Goal: Transaction & Acquisition: Purchase product/service

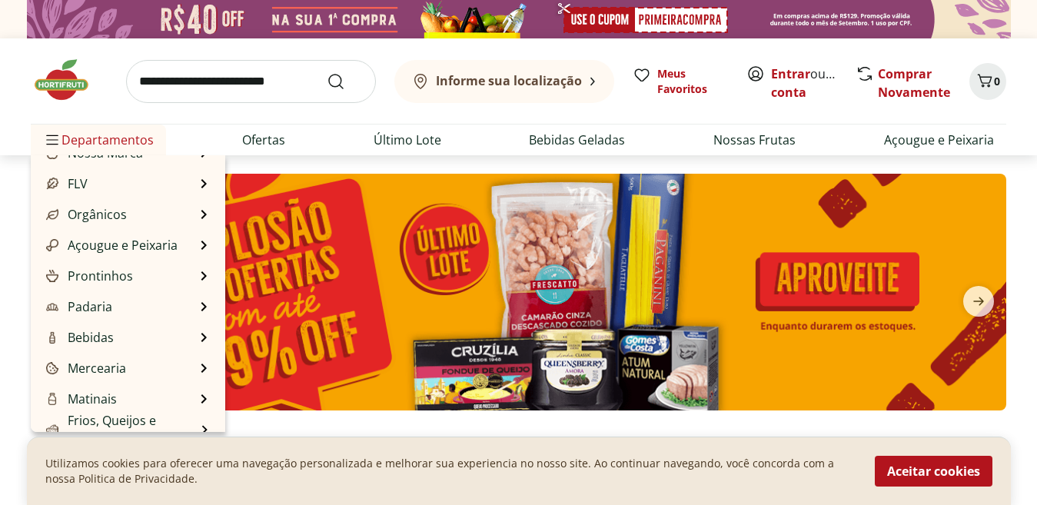
scroll to position [6, 0]
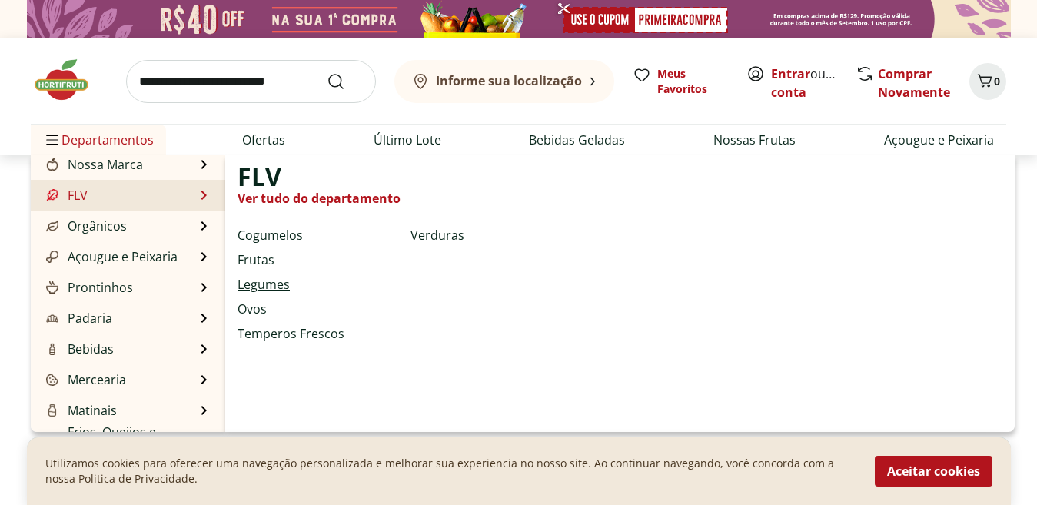
click at [272, 281] on link "Legumes" at bounding box center [264, 284] width 52 height 18
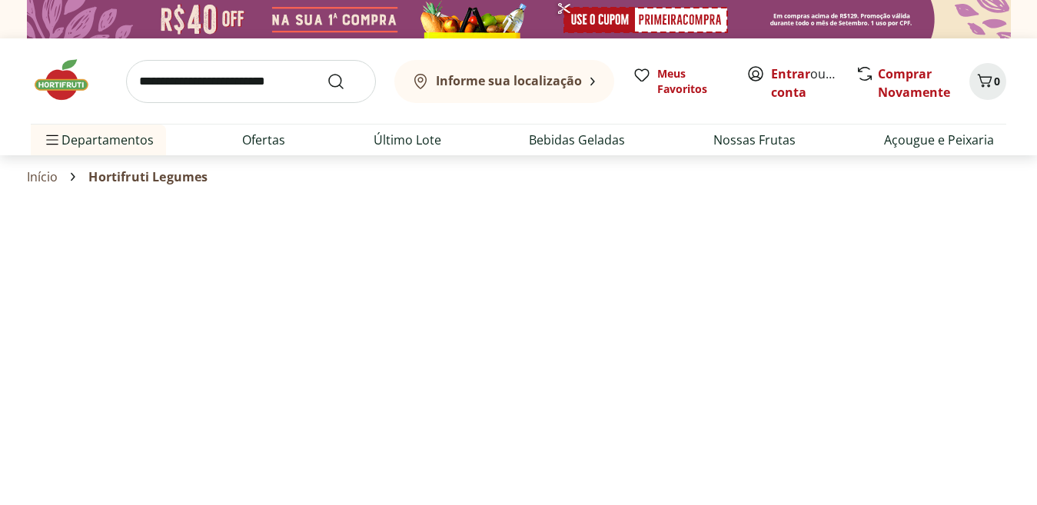
select select "**********"
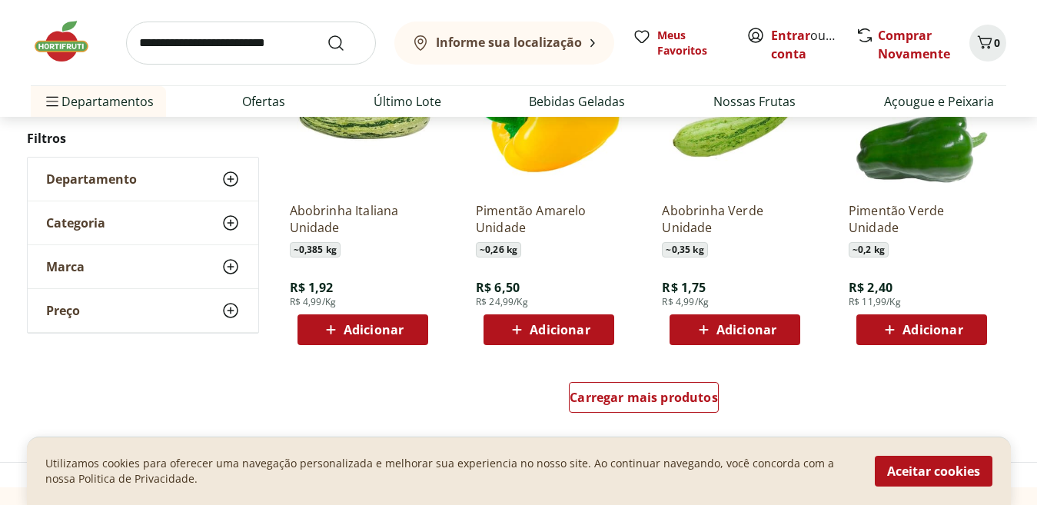
scroll to position [906, 0]
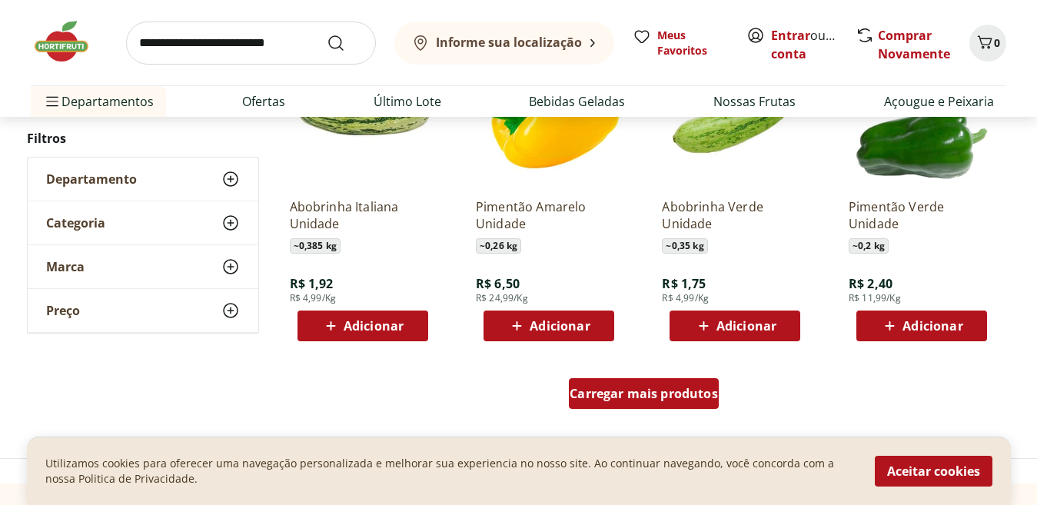
click at [603, 400] on span "Carregar mais produtos" at bounding box center [644, 393] width 148 height 12
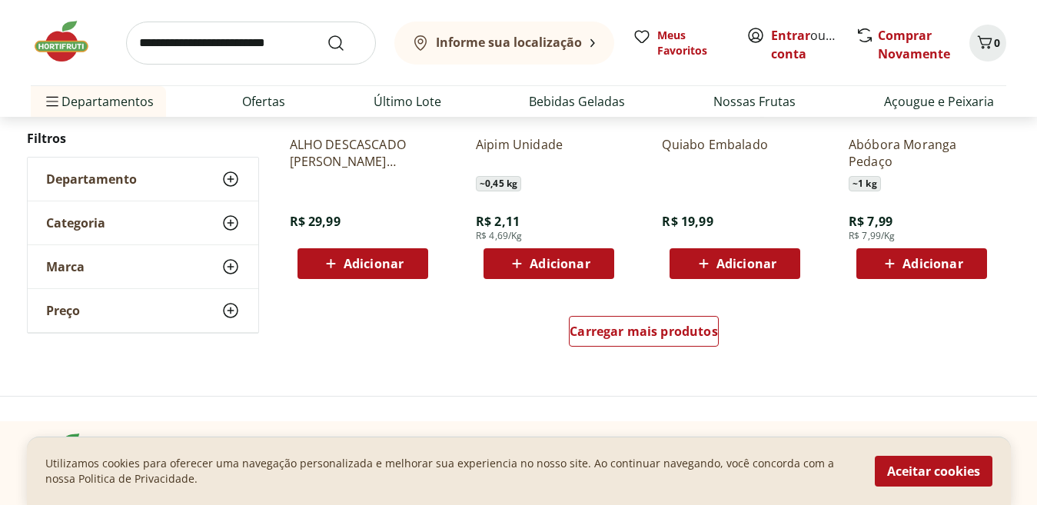
scroll to position [2048, 0]
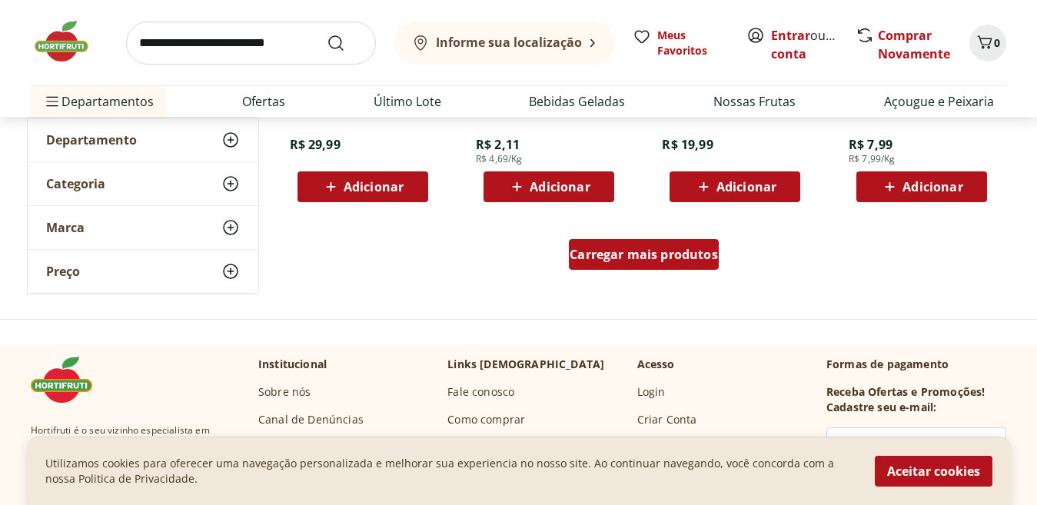
click at [602, 257] on span "Carregar mais produtos" at bounding box center [644, 254] width 148 height 12
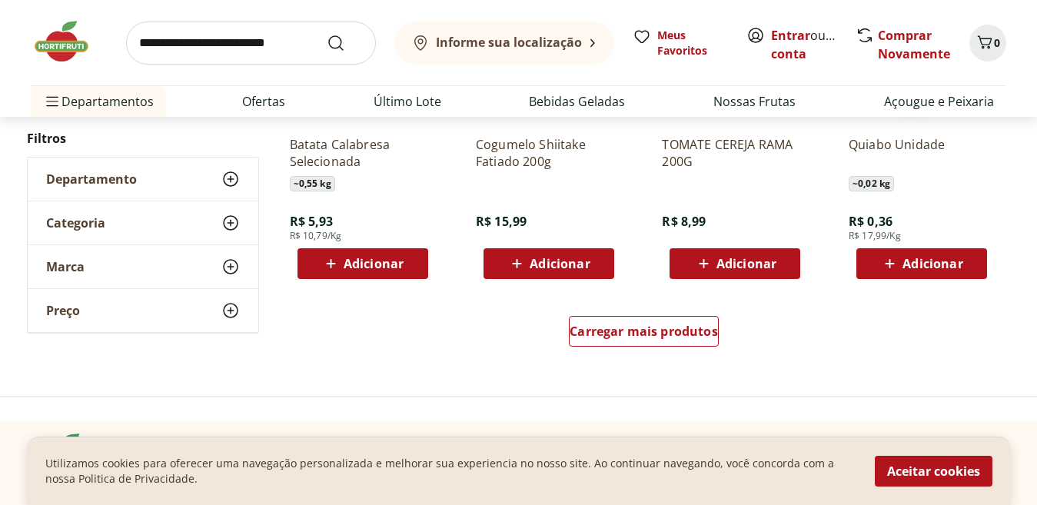
scroll to position [3033, 0]
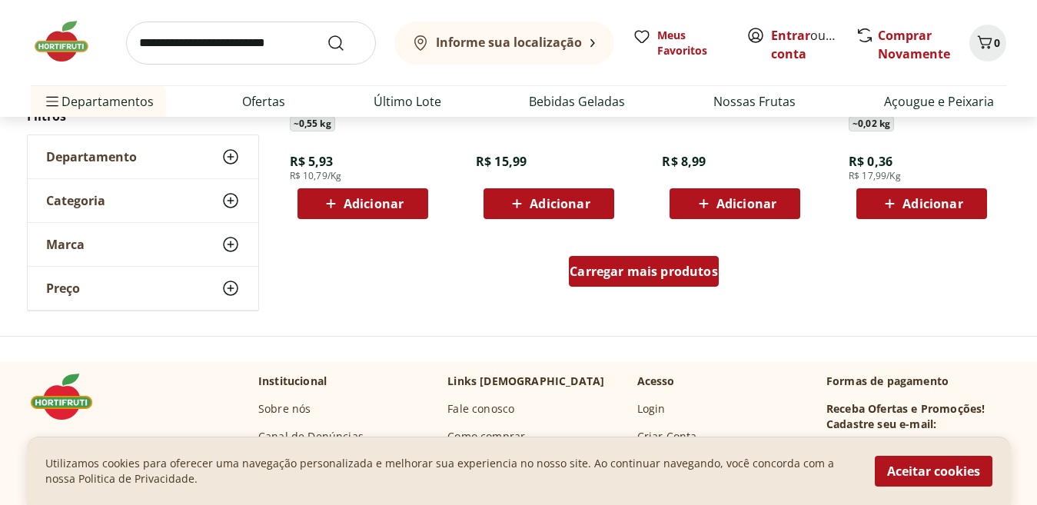
click at [605, 273] on span "Carregar mais produtos" at bounding box center [644, 271] width 148 height 12
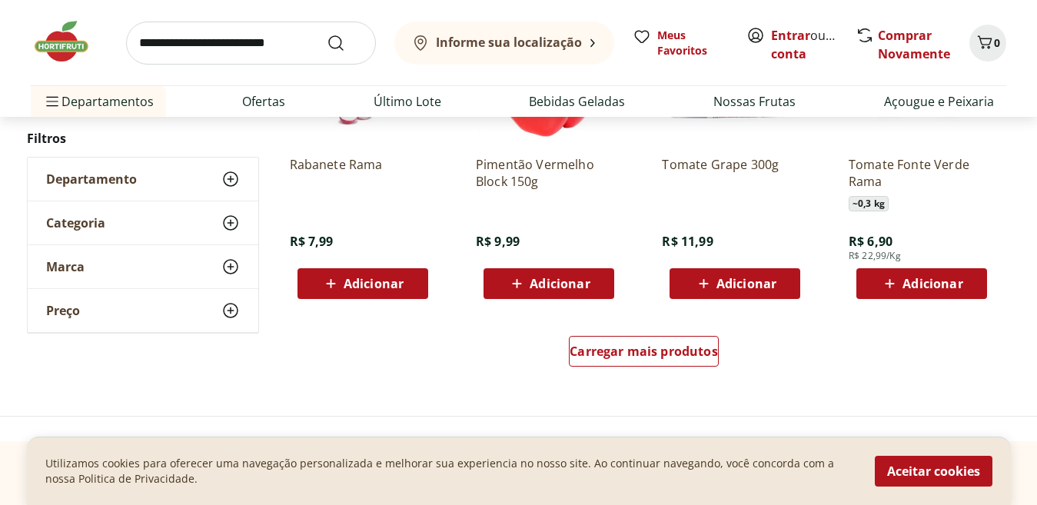
scroll to position [4129, 0]
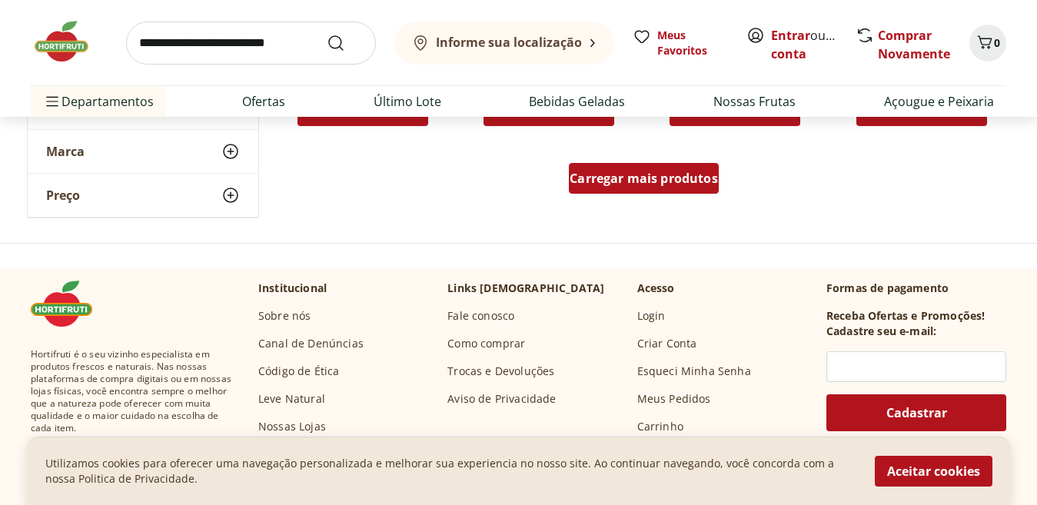
click at [605, 184] on span "Carregar mais produtos" at bounding box center [644, 178] width 148 height 12
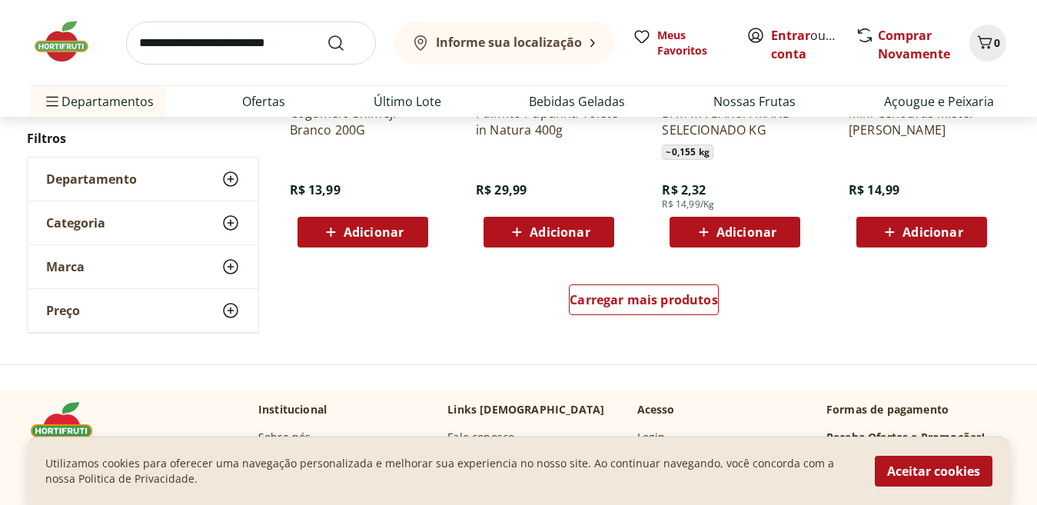
scroll to position [5031, 0]
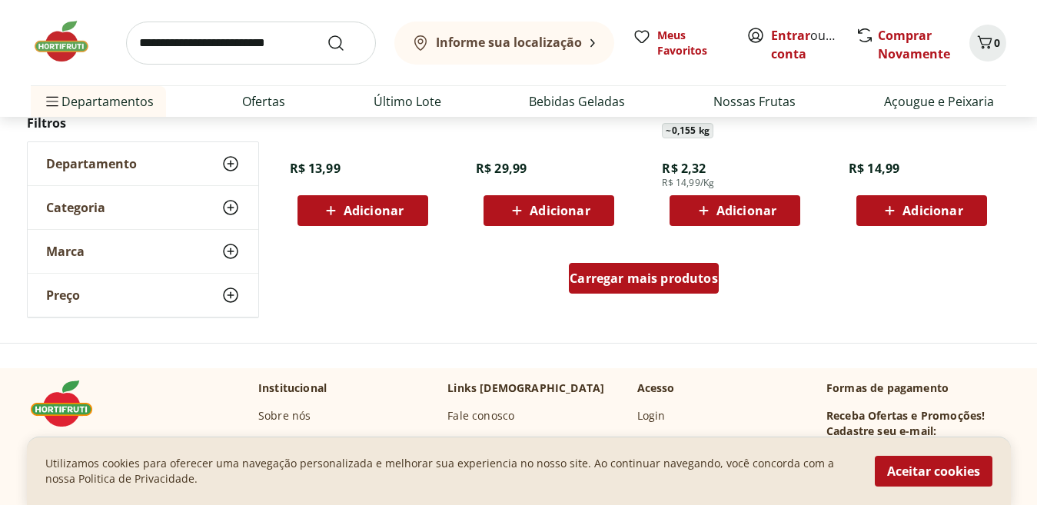
click at [581, 277] on span "Carregar mais produtos" at bounding box center [644, 278] width 148 height 12
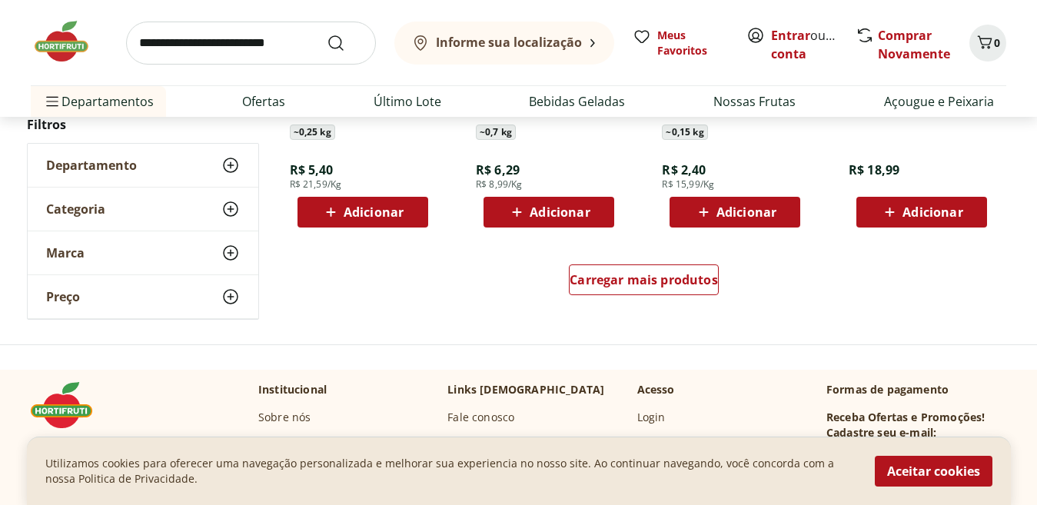
scroll to position [6081, 0]
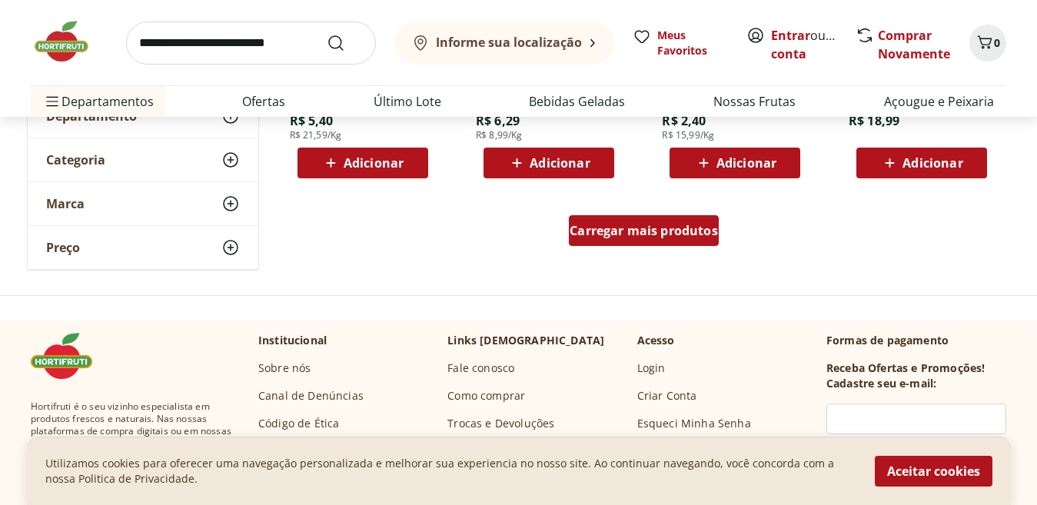
click at [619, 235] on span "Carregar mais produtos" at bounding box center [644, 230] width 148 height 12
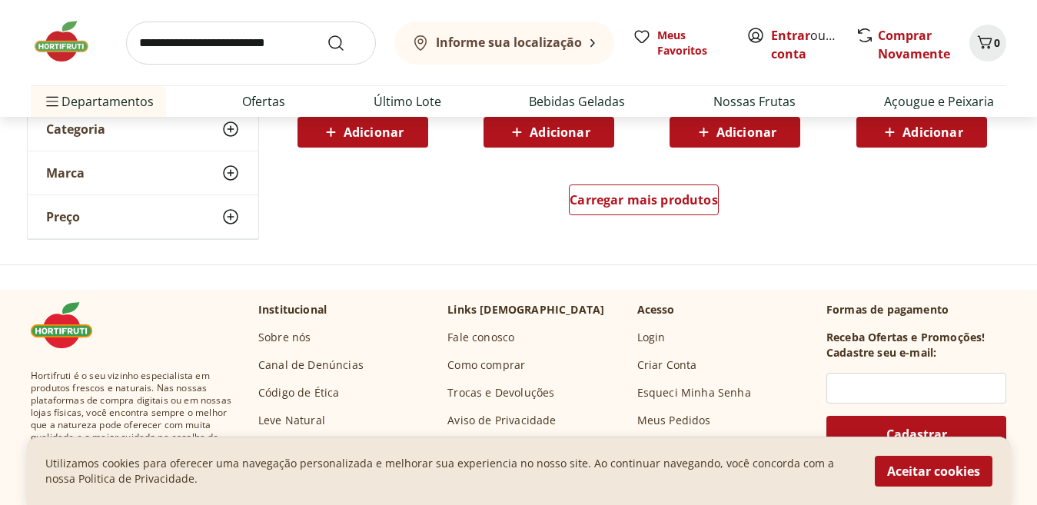
scroll to position [7157, 0]
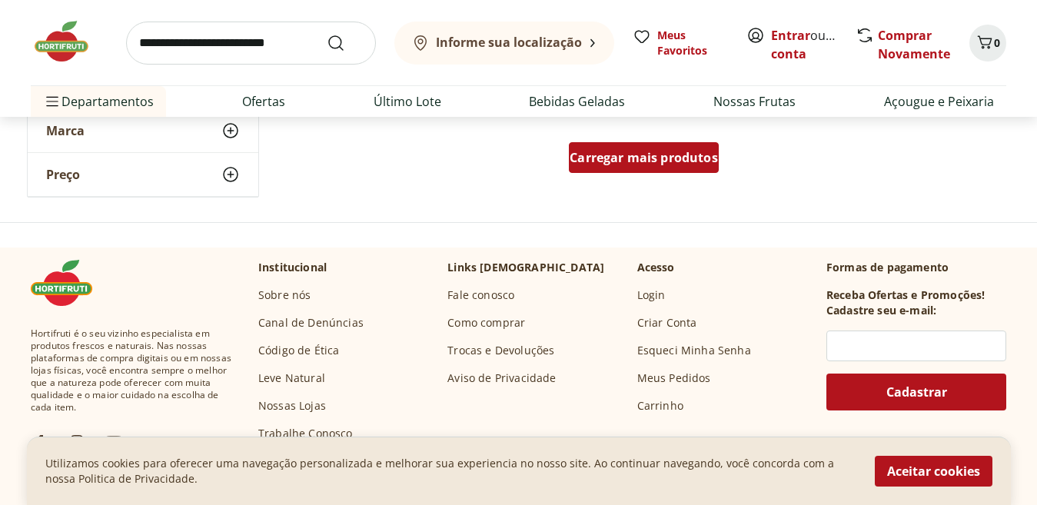
click at [634, 156] on span "Carregar mais produtos" at bounding box center [644, 157] width 148 height 12
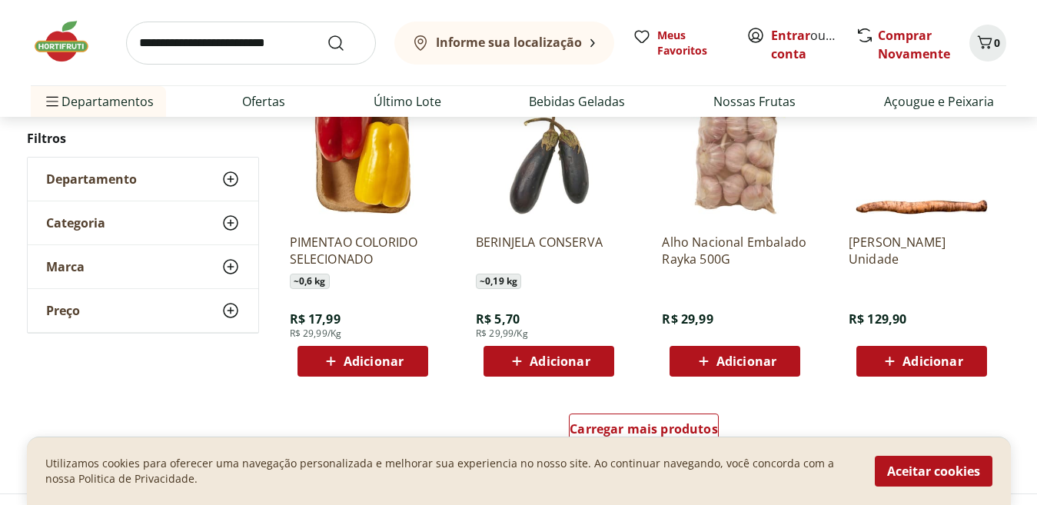
scroll to position [7981, 0]
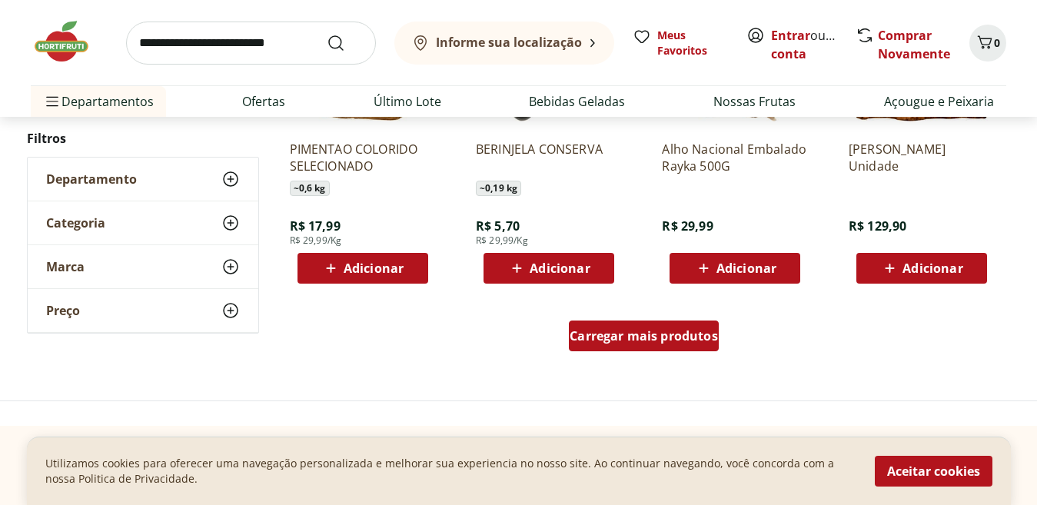
click at [689, 347] on div "Carregar mais produtos" at bounding box center [644, 336] width 150 height 31
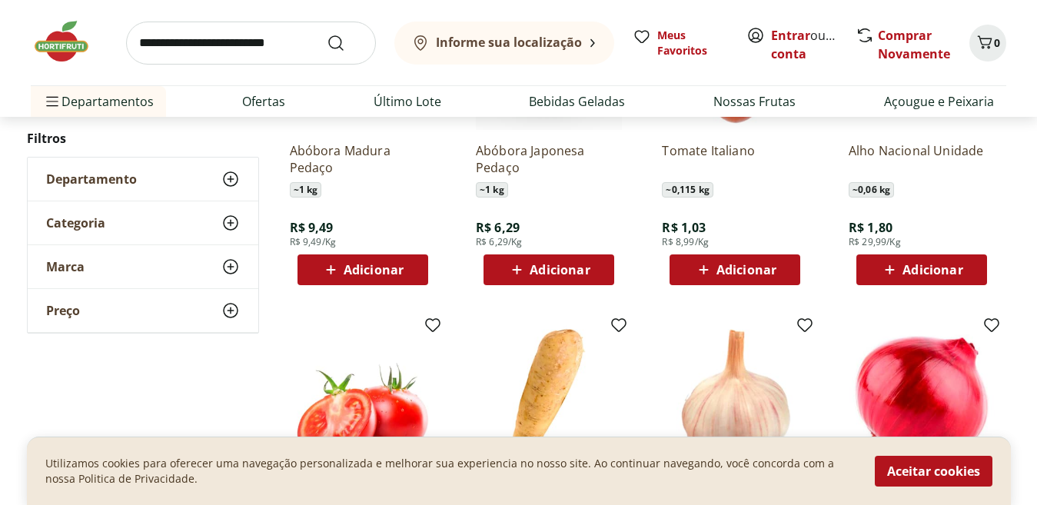
scroll to position [0, 0]
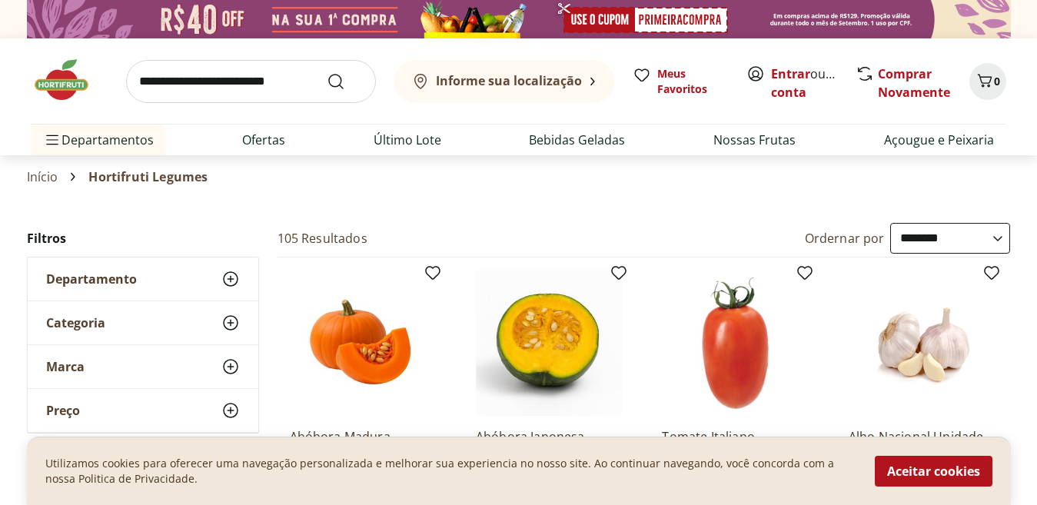
click at [992, 233] on select "**********" at bounding box center [950, 238] width 120 height 31
click at [228, 325] on icon at bounding box center [230, 323] width 18 height 18
click at [226, 277] on icon at bounding box center [230, 279] width 18 height 18
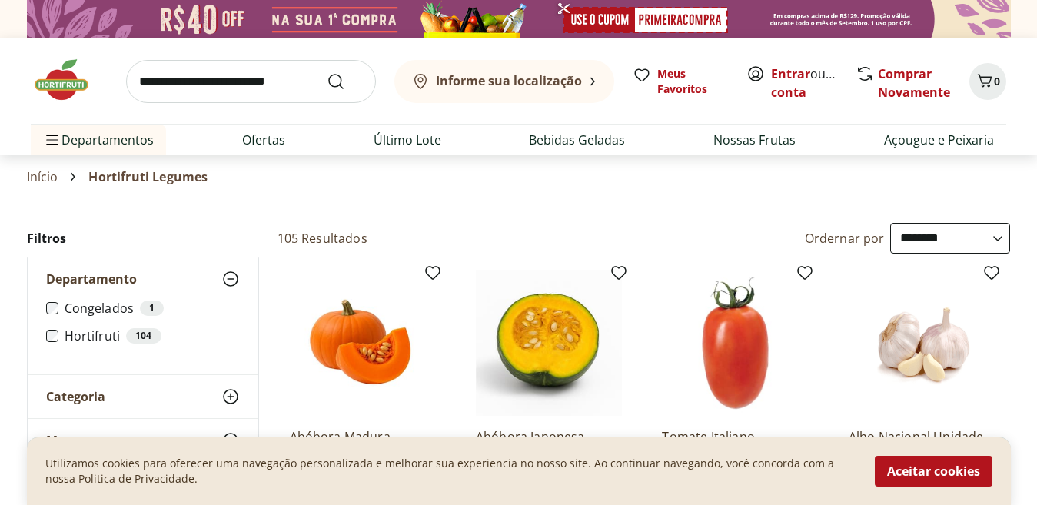
click at [226, 277] on icon at bounding box center [230, 279] width 18 height 18
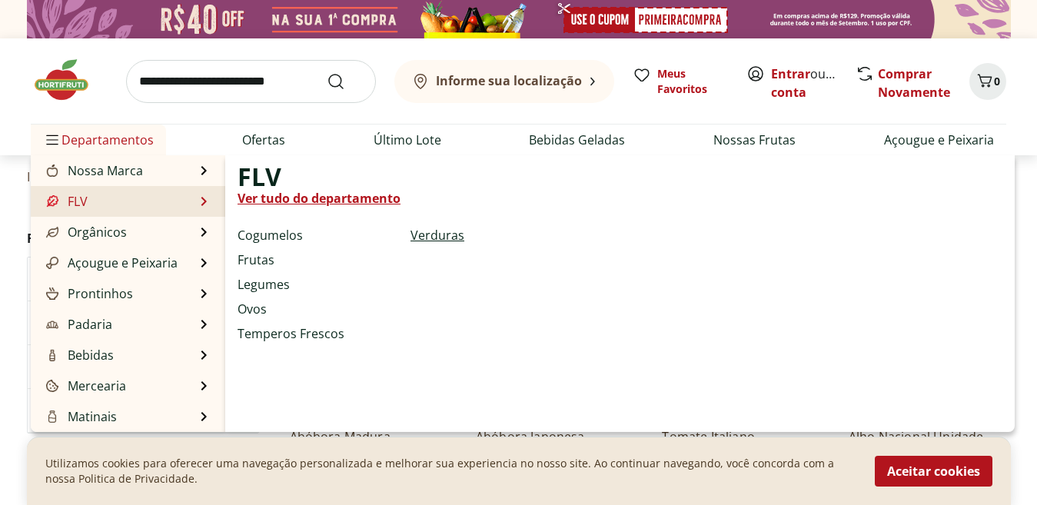
click at [410, 235] on link "Verduras" at bounding box center [437, 235] width 54 height 18
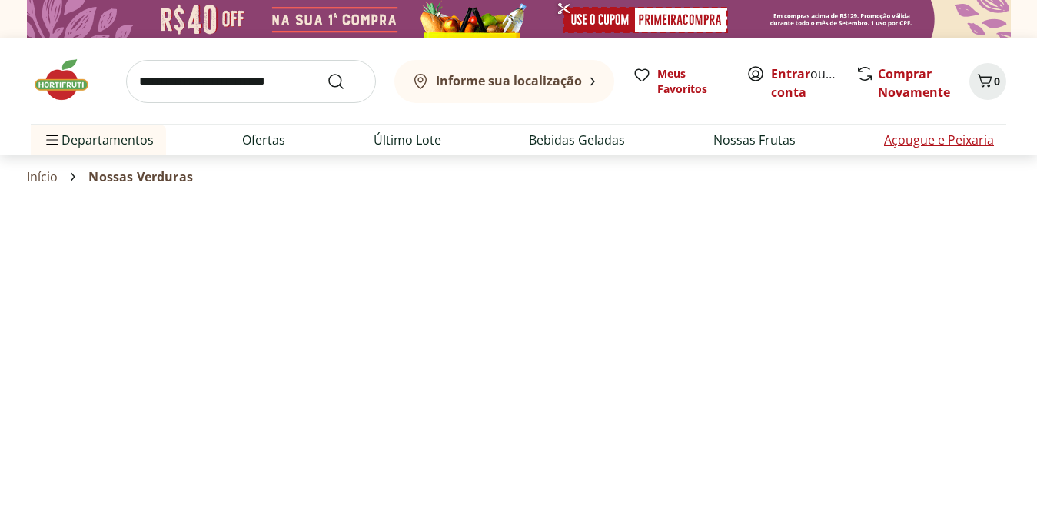
select select "**********"
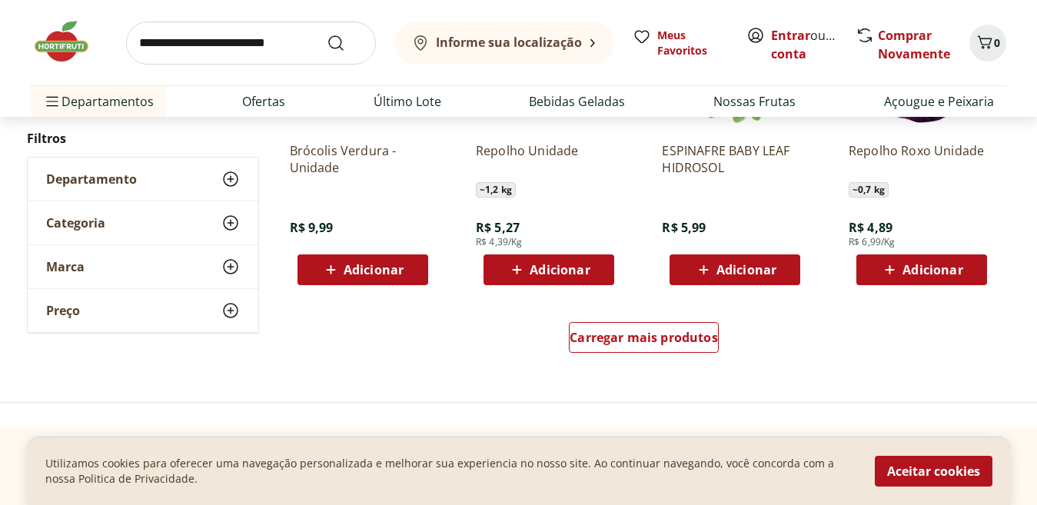
scroll to position [967, 0]
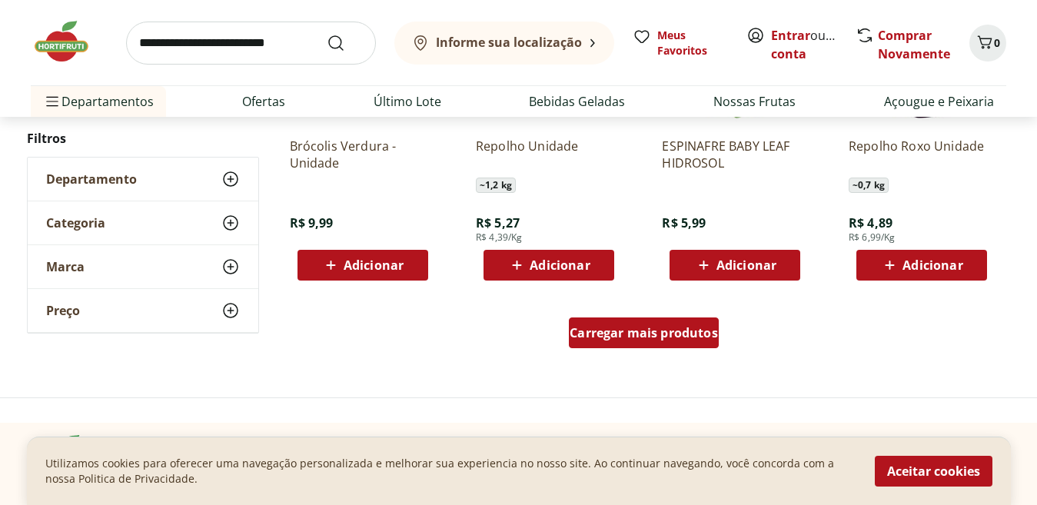
click at [583, 331] on span "Carregar mais produtos" at bounding box center [644, 333] width 148 height 12
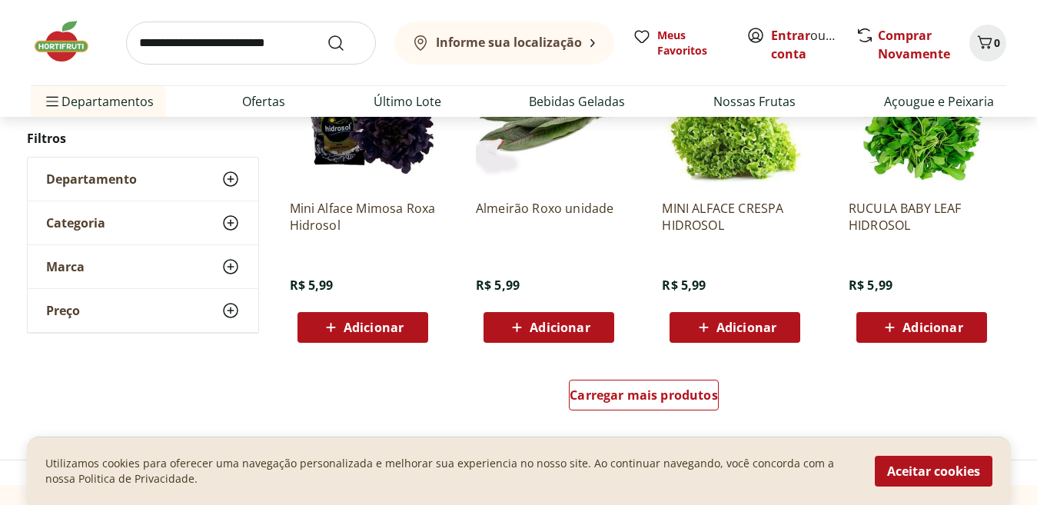
scroll to position [1931, 0]
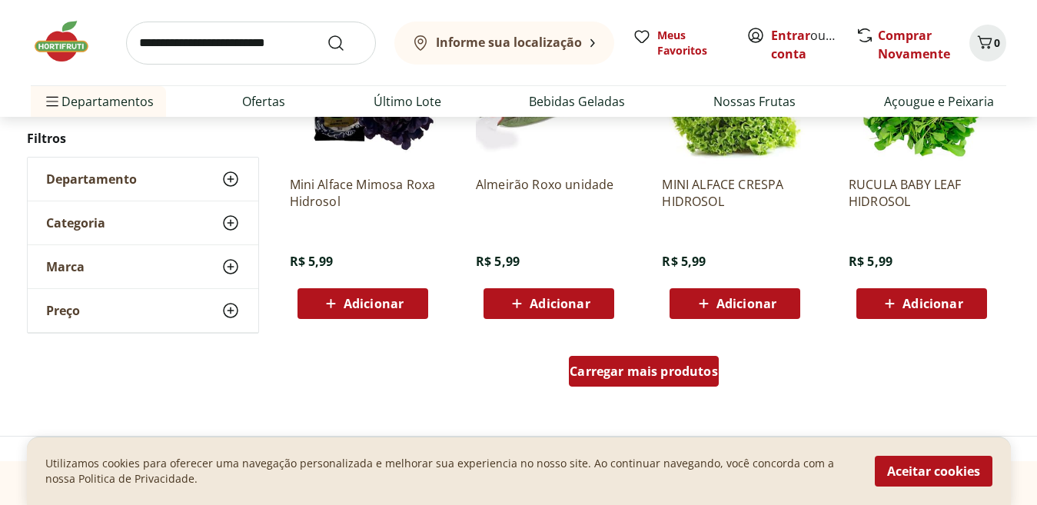
click at [607, 384] on div "Carregar mais produtos" at bounding box center [644, 371] width 150 height 31
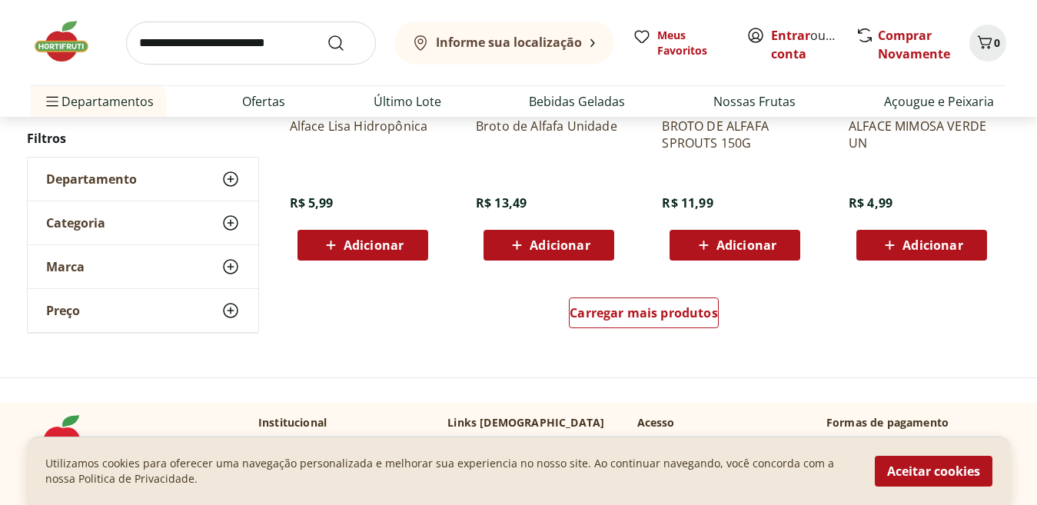
scroll to position [3022, 0]
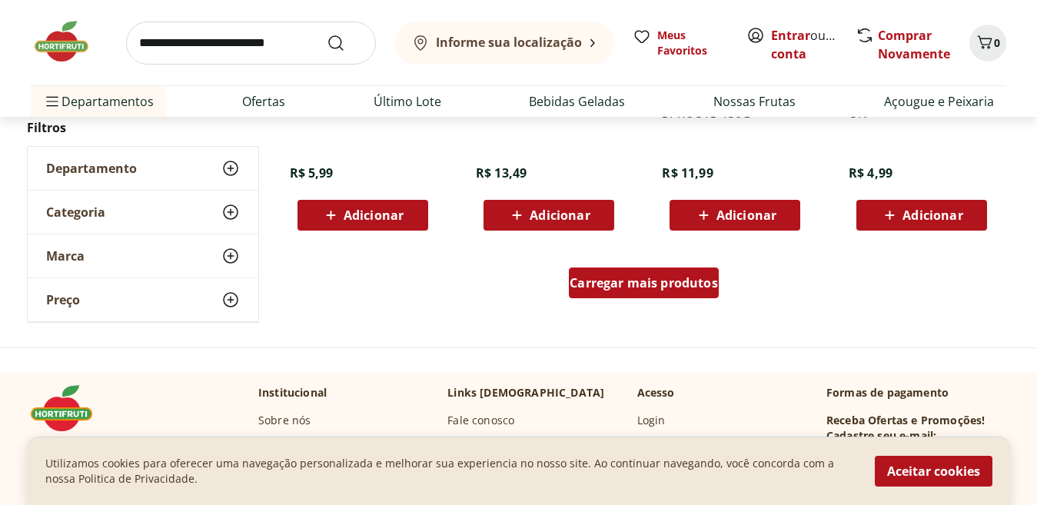
click at [640, 294] on div "Carregar mais produtos" at bounding box center [644, 283] width 150 height 31
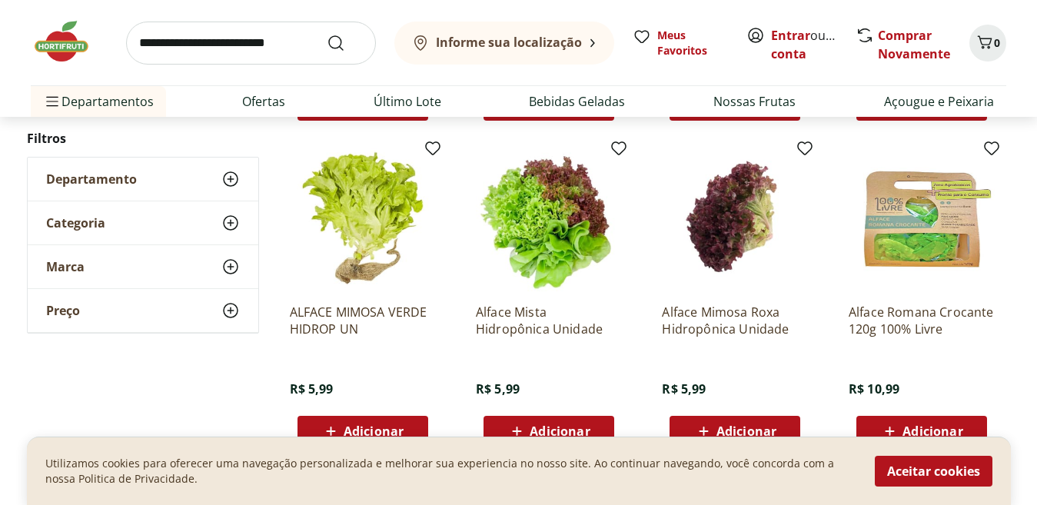
scroll to position [3123, 0]
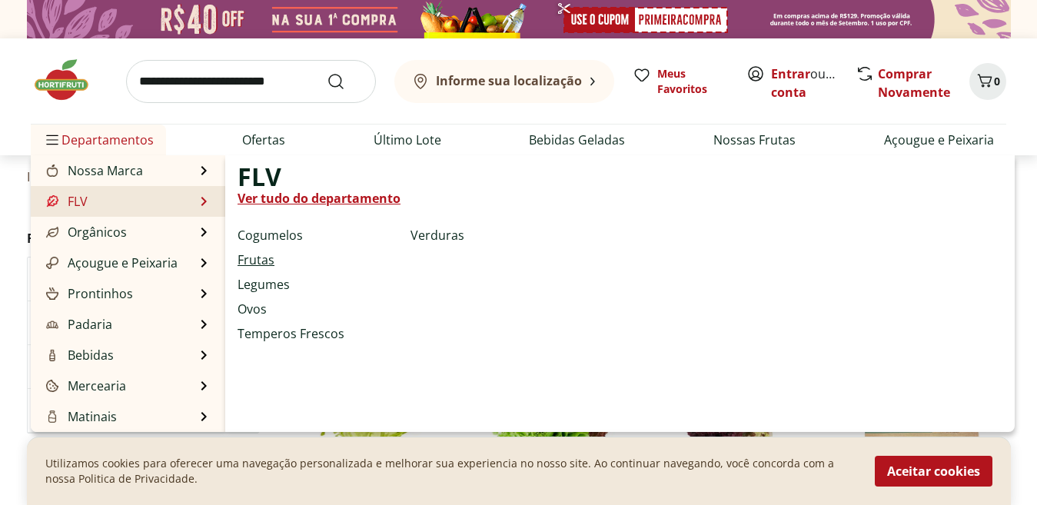
click at [248, 260] on link "Frutas" at bounding box center [256, 260] width 37 height 18
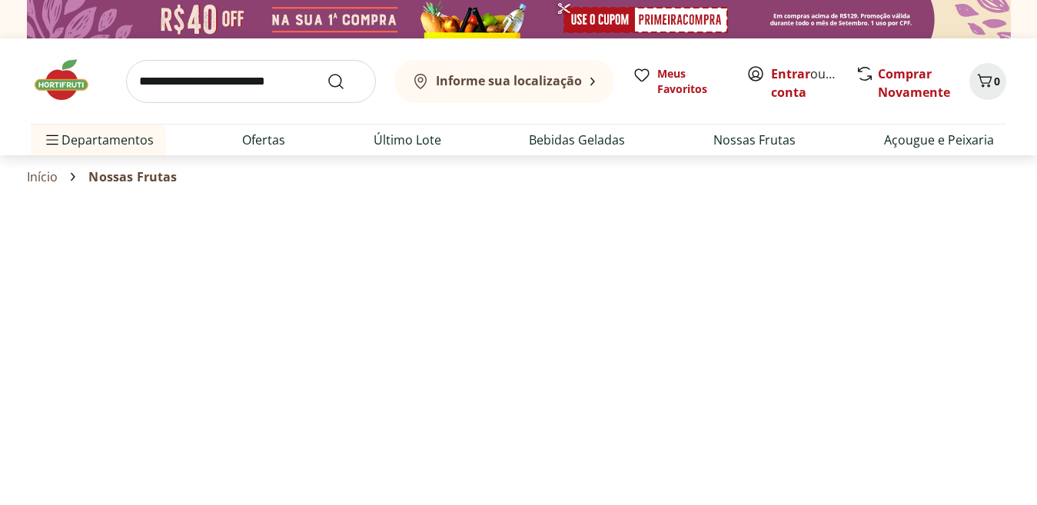
select select "**********"
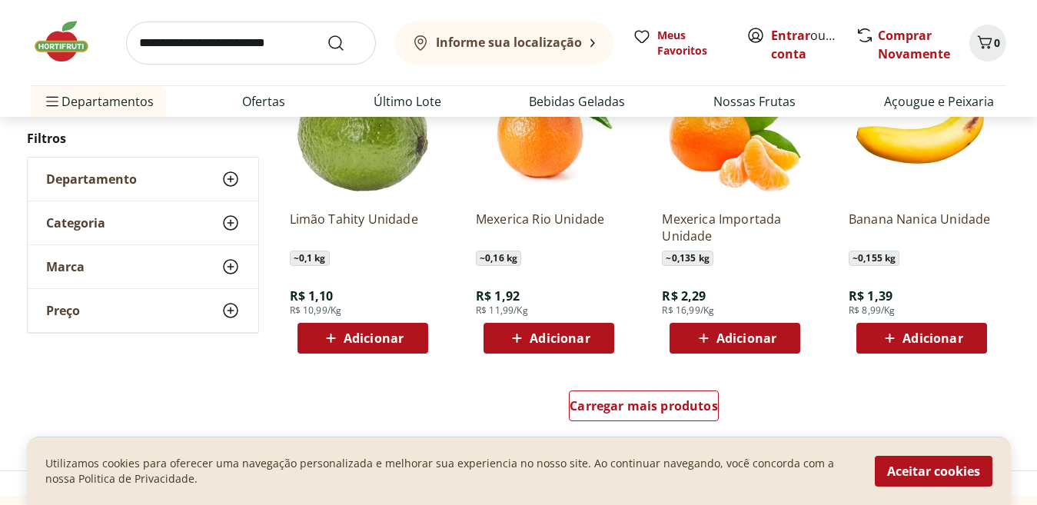
scroll to position [907, 0]
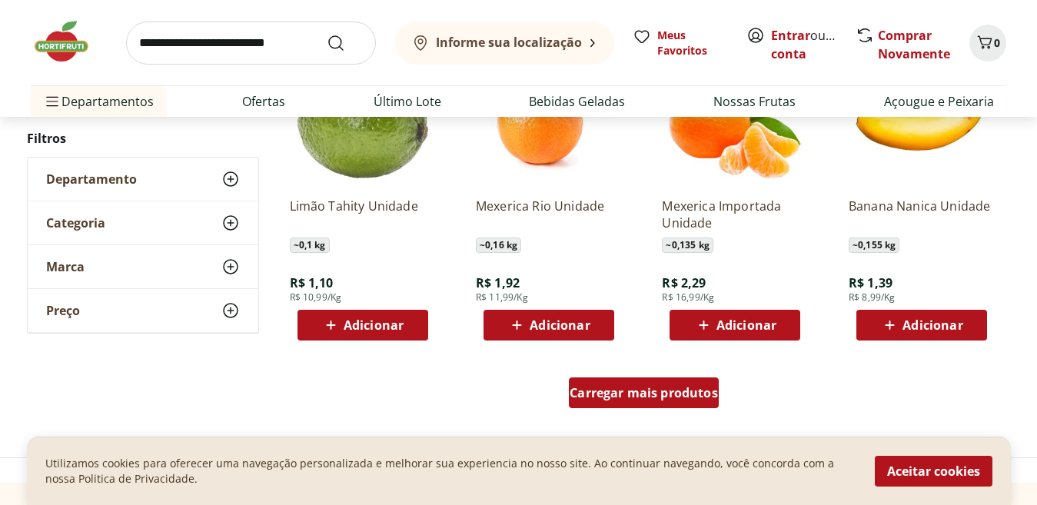
click at [636, 397] on span "Carregar mais produtos" at bounding box center [644, 393] width 148 height 12
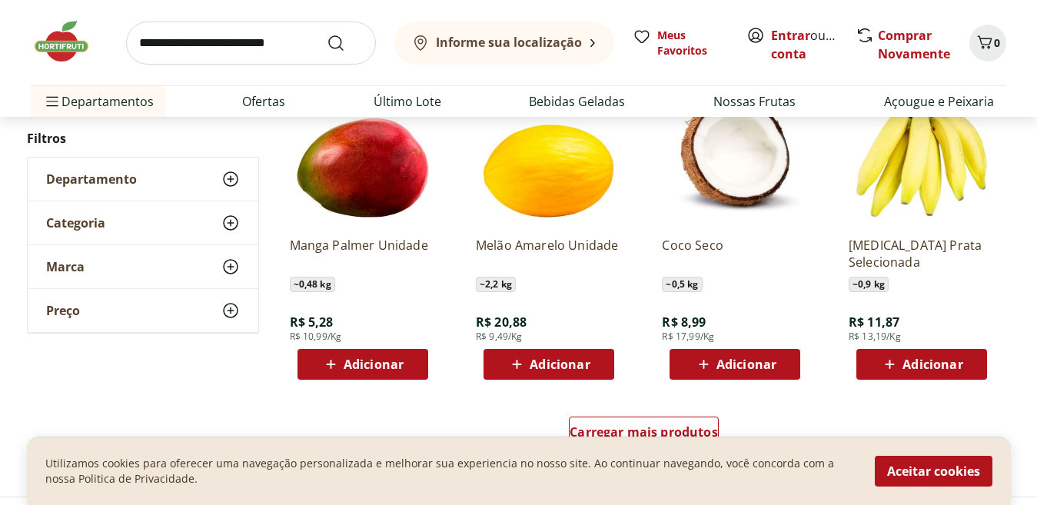
scroll to position [1918, 0]
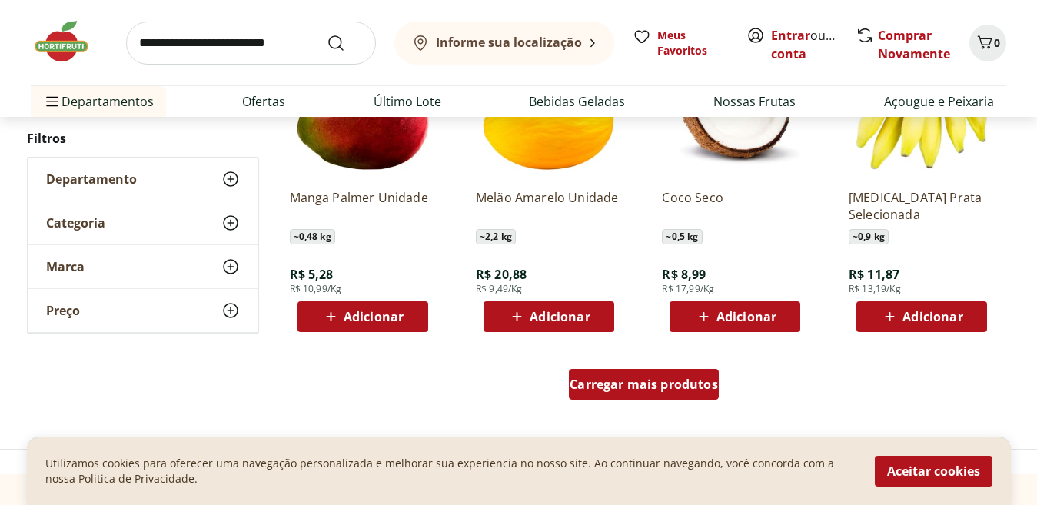
click at [710, 374] on div "Carregar mais produtos" at bounding box center [644, 384] width 150 height 31
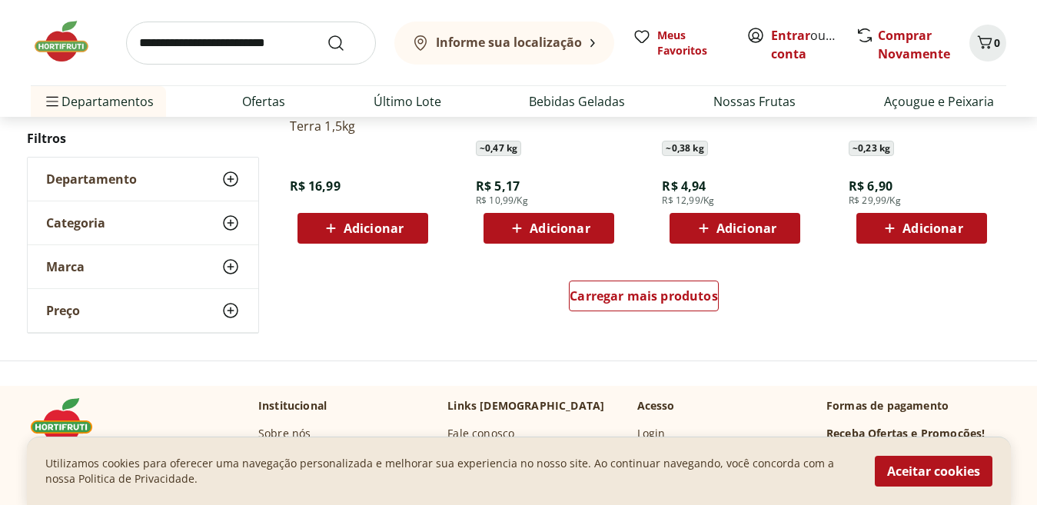
scroll to position [3024, 0]
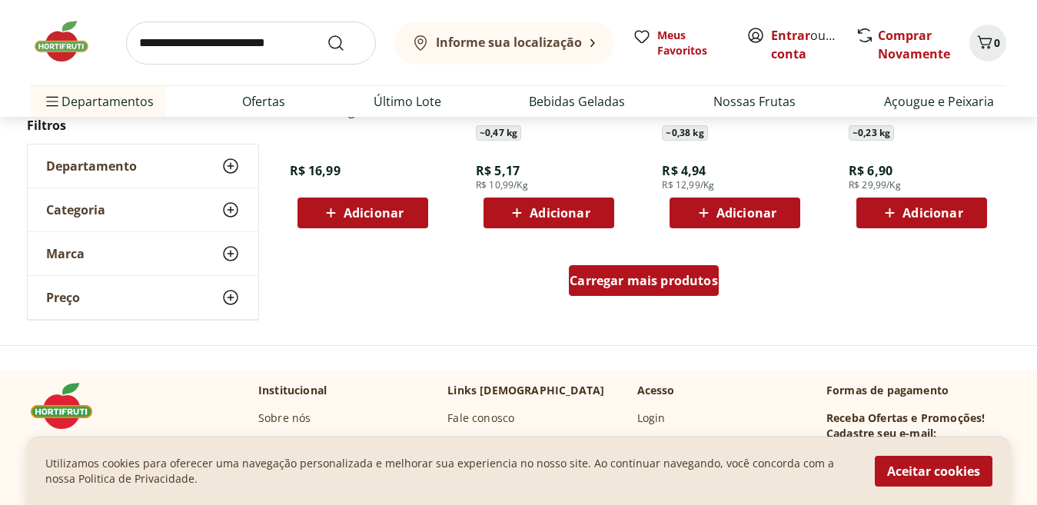
click at [631, 283] on span "Carregar mais produtos" at bounding box center [644, 280] width 148 height 12
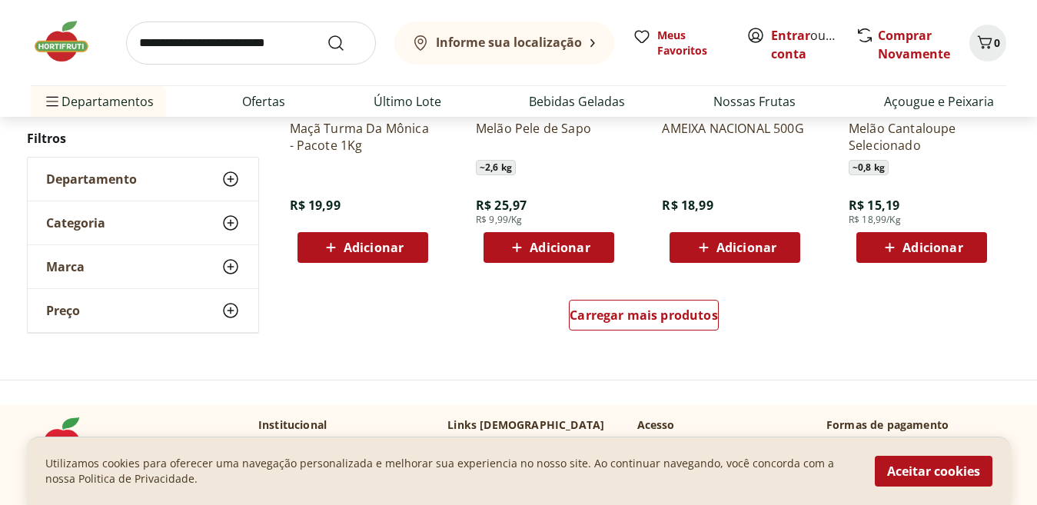
scroll to position [4037, 0]
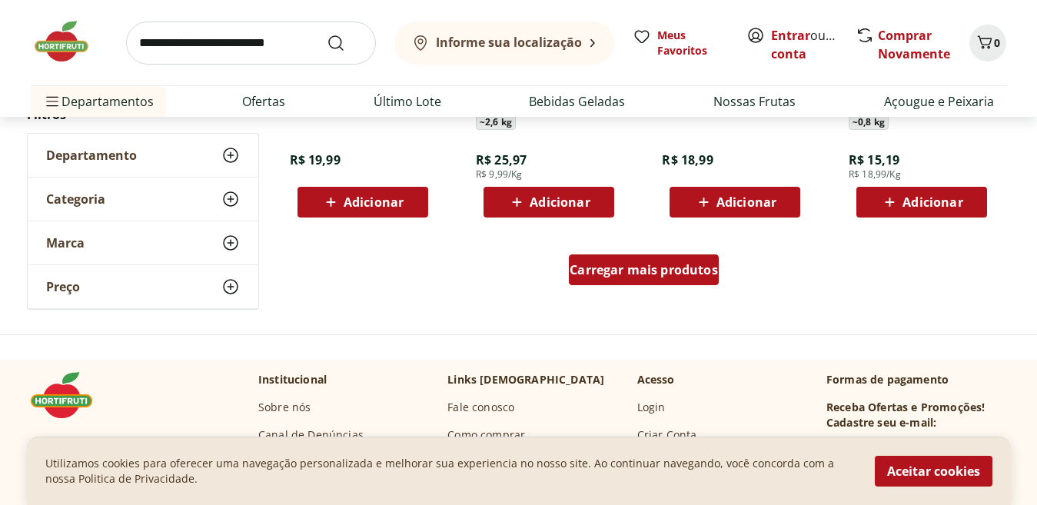
click at [584, 284] on div "Carregar mais produtos" at bounding box center [644, 269] width 150 height 31
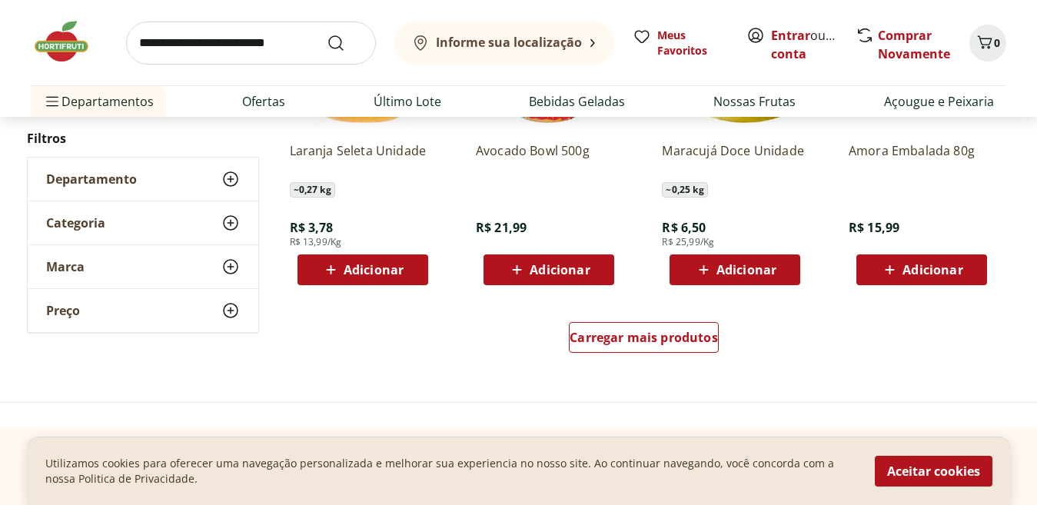
scroll to position [5080, 0]
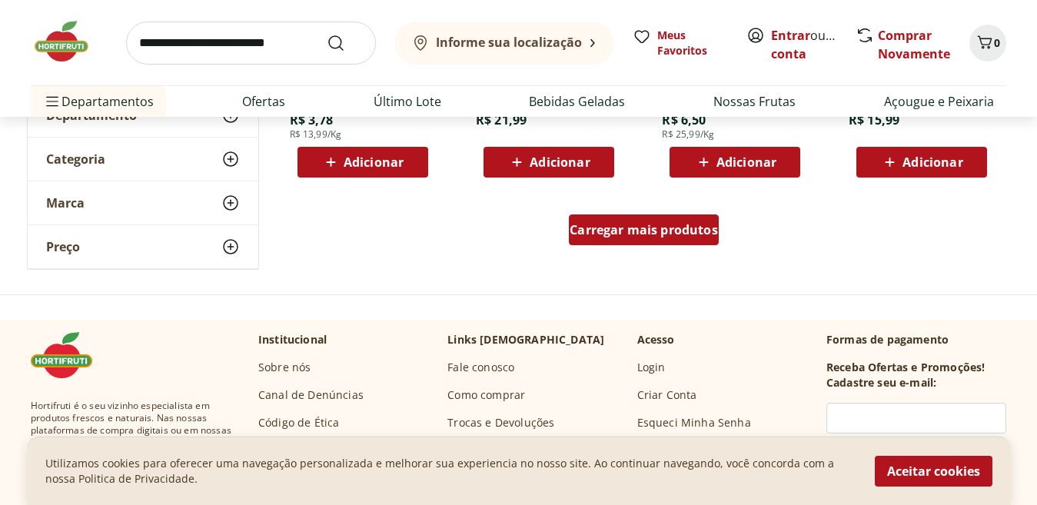
click at [596, 243] on div "Carregar mais produtos" at bounding box center [644, 229] width 150 height 31
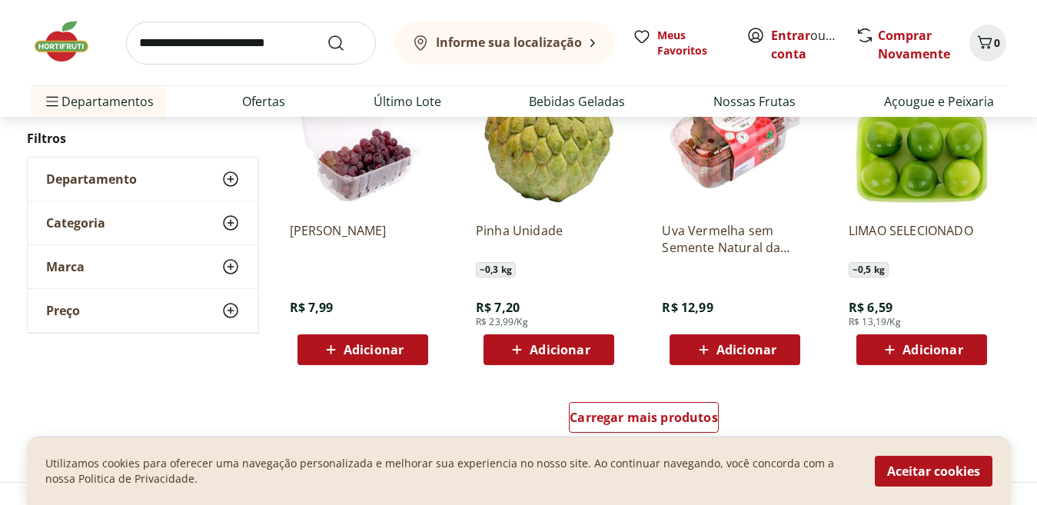
scroll to position [5919, 0]
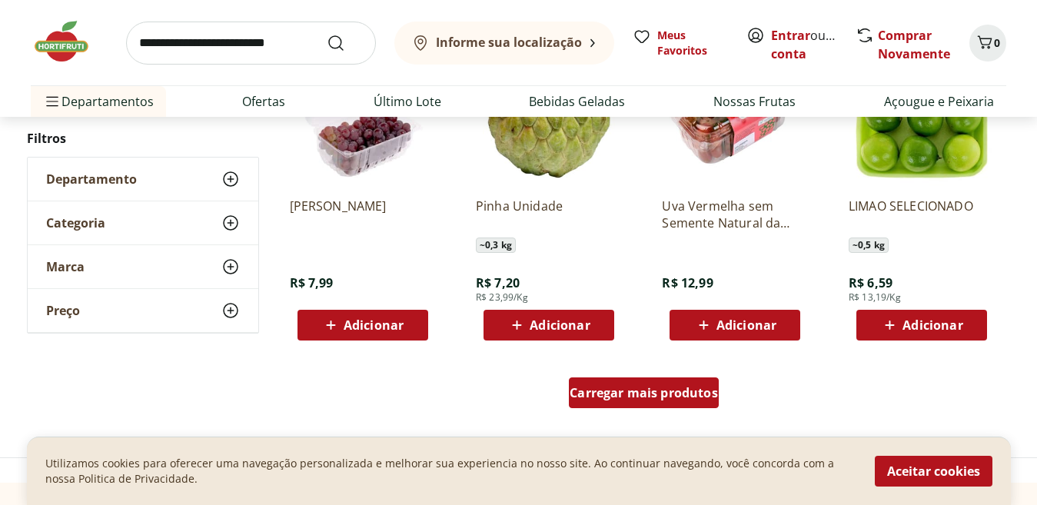
click at [583, 406] on div "Carregar mais produtos" at bounding box center [644, 392] width 150 height 31
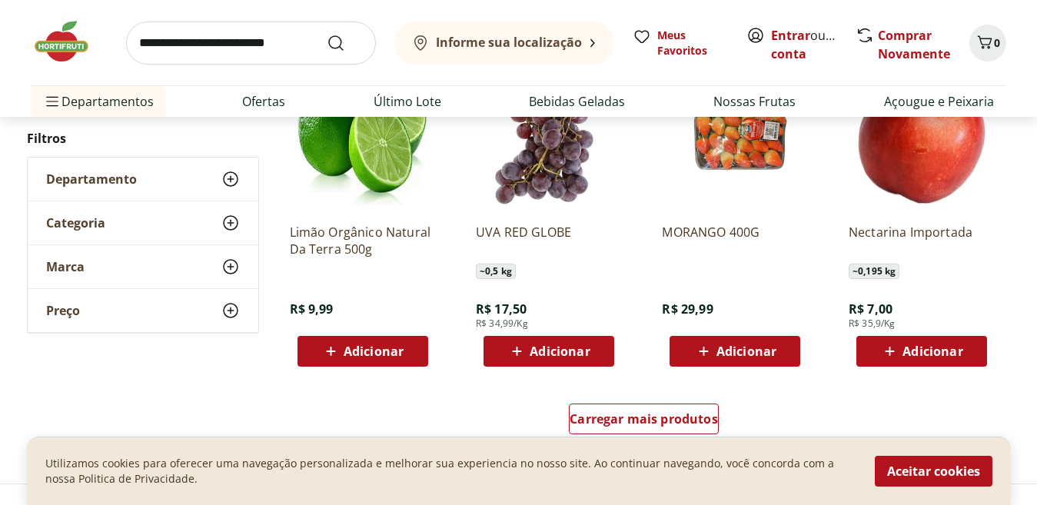
scroll to position [7049, 0]
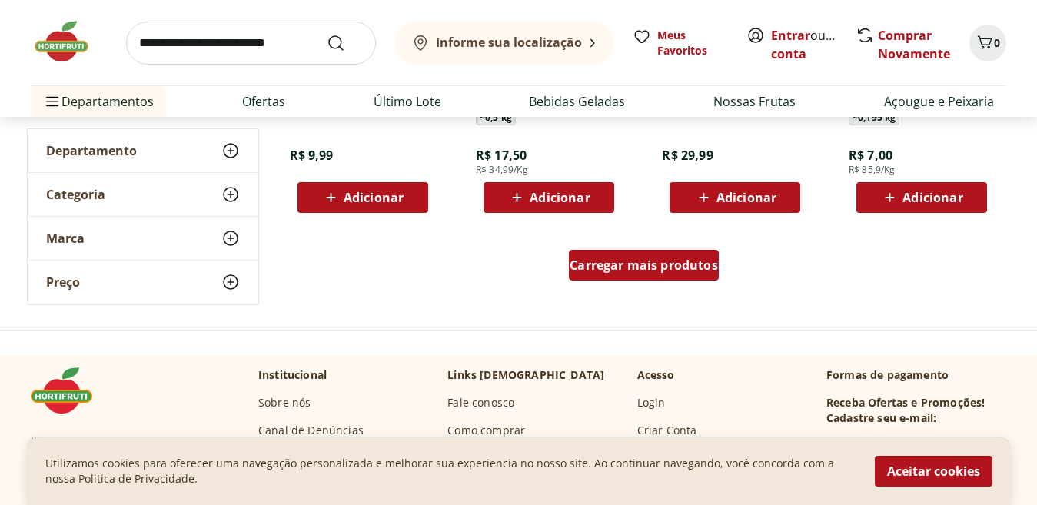
click at [599, 260] on span "Carregar mais produtos" at bounding box center [644, 265] width 148 height 12
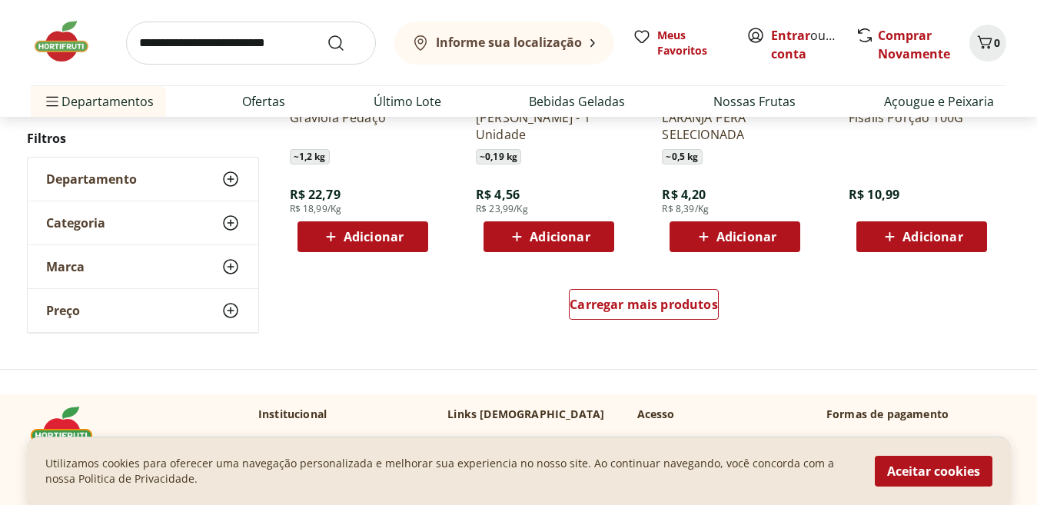
scroll to position [8064, 0]
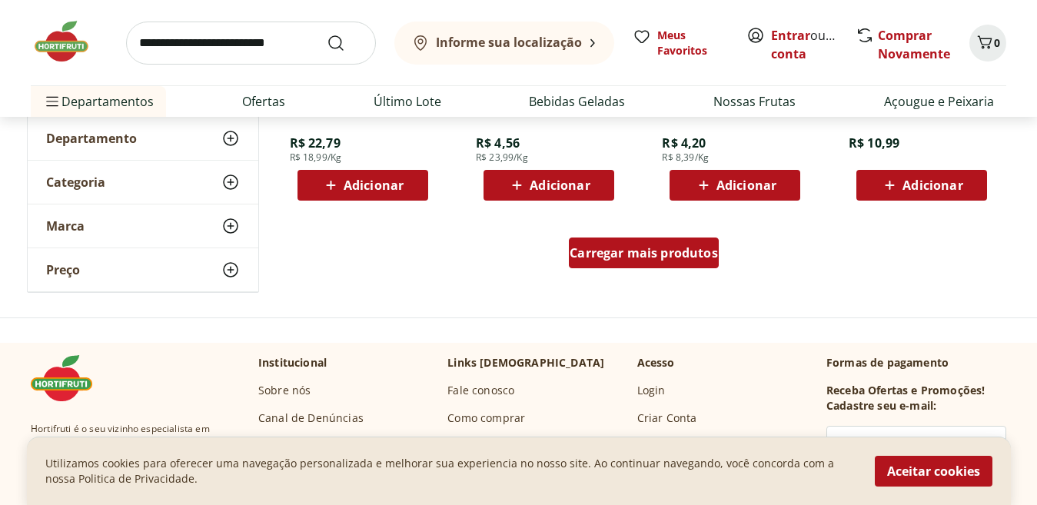
click at [619, 255] on span "Carregar mais produtos" at bounding box center [644, 253] width 148 height 12
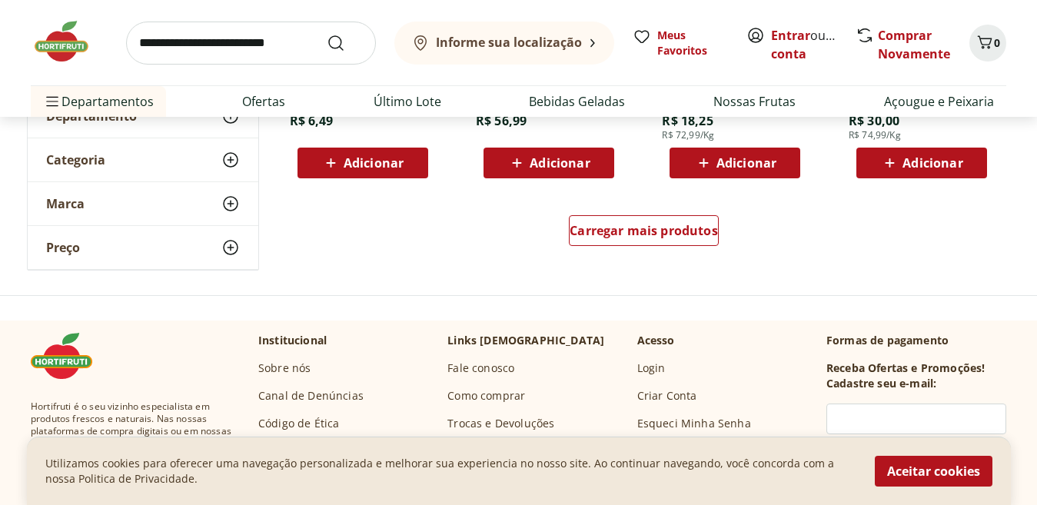
scroll to position [9099, 0]
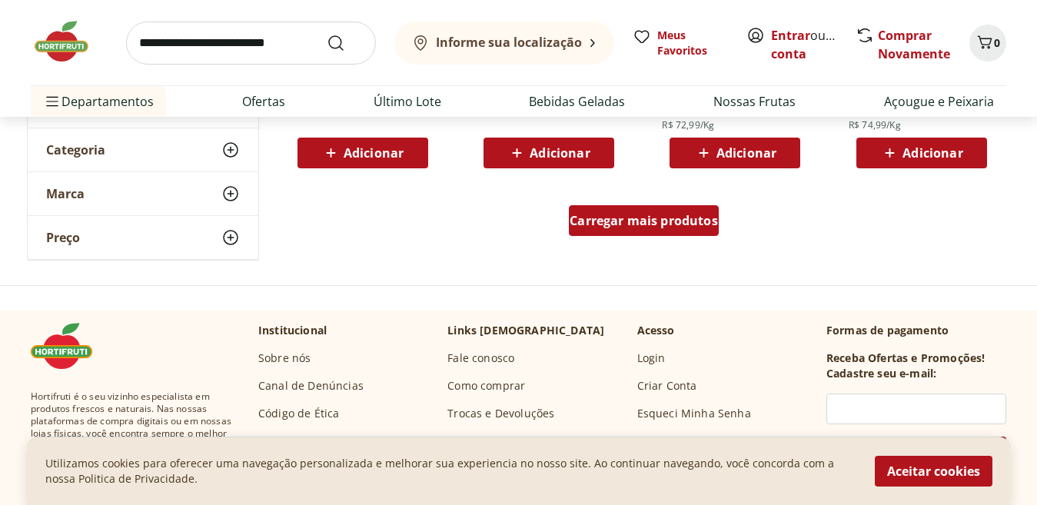
click at [683, 234] on div "Carregar mais produtos" at bounding box center [644, 220] width 150 height 31
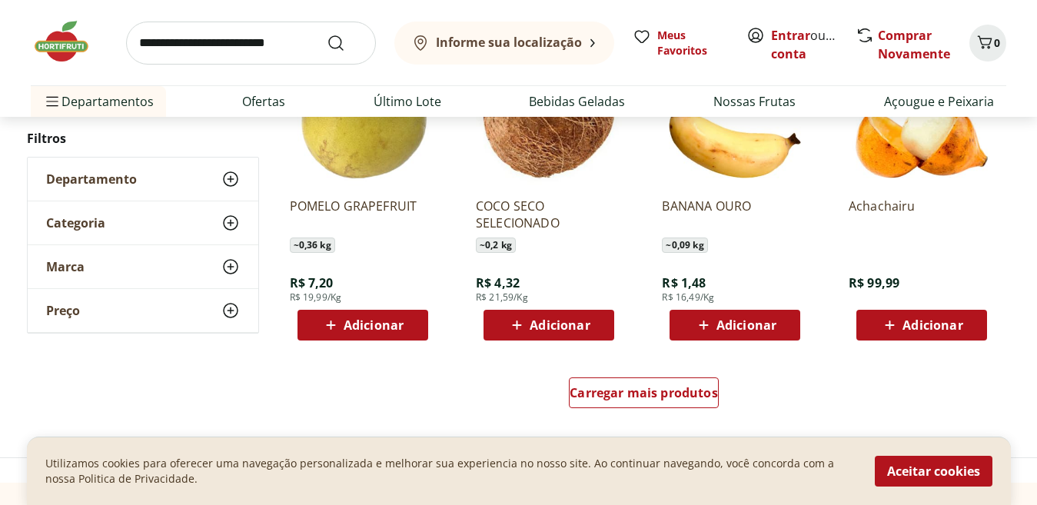
scroll to position [9939, 0]
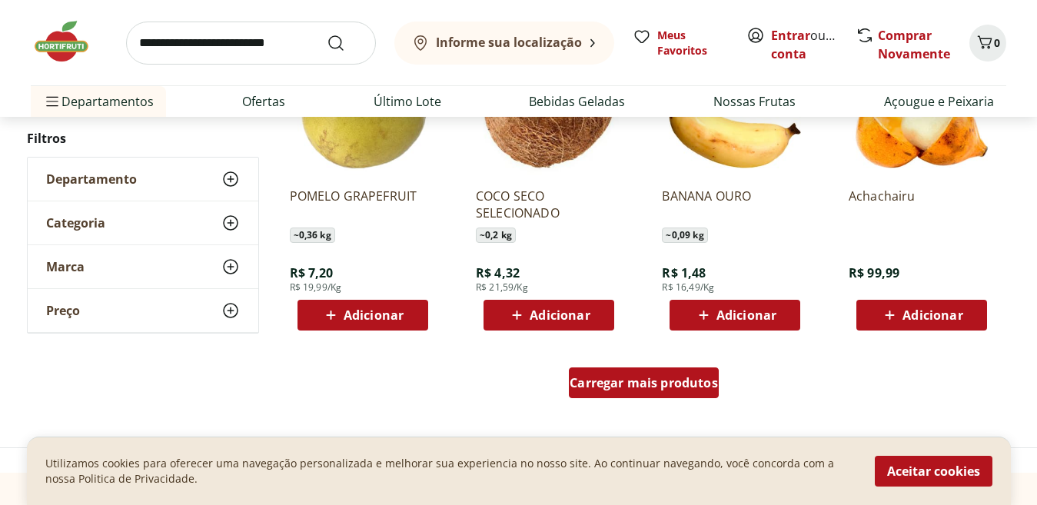
click at [609, 387] on span "Carregar mais produtos" at bounding box center [644, 383] width 148 height 12
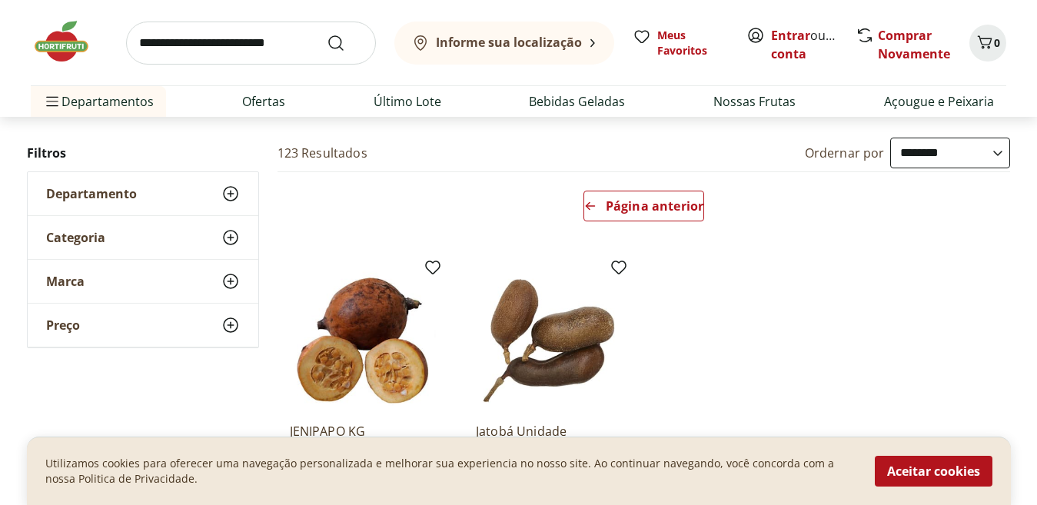
scroll to position [62, 0]
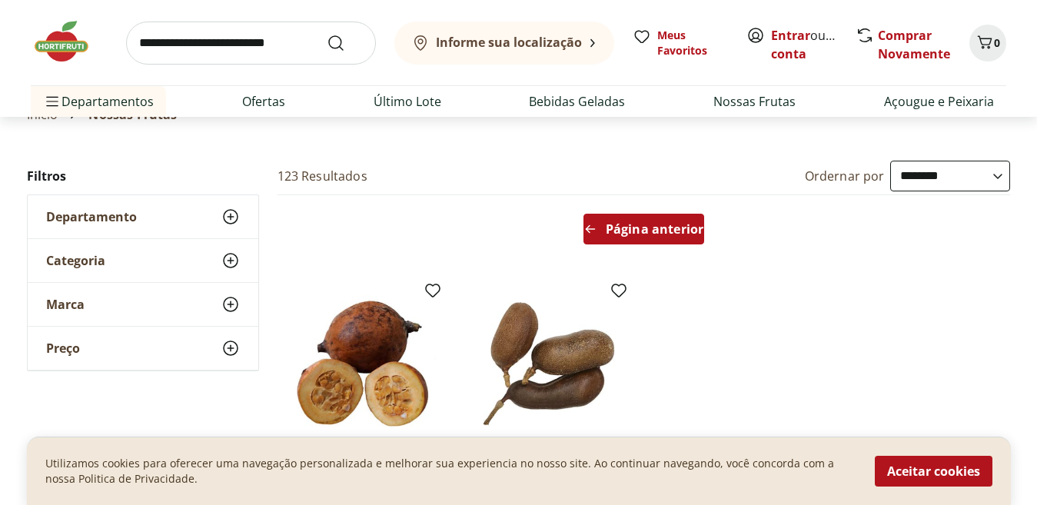
click at [653, 231] on span "Página anterior" at bounding box center [655, 229] width 98 height 12
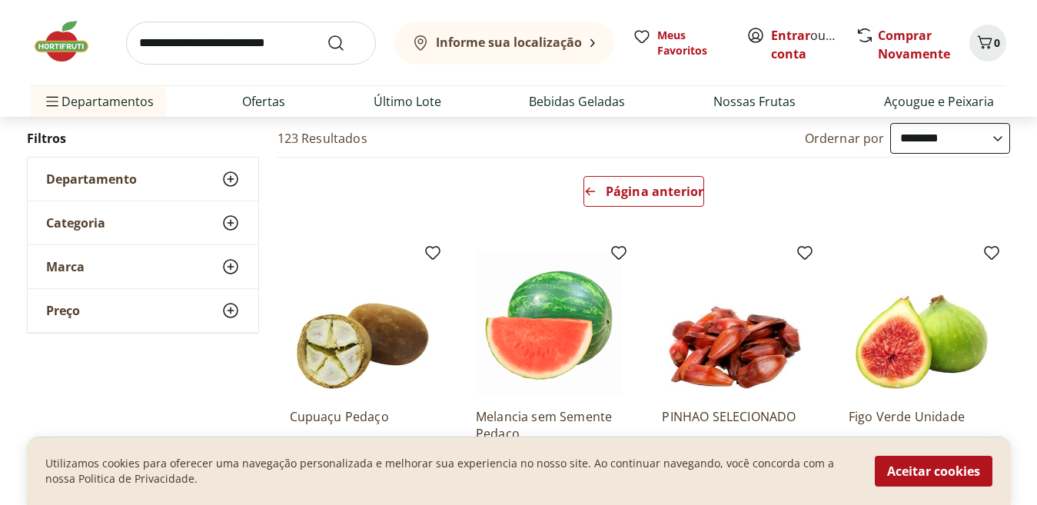
scroll to position [0, 0]
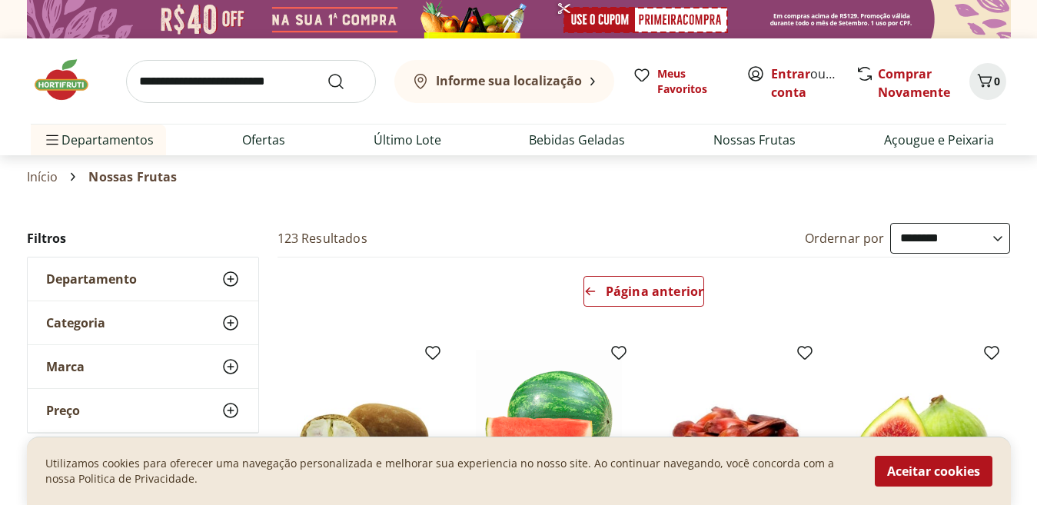
click at [1035, 73] on div "Informe sua localização Meus Favoritos Entrar ou Criar conta Comprar Novamente …" at bounding box center [518, 96] width 1037 height 117
click at [596, 294] on icon "Arrow Left icon" at bounding box center [590, 291] width 12 height 12
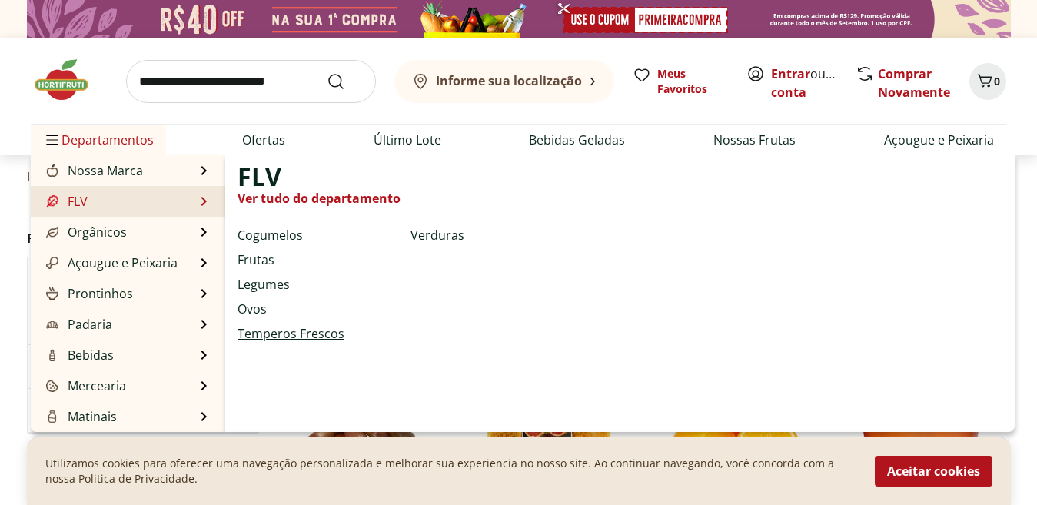
click at [258, 337] on link "Temperos Frescos" at bounding box center [291, 333] width 107 height 18
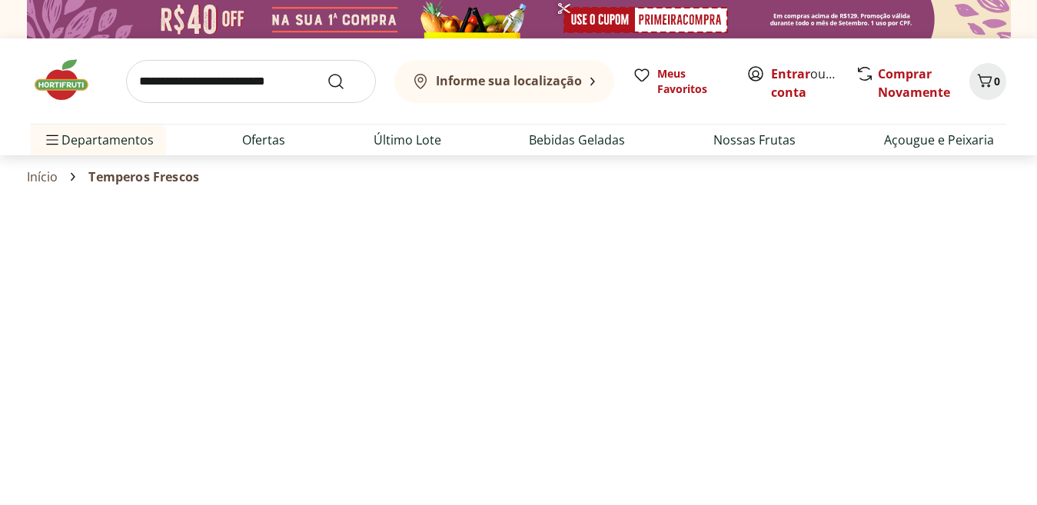
select select "**********"
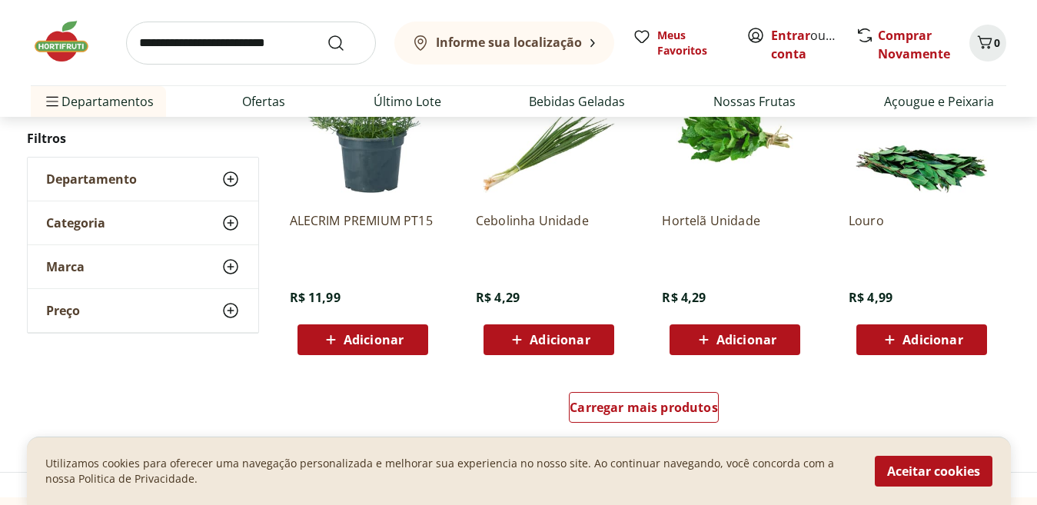
scroll to position [1048, 0]
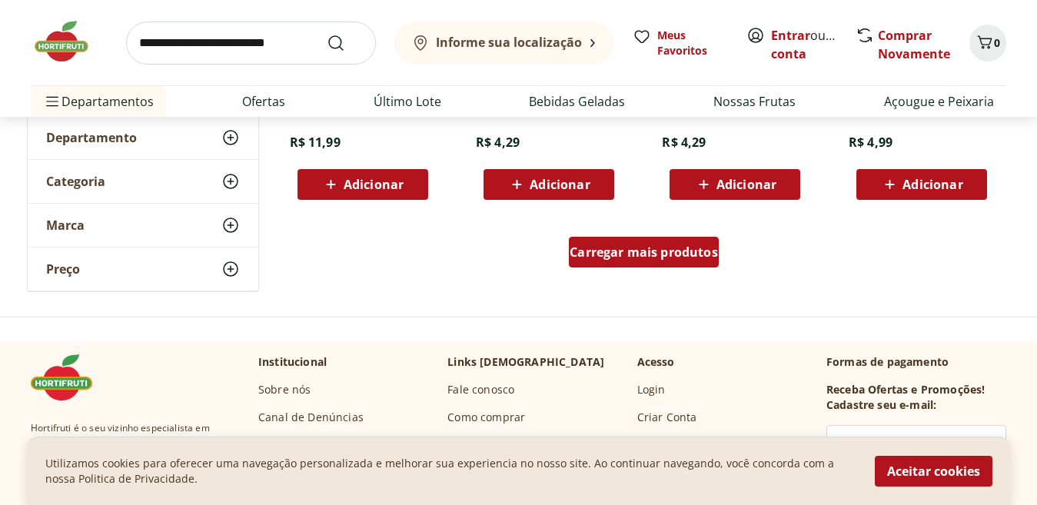
click at [643, 261] on div "Carregar mais produtos" at bounding box center [644, 252] width 150 height 31
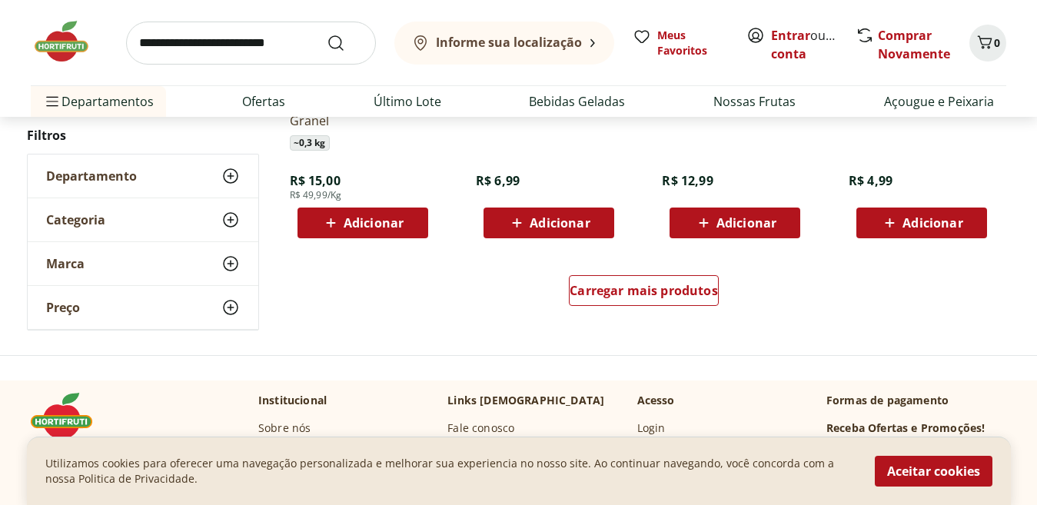
scroll to position [2036, 0]
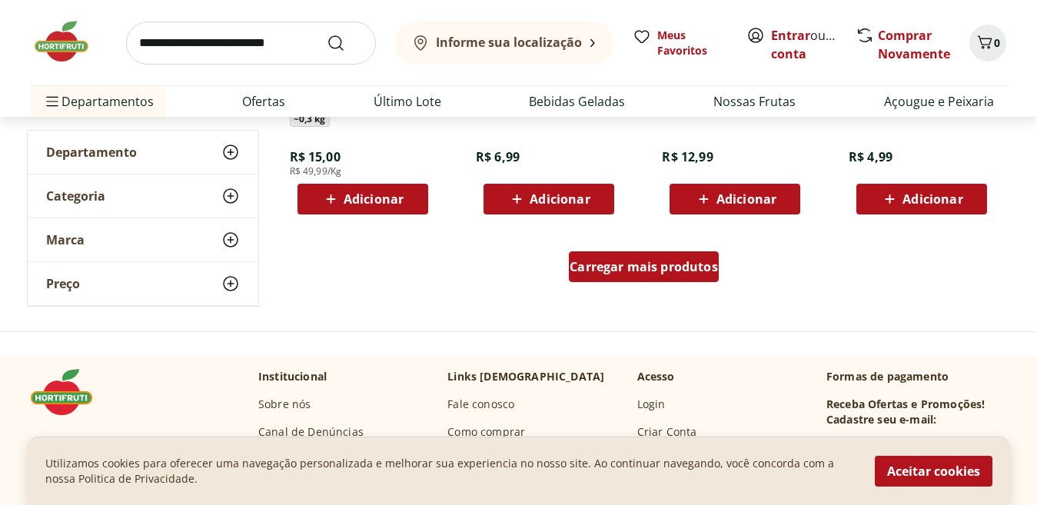
click at [636, 266] on span "Carregar mais produtos" at bounding box center [644, 267] width 148 height 12
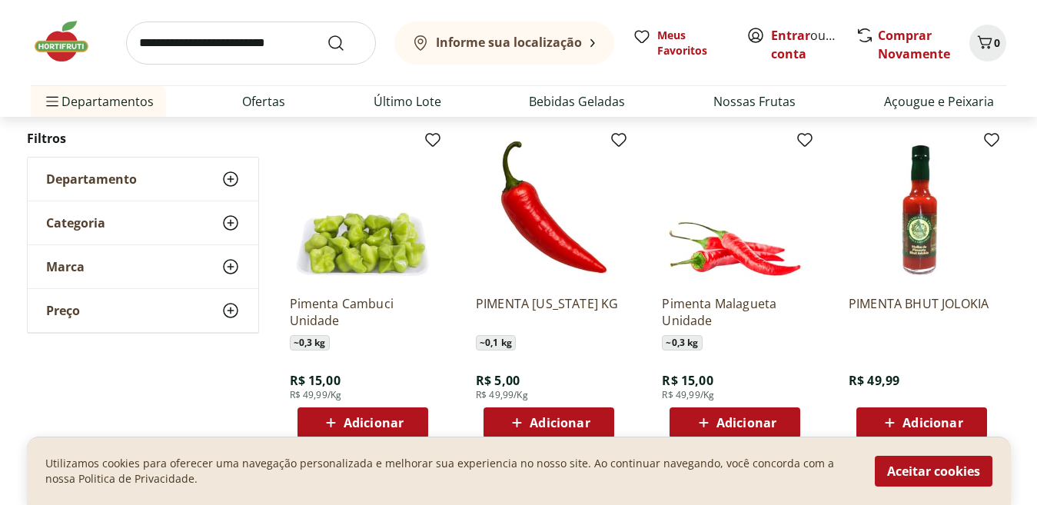
scroll to position [2145, 0]
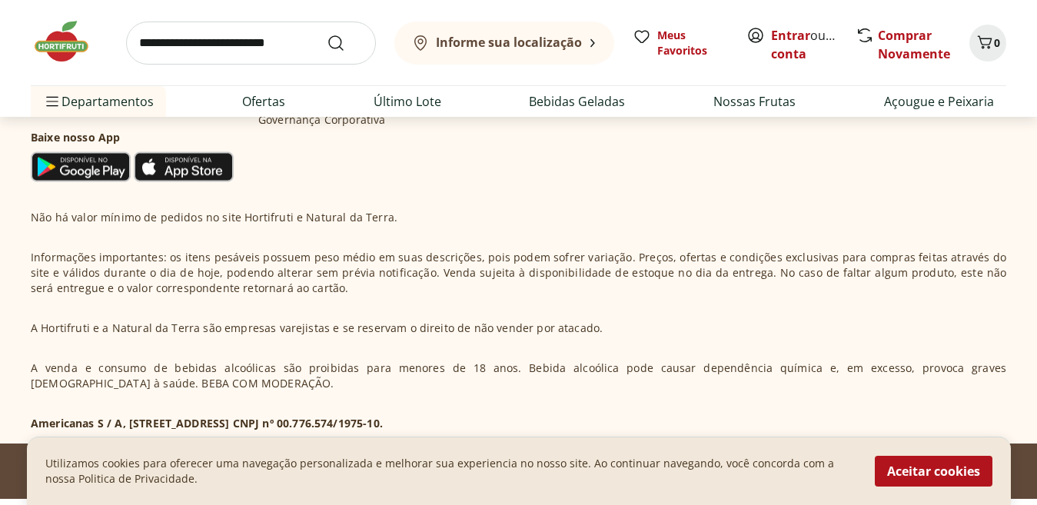
scroll to position [551, 0]
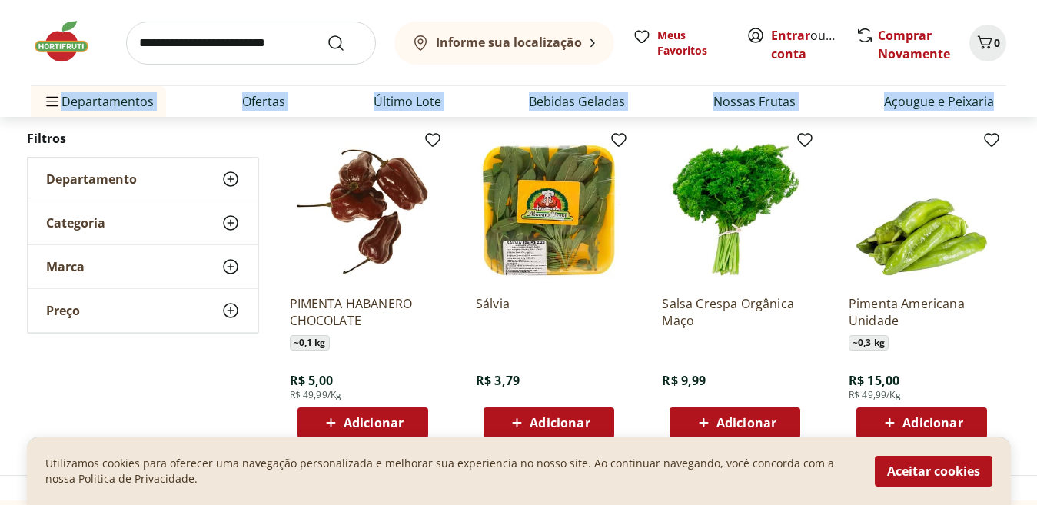
drag, startPoint x: 1029, startPoint y: 101, endPoint x: 1029, endPoint y: 82, distance: 18.4
click at [1029, 82] on div "Informe sua localização Meus Favoritos Entrar ou Criar conta Comprar Novamente …" at bounding box center [518, 58] width 1037 height 117
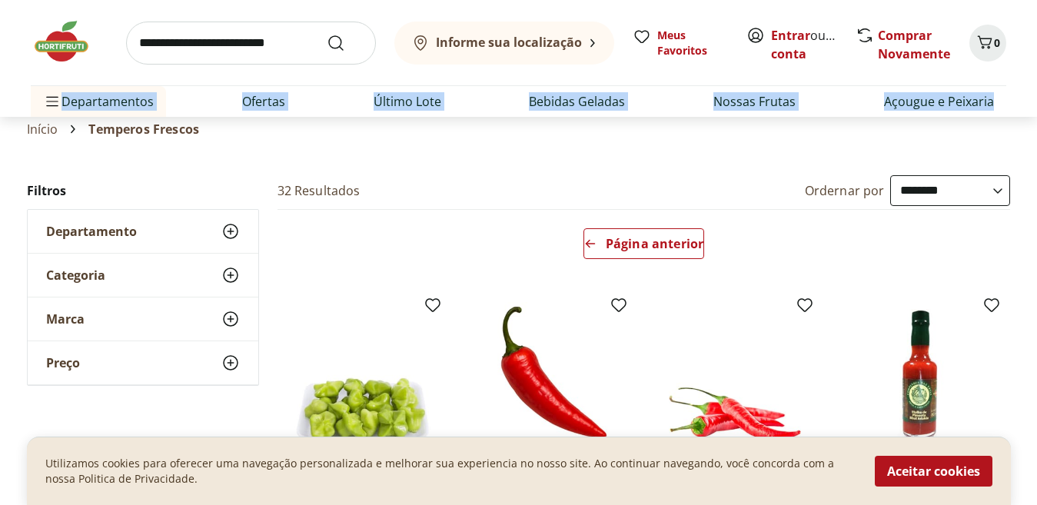
scroll to position [53, 0]
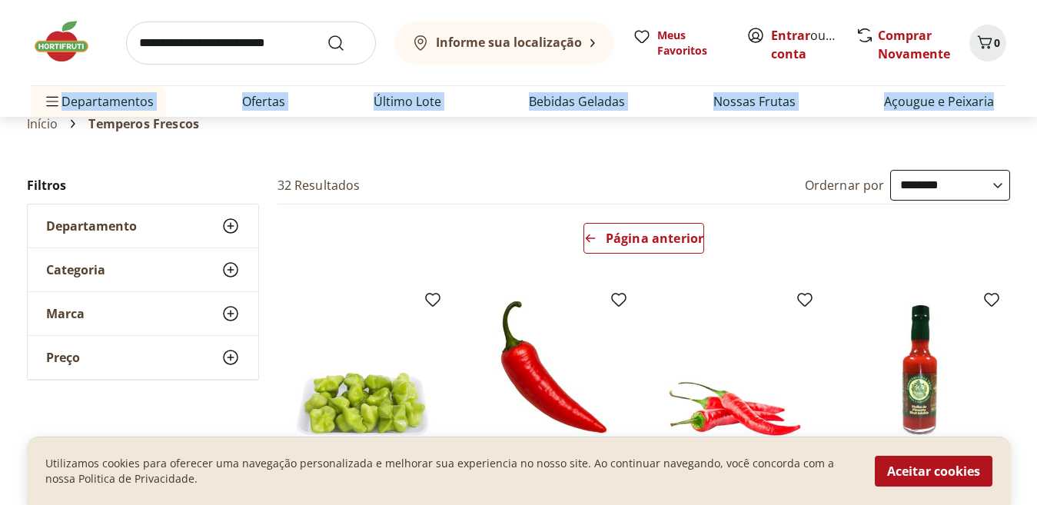
click at [1032, 105] on div "Informe sua localização Meus Favoritos Entrar ou Criar conta Comprar Novamente …" at bounding box center [518, 58] width 1037 height 117
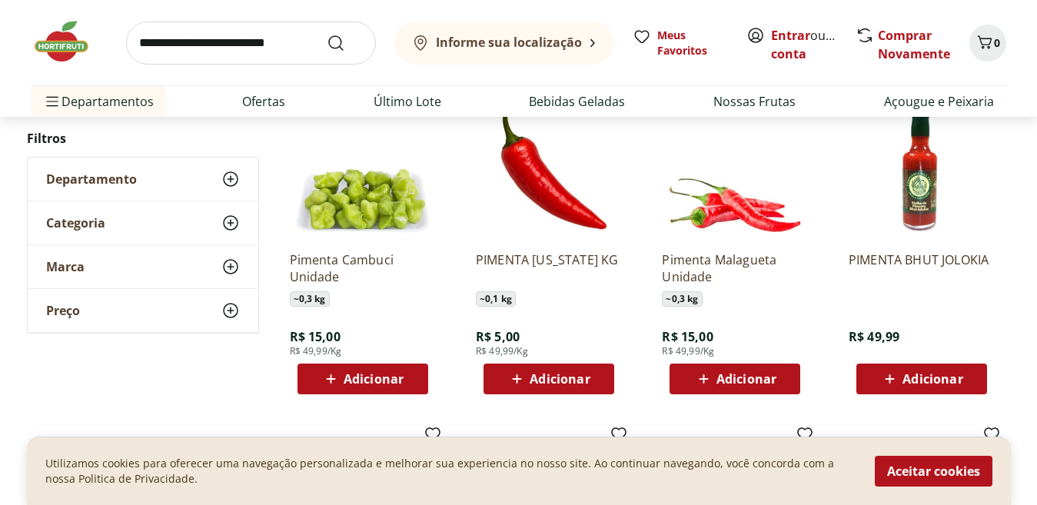
scroll to position [254, 0]
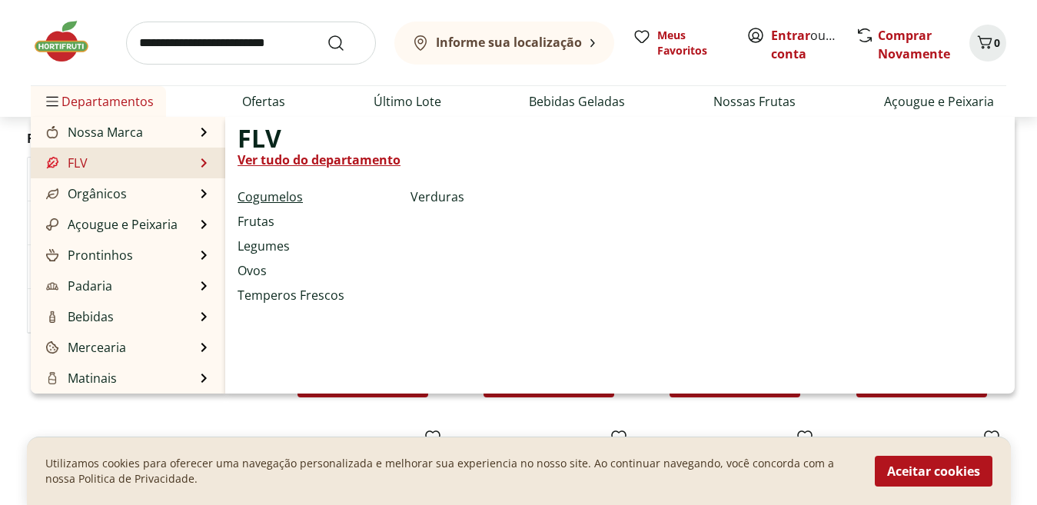
click at [259, 202] on link "Cogumelos" at bounding box center [270, 197] width 65 height 18
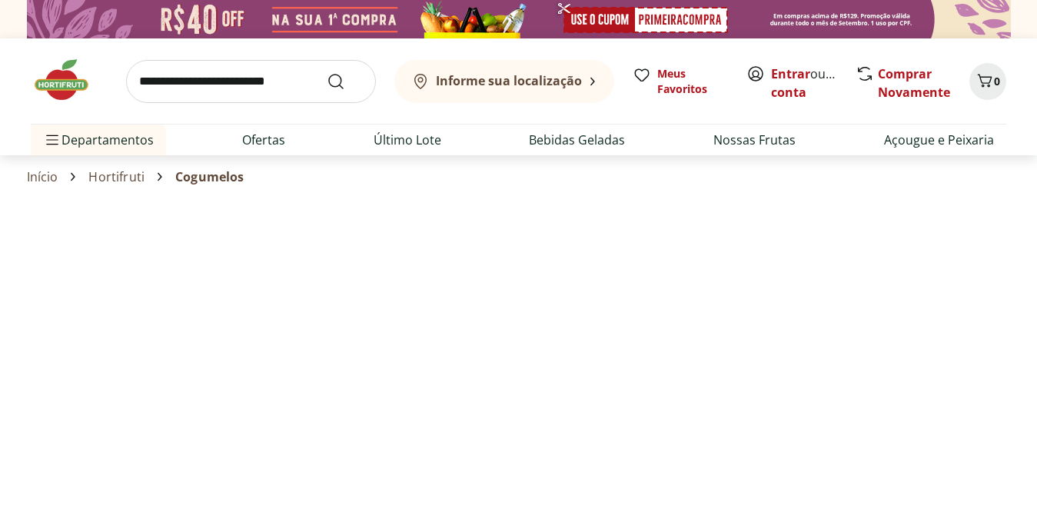
select select "**********"
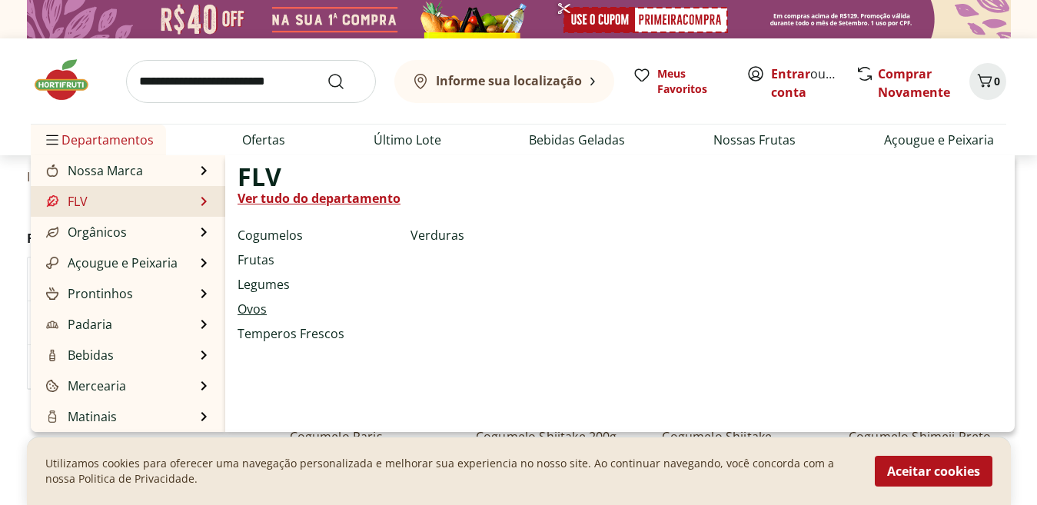
click at [258, 307] on link "Ovos" at bounding box center [252, 309] width 29 height 18
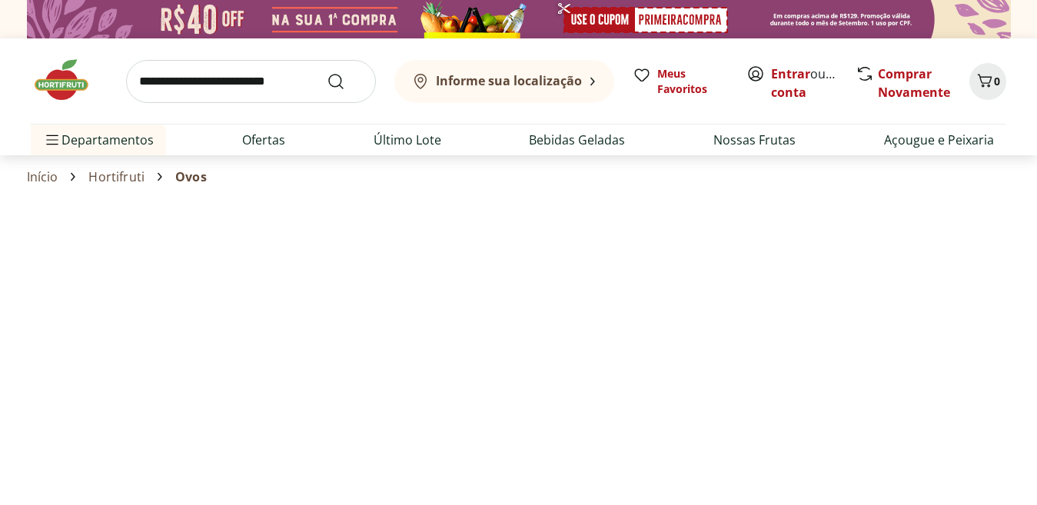
select select "**********"
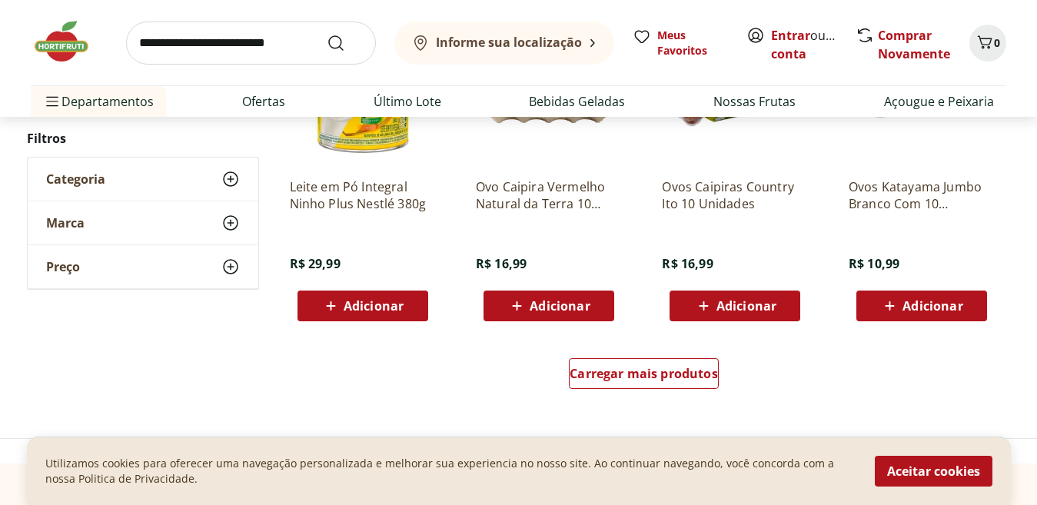
scroll to position [1021, 0]
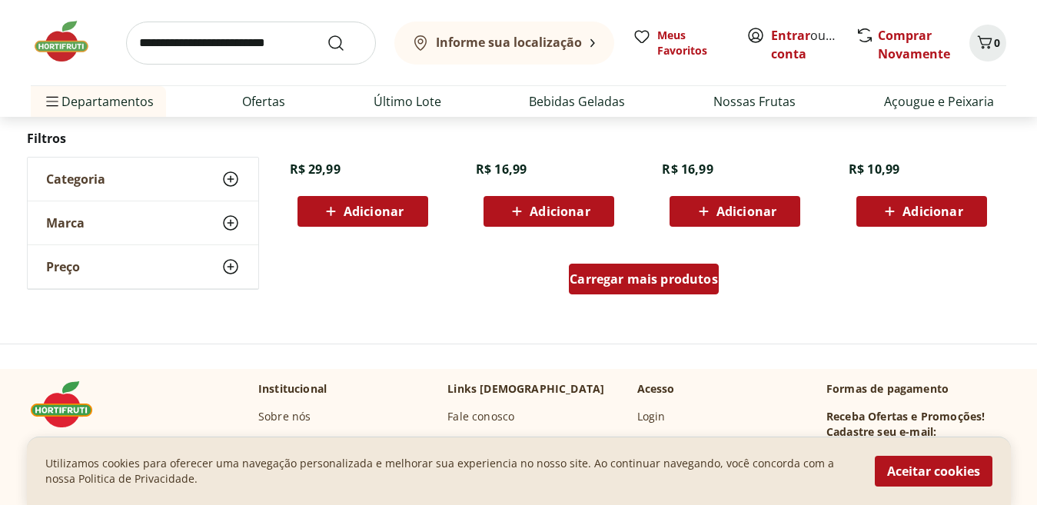
click at [622, 281] on span "Carregar mais produtos" at bounding box center [644, 279] width 148 height 12
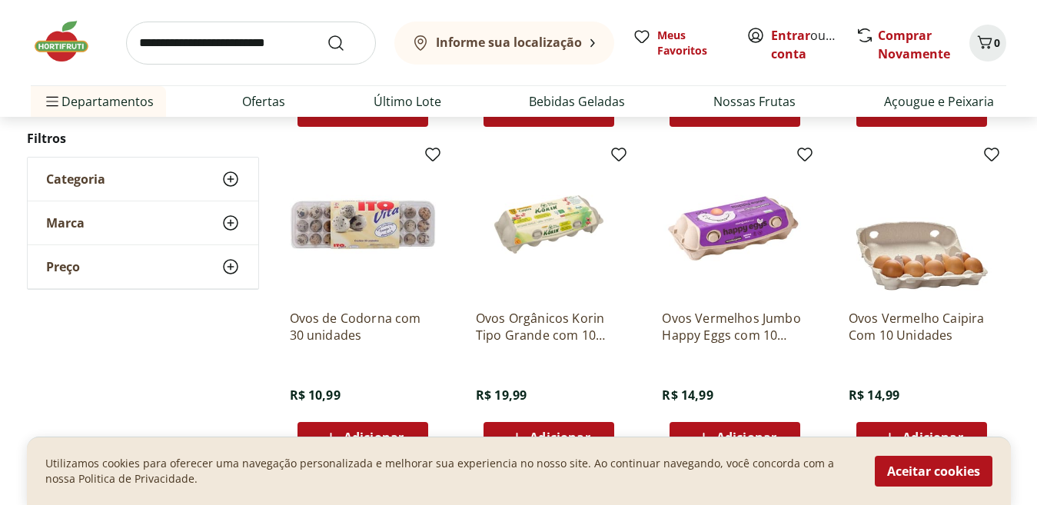
scroll to position [1126, 0]
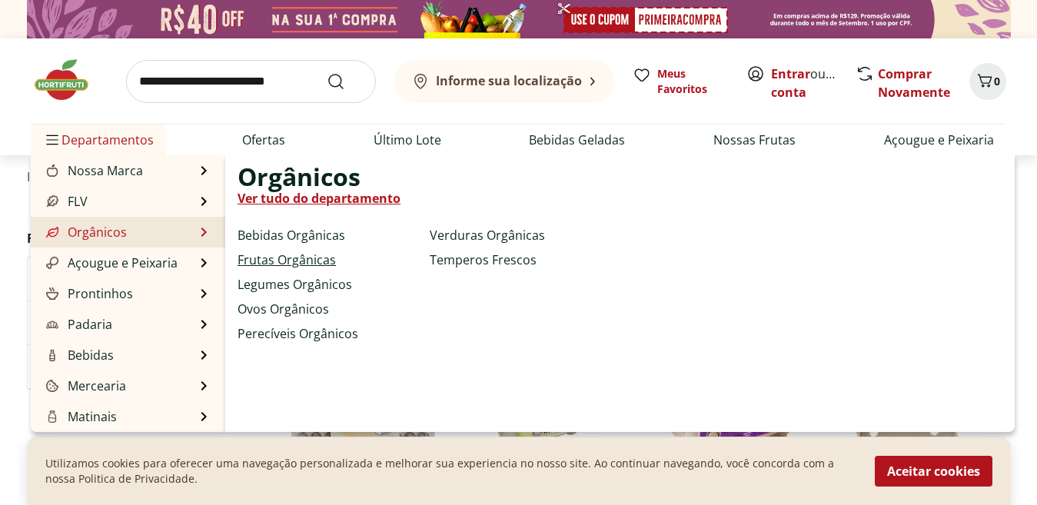
click at [281, 257] on link "Frutas Orgânicas" at bounding box center [287, 260] width 98 height 18
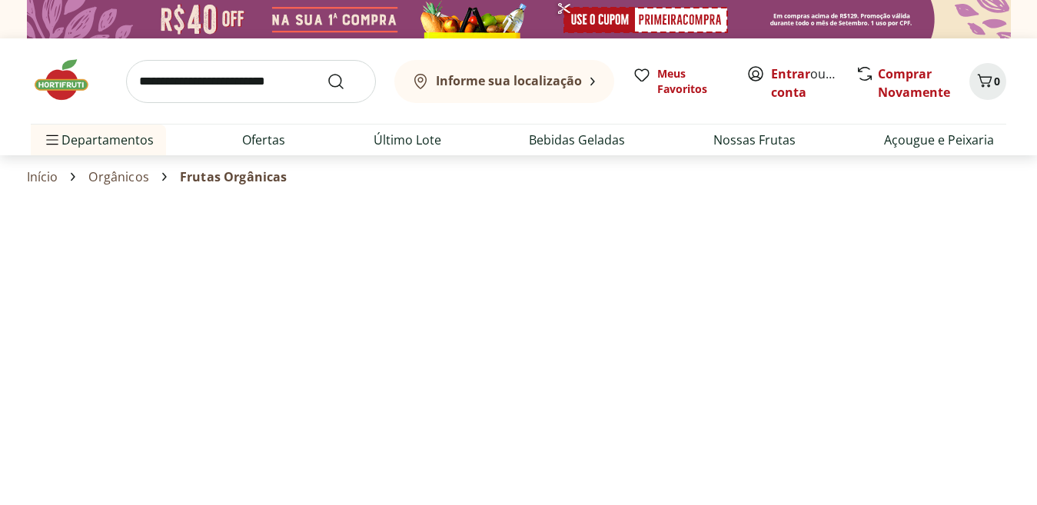
select select "**********"
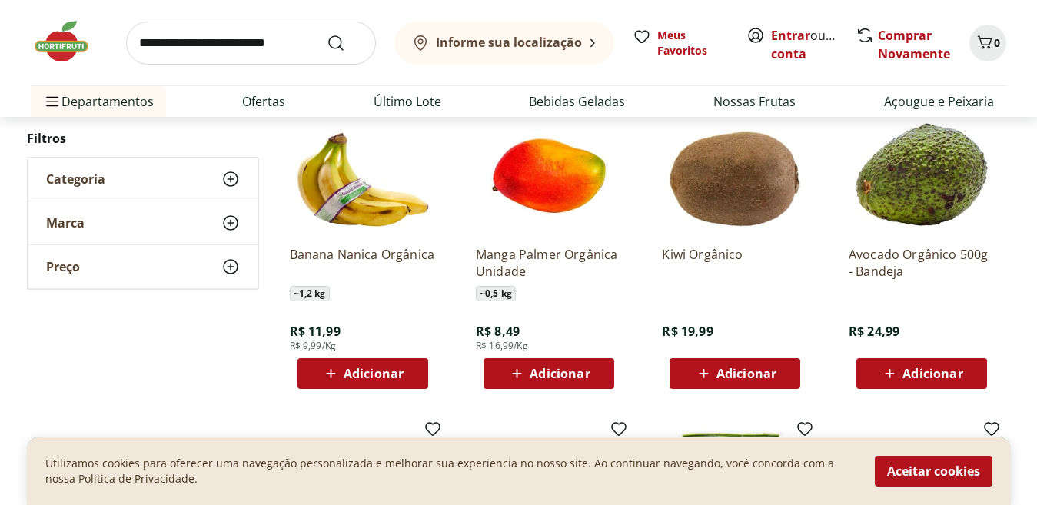
scroll to position [962, 0]
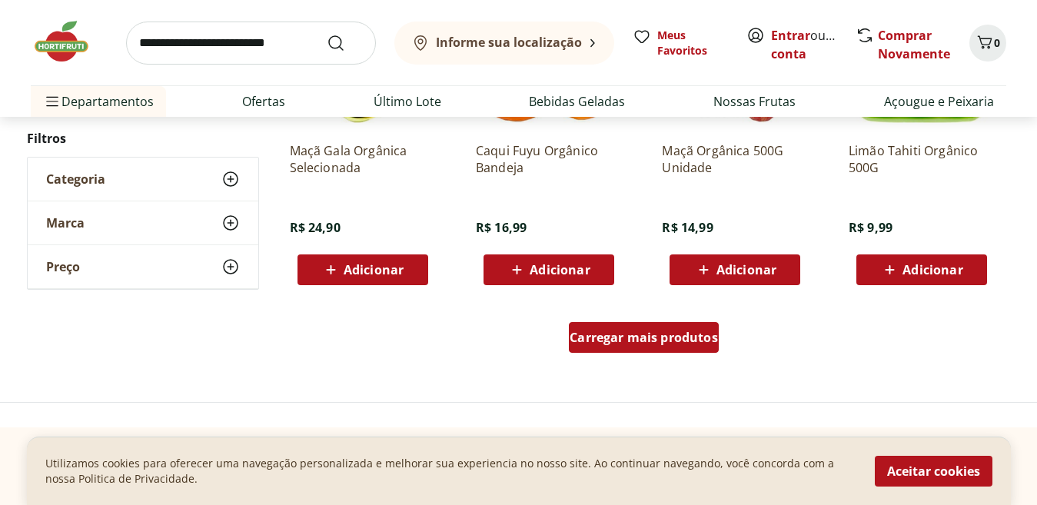
click at [622, 337] on span "Carregar mais produtos" at bounding box center [644, 337] width 148 height 12
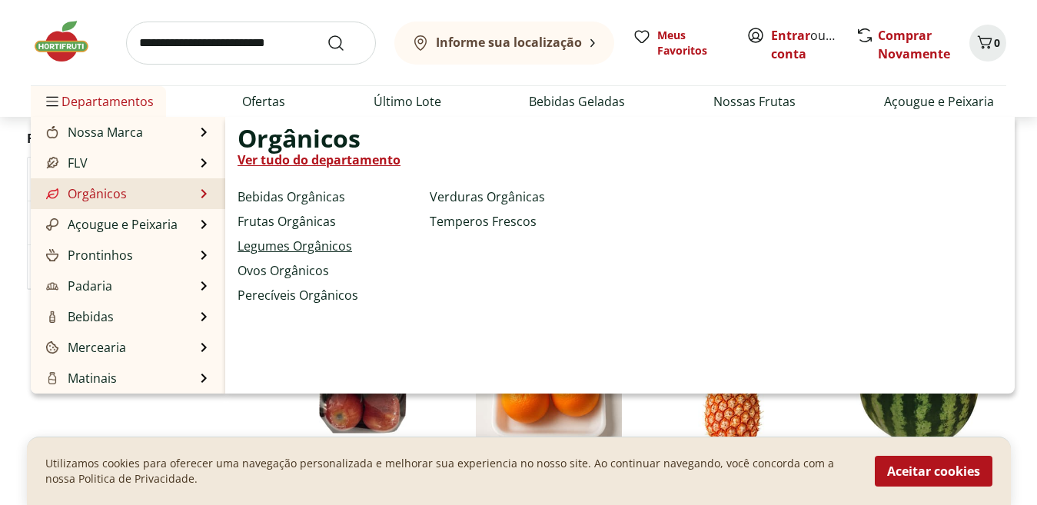
click at [296, 247] on link "Legumes Orgânicos" at bounding box center [295, 246] width 115 height 18
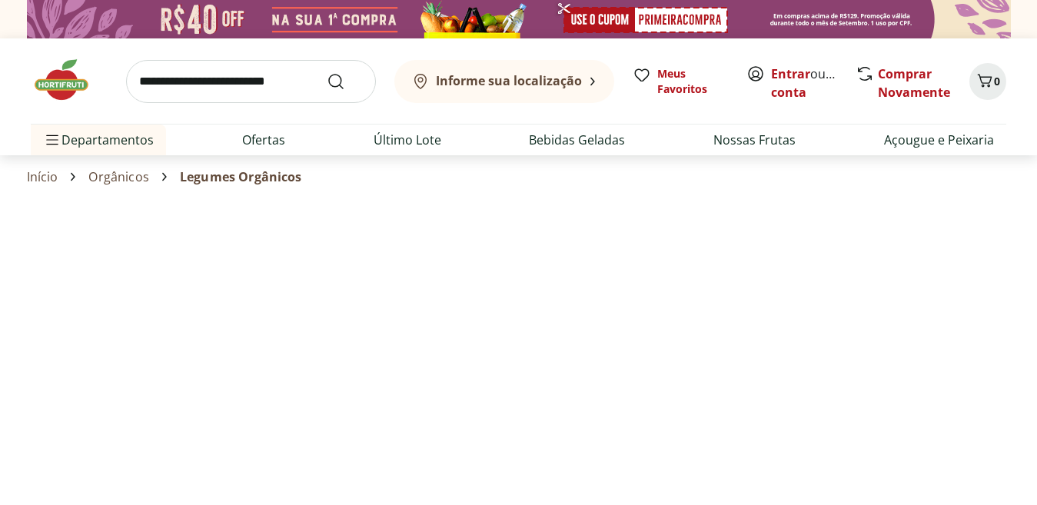
select select "**********"
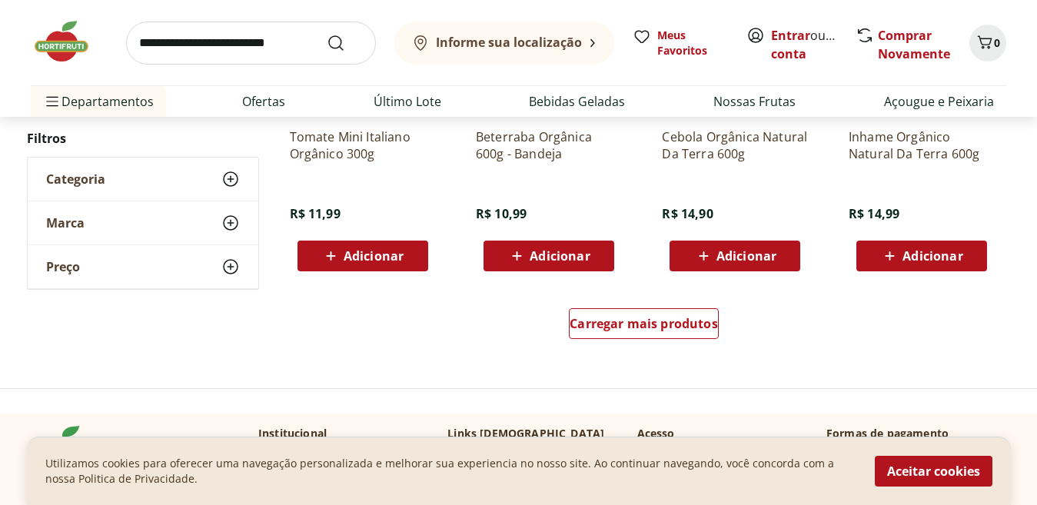
scroll to position [985, 0]
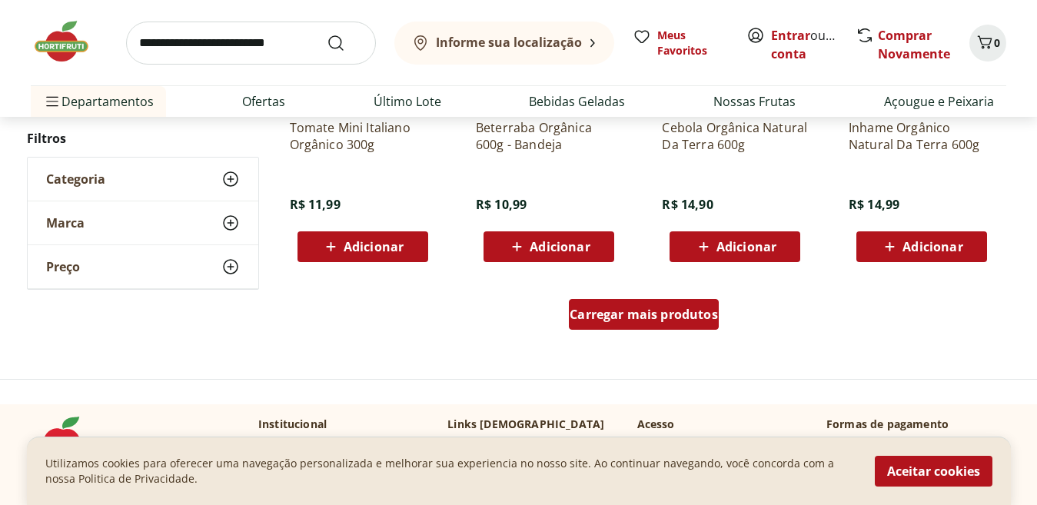
click at [644, 321] on span "Carregar mais produtos" at bounding box center [644, 314] width 148 height 12
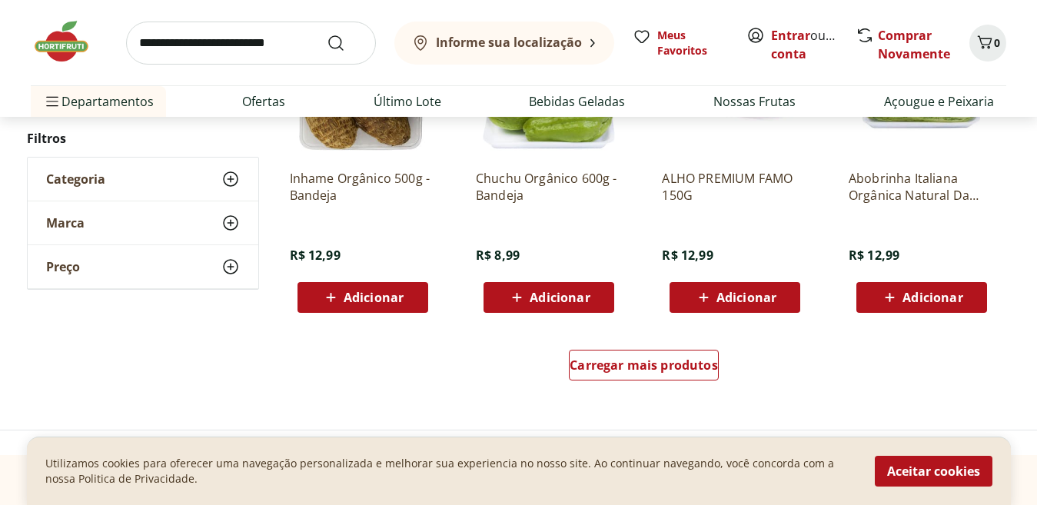
scroll to position [2014, 0]
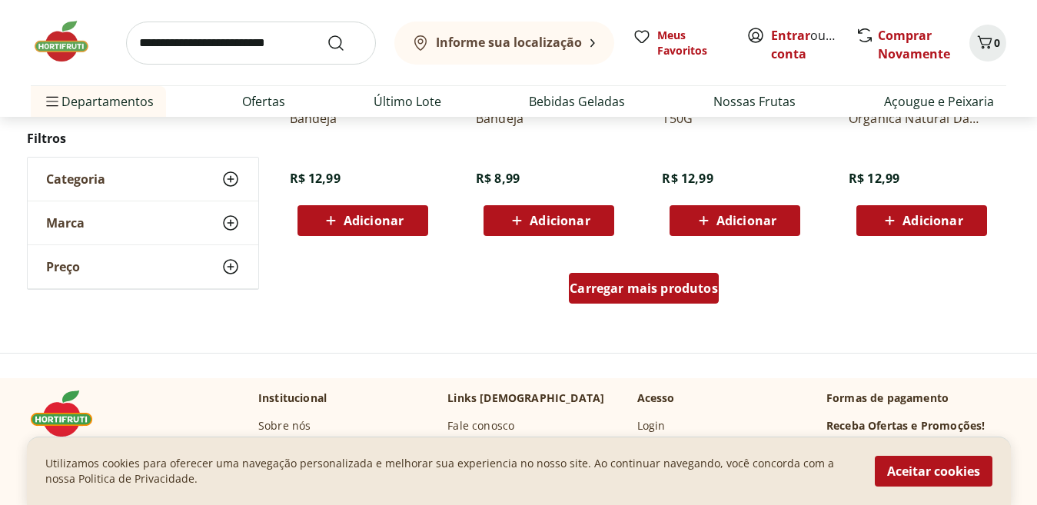
click at [607, 302] on div "Carregar mais produtos" at bounding box center [644, 288] width 150 height 31
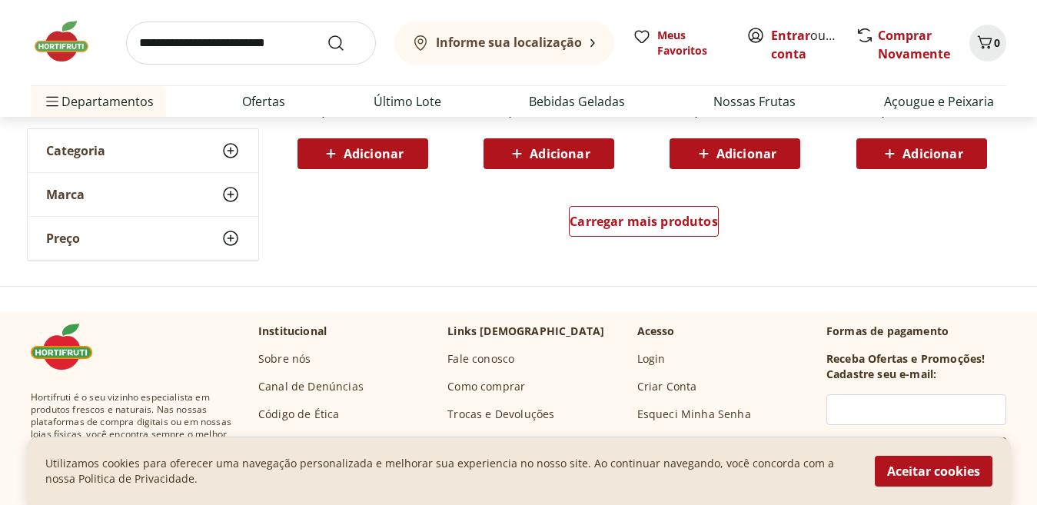
scroll to position [3114, 0]
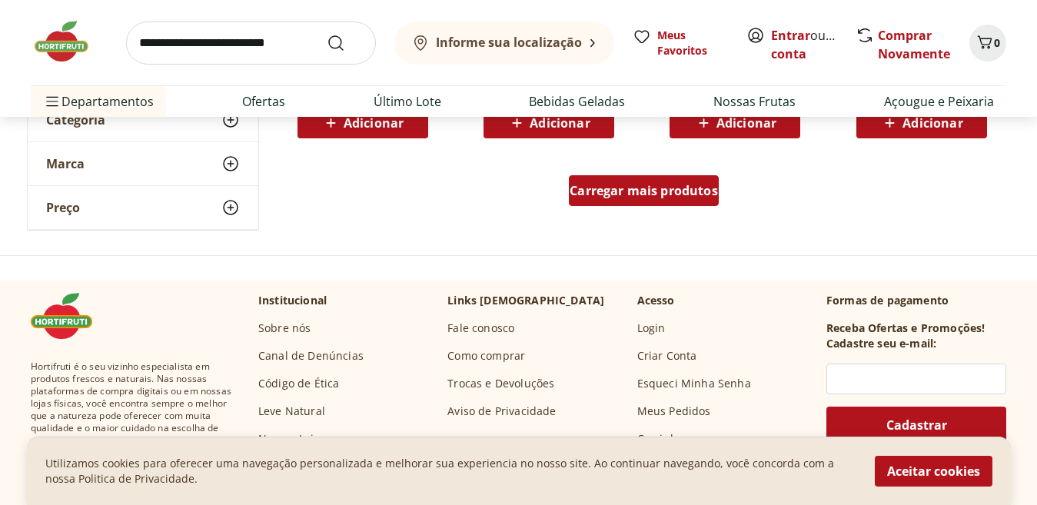
click at [595, 196] on span "Carregar mais produtos" at bounding box center [644, 190] width 148 height 12
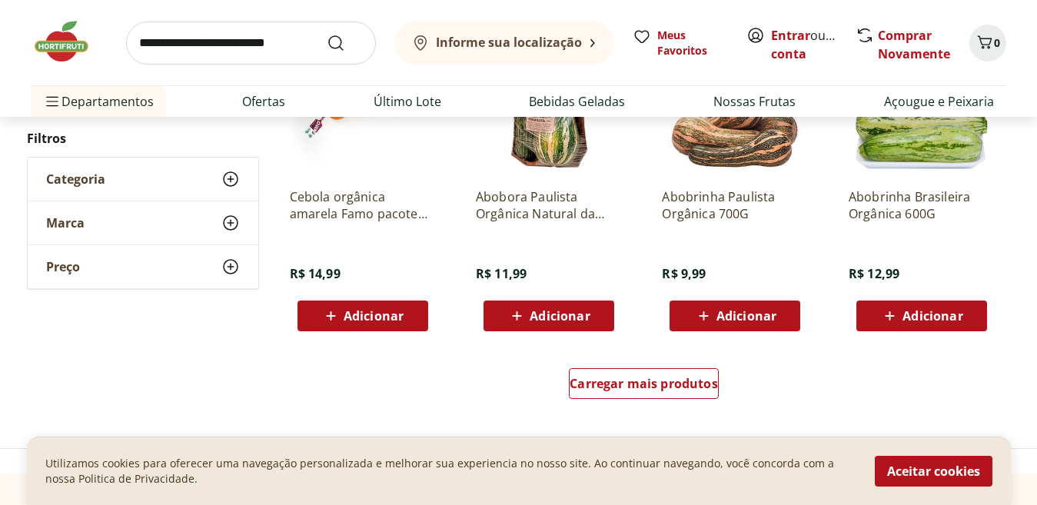
scroll to position [4047, 0]
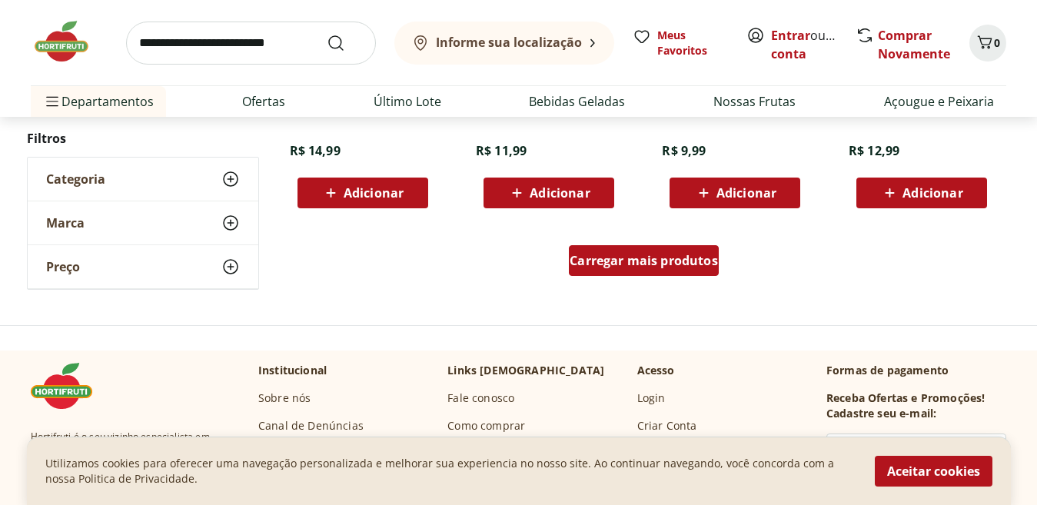
click at [581, 257] on span "Carregar mais produtos" at bounding box center [644, 260] width 148 height 12
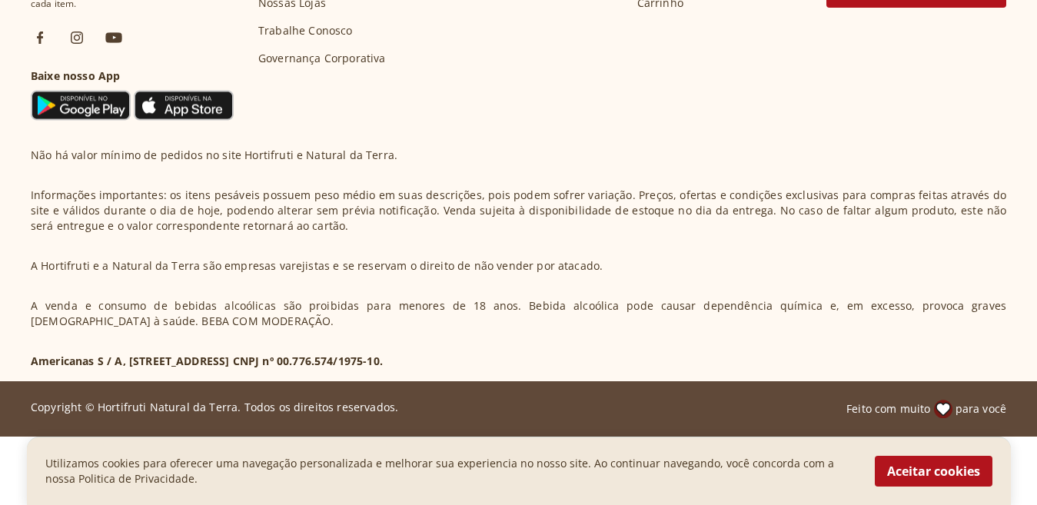
scroll to position [3951, 0]
select select "**********"
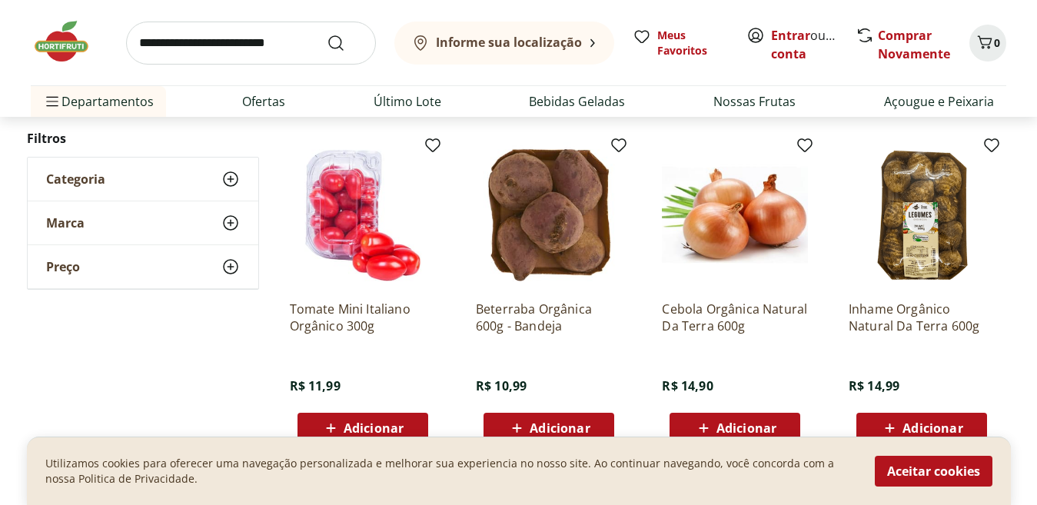
scroll to position [1526, 0]
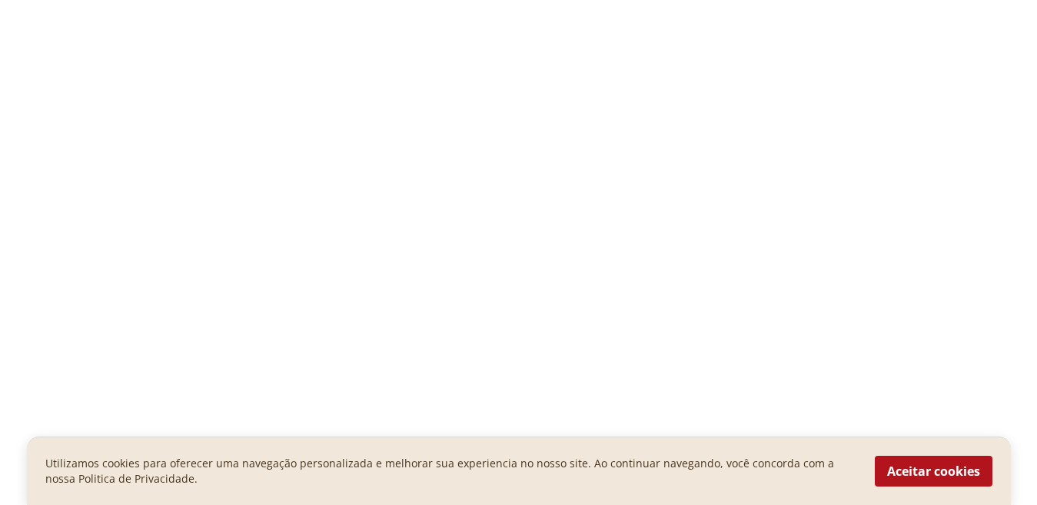
select select "**********"
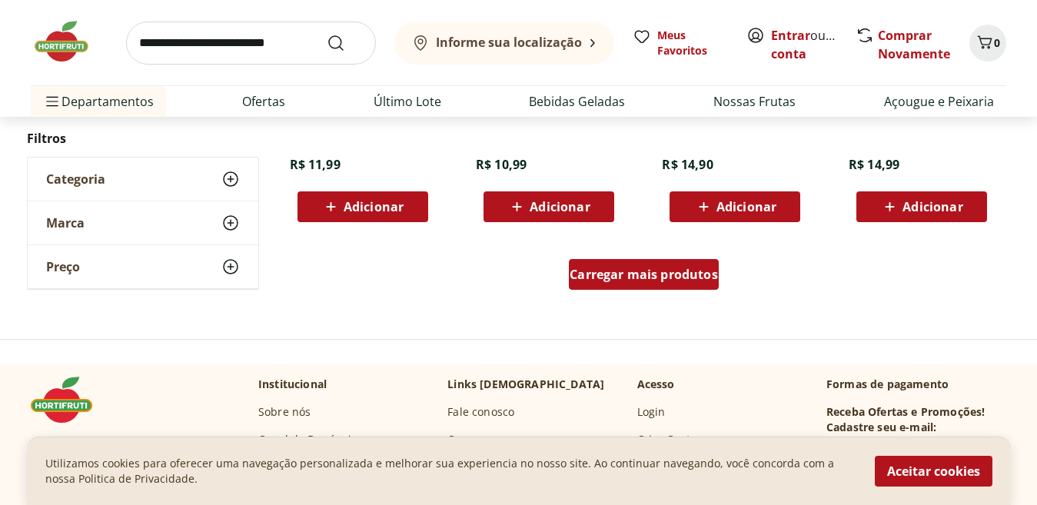
click at [670, 281] on span "Carregar mais produtos" at bounding box center [644, 274] width 148 height 12
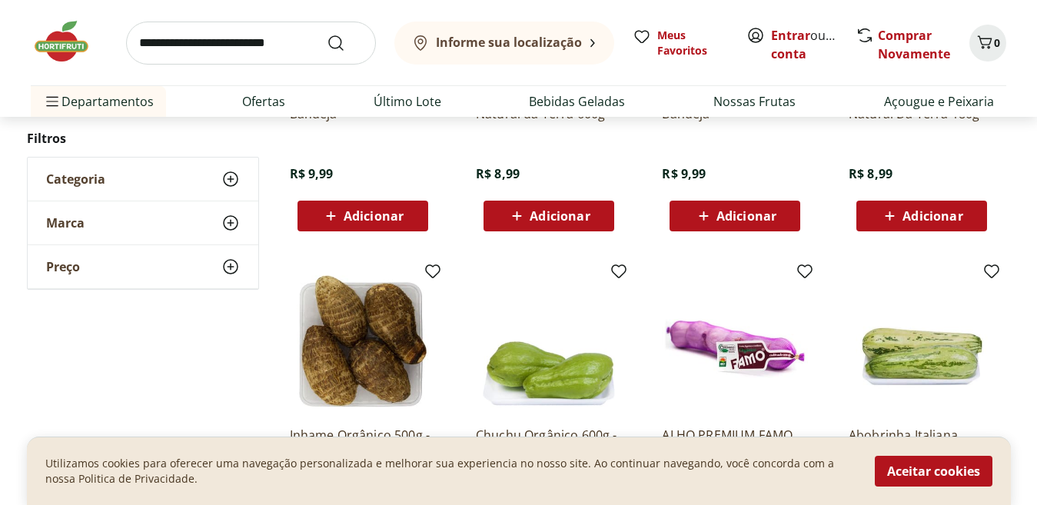
scroll to position [2661, 0]
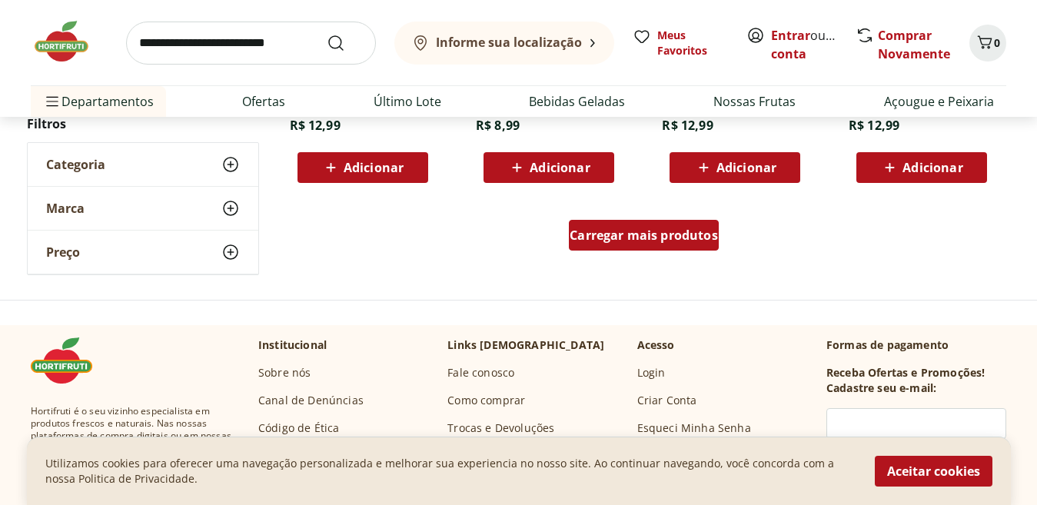
click at [633, 240] on span "Carregar mais produtos" at bounding box center [644, 235] width 148 height 12
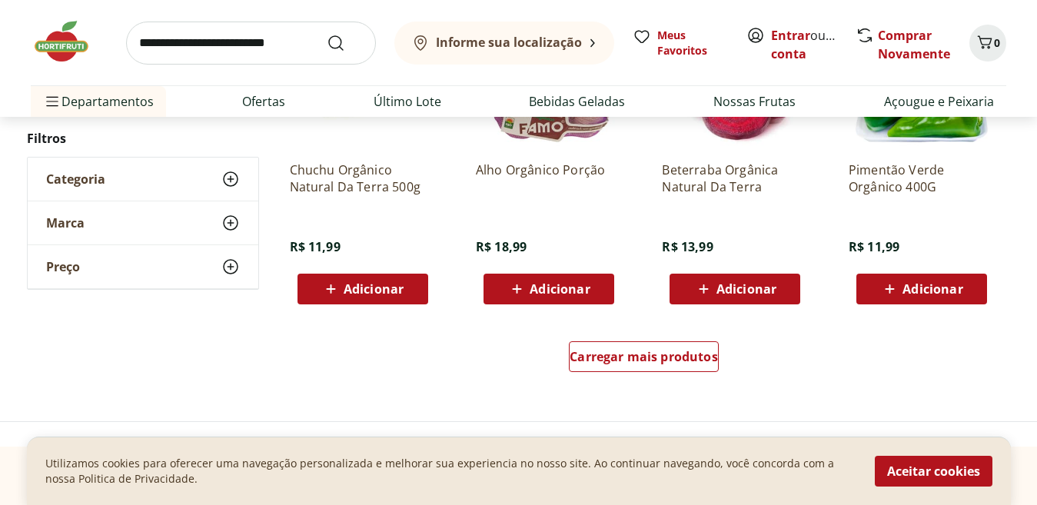
scroll to position [3654, 0]
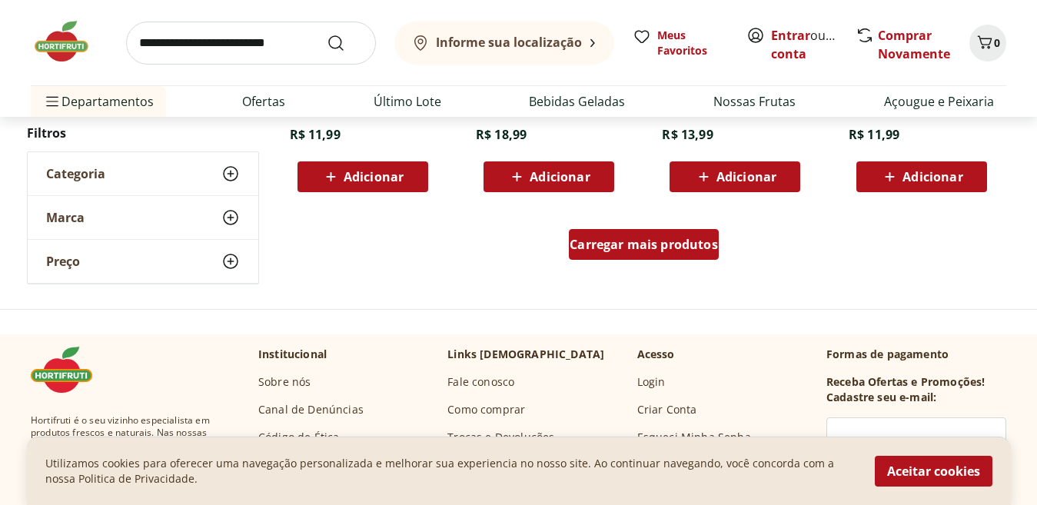
click at [617, 260] on div "Carregar mais produtos" at bounding box center [644, 244] width 150 height 31
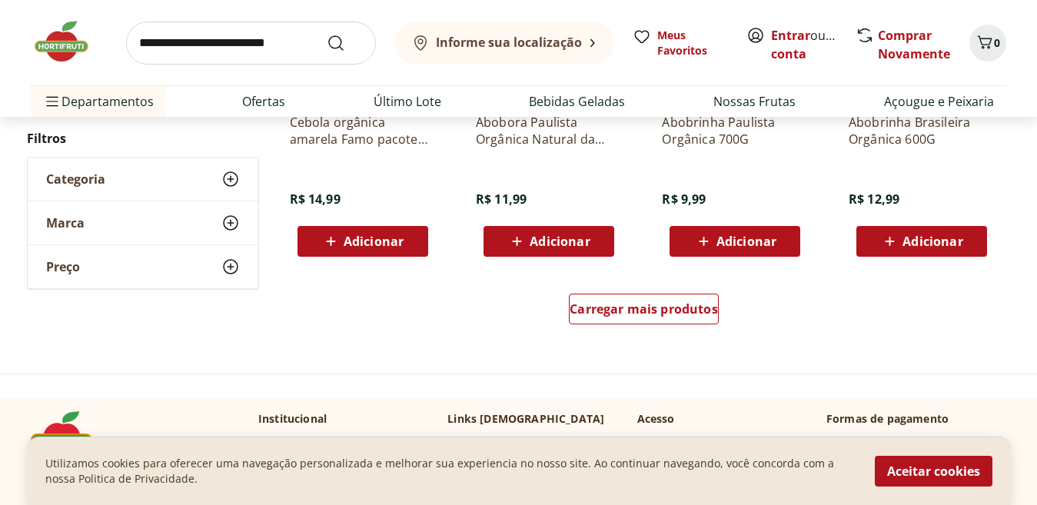
scroll to position [4639, 0]
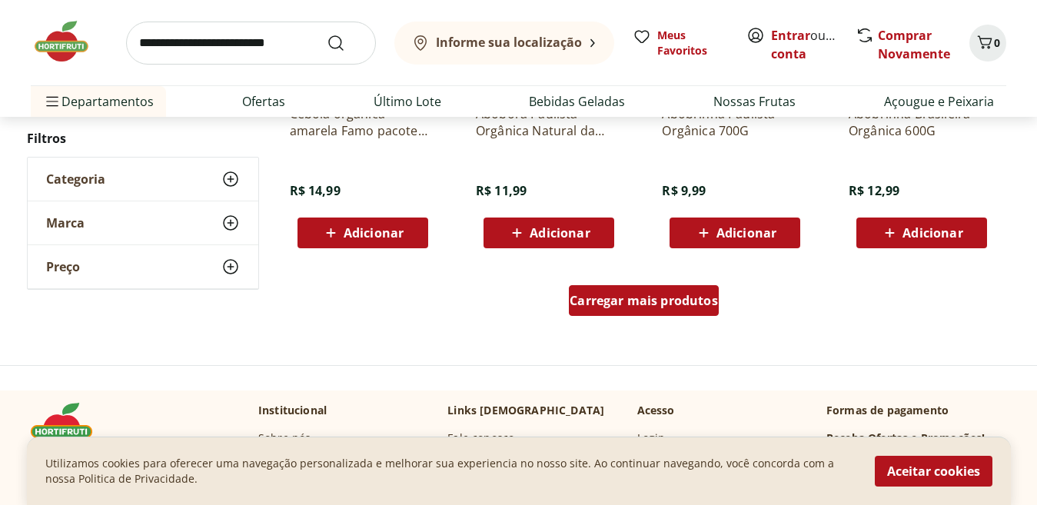
click at [637, 307] on span "Carregar mais produtos" at bounding box center [644, 300] width 148 height 12
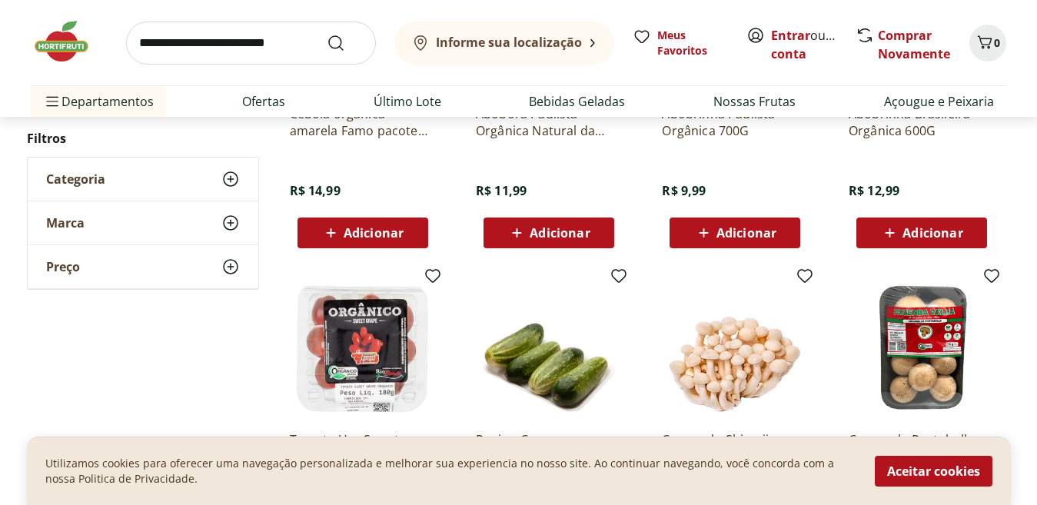
scroll to position [4730, 0]
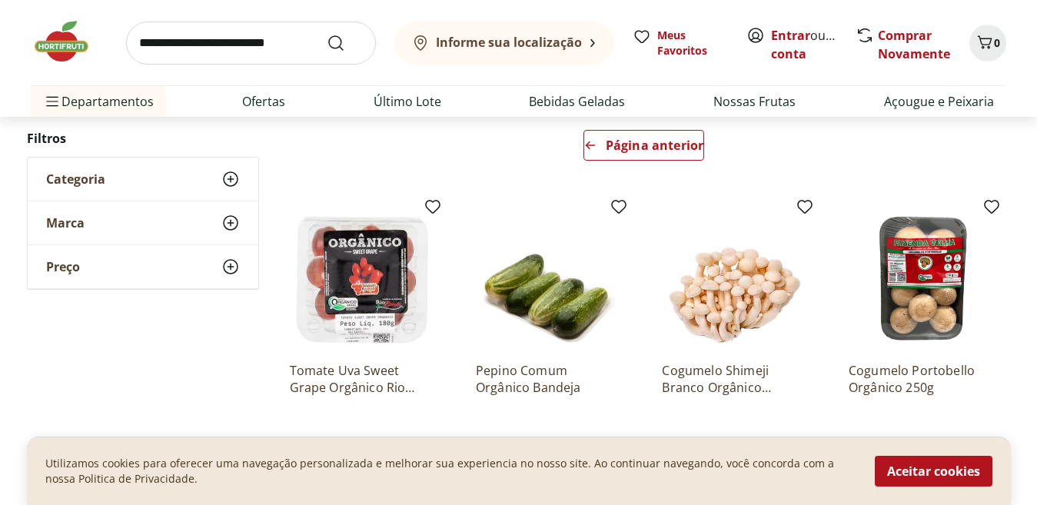
scroll to position [588, 0]
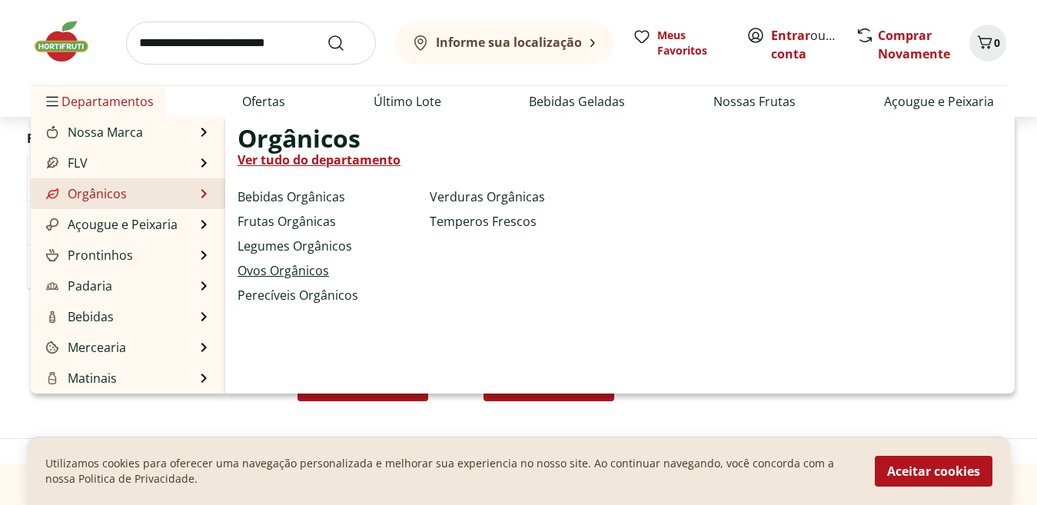
click at [262, 273] on link "Ovos Orgânicos" at bounding box center [283, 270] width 91 height 18
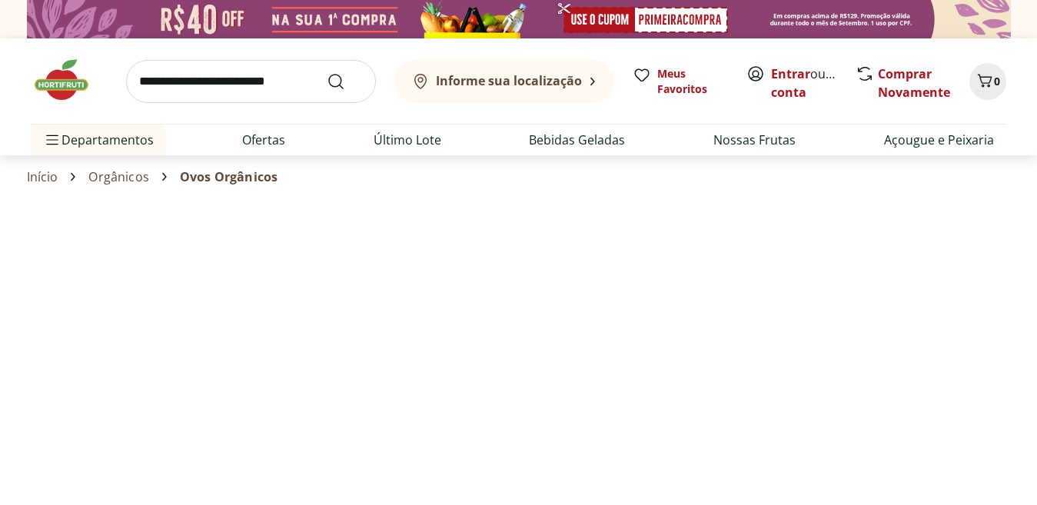
select select "**********"
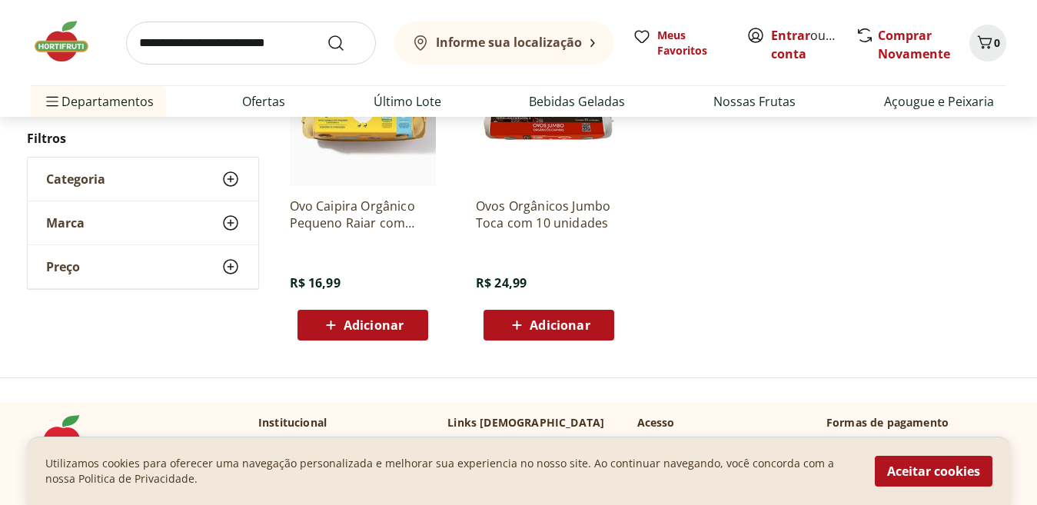
scroll to position [974, 0]
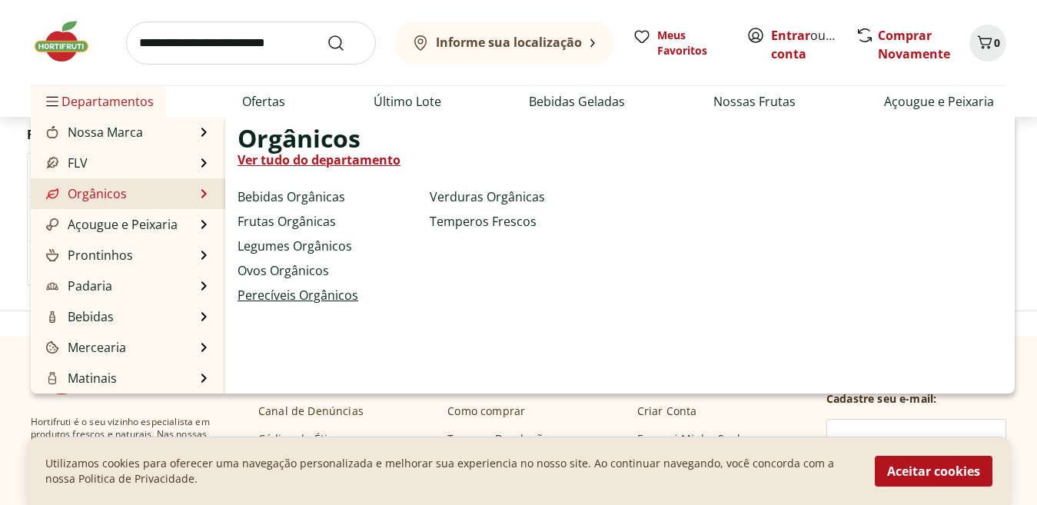
click at [269, 288] on link "Perecíveis Orgânicos" at bounding box center [298, 295] width 121 height 18
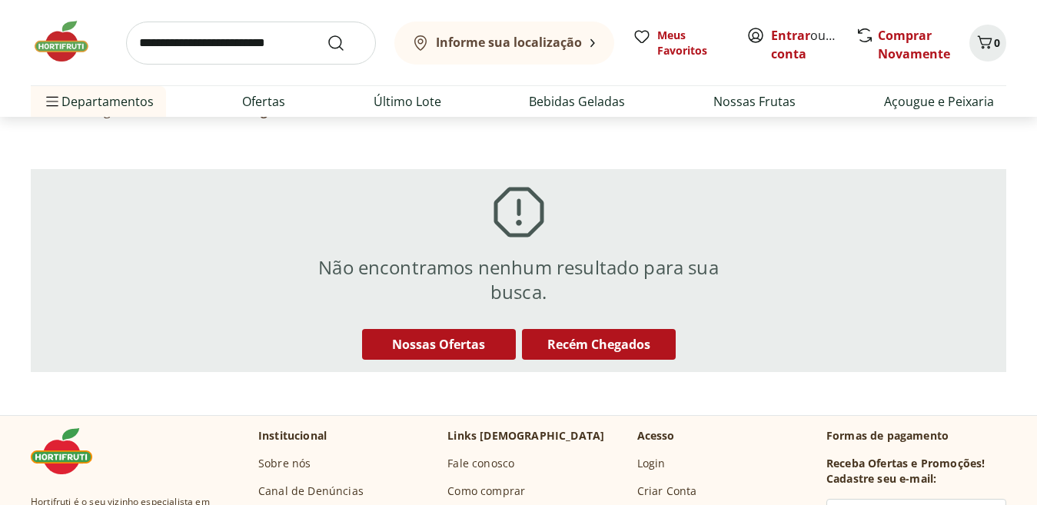
scroll to position [82, 0]
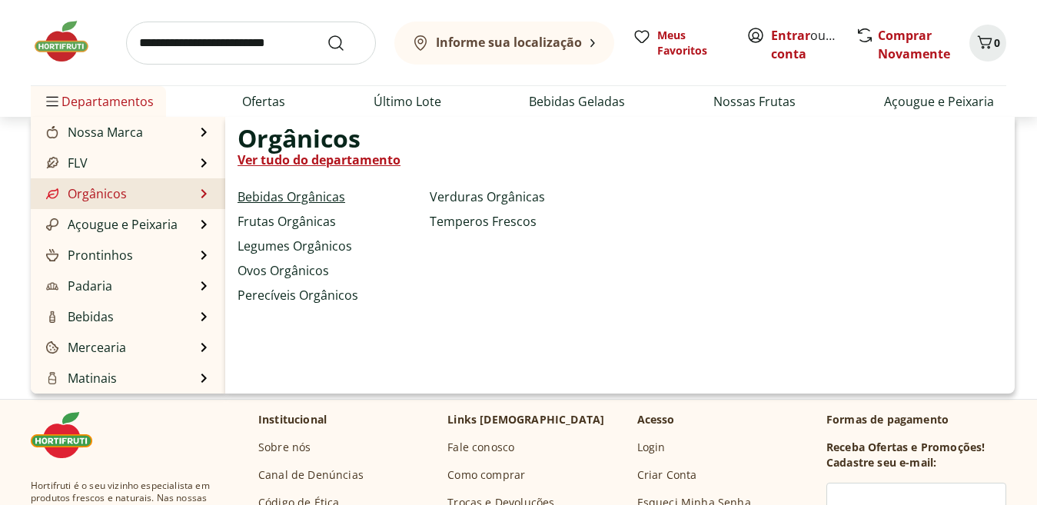
click at [276, 192] on link "Bebidas Orgânicas" at bounding box center [292, 197] width 108 height 18
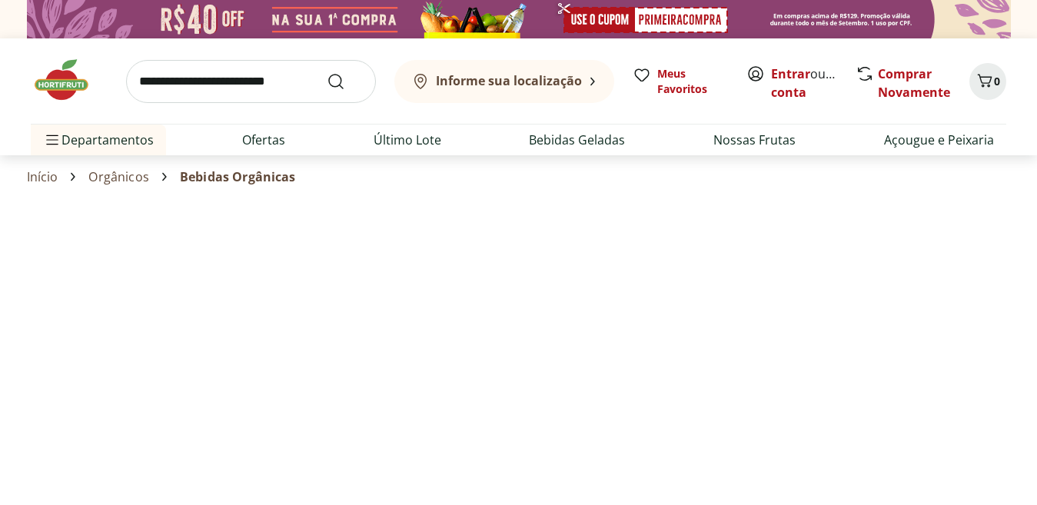
select select "**********"
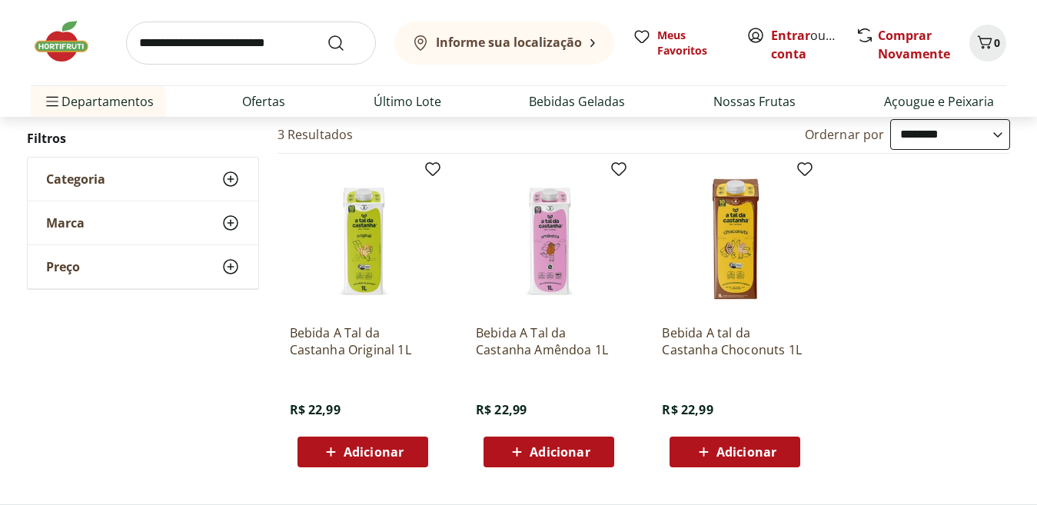
scroll to position [98, 0]
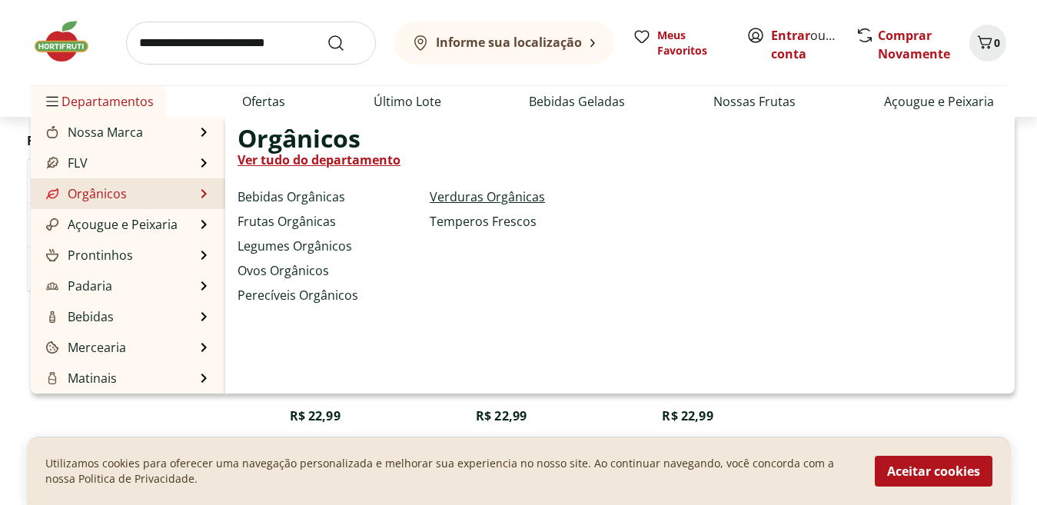
click at [430, 200] on link "Verduras Orgânicas" at bounding box center [487, 197] width 115 height 18
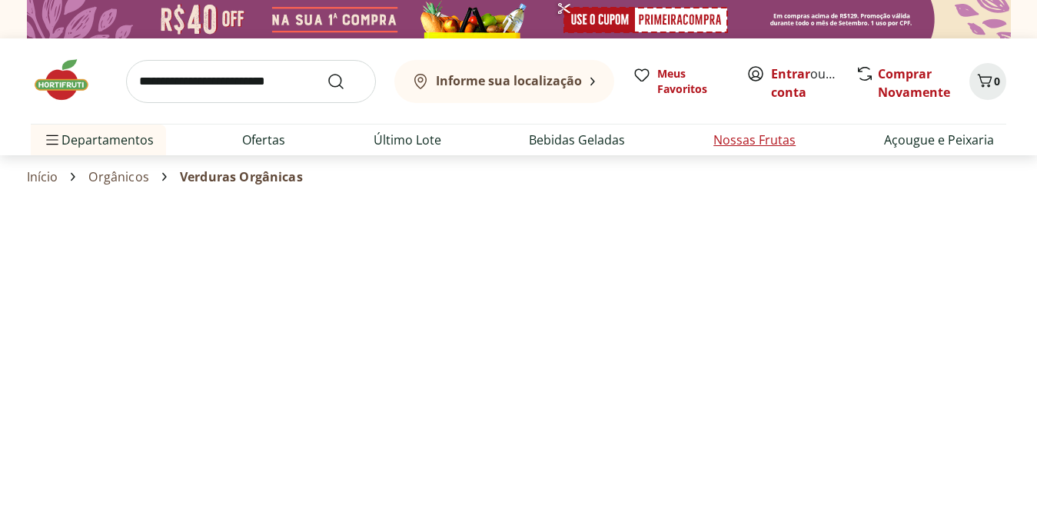
select select "**********"
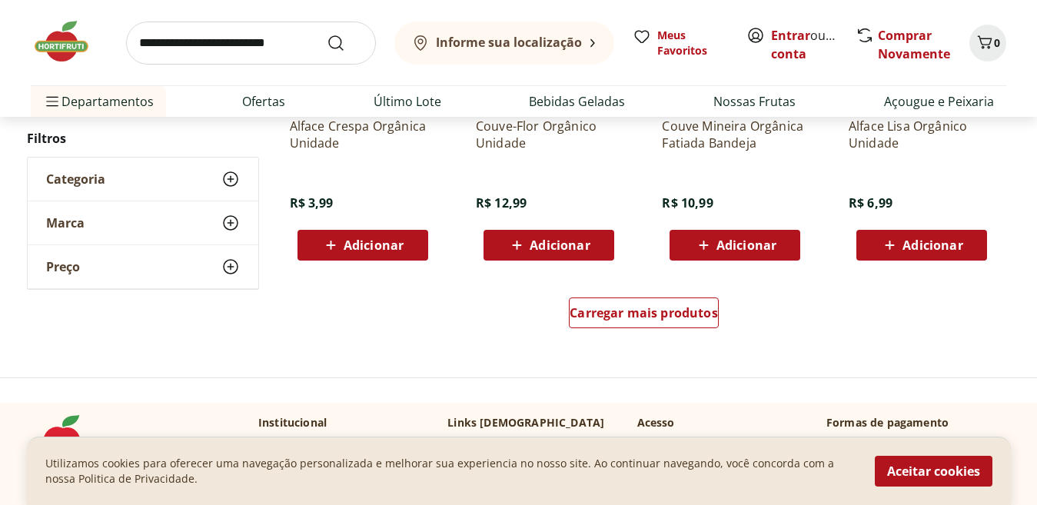
scroll to position [1106, 0]
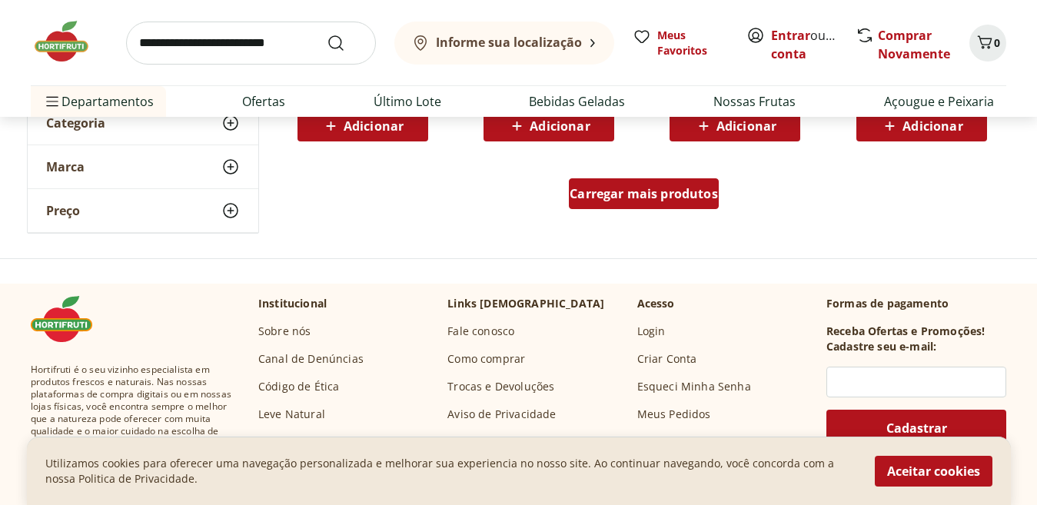
click at [634, 180] on div "Carregar mais produtos" at bounding box center [644, 193] width 150 height 31
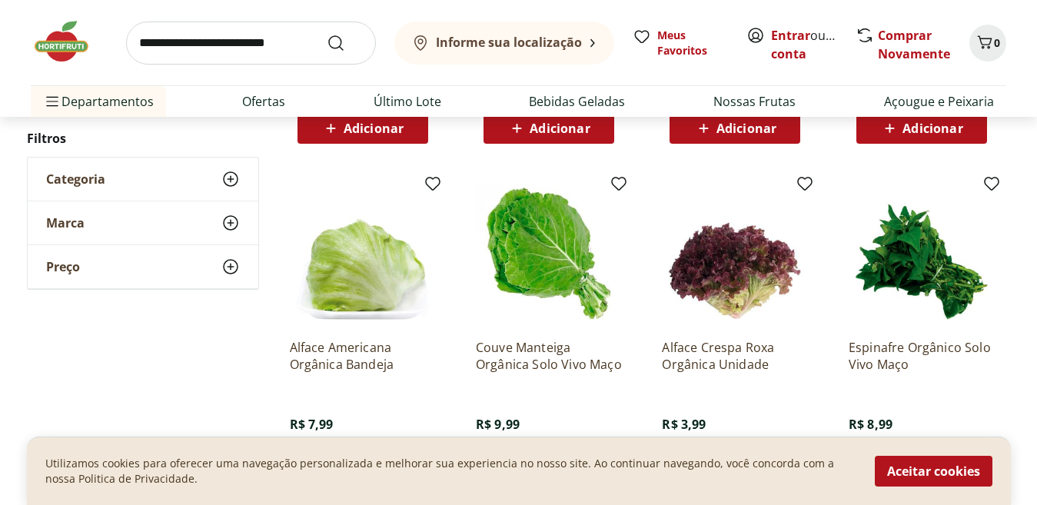
scroll to position [0, 0]
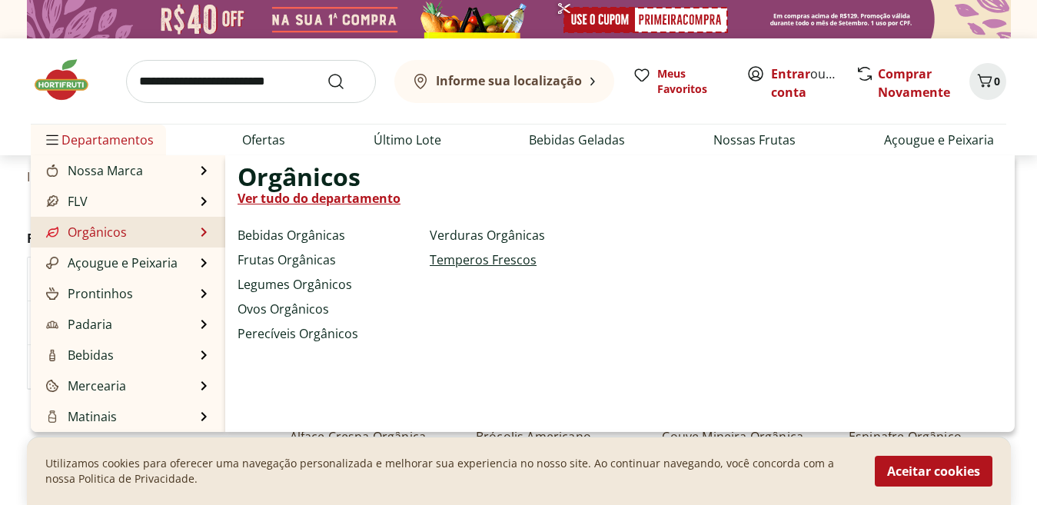
click at [430, 251] on link "Temperos Frescos" at bounding box center [483, 260] width 107 height 18
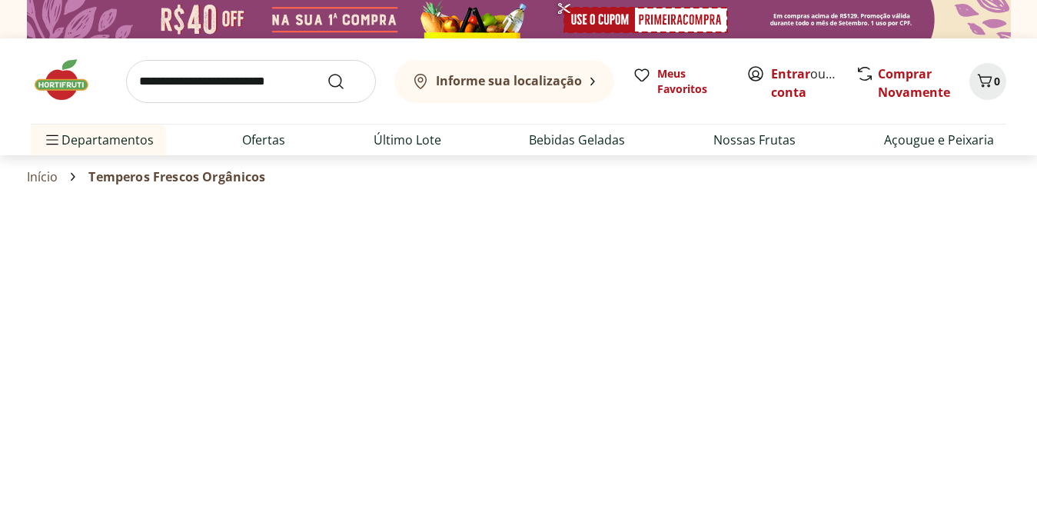
select select "**********"
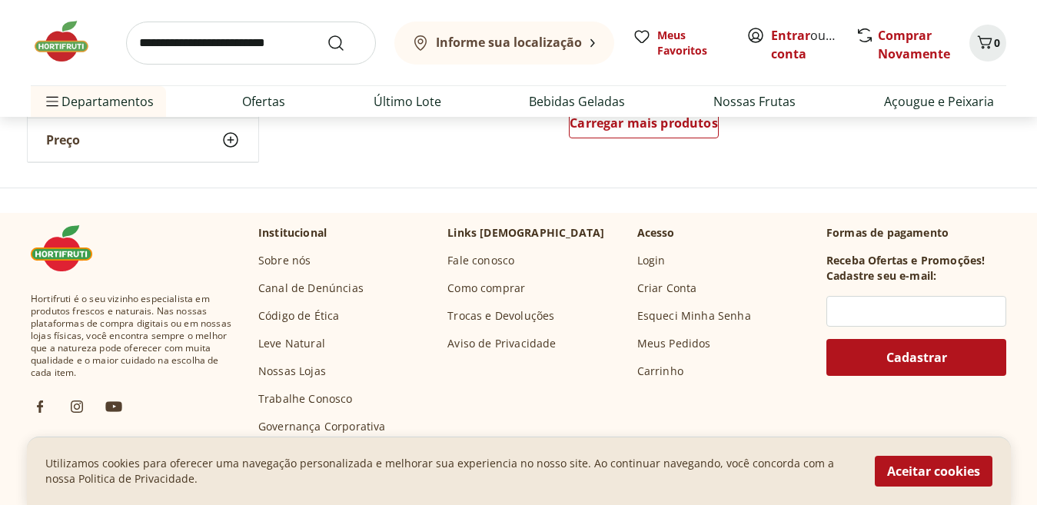
scroll to position [1104, 0]
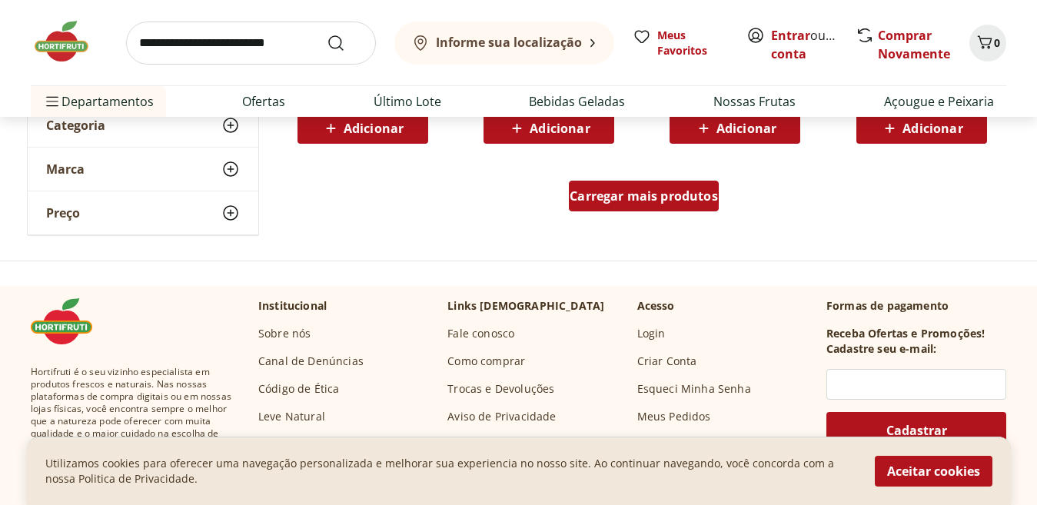
click at [591, 215] on link "Carregar mais produtos" at bounding box center [644, 199] width 150 height 37
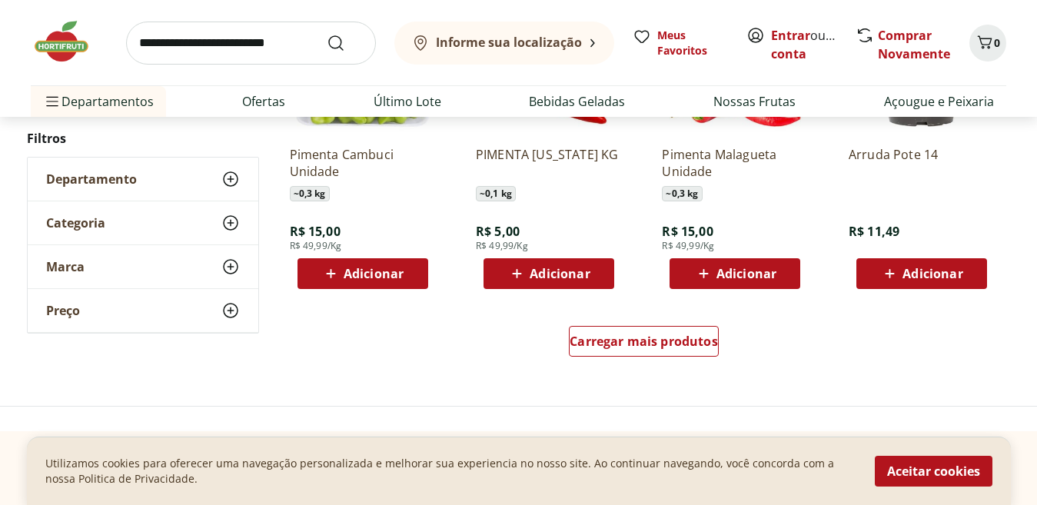
scroll to position [1973, 0]
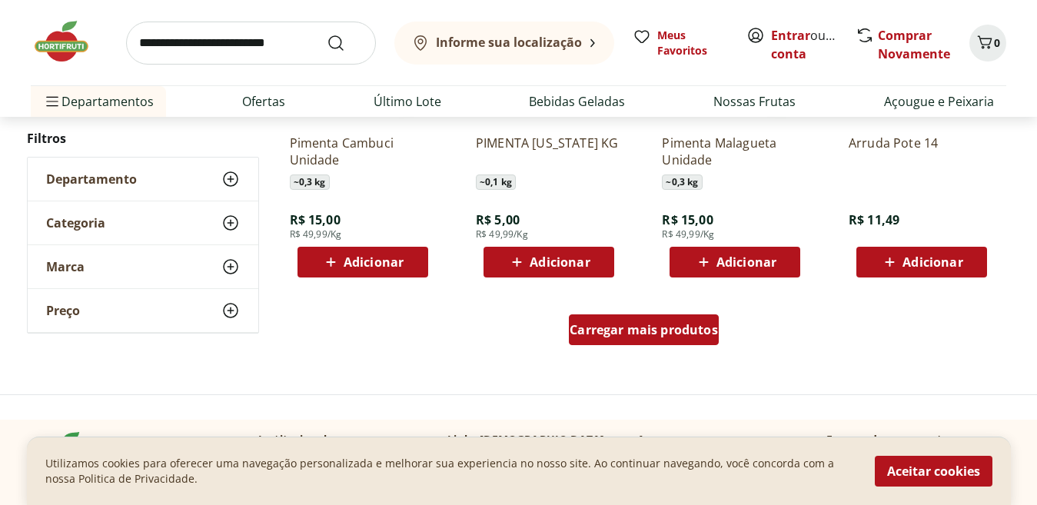
click at [613, 332] on span "Carregar mais produtos" at bounding box center [644, 330] width 148 height 12
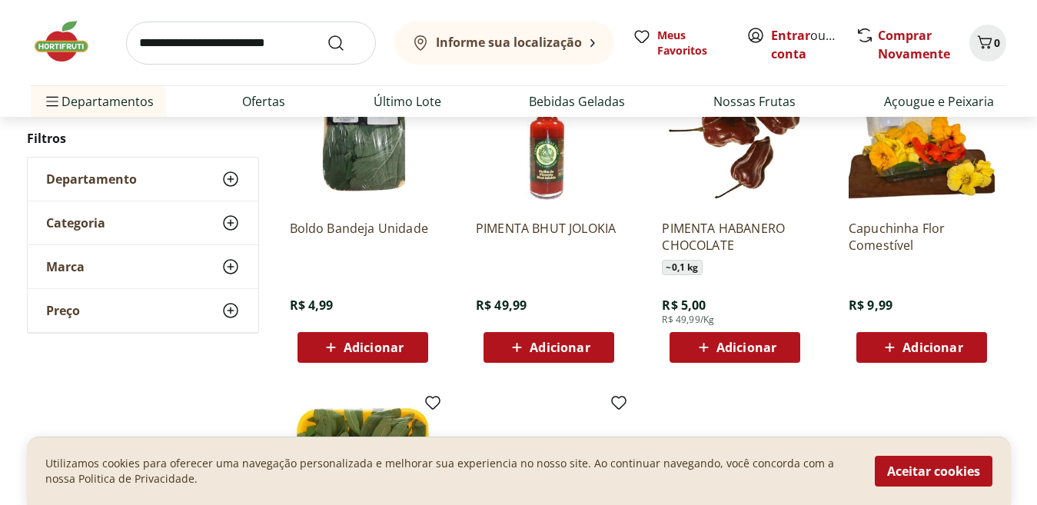
scroll to position [2151, 0]
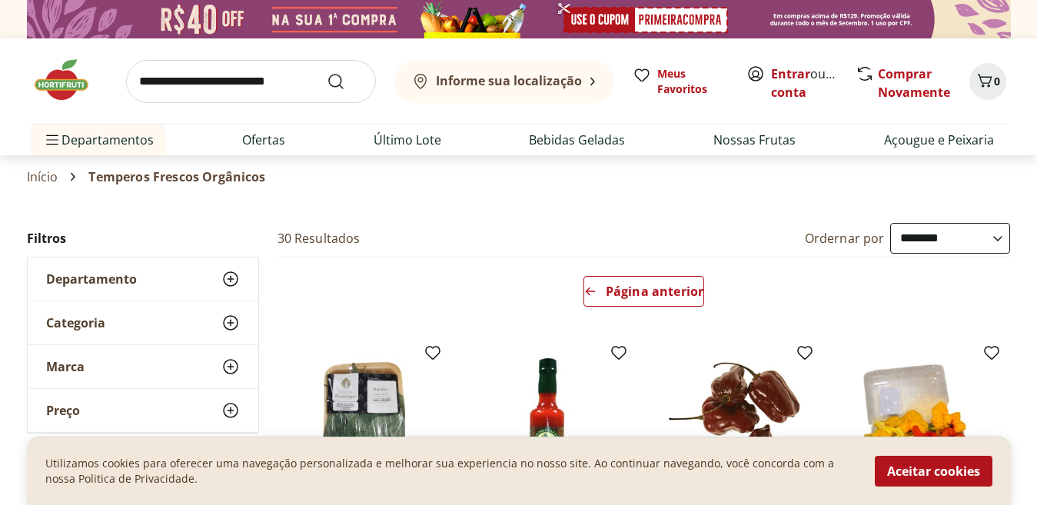
scroll to position [1208, 0]
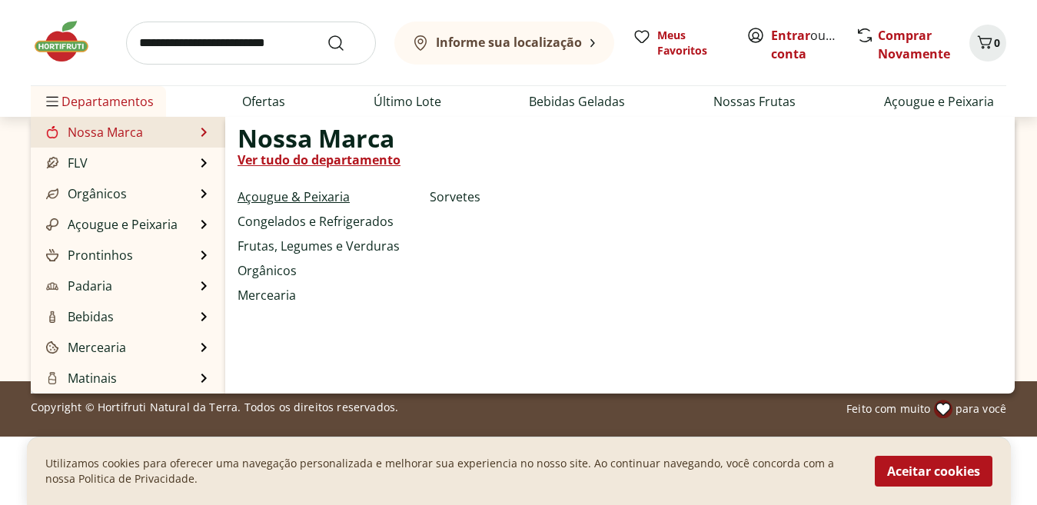
click at [273, 198] on link "Açougue & Peixaria" at bounding box center [294, 197] width 112 height 18
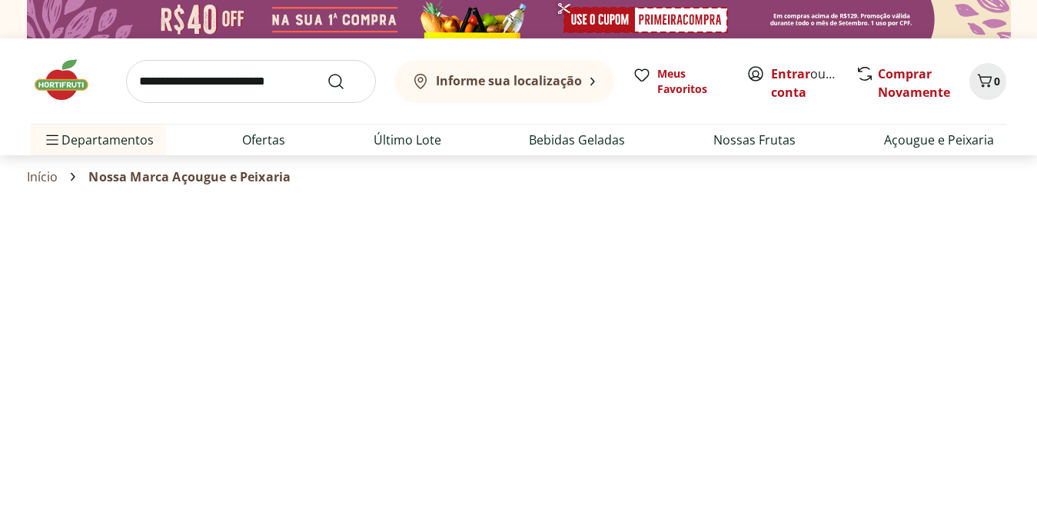
select select "**********"
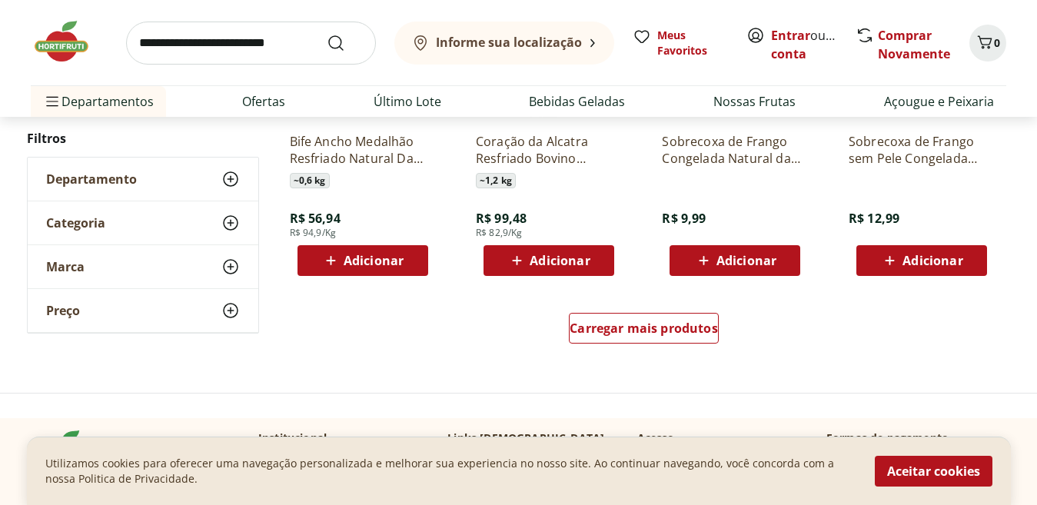
scroll to position [1170, 0]
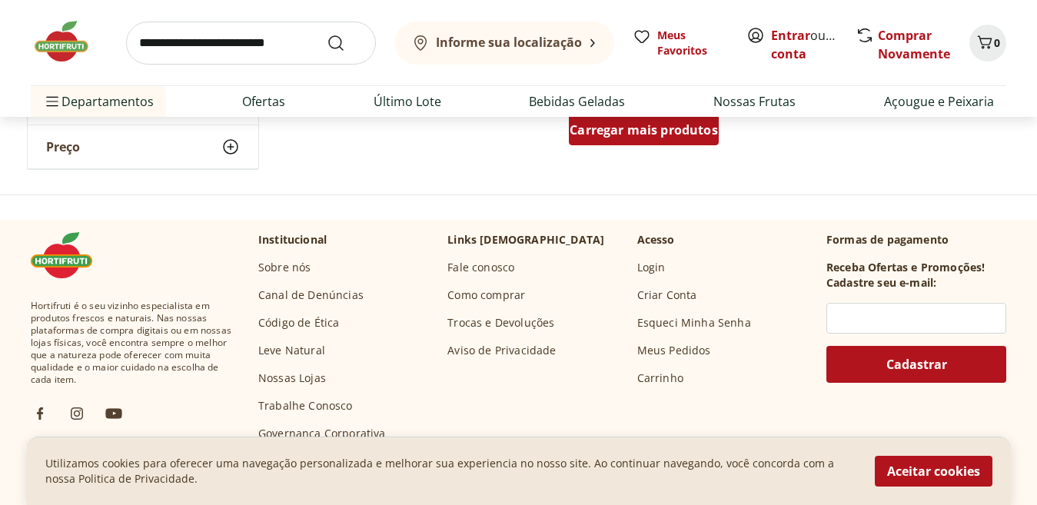
click at [627, 141] on div "Carregar mais produtos" at bounding box center [644, 130] width 150 height 31
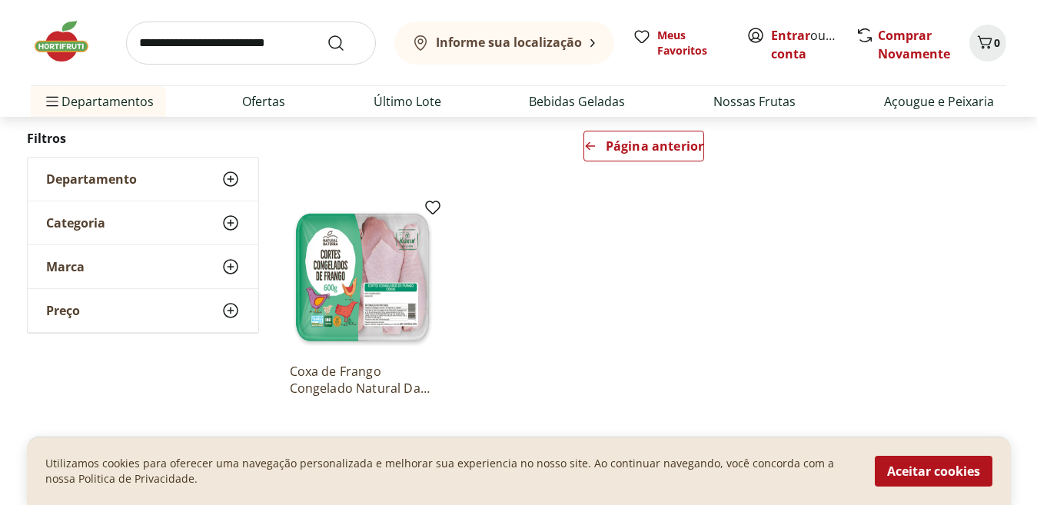
scroll to position [148, 0]
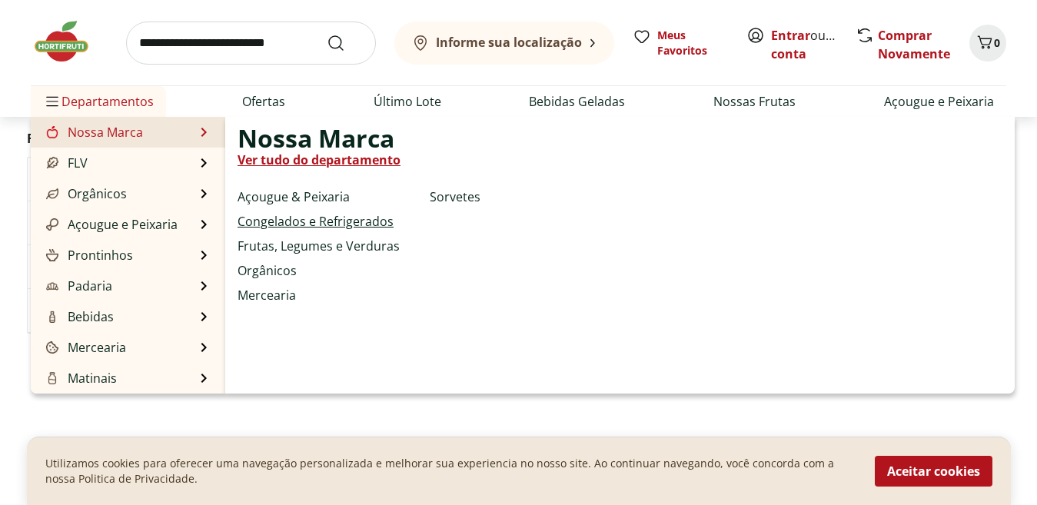
click at [301, 224] on link "Congelados e Refrigerados" at bounding box center [316, 221] width 156 height 18
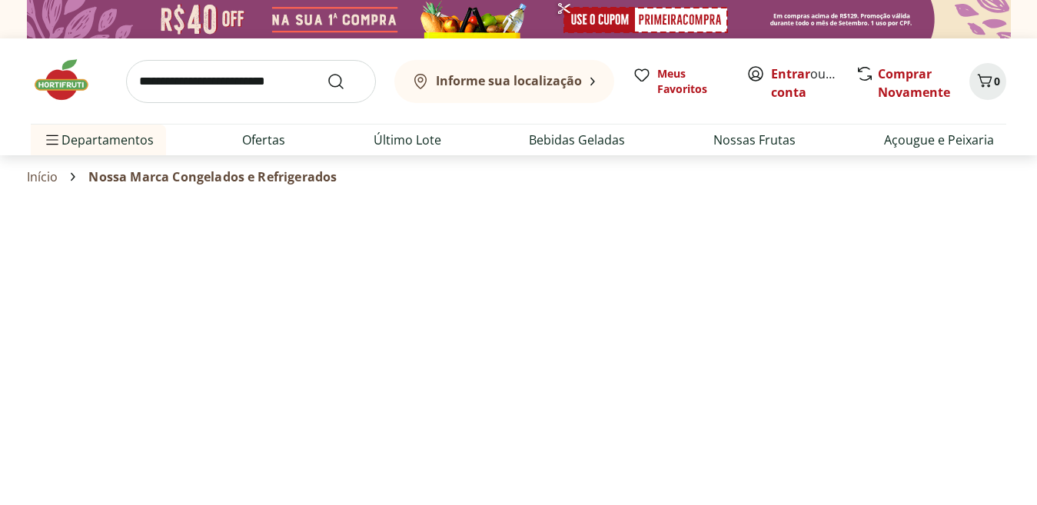
select select "**********"
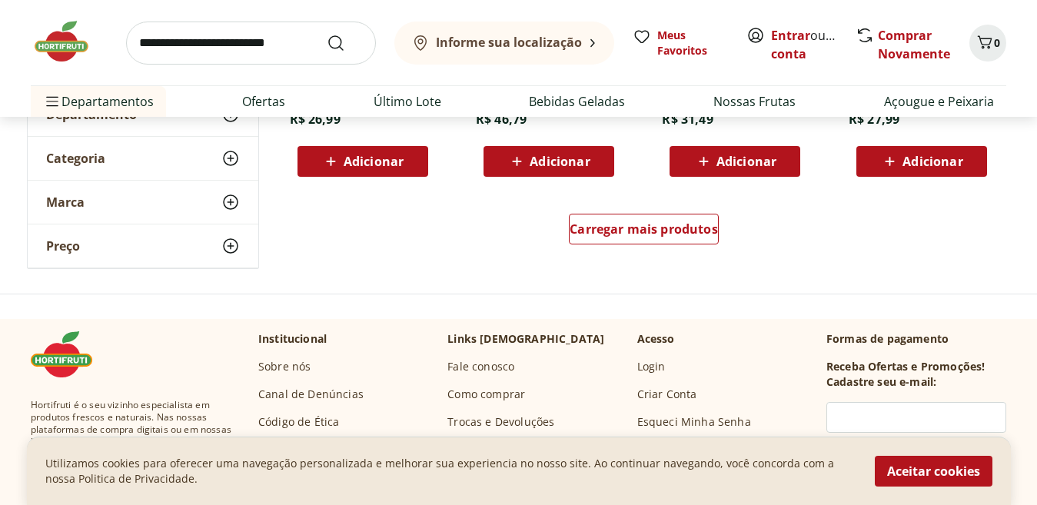
scroll to position [1102, 0]
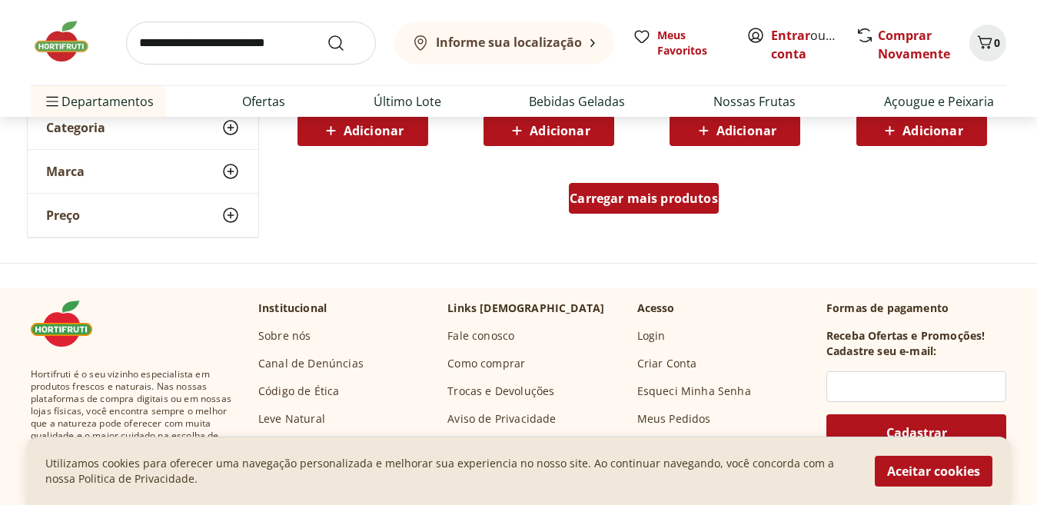
click at [587, 208] on div "Carregar mais produtos" at bounding box center [644, 198] width 150 height 31
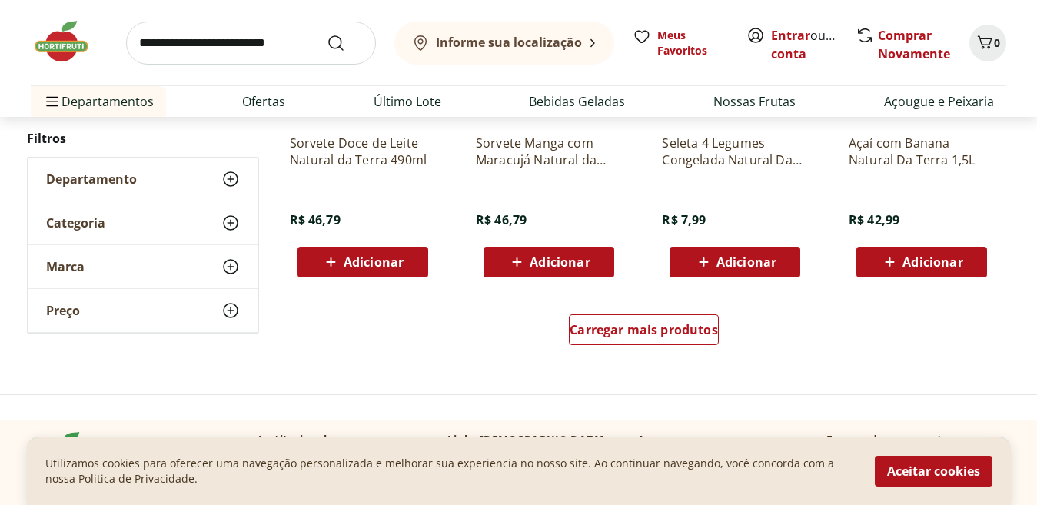
scroll to position [2003, 0]
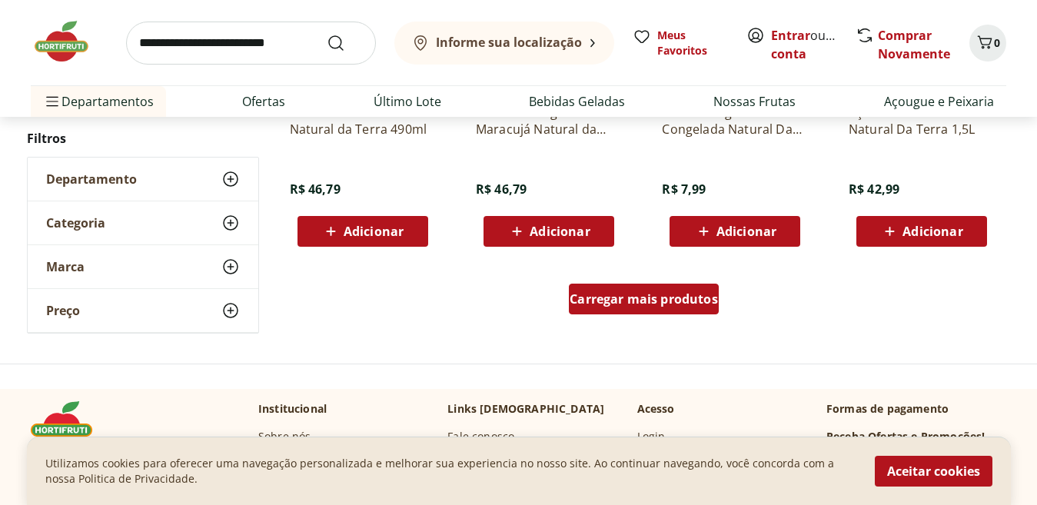
click at [590, 305] on span "Carregar mais produtos" at bounding box center [644, 299] width 148 height 12
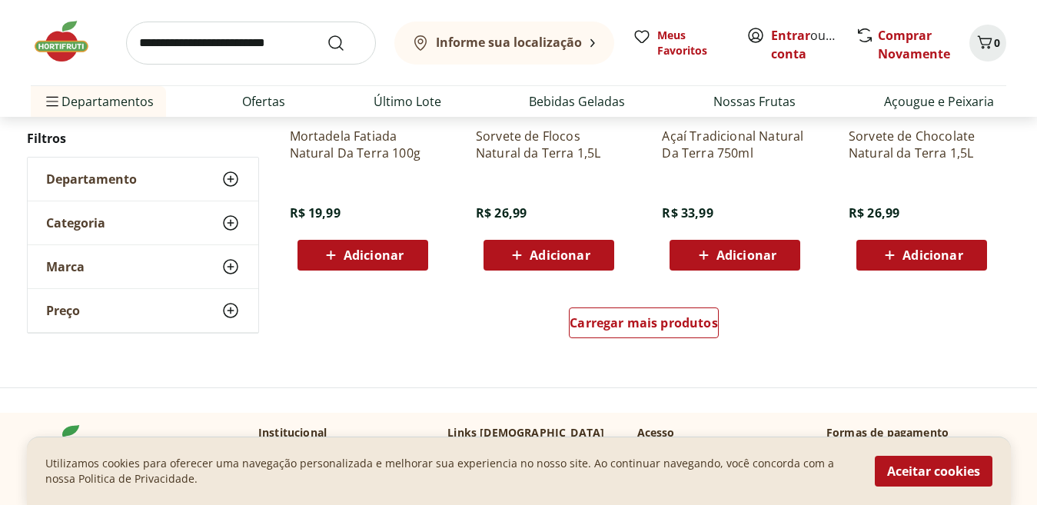
scroll to position [3007, 0]
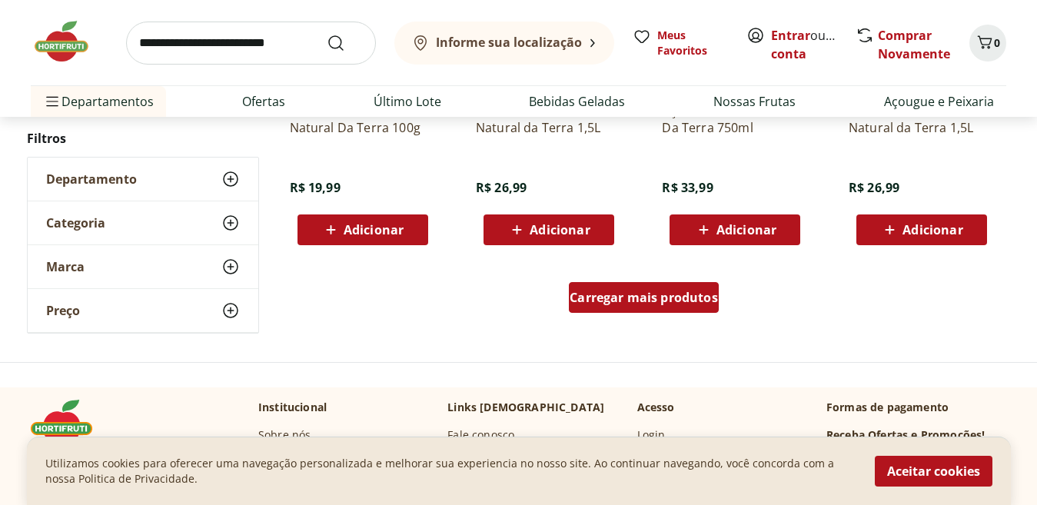
click at [656, 301] on span "Carregar mais produtos" at bounding box center [644, 297] width 148 height 12
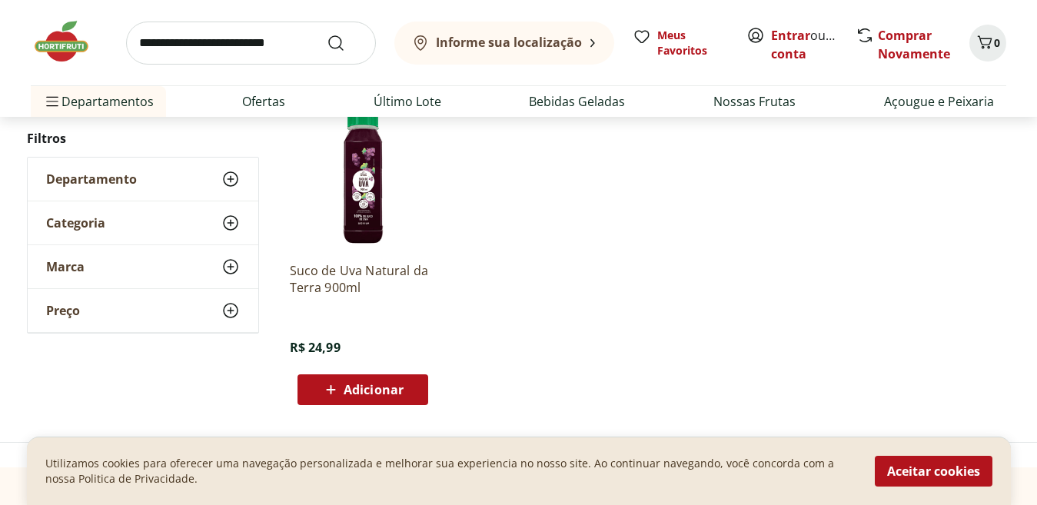
scroll to position [277, 0]
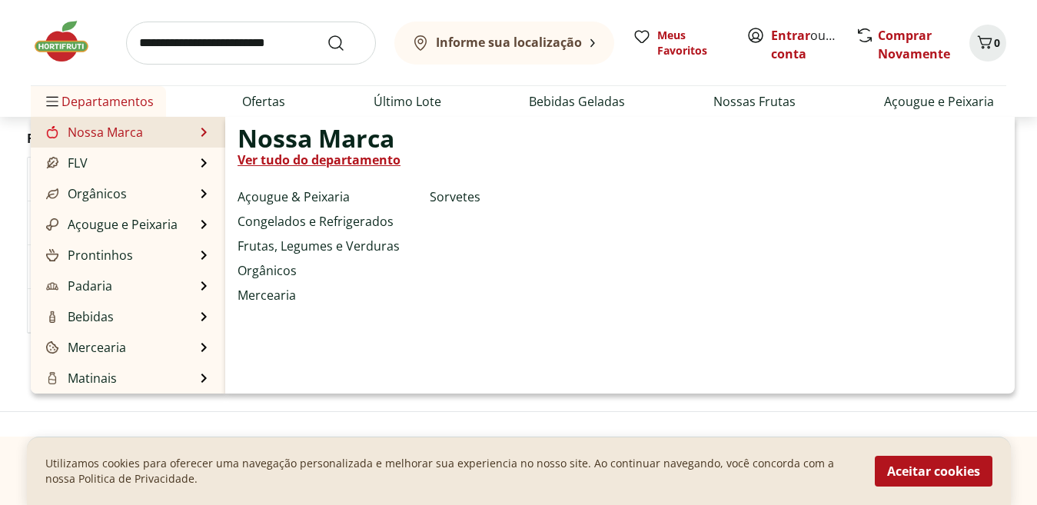
click at [351, 158] on link "Ver tudo do departamento" at bounding box center [319, 160] width 163 height 18
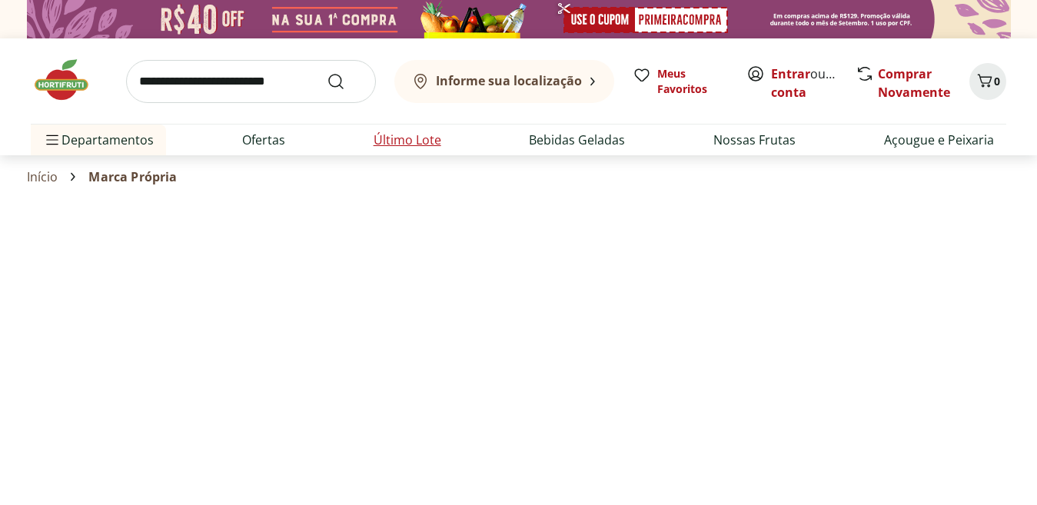
select select "**********"
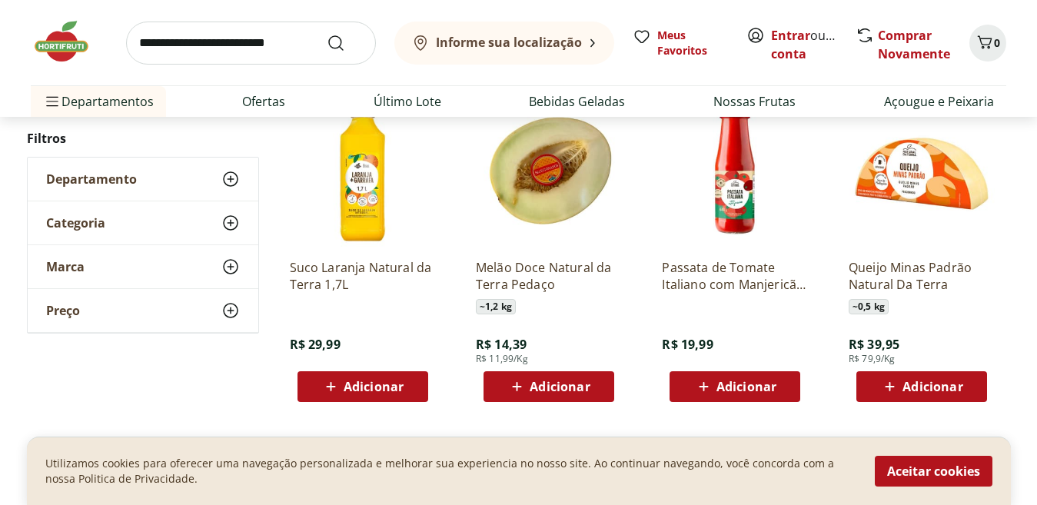
scroll to position [1043, 0]
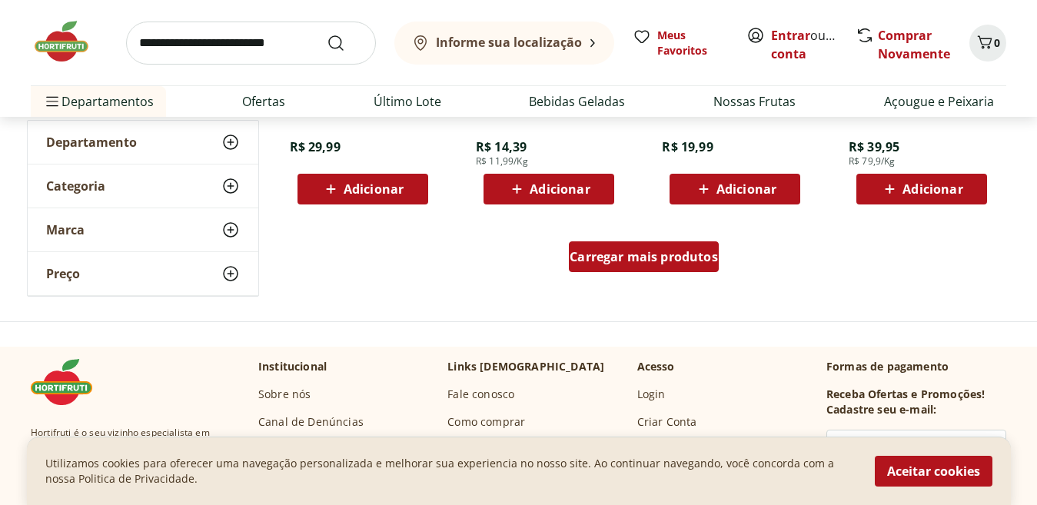
click at [610, 259] on span "Carregar mais produtos" at bounding box center [644, 257] width 148 height 12
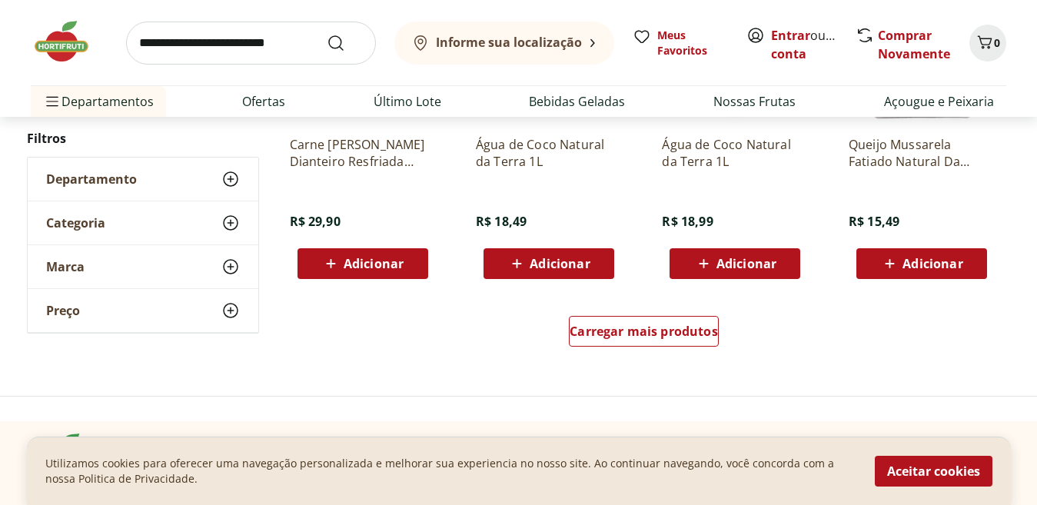
scroll to position [2029, 0]
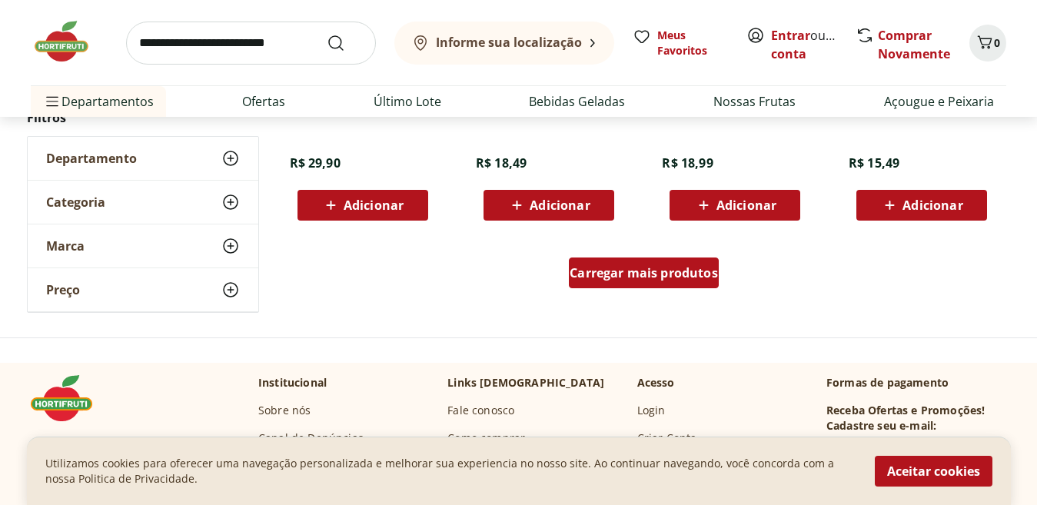
click at [570, 263] on div "Carregar mais produtos" at bounding box center [644, 273] width 150 height 31
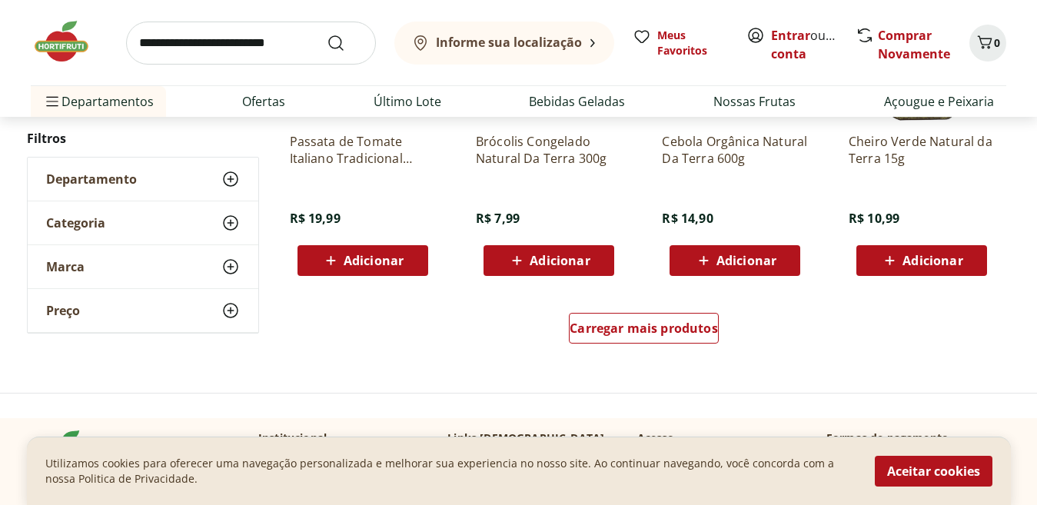
scroll to position [2983, 0]
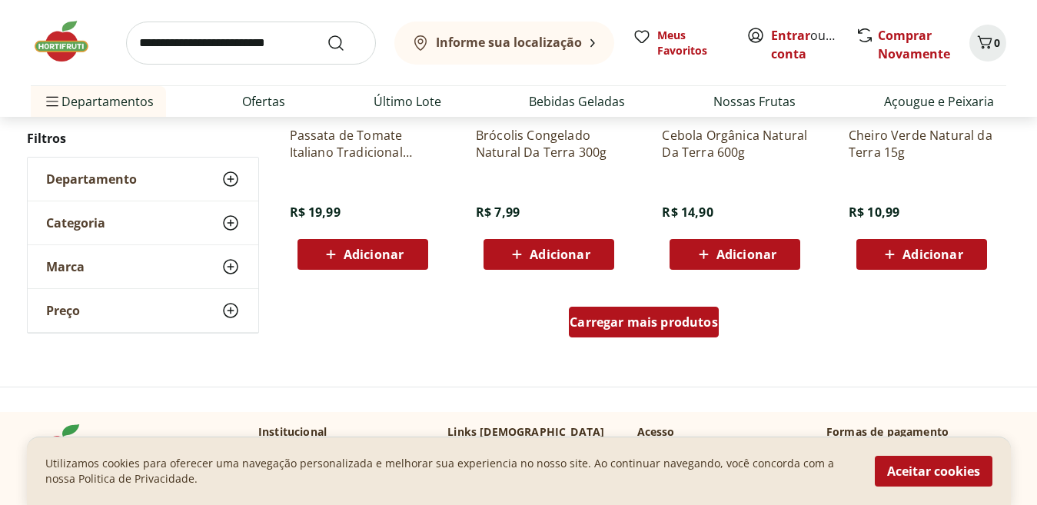
click at [633, 334] on div "Carregar mais produtos" at bounding box center [644, 322] width 150 height 31
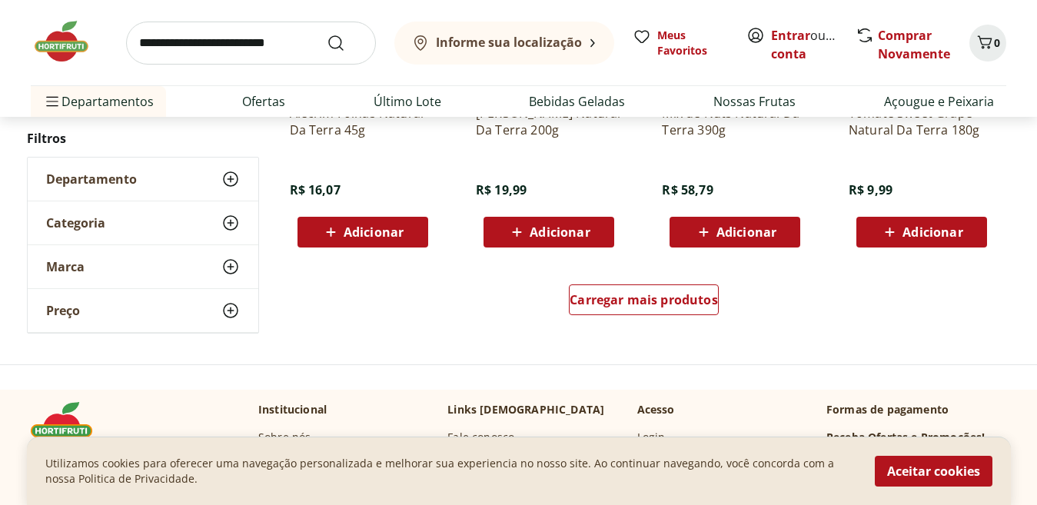
scroll to position [4079, 0]
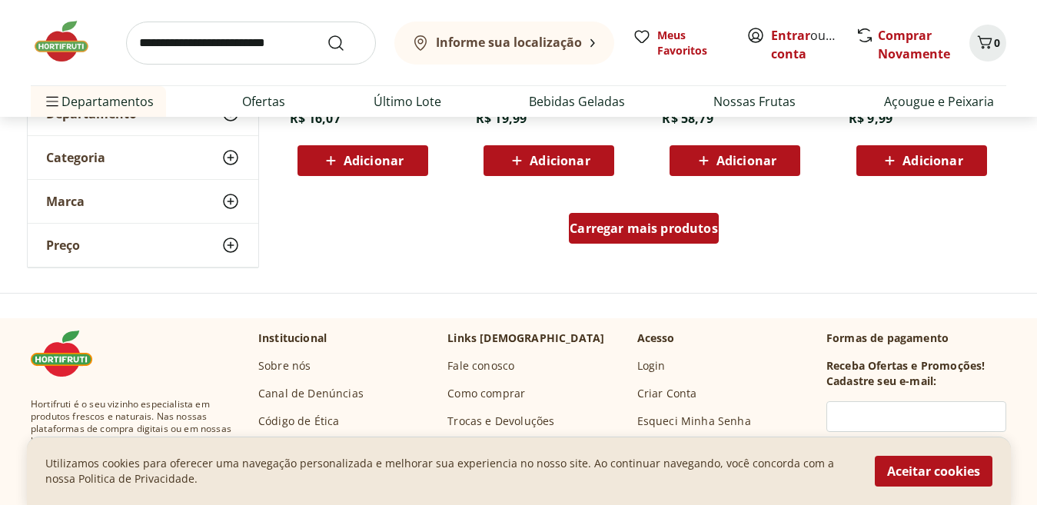
click at [575, 226] on span "Carregar mais produtos" at bounding box center [644, 228] width 148 height 12
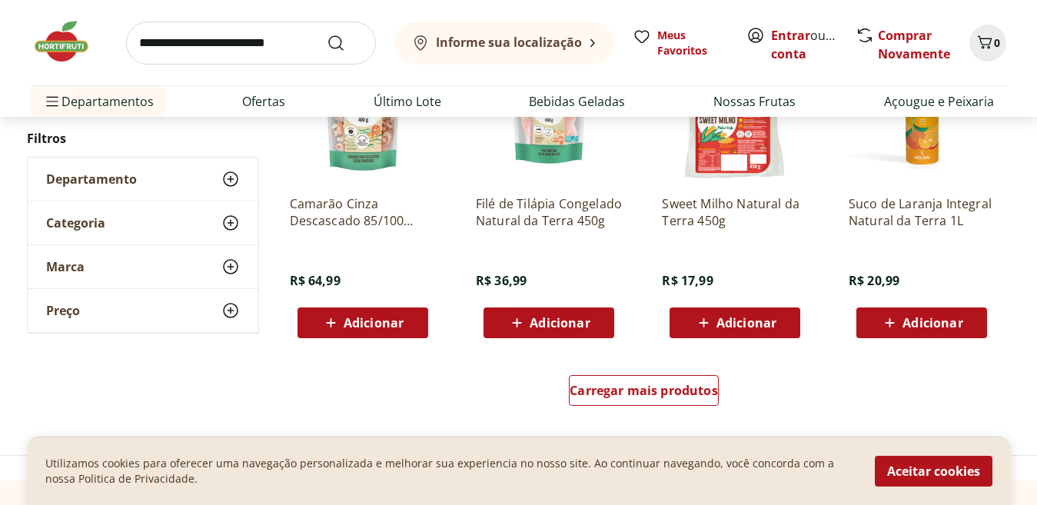
scroll to position [4981, 0]
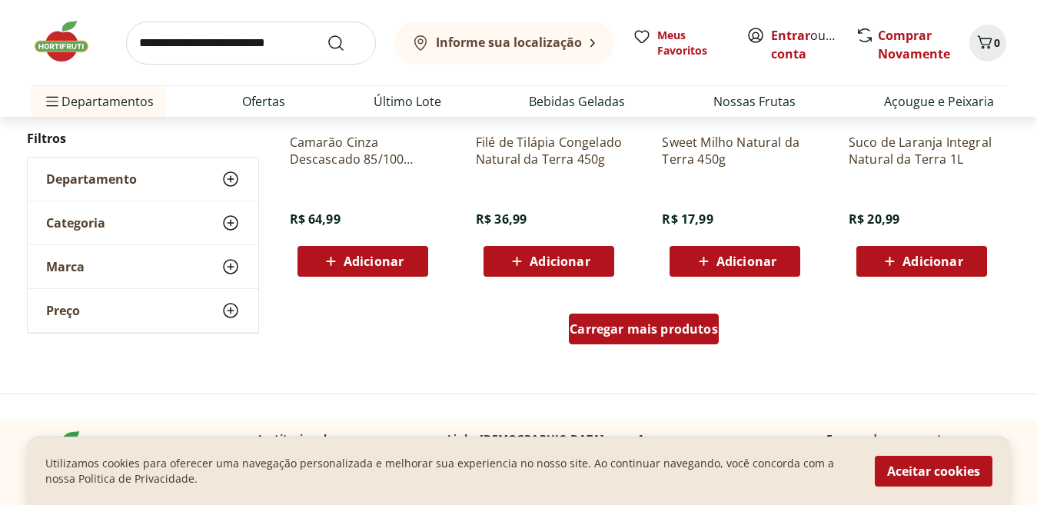
click at [583, 334] on span "Carregar mais produtos" at bounding box center [644, 329] width 148 height 12
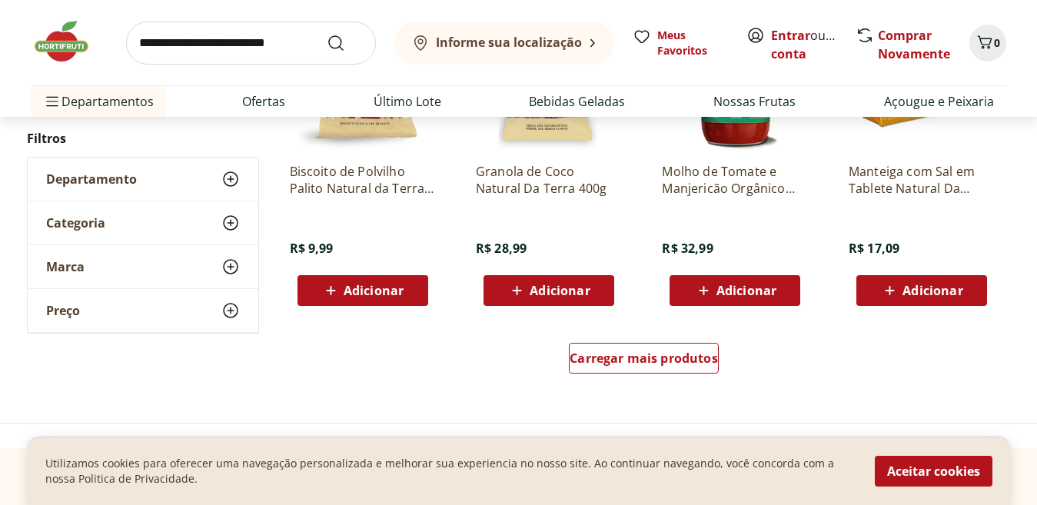
scroll to position [6138, 0]
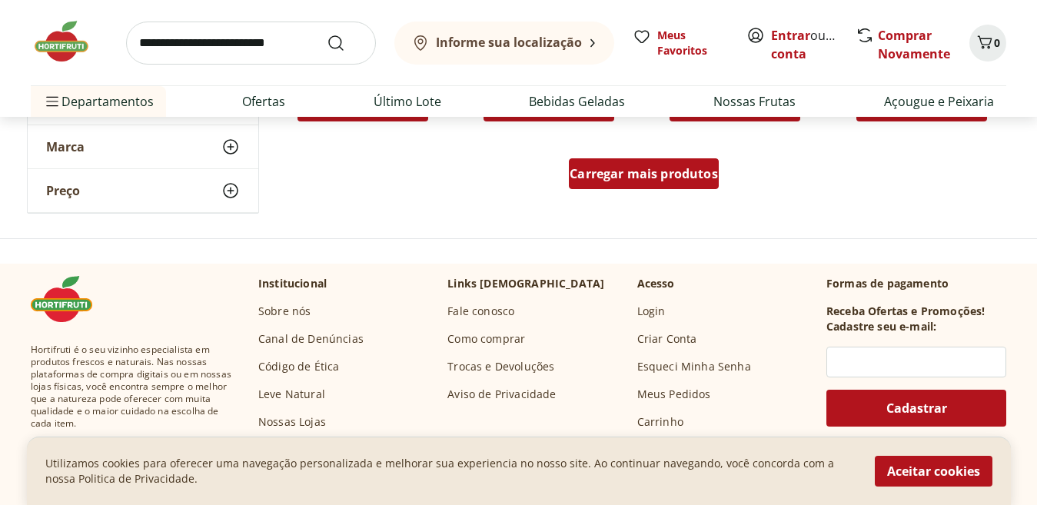
click at [653, 170] on span "Carregar mais produtos" at bounding box center [644, 174] width 148 height 12
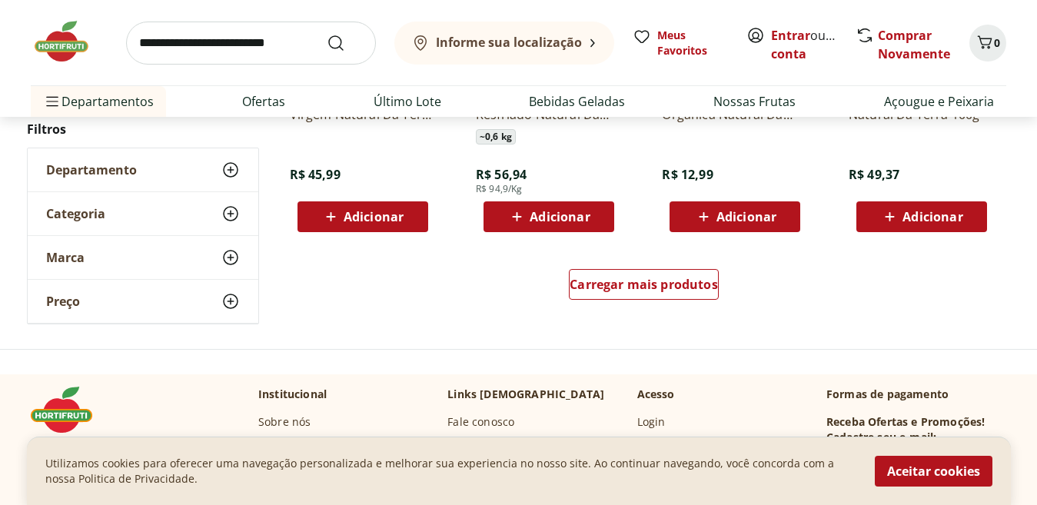
scroll to position [7101, 0]
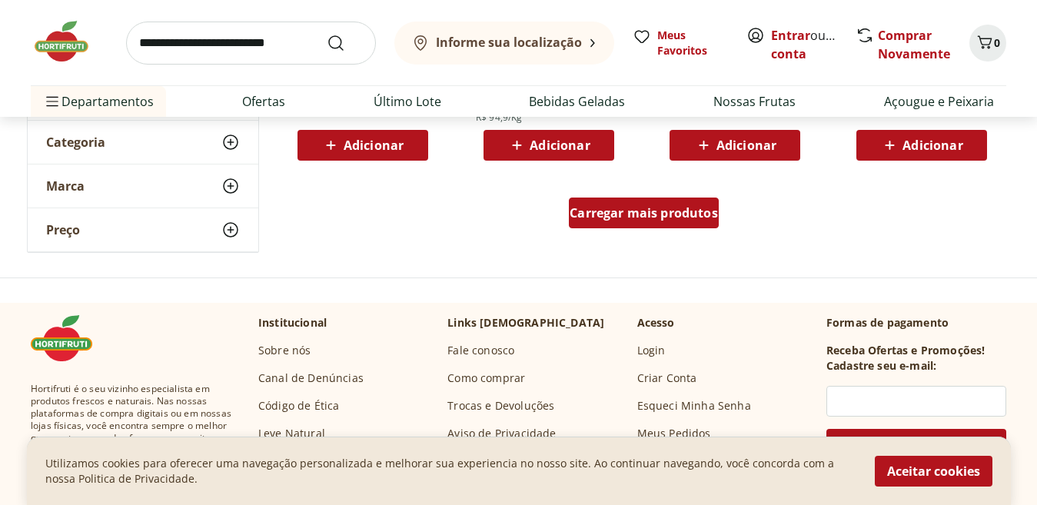
click at [609, 212] on span "Carregar mais produtos" at bounding box center [644, 213] width 148 height 12
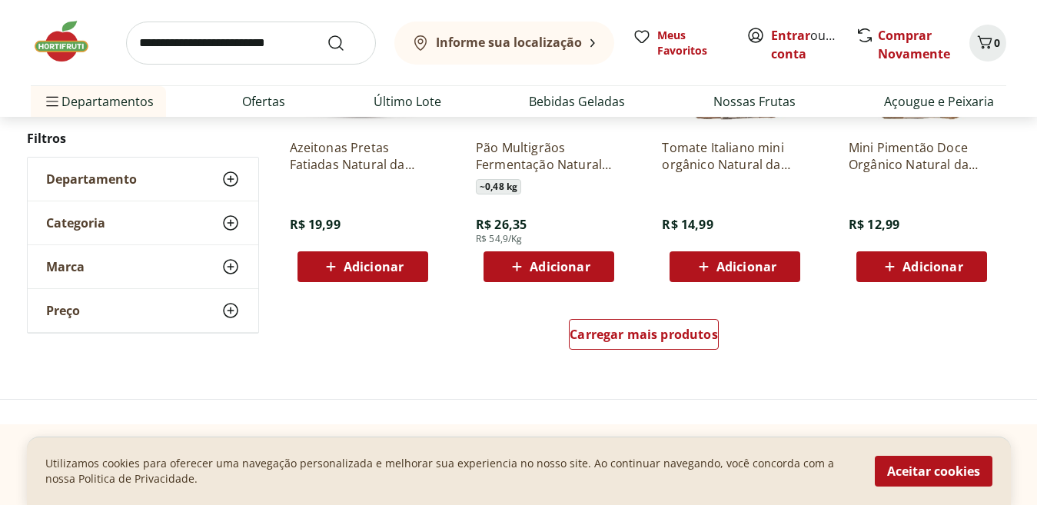
scroll to position [8105, 0]
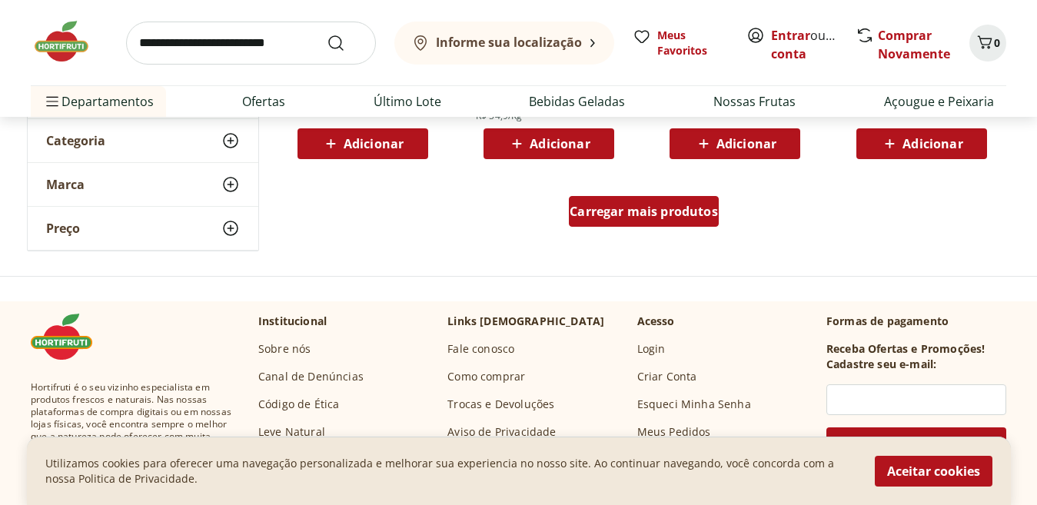
click at [659, 220] on div "Carregar mais produtos" at bounding box center [644, 211] width 150 height 31
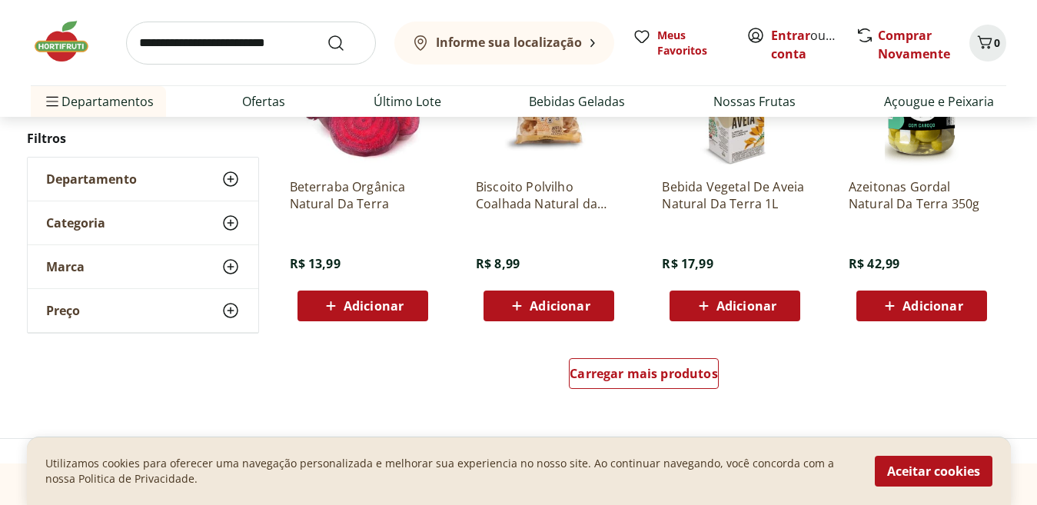
scroll to position [8976, 0]
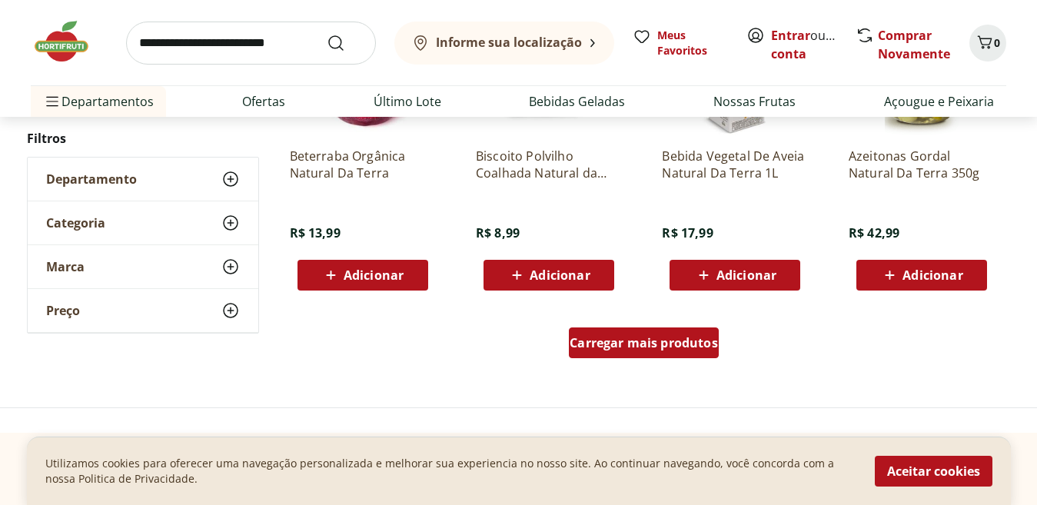
click at [610, 351] on div "Carregar mais produtos" at bounding box center [644, 342] width 150 height 31
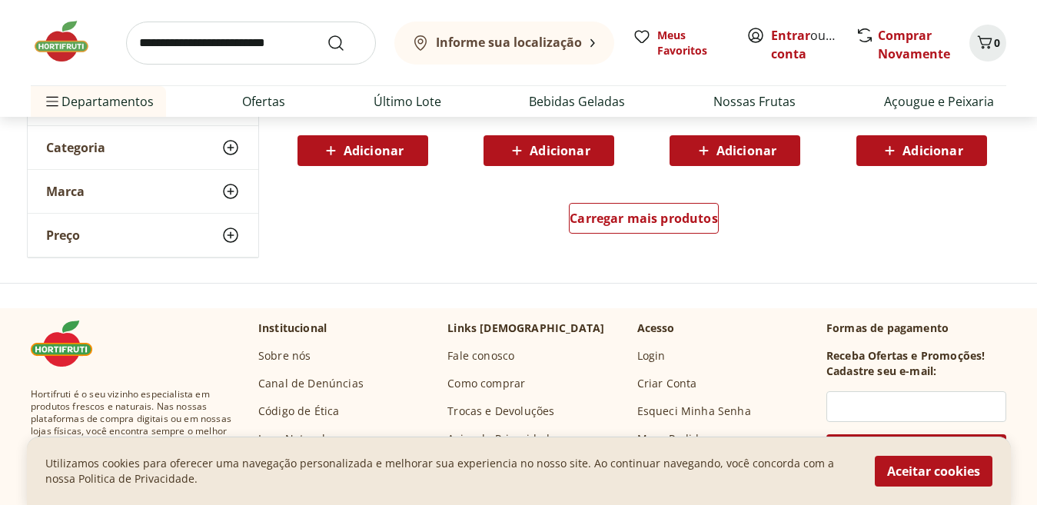
scroll to position [10114, 0]
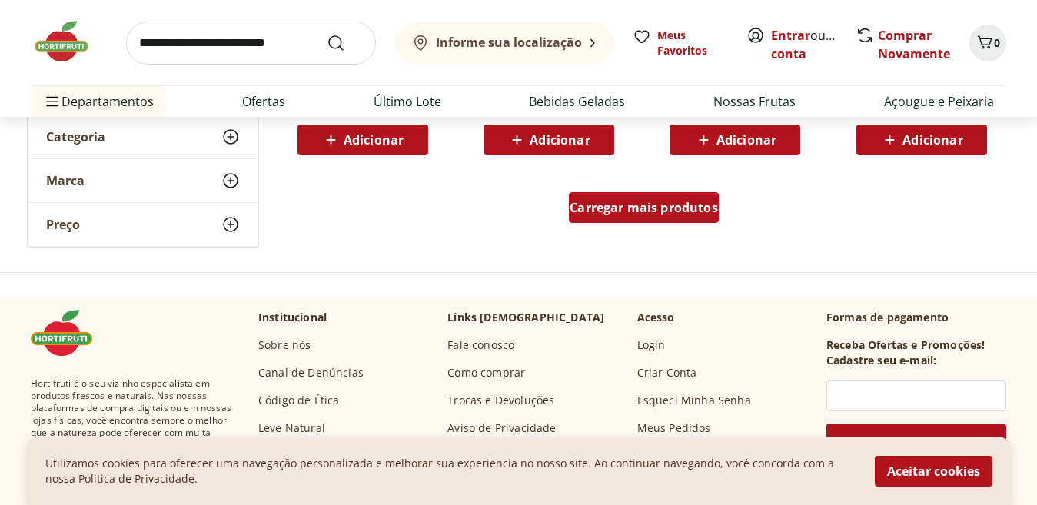
click at [576, 205] on span "Carregar mais produtos" at bounding box center [644, 207] width 148 height 12
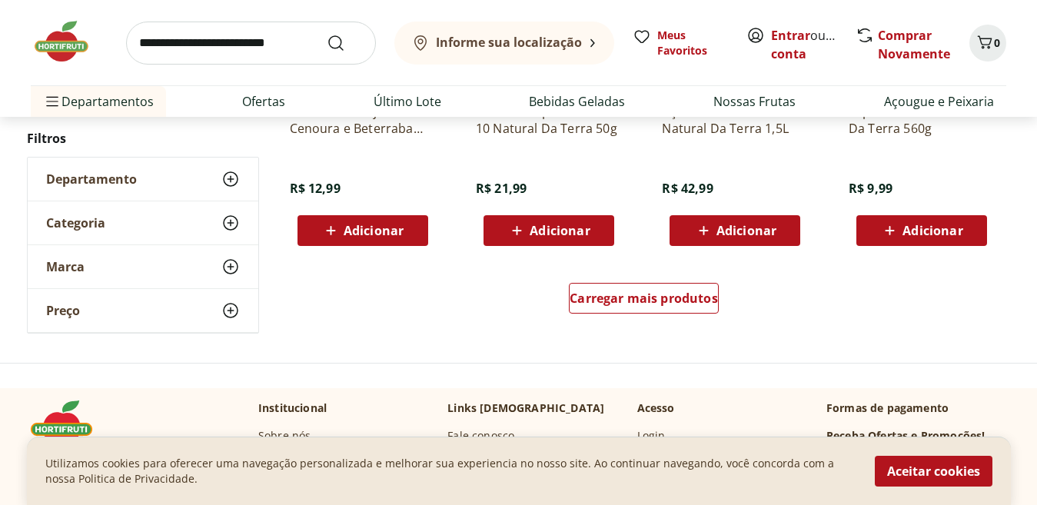
scroll to position [11056, 0]
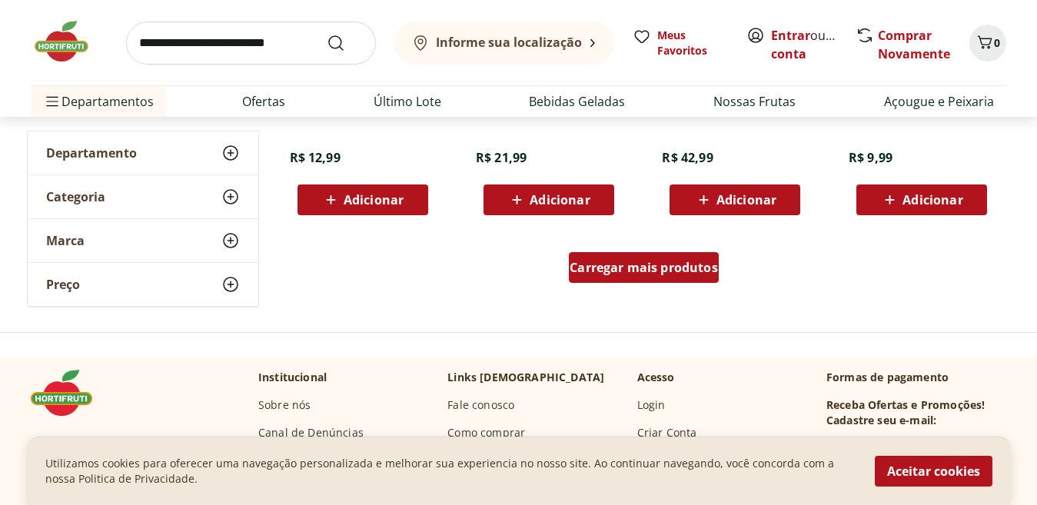
click at [587, 278] on div "Carregar mais produtos" at bounding box center [644, 267] width 150 height 31
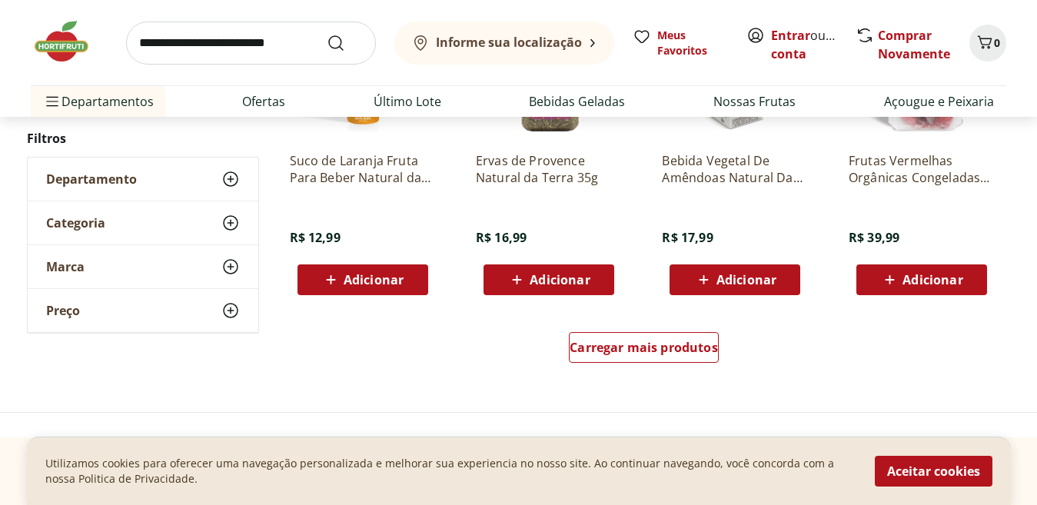
scroll to position [12010, 0]
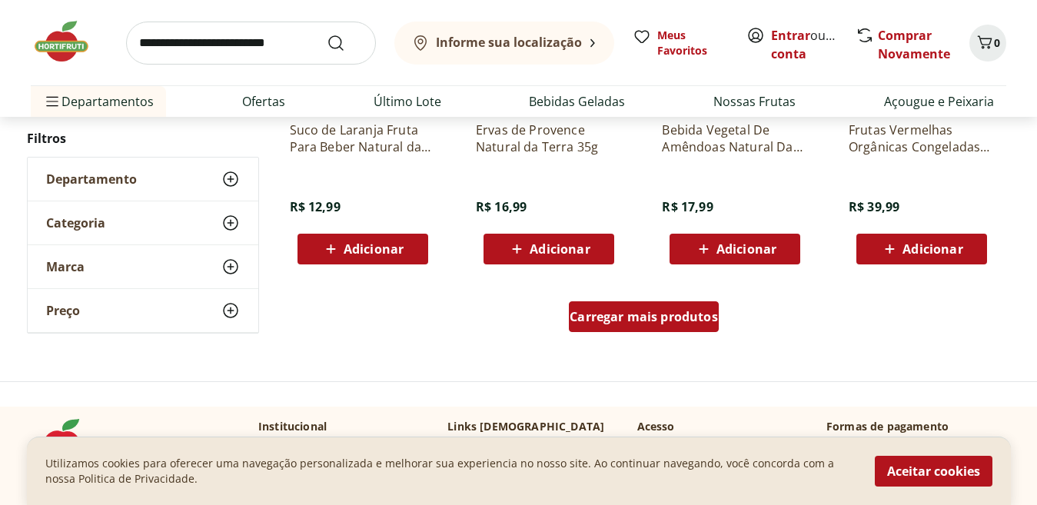
click at [594, 317] on span "Carregar mais produtos" at bounding box center [644, 317] width 148 height 12
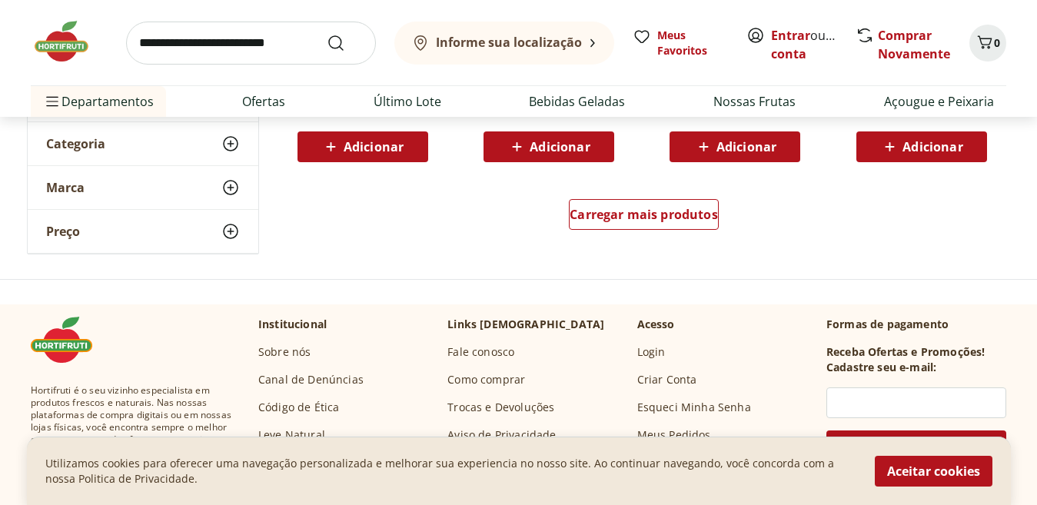
scroll to position [13117, 0]
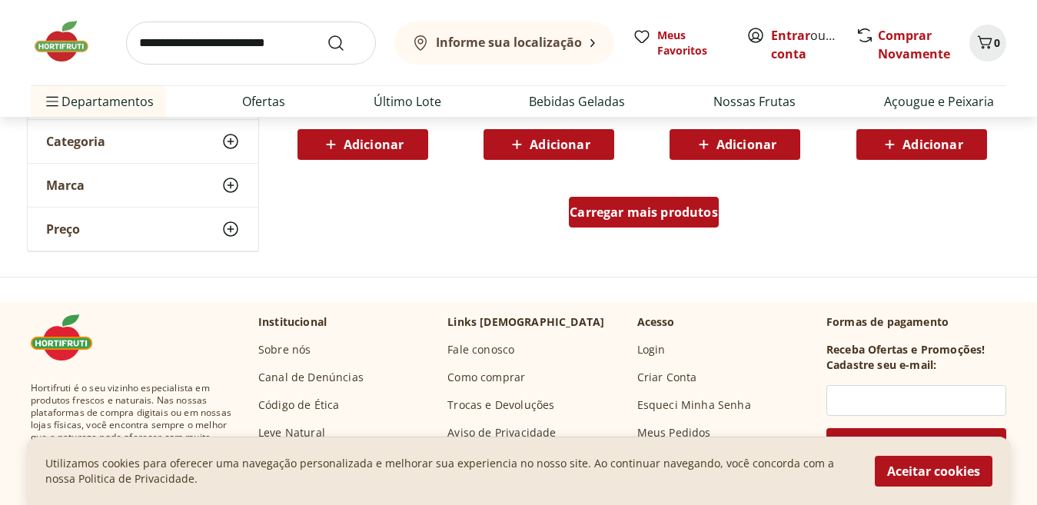
click at [638, 221] on div "Carregar mais produtos" at bounding box center [644, 212] width 150 height 31
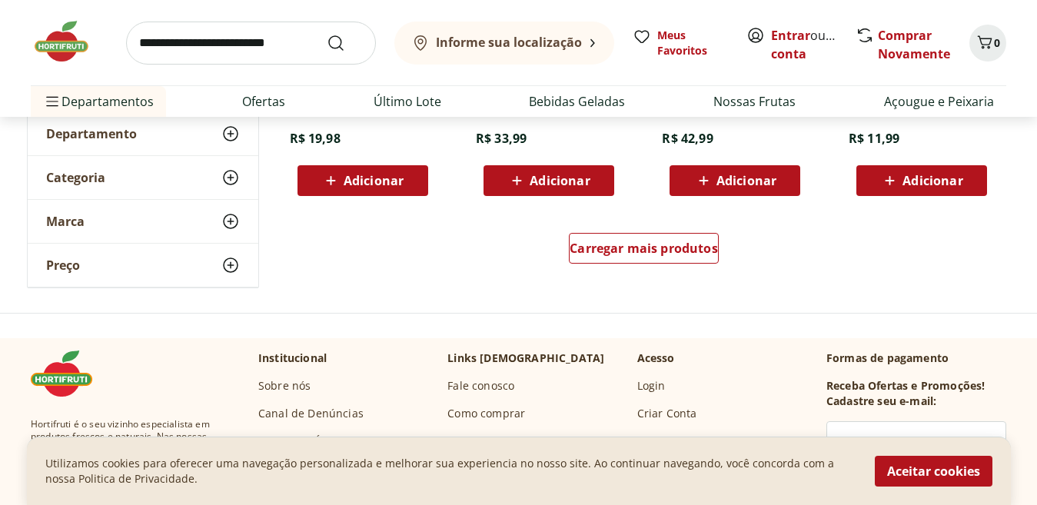
scroll to position [14101, 0]
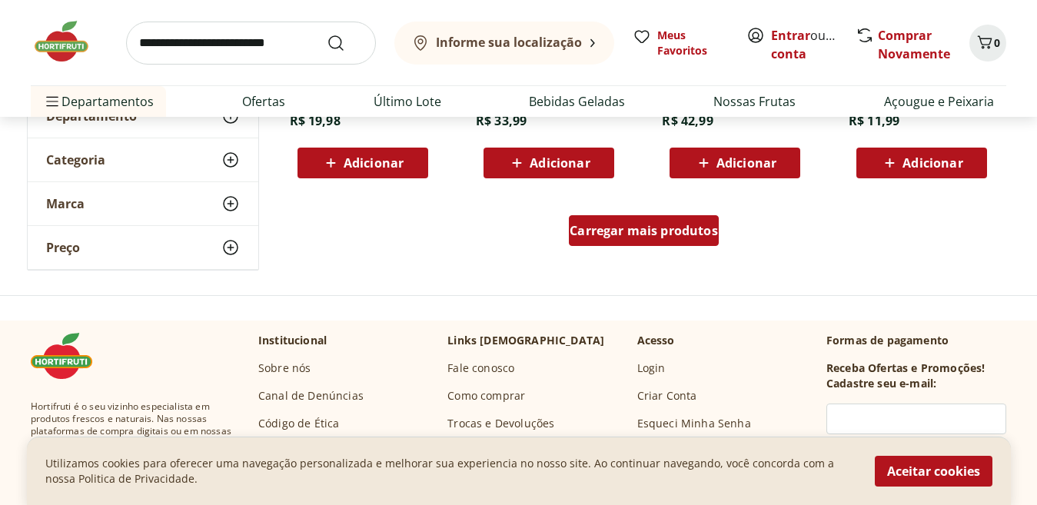
click at [671, 237] on span "Carregar mais produtos" at bounding box center [644, 230] width 148 height 12
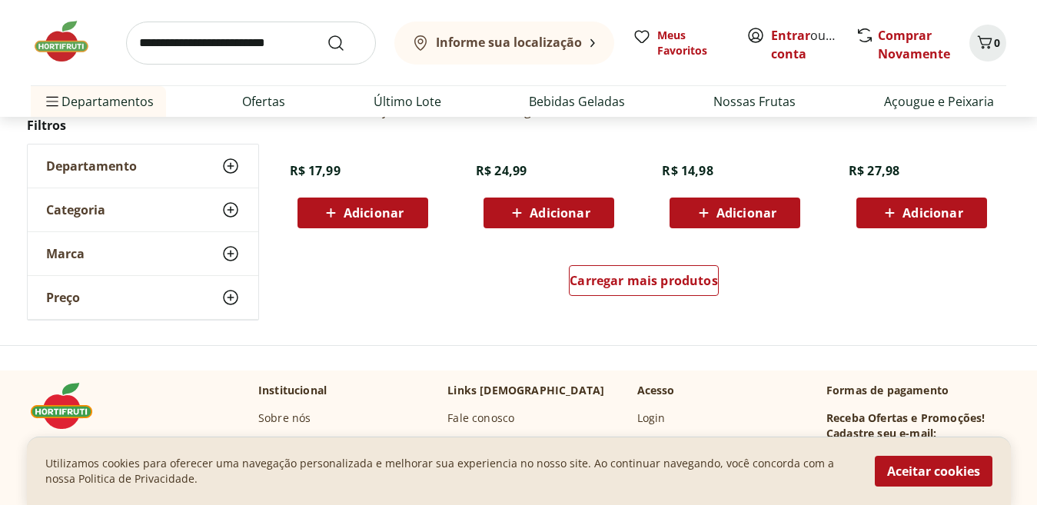
scroll to position [15054, 0]
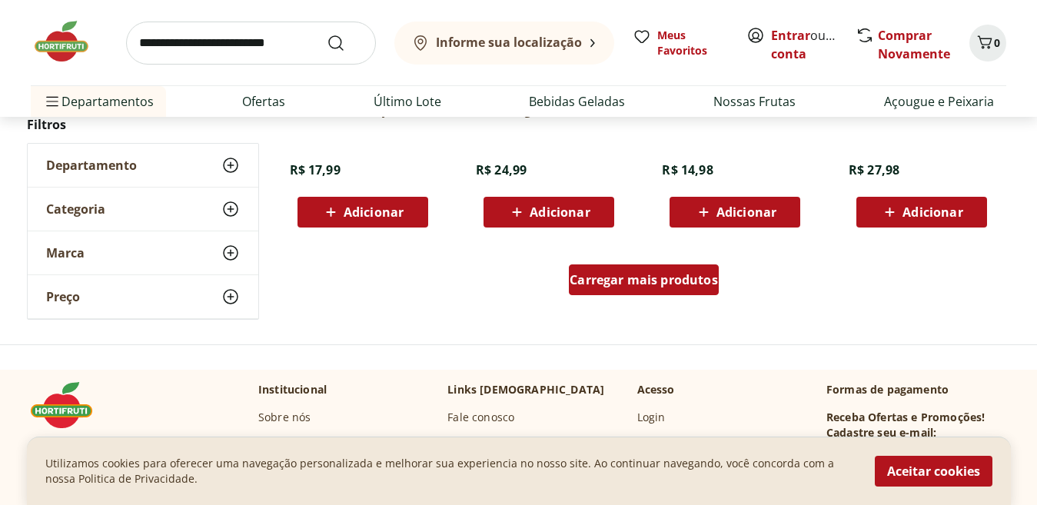
click at [584, 286] on span "Carregar mais produtos" at bounding box center [644, 280] width 148 height 12
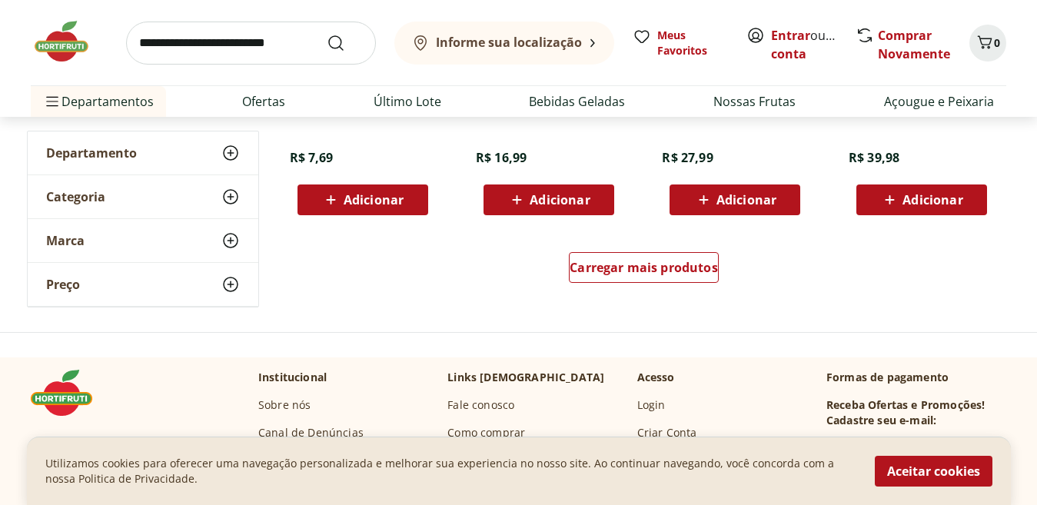
scroll to position [16099, 0]
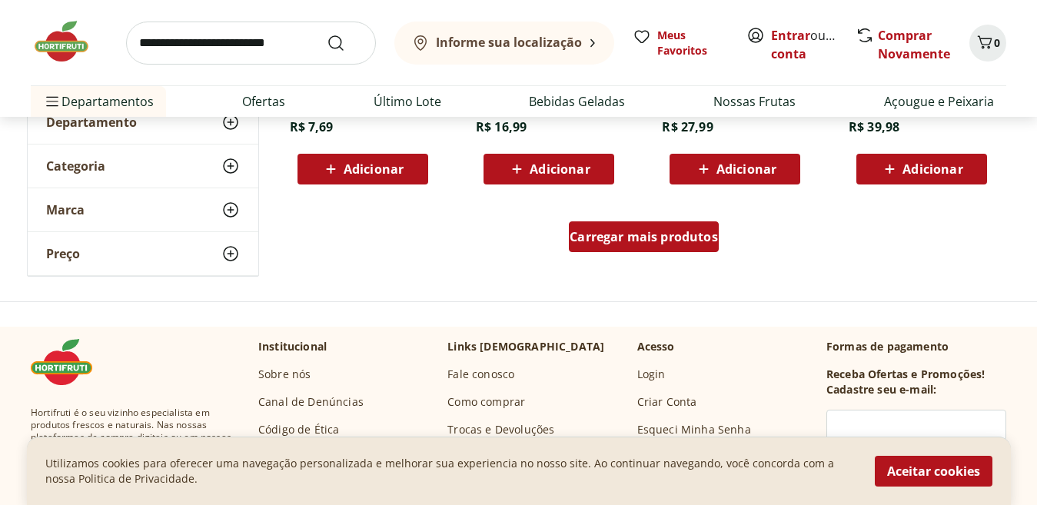
click at [644, 248] on div "Carregar mais produtos" at bounding box center [644, 236] width 150 height 31
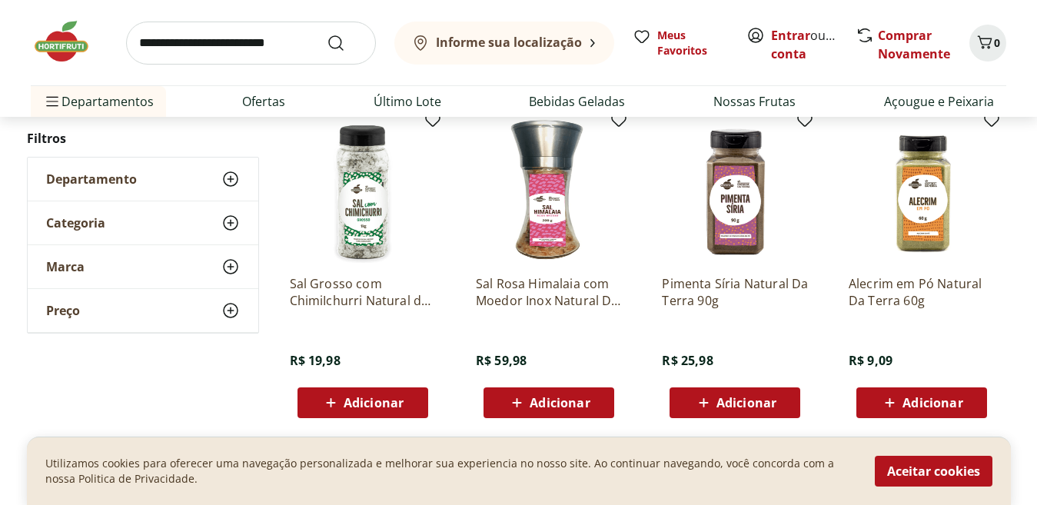
scroll to position [16161, 0]
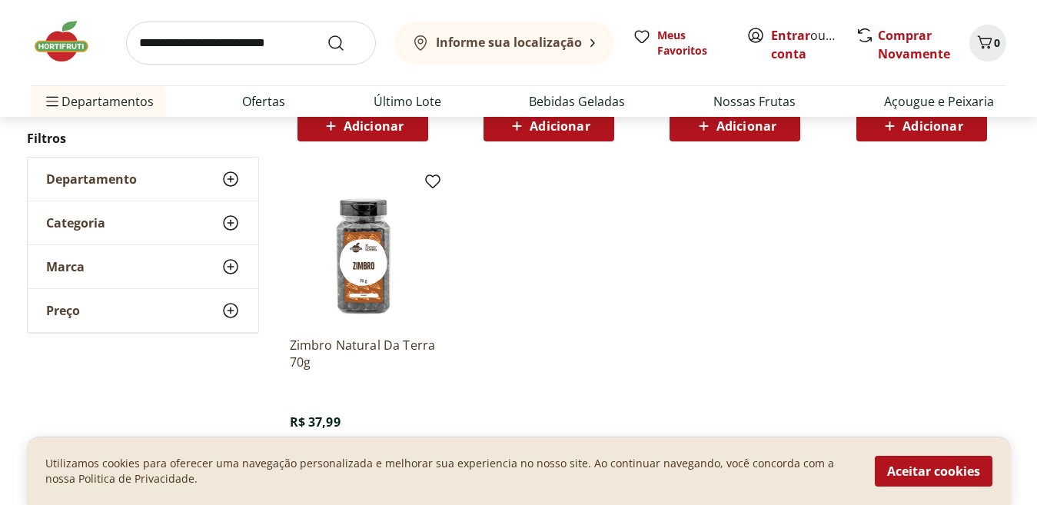
scroll to position [540, 0]
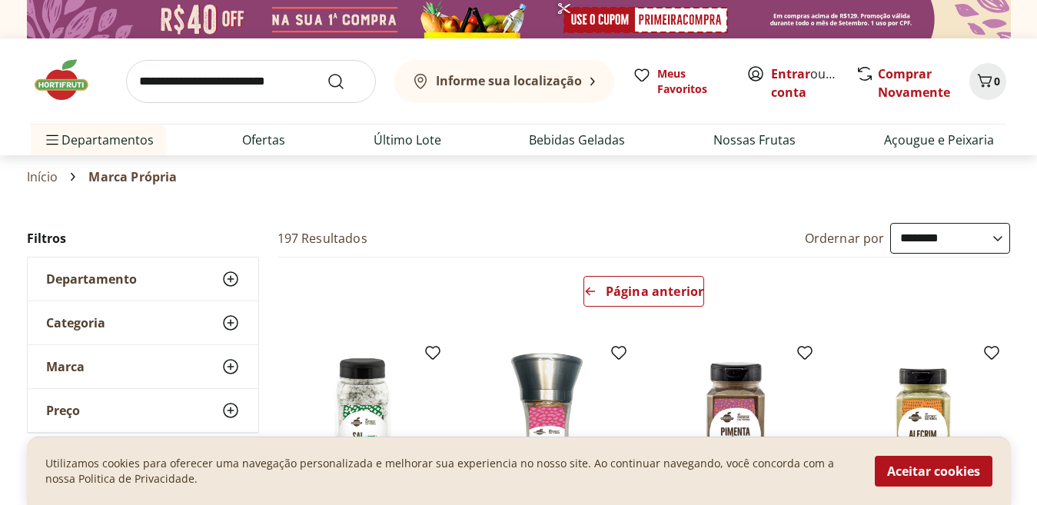
select select "**********"
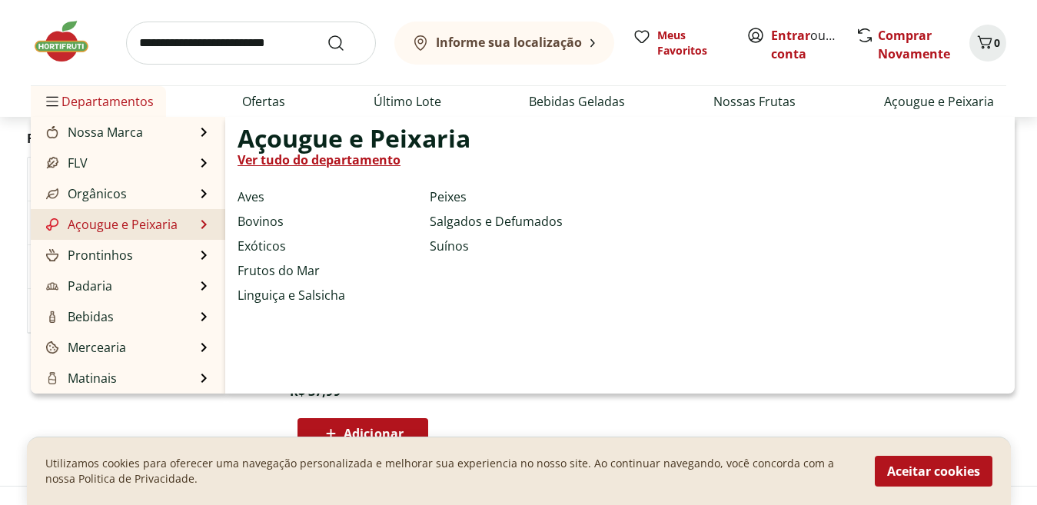
click at [272, 161] on link "Ver tudo do departamento" at bounding box center [319, 160] width 163 height 18
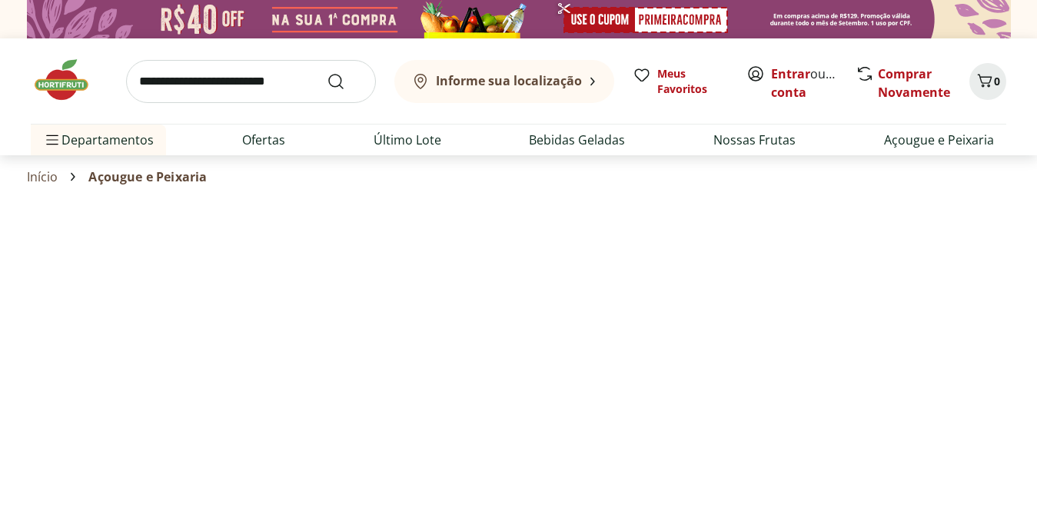
select select "**********"
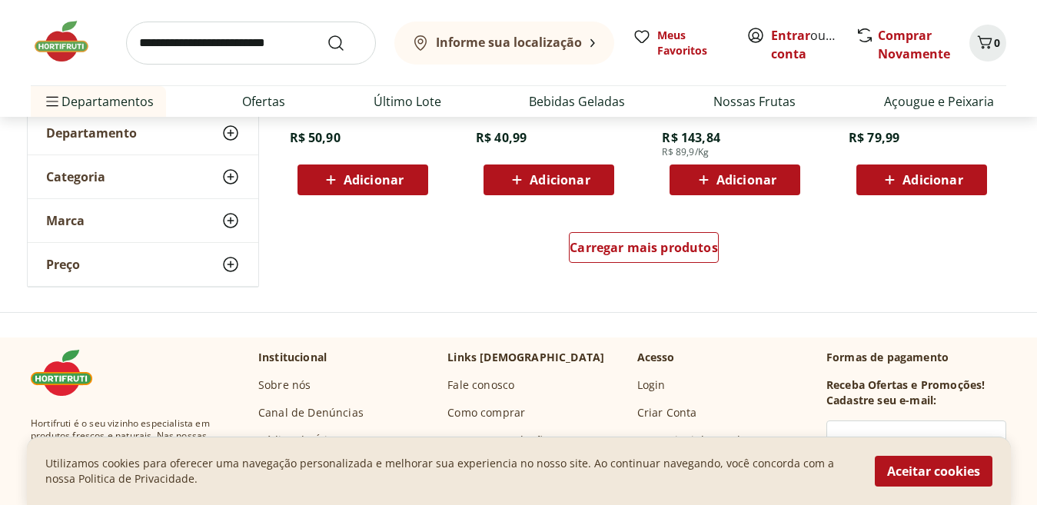
scroll to position [1076, 0]
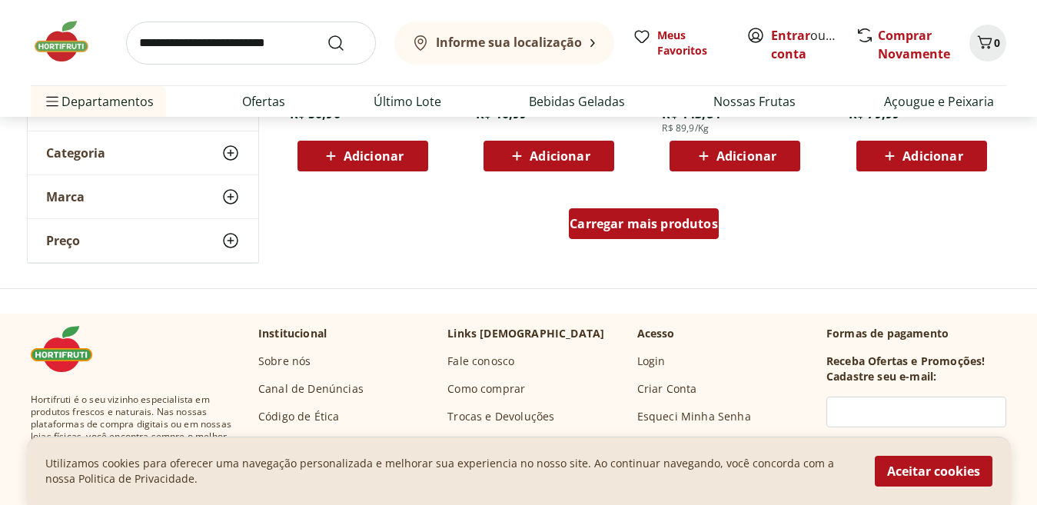
click at [594, 223] on span "Carregar mais produtos" at bounding box center [644, 224] width 148 height 12
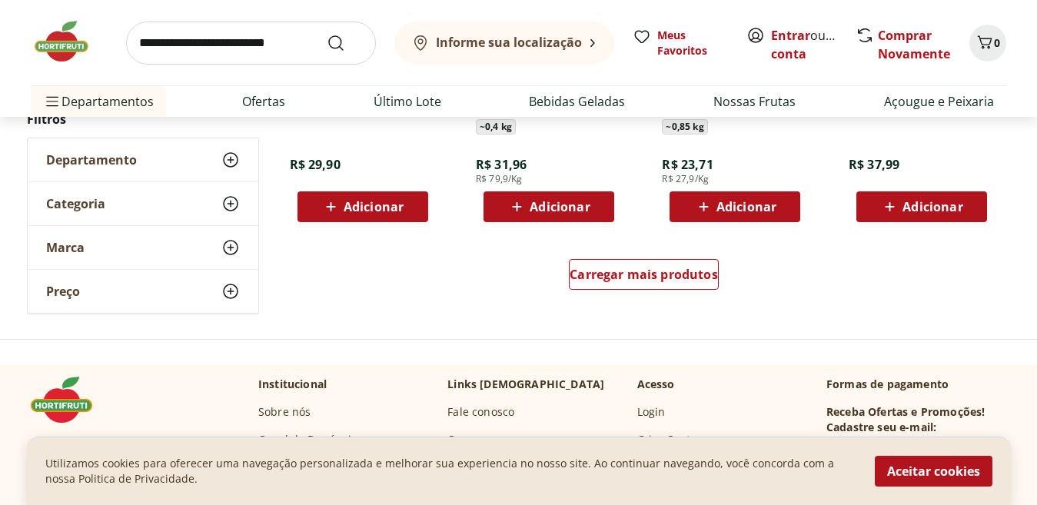
scroll to position [2029, 0]
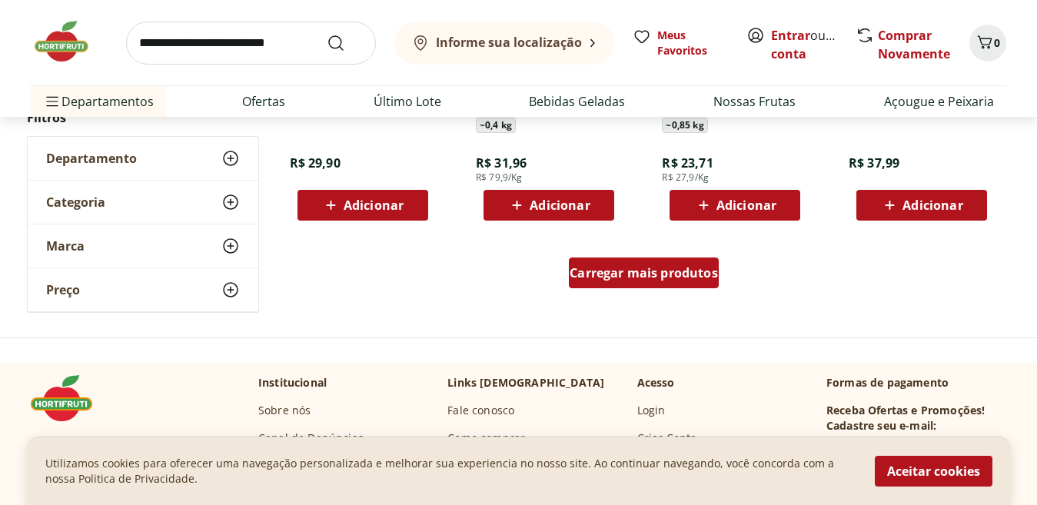
click at [575, 288] on div "Carregar mais produtos" at bounding box center [644, 273] width 150 height 31
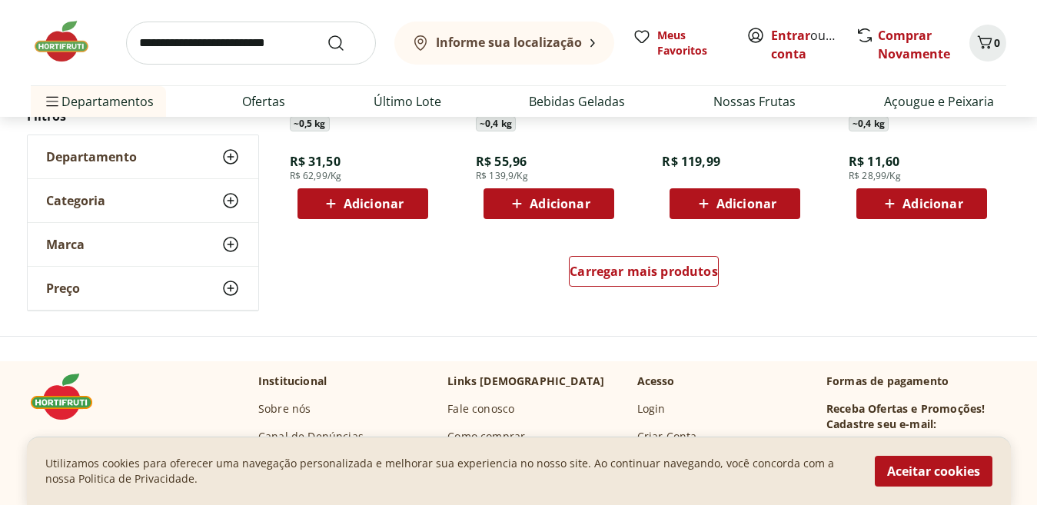
scroll to position [3095, 0]
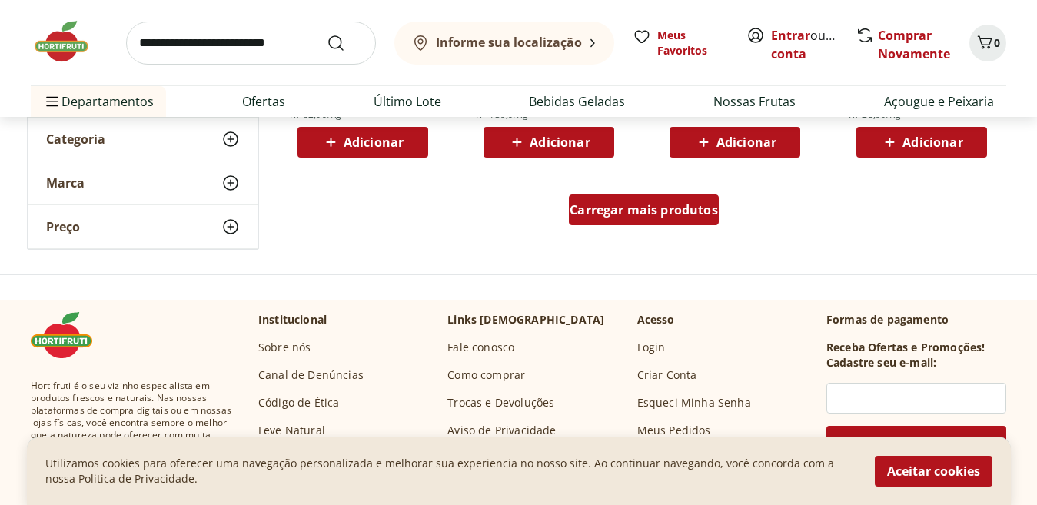
click at [636, 224] on div "Carregar mais produtos" at bounding box center [644, 209] width 150 height 31
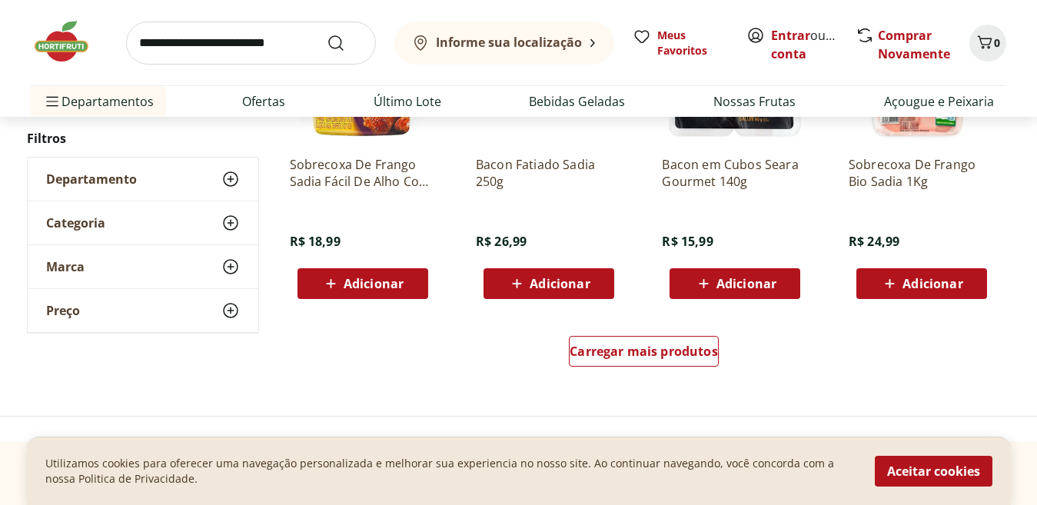
scroll to position [3987, 0]
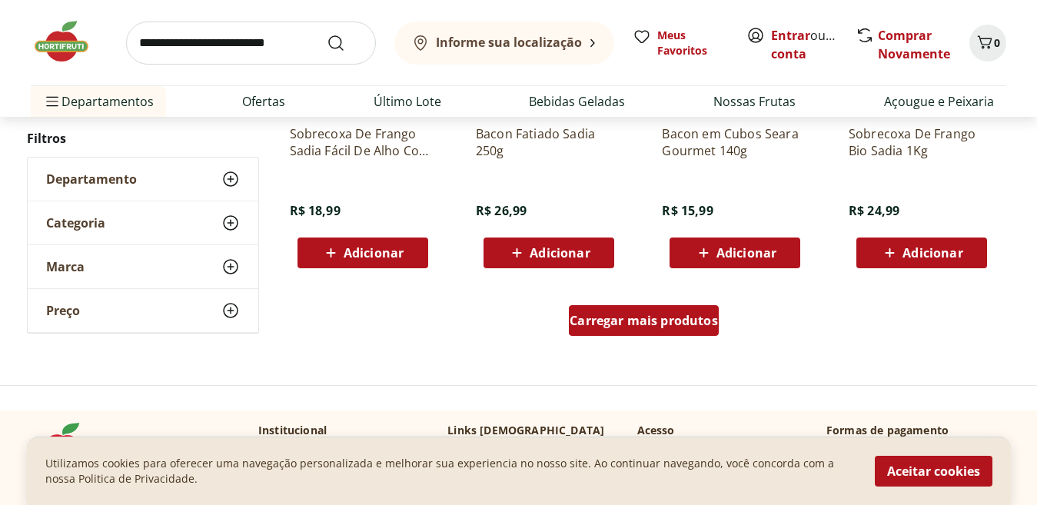
click at [607, 316] on span "Carregar mais produtos" at bounding box center [644, 320] width 148 height 12
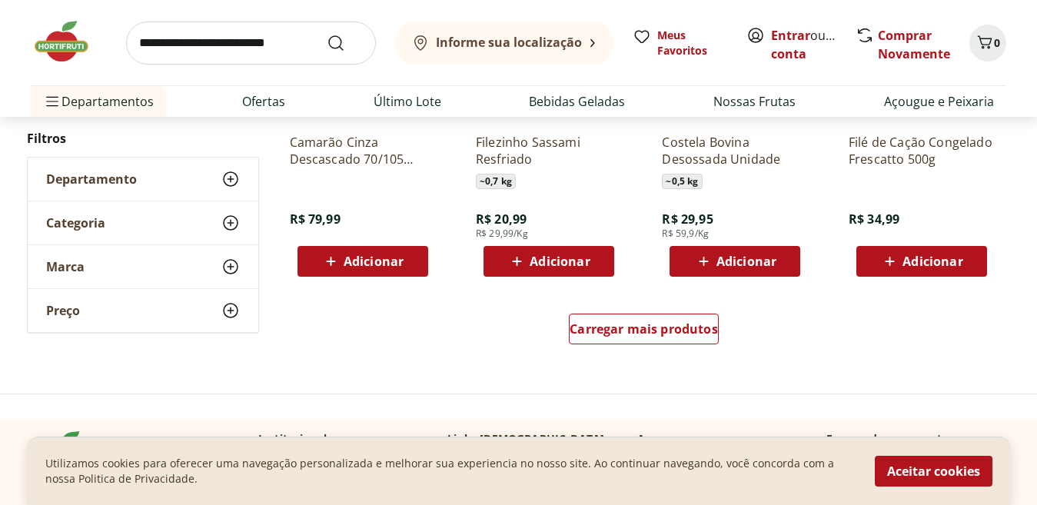
scroll to position [4991, 0]
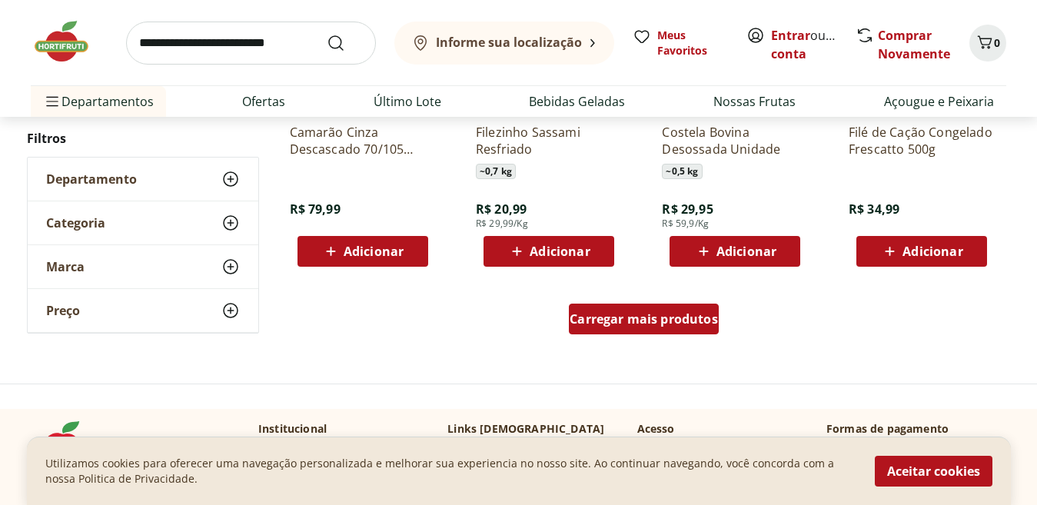
click at [624, 324] on span "Carregar mais produtos" at bounding box center [644, 319] width 148 height 12
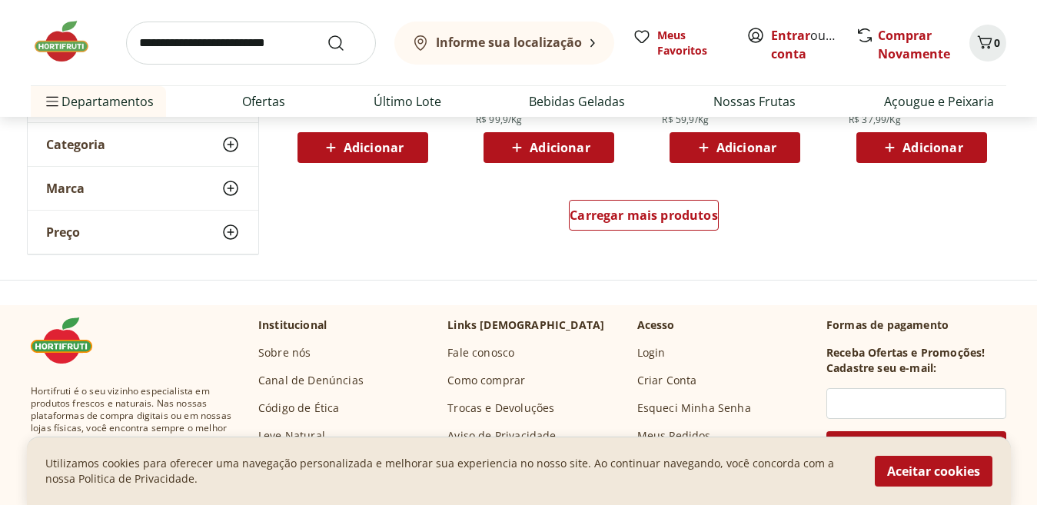
scroll to position [6117, 0]
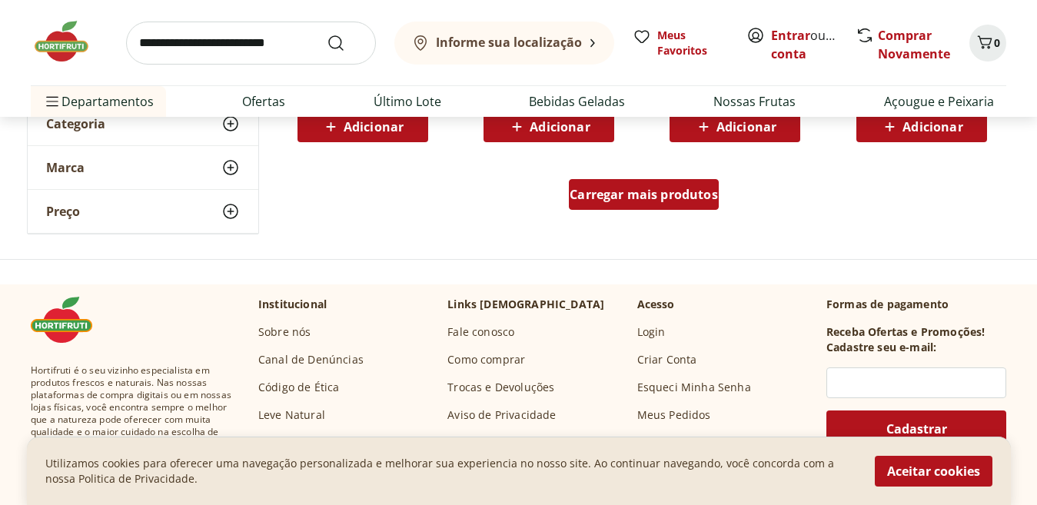
click at [609, 188] on span "Carregar mais produtos" at bounding box center [644, 194] width 148 height 12
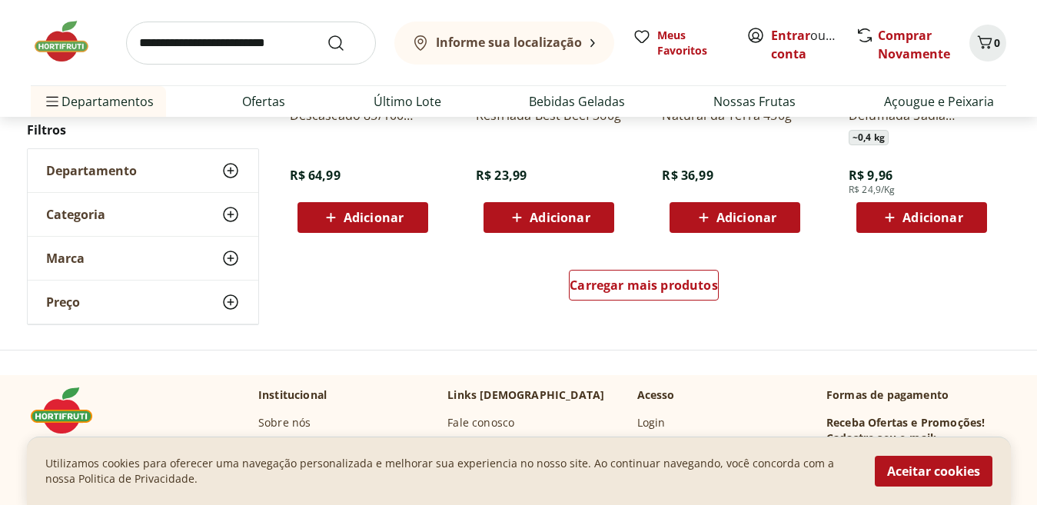
scroll to position [7091, 0]
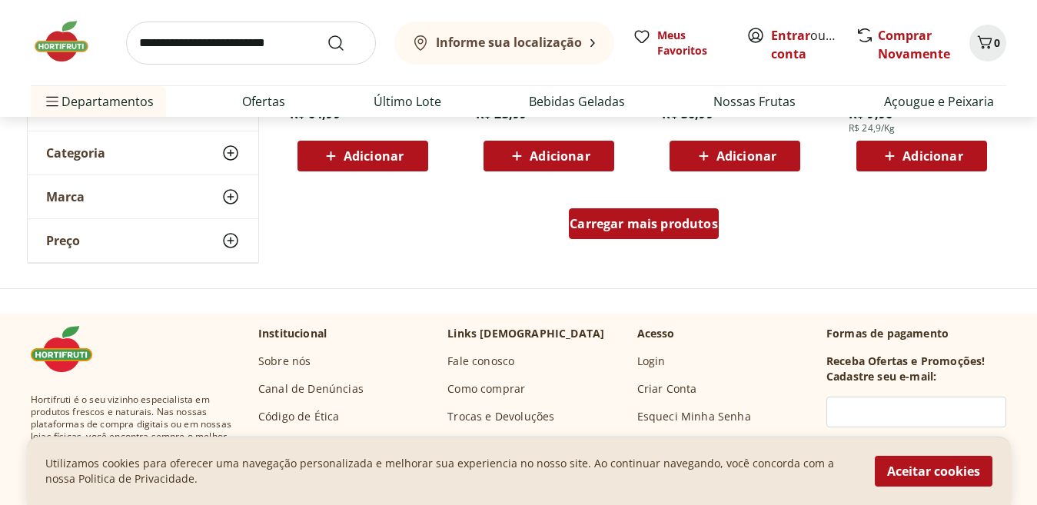
click at [649, 226] on span "Carregar mais produtos" at bounding box center [644, 224] width 148 height 12
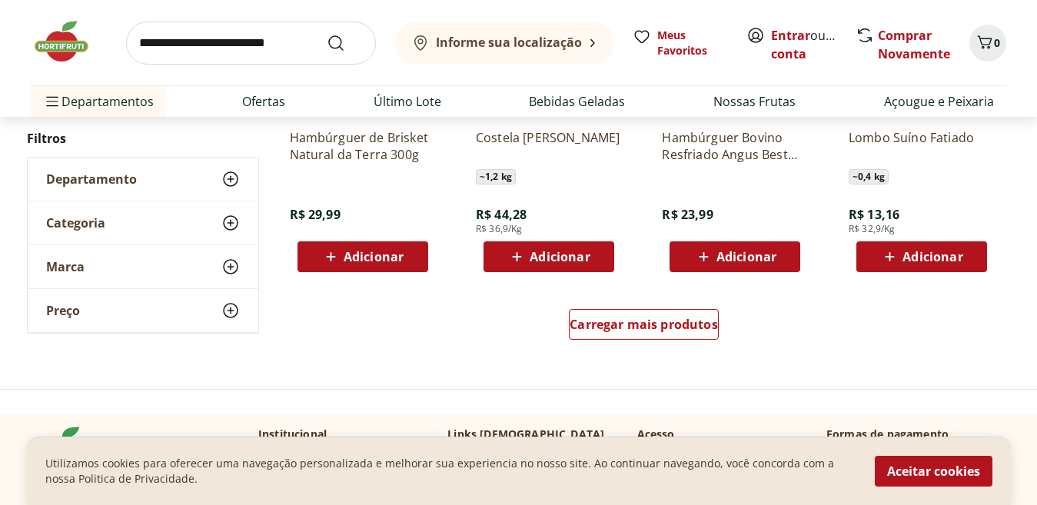
scroll to position [8146, 0]
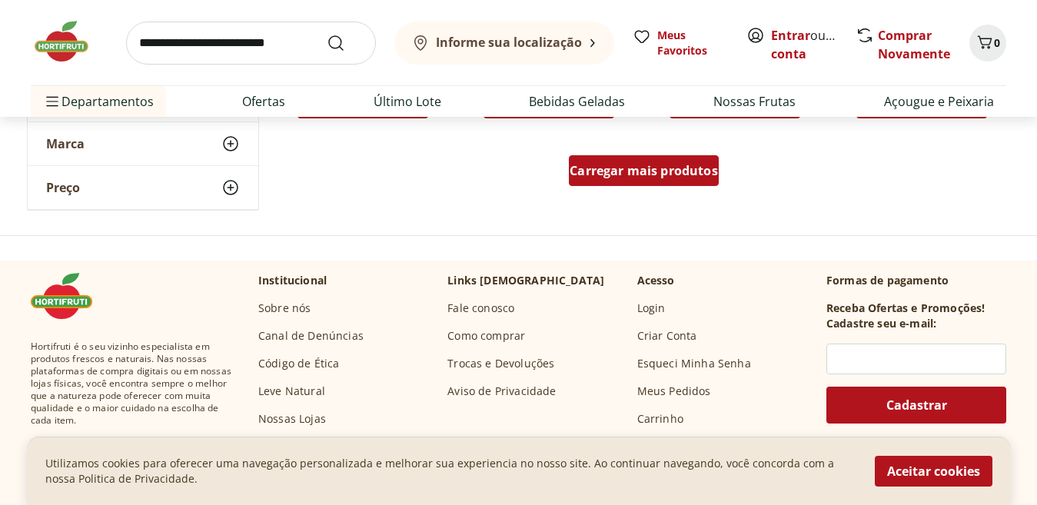
click at [676, 174] on span "Carregar mais produtos" at bounding box center [644, 171] width 148 height 12
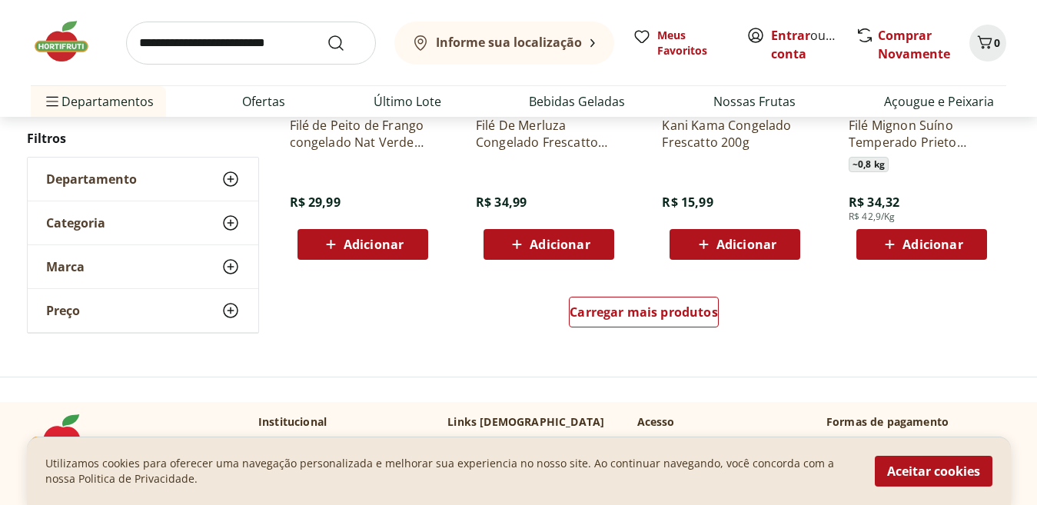
scroll to position [9017, 0]
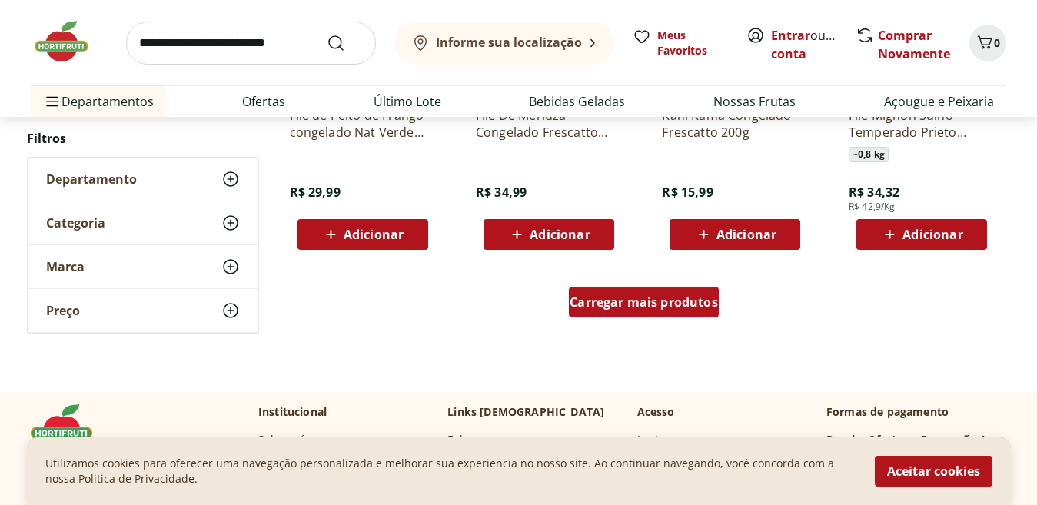
click at [683, 314] on div "Carregar mais produtos" at bounding box center [644, 302] width 150 height 31
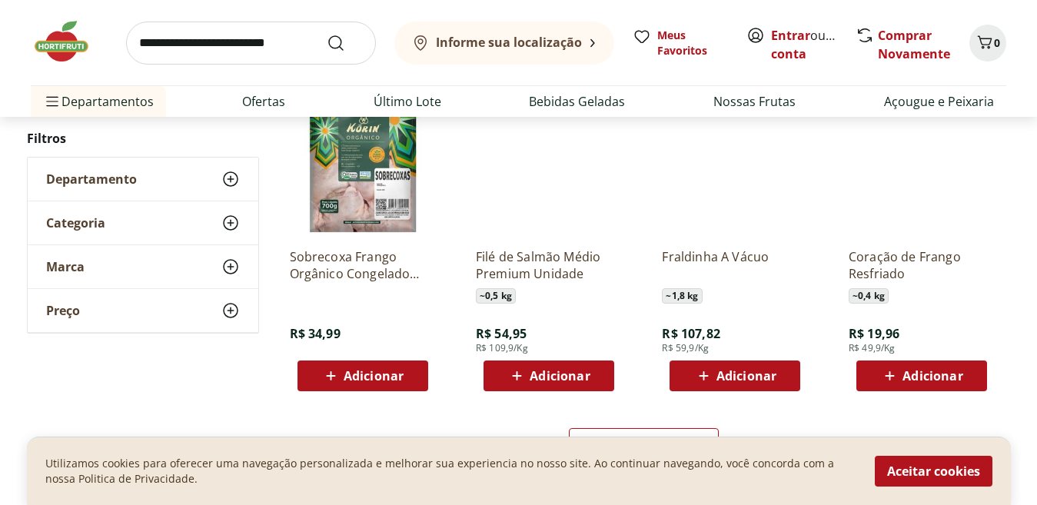
scroll to position [10141, 0]
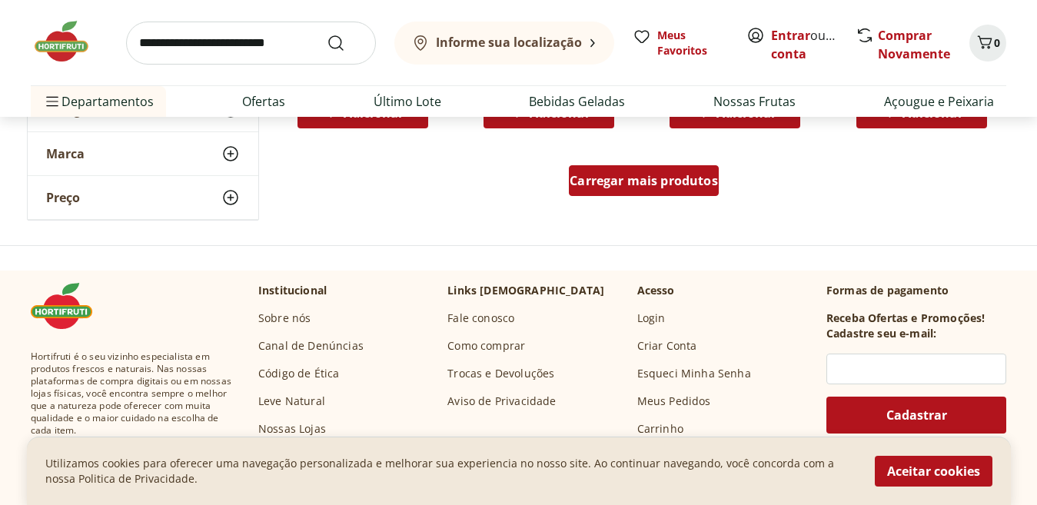
click at [667, 178] on span "Carregar mais produtos" at bounding box center [644, 180] width 148 height 12
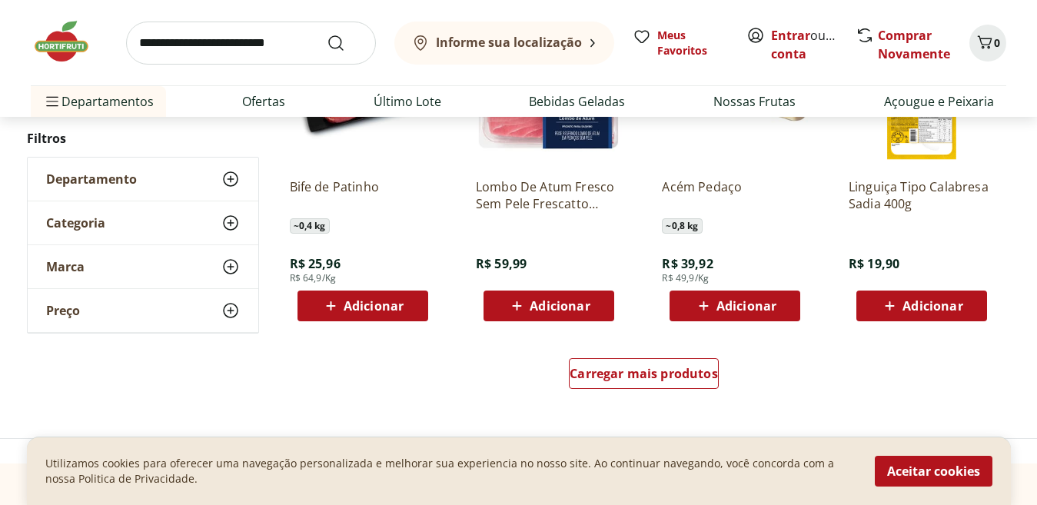
scroll to position [10981, 0]
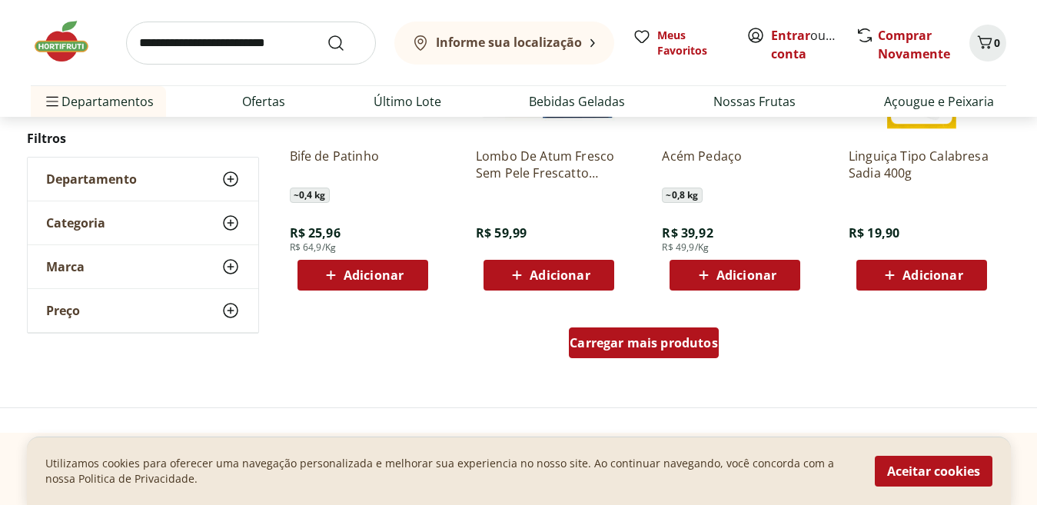
click at [627, 334] on div "Carregar mais produtos" at bounding box center [644, 342] width 150 height 31
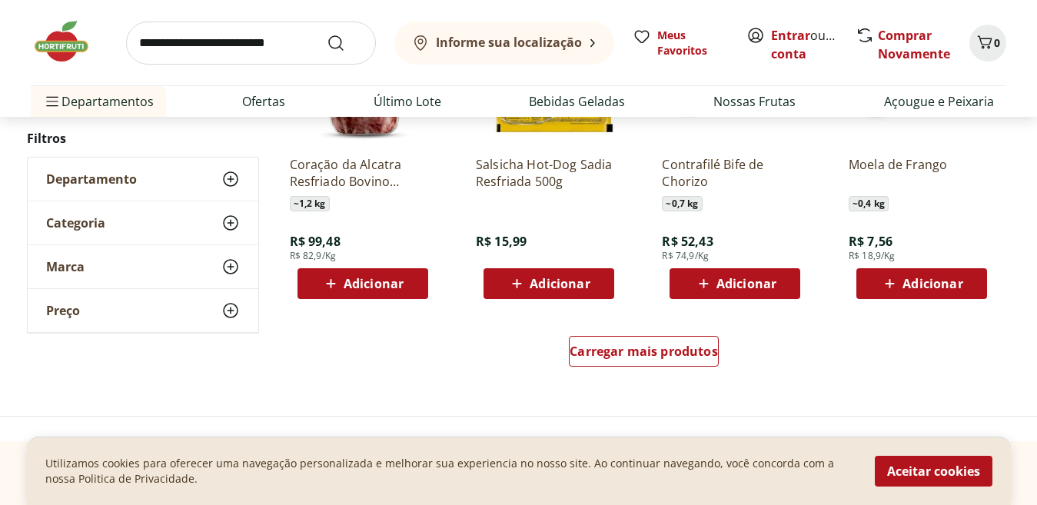
scroll to position [12118, 0]
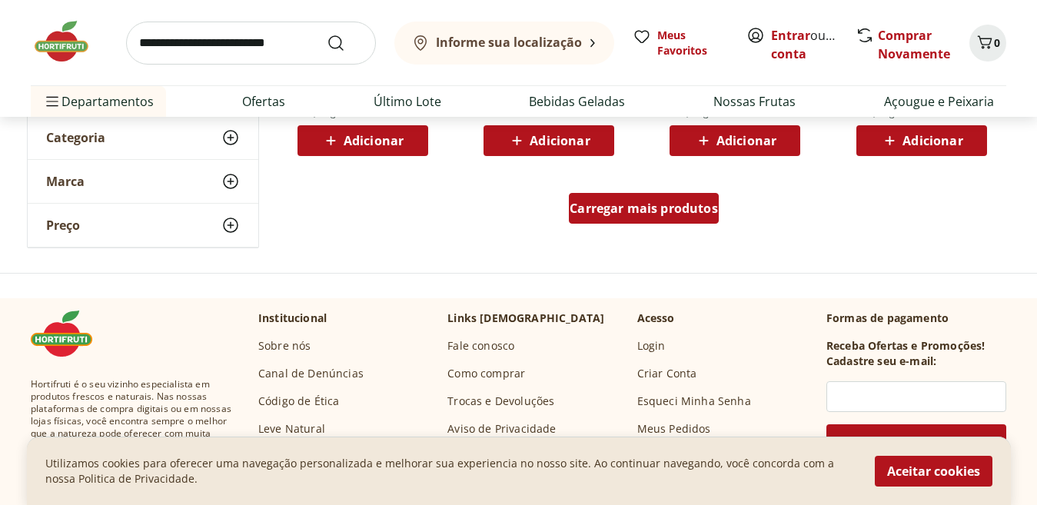
click at [661, 206] on span "Carregar mais produtos" at bounding box center [644, 208] width 148 height 12
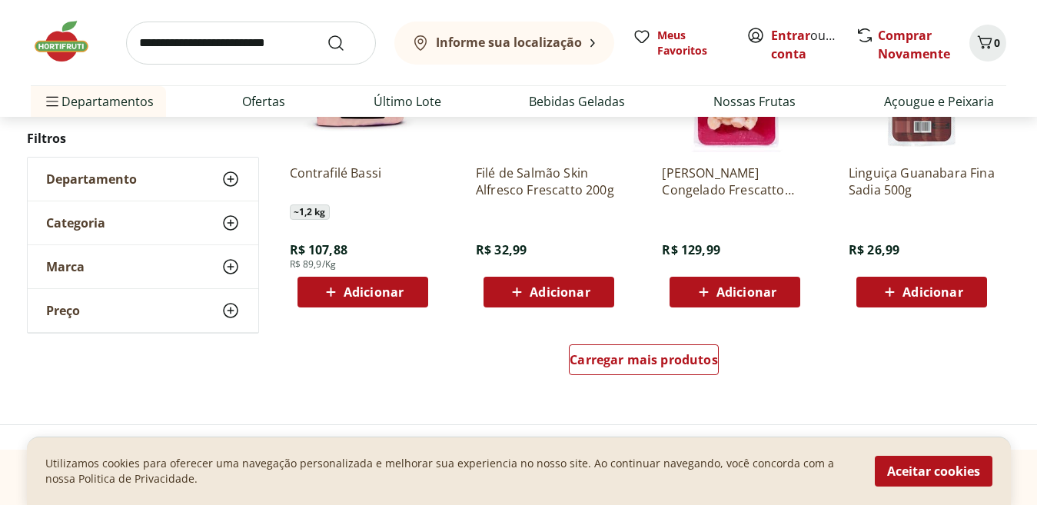
scroll to position [12989, 0]
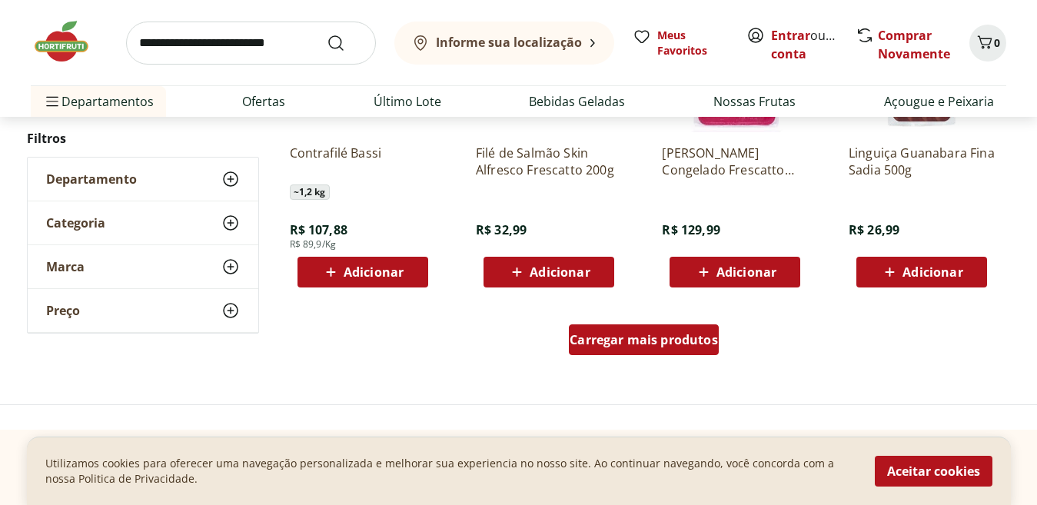
click at [615, 334] on span "Carregar mais produtos" at bounding box center [644, 340] width 148 height 12
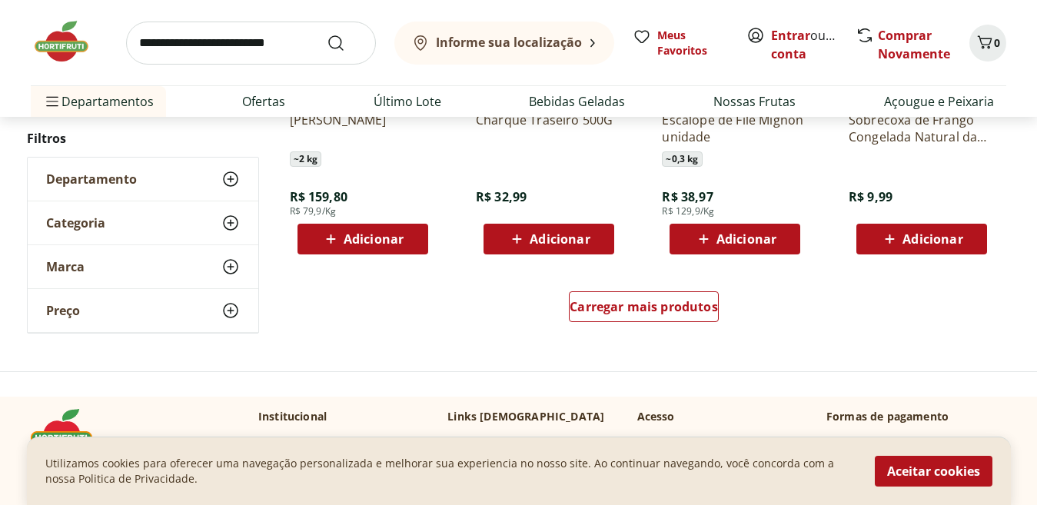
scroll to position [14086, 0]
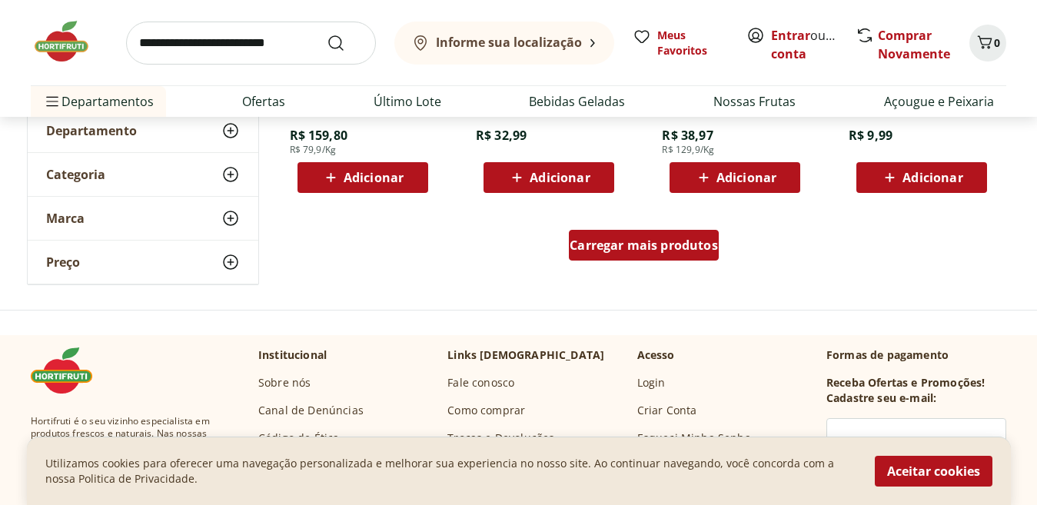
click at [611, 256] on div "Carregar mais produtos" at bounding box center [644, 245] width 150 height 31
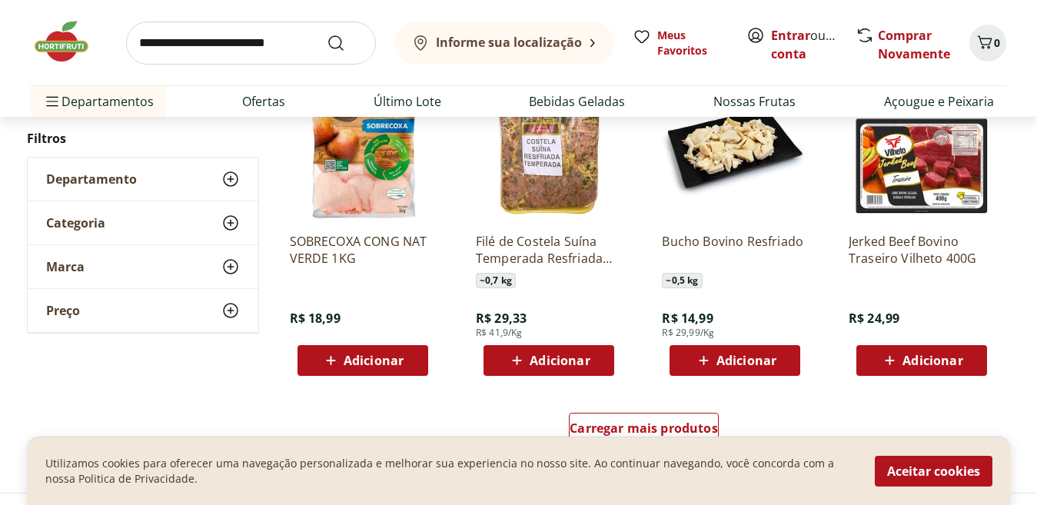
scroll to position [15048, 0]
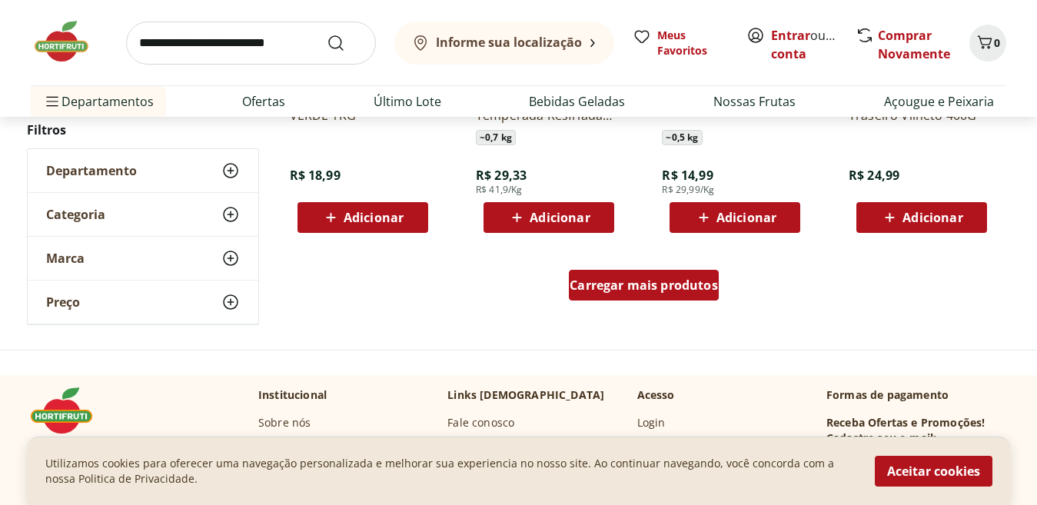
click at [609, 273] on div "Carregar mais produtos" at bounding box center [644, 285] width 150 height 31
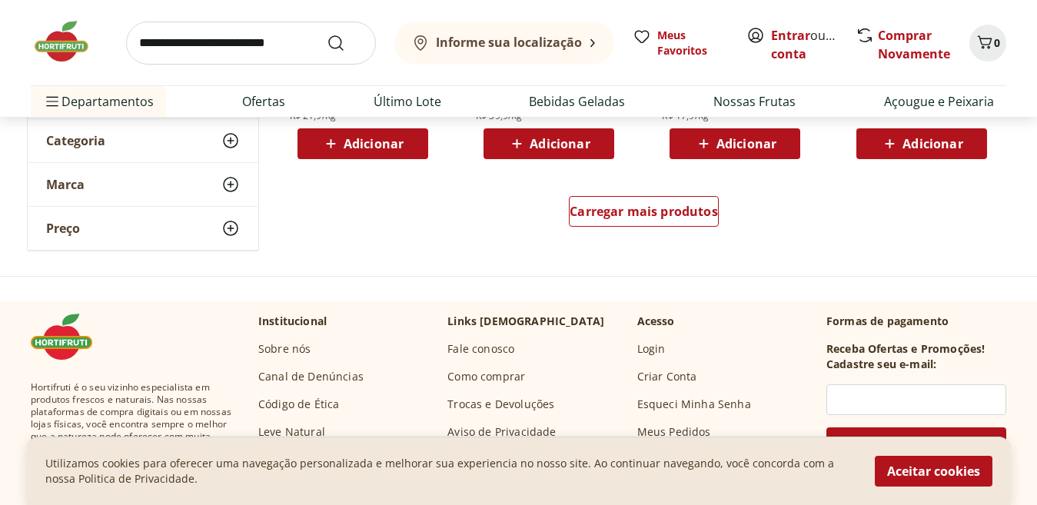
scroll to position [16135, 0]
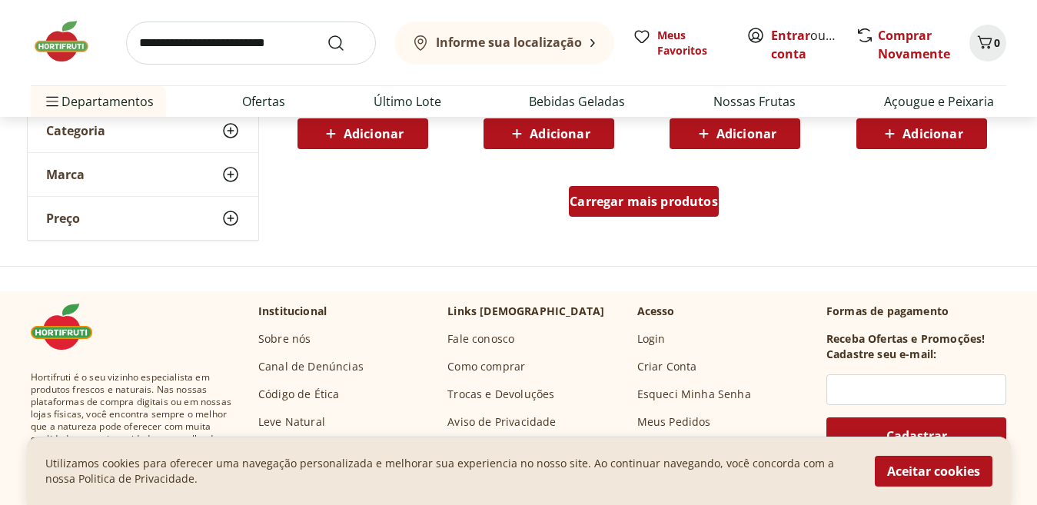
click at [677, 204] on span "Carregar mais produtos" at bounding box center [644, 201] width 148 height 12
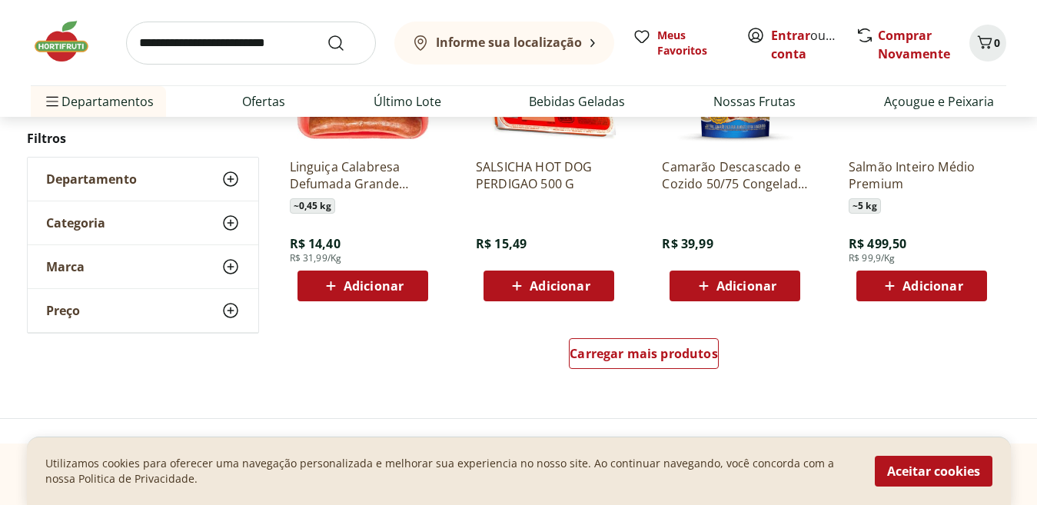
scroll to position [17006, 0]
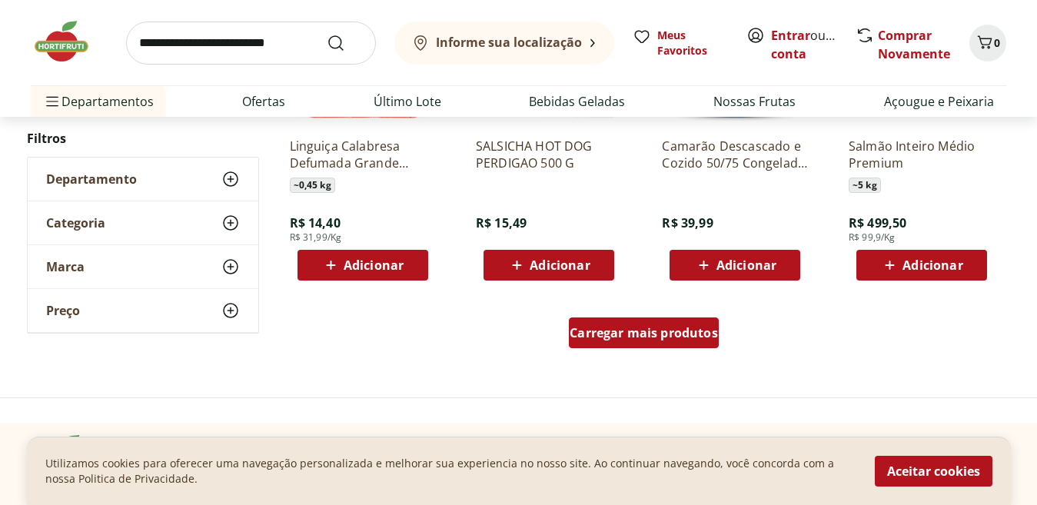
click at [638, 335] on span "Carregar mais produtos" at bounding box center [644, 333] width 148 height 12
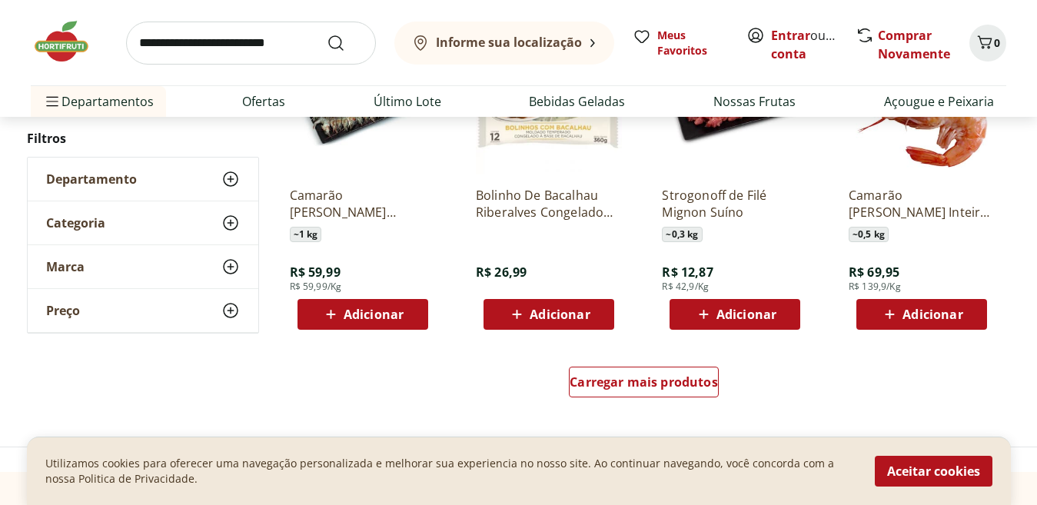
scroll to position [17969, 0]
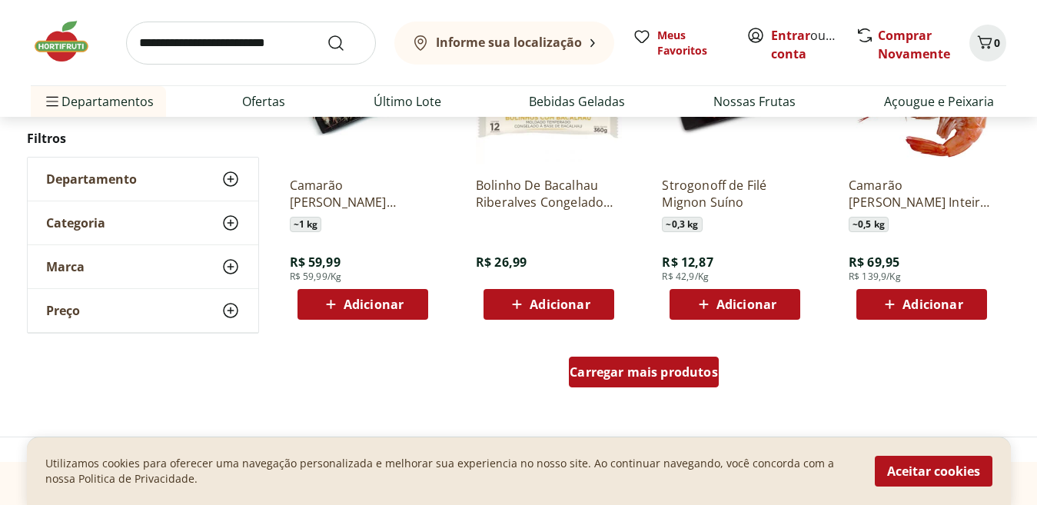
click at [591, 371] on span "Carregar mais produtos" at bounding box center [644, 372] width 148 height 12
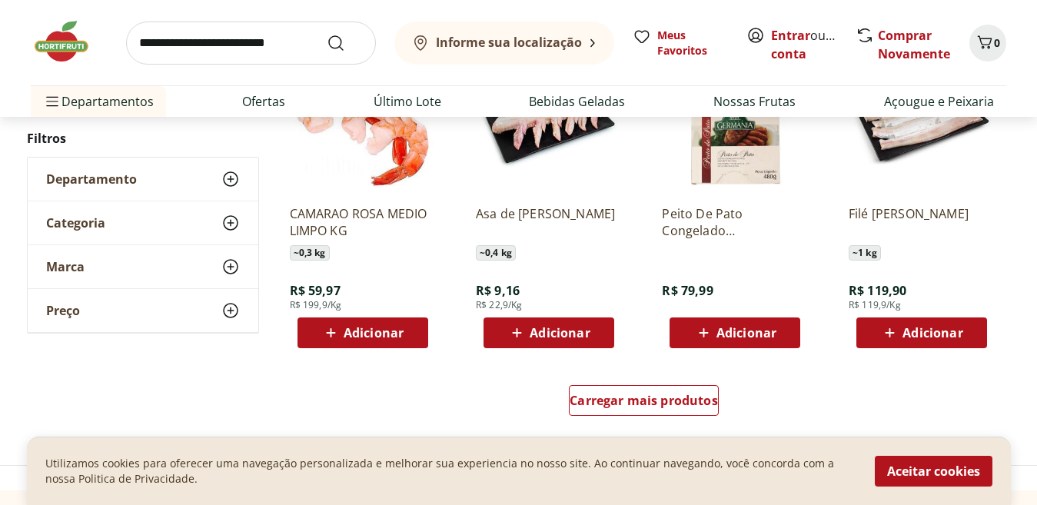
scroll to position [18963, 0]
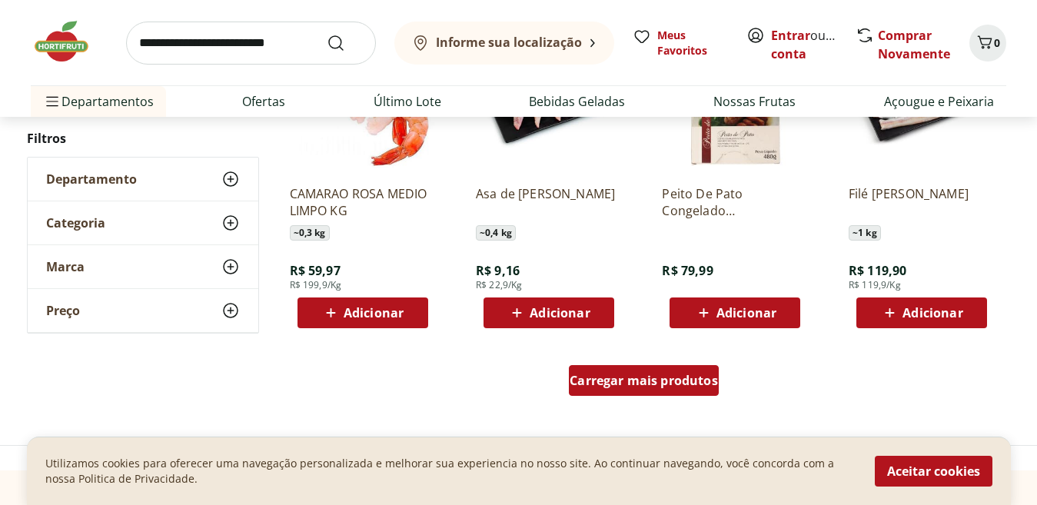
click at [659, 367] on div "Carregar mais produtos" at bounding box center [644, 380] width 150 height 31
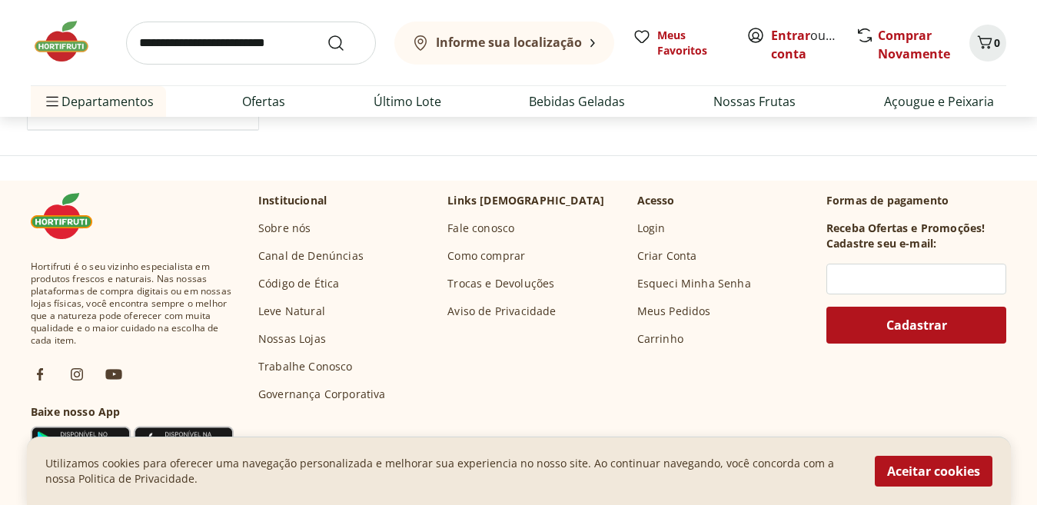
scroll to position [19940, 0]
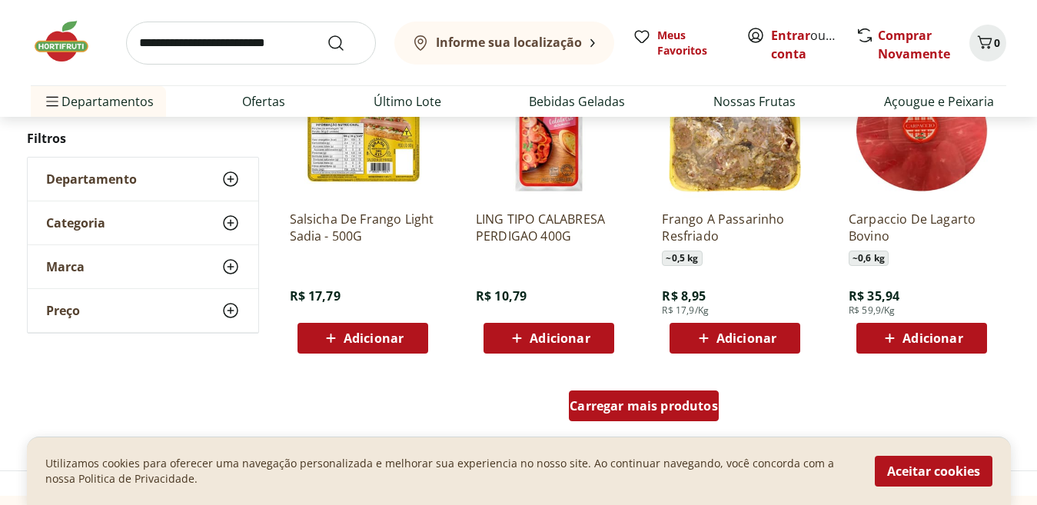
click at [689, 416] on div "Carregar mais produtos" at bounding box center [644, 406] width 150 height 31
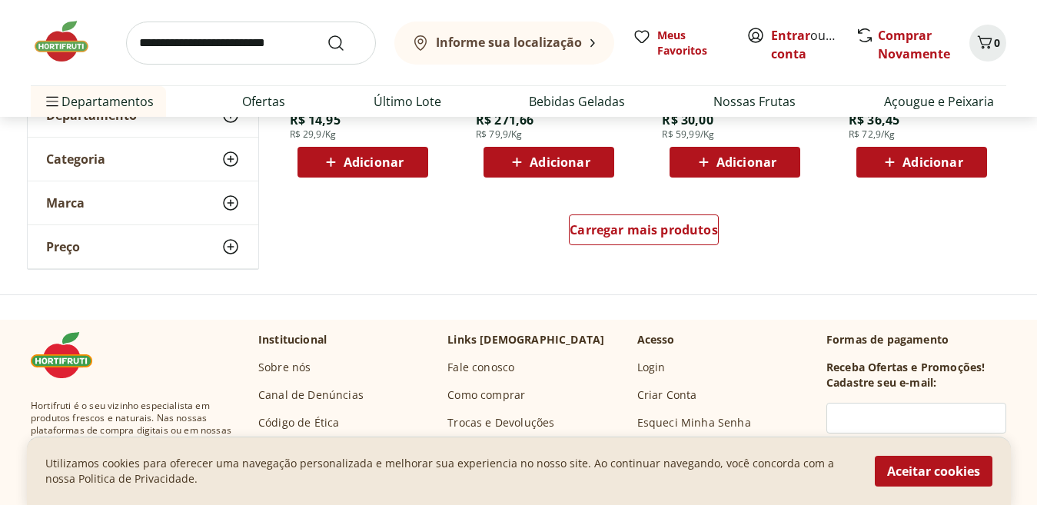
scroll to position [21170, 0]
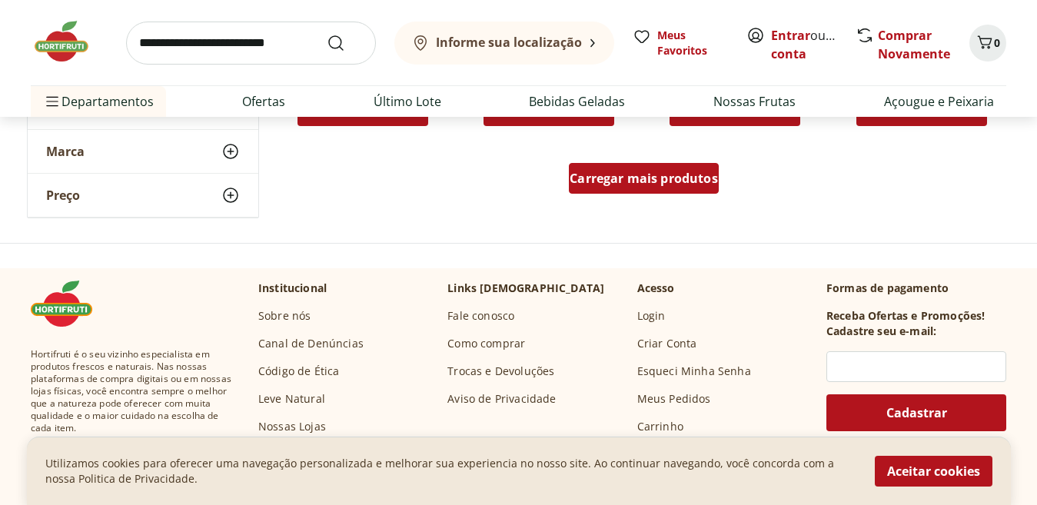
click at [646, 174] on span "Carregar mais produtos" at bounding box center [644, 178] width 148 height 12
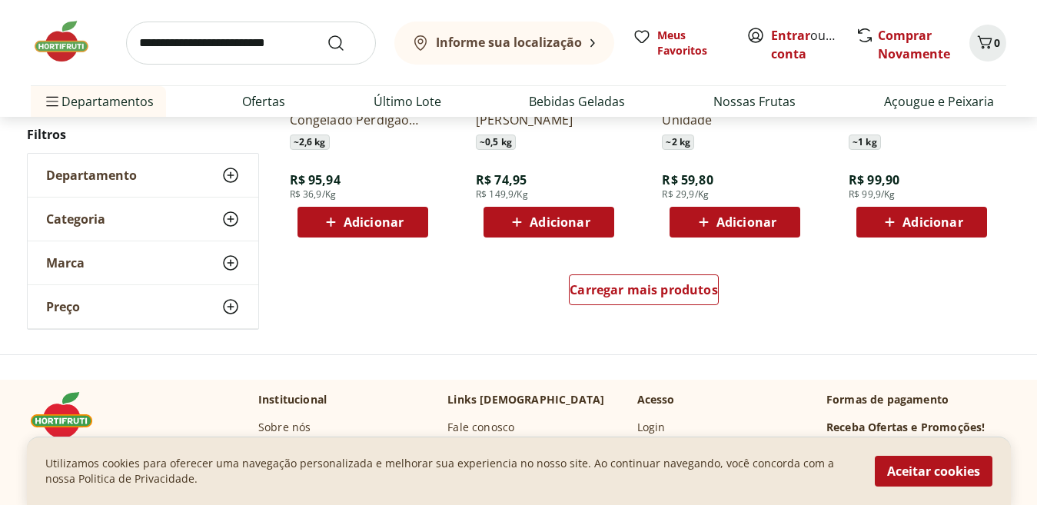
scroll to position [22133, 0]
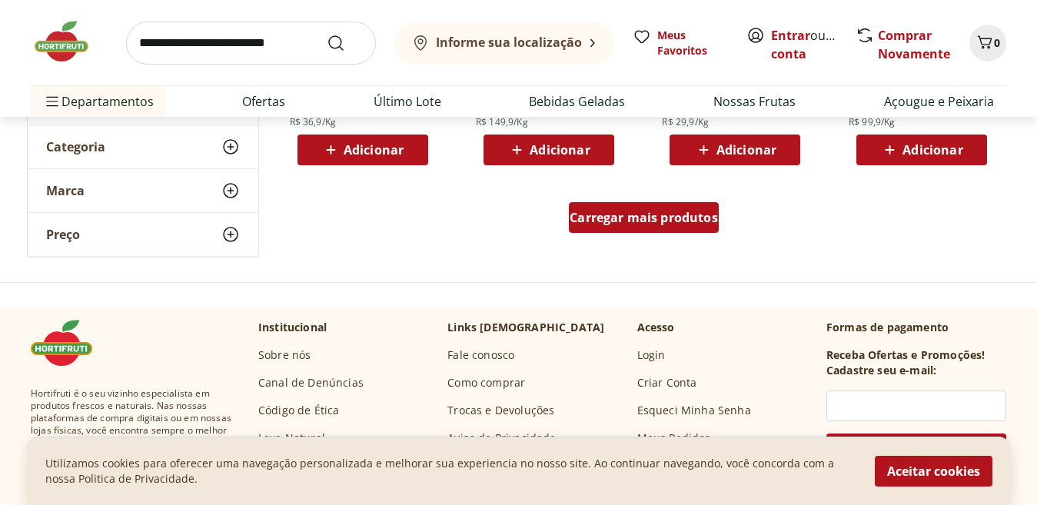
click at [607, 207] on div "Carregar mais produtos" at bounding box center [644, 217] width 150 height 31
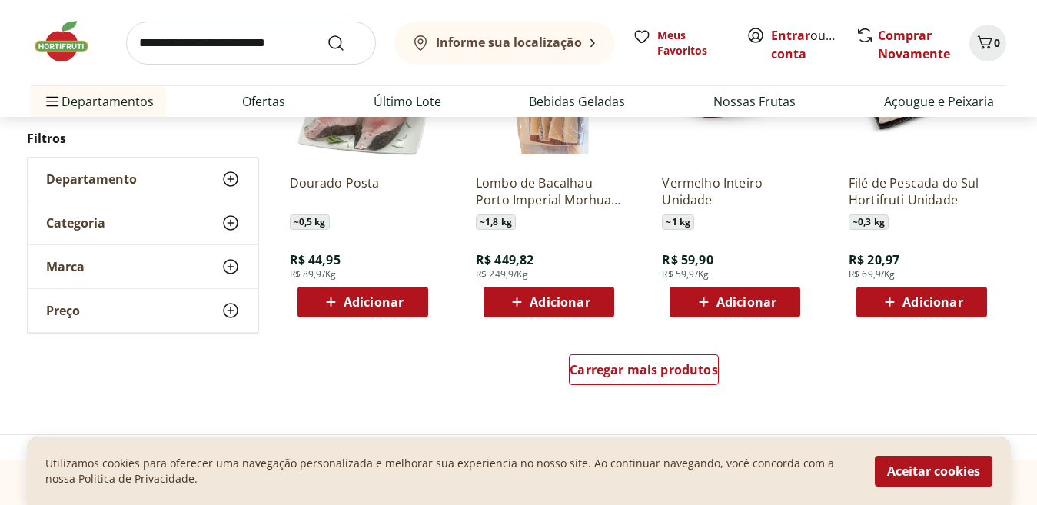
scroll to position [23147, 0]
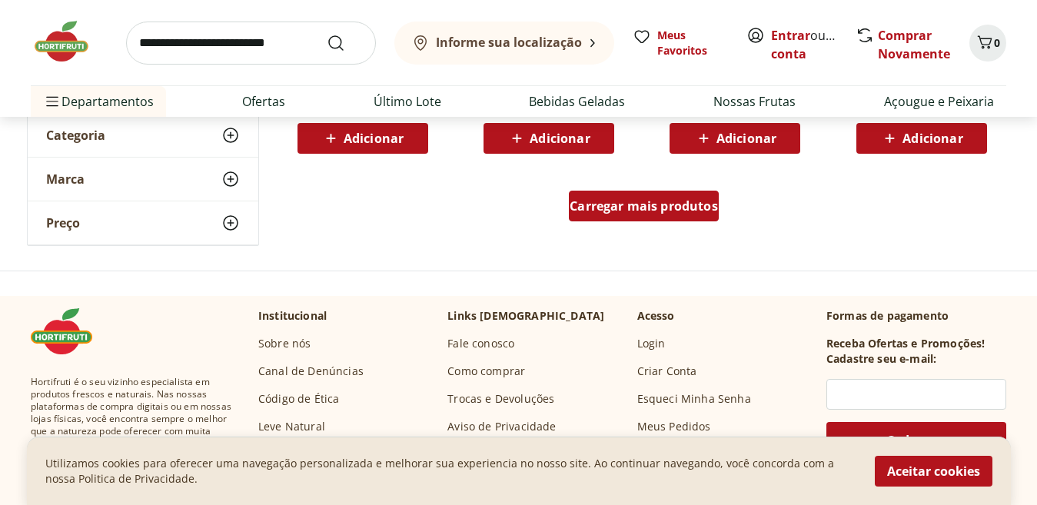
click at [680, 216] on div "Carregar mais produtos" at bounding box center [644, 206] width 150 height 31
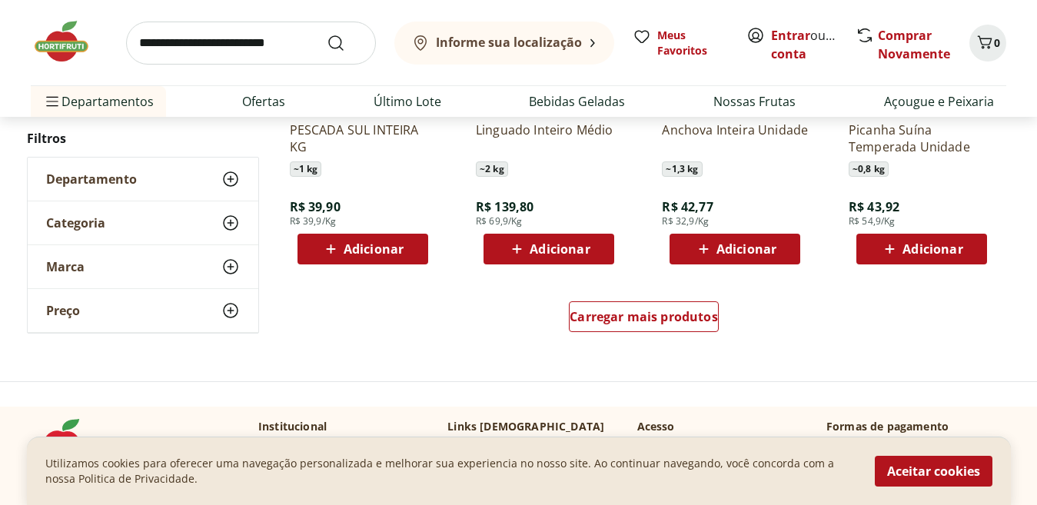
scroll to position [24172, 0]
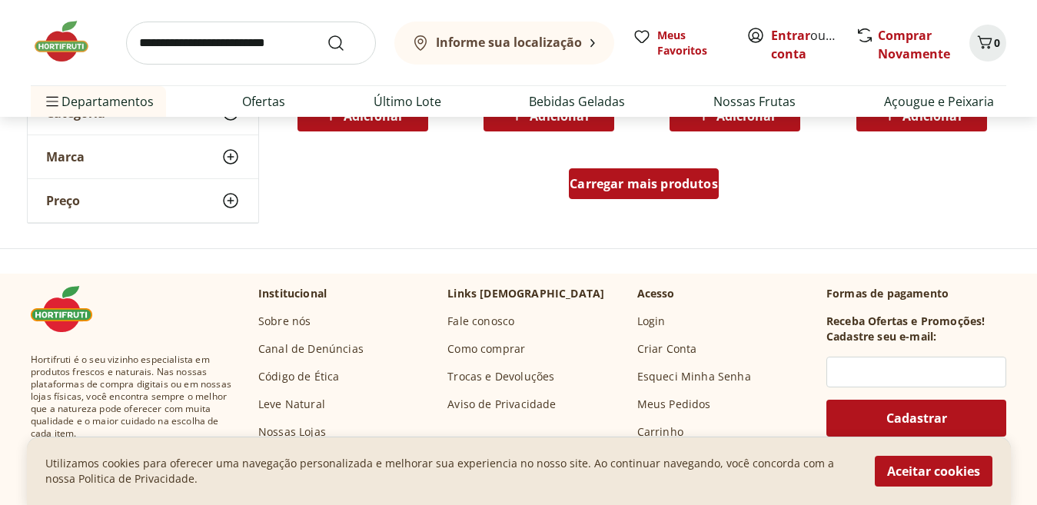
click at [648, 190] on span "Carregar mais produtos" at bounding box center [644, 184] width 148 height 12
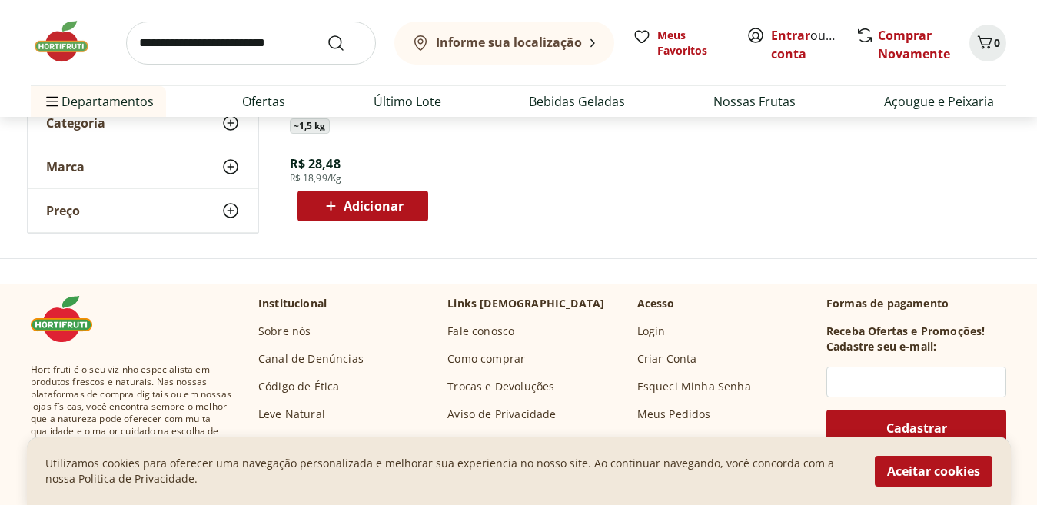
scroll to position [491, 0]
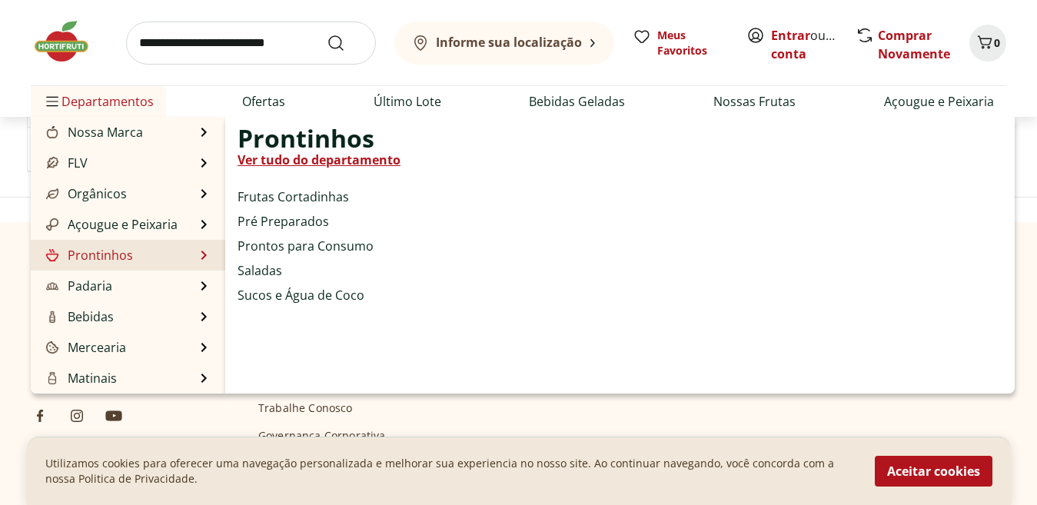
click at [270, 158] on link "Ver tudo do departamento" at bounding box center [319, 160] width 163 height 18
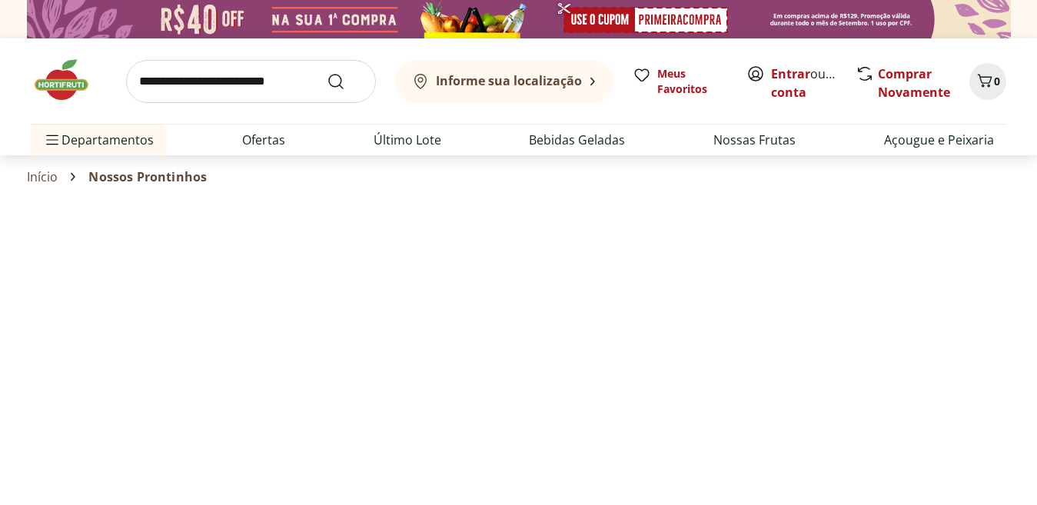
select select "**********"
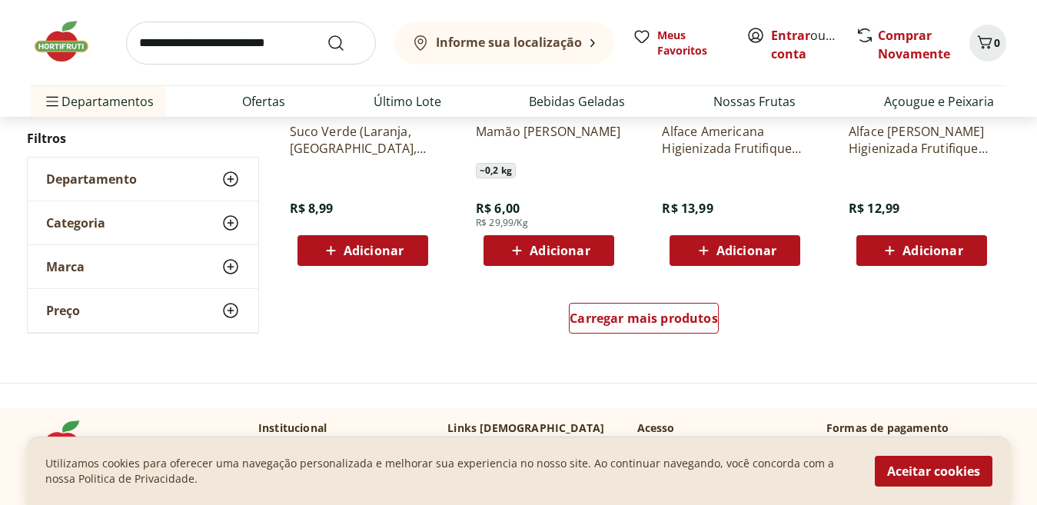
scroll to position [1038, 0]
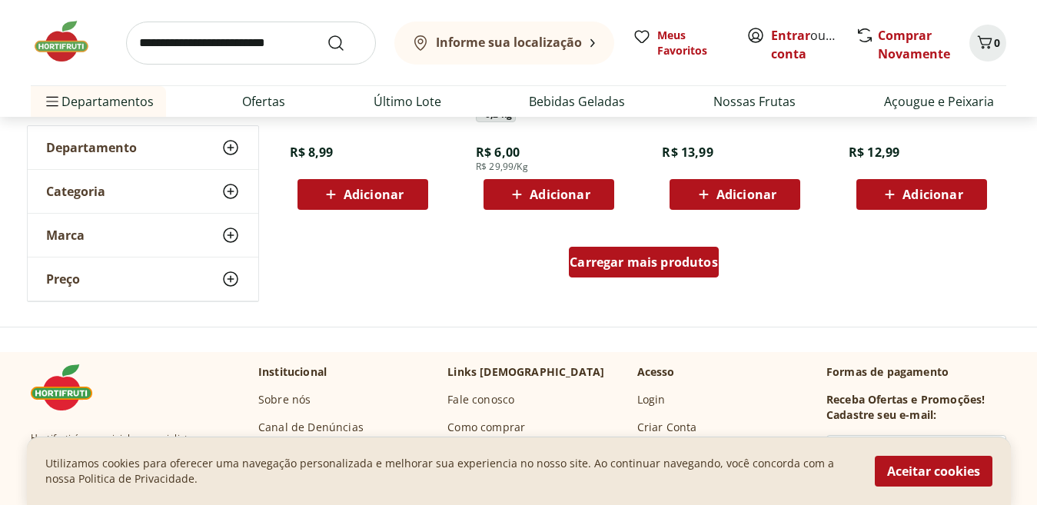
click at [706, 267] on span "Carregar mais produtos" at bounding box center [644, 262] width 148 height 12
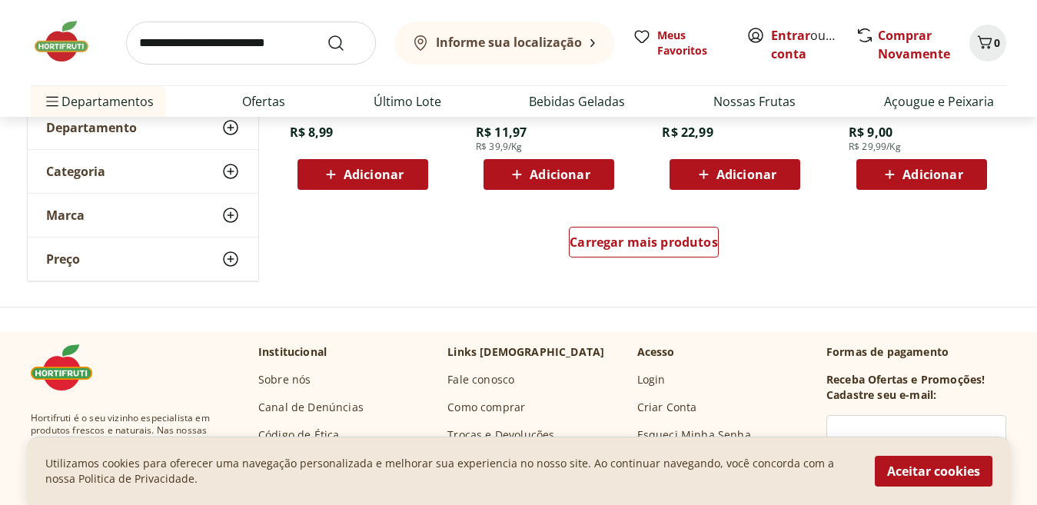
scroll to position [2132, 0]
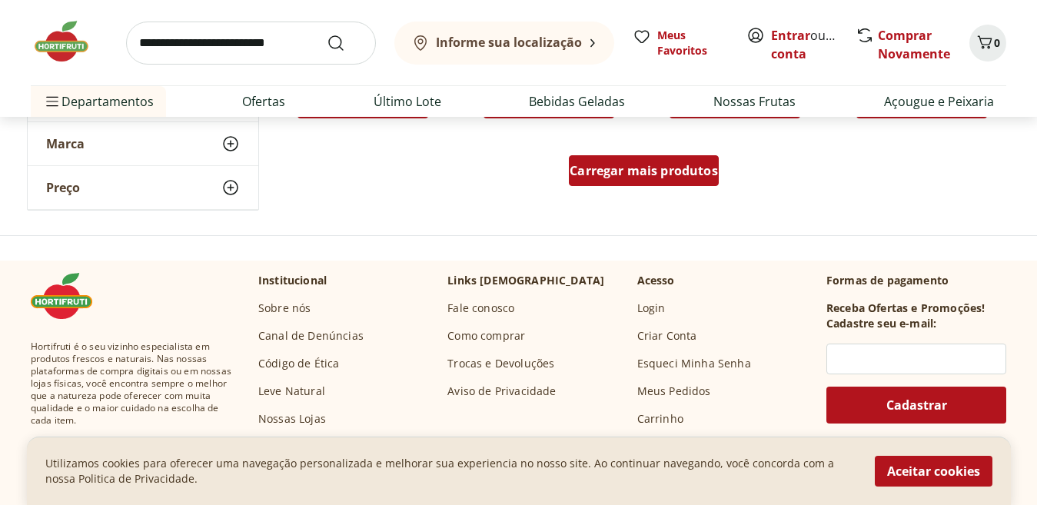
click at [660, 173] on span "Carregar mais produtos" at bounding box center [644, 171] width 148 height 12
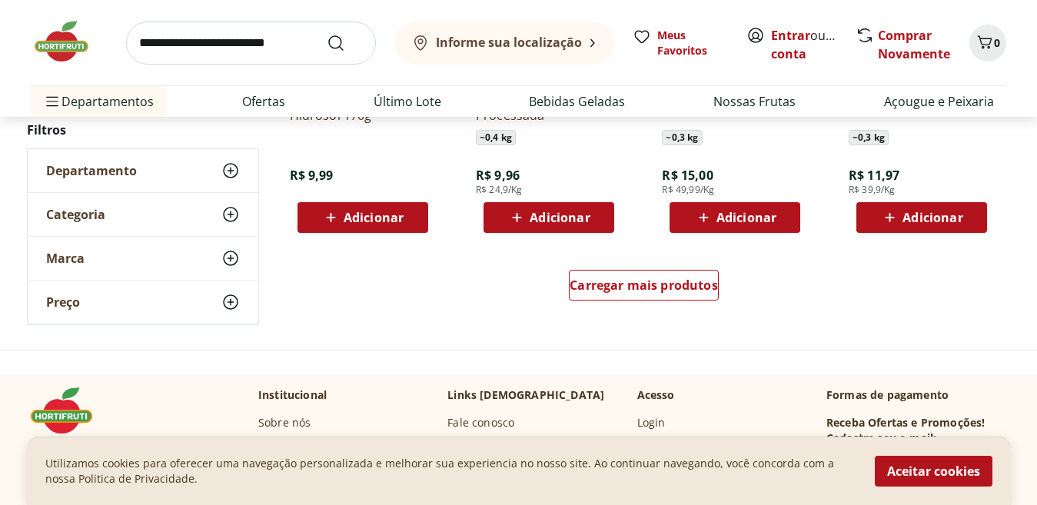
scroll to position [3027, 0]
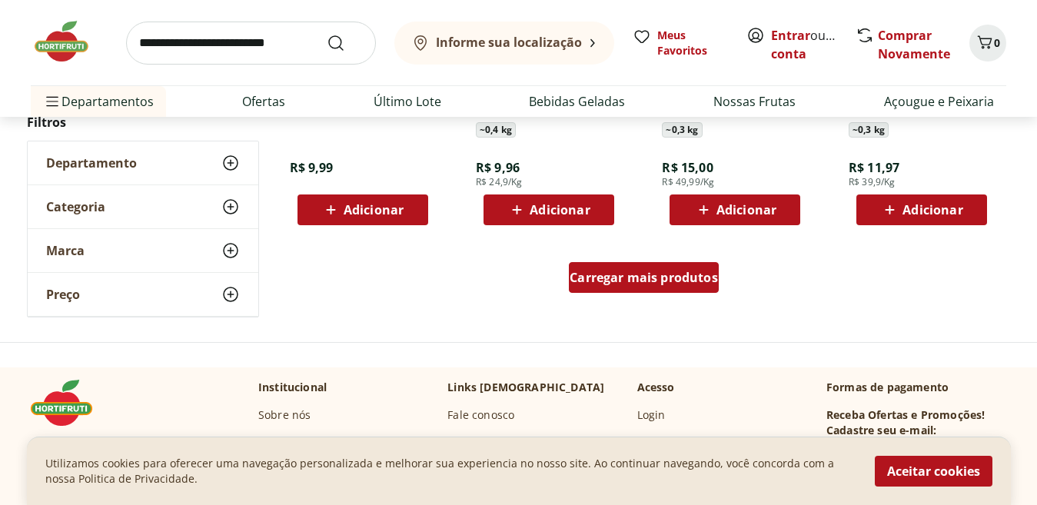
click at [670, 271] on span "Carregar mais produtos" at bounding box center [644, 277] width 148 height 12
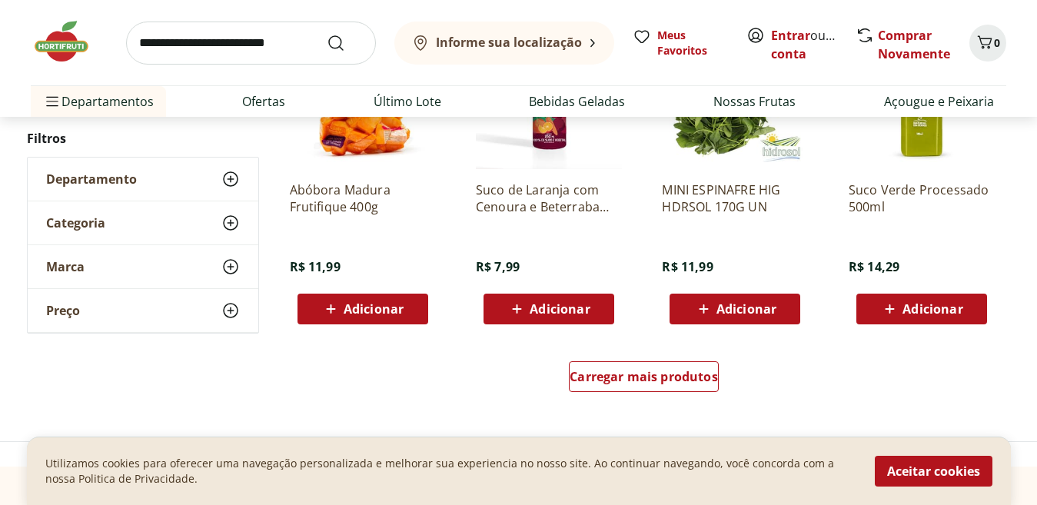
scroll to position [3958, 0]
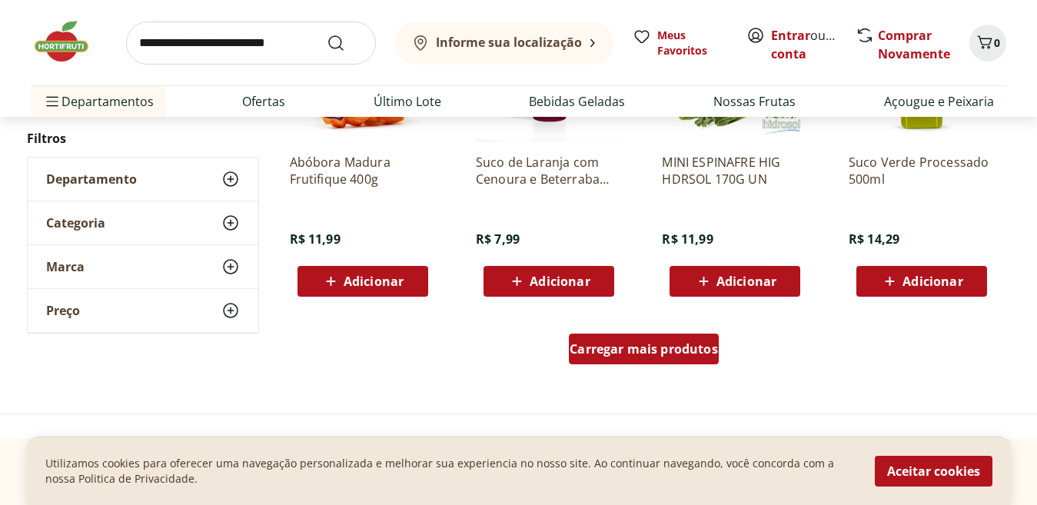
click at [631, 353] on span "Carregar mais produtos" at bounding box center [644, 349] width 148 height 12
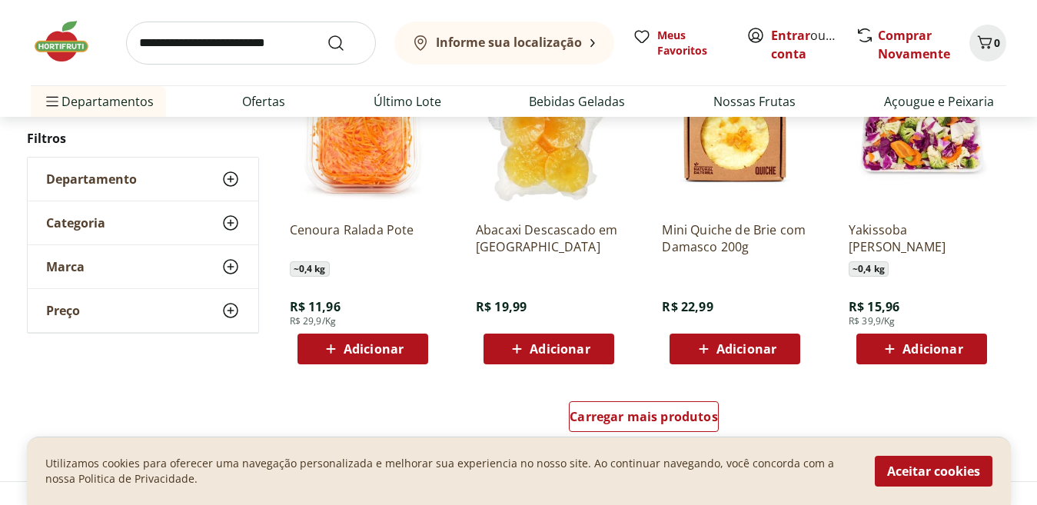
scroll to position [5011, 0]
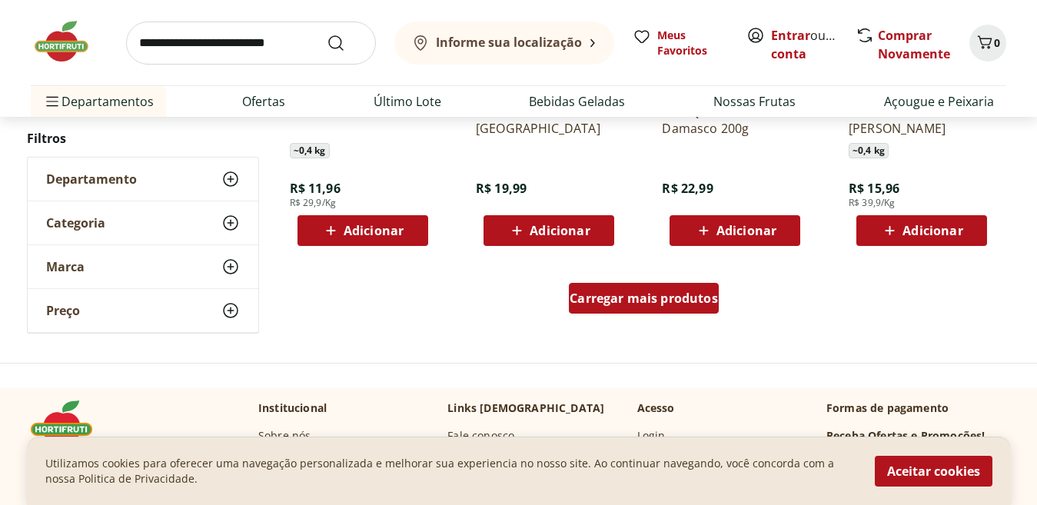
click at [603, 297] on span "Carregar mais produtos" at bounding box center [644, 298] width 148 height 12
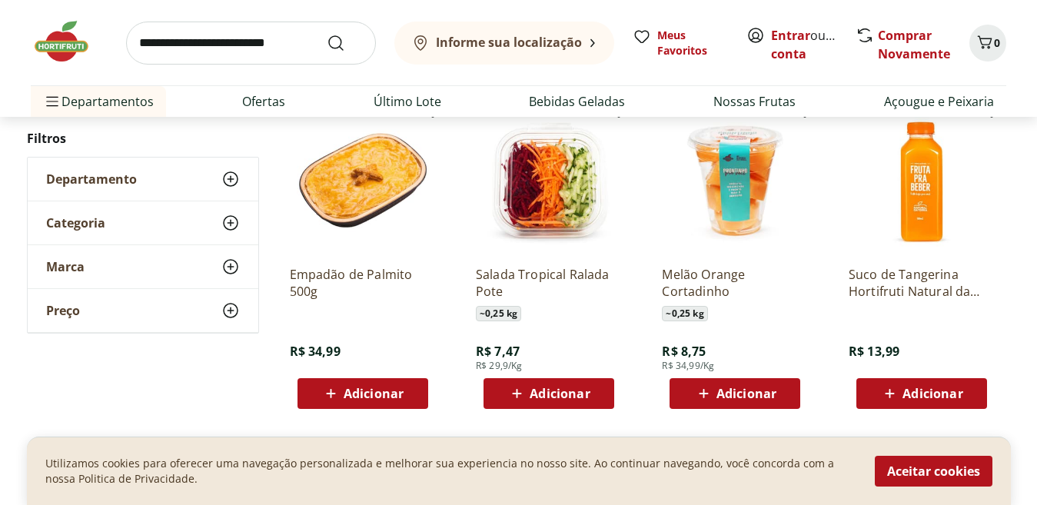
scroll to position [6024, 0]
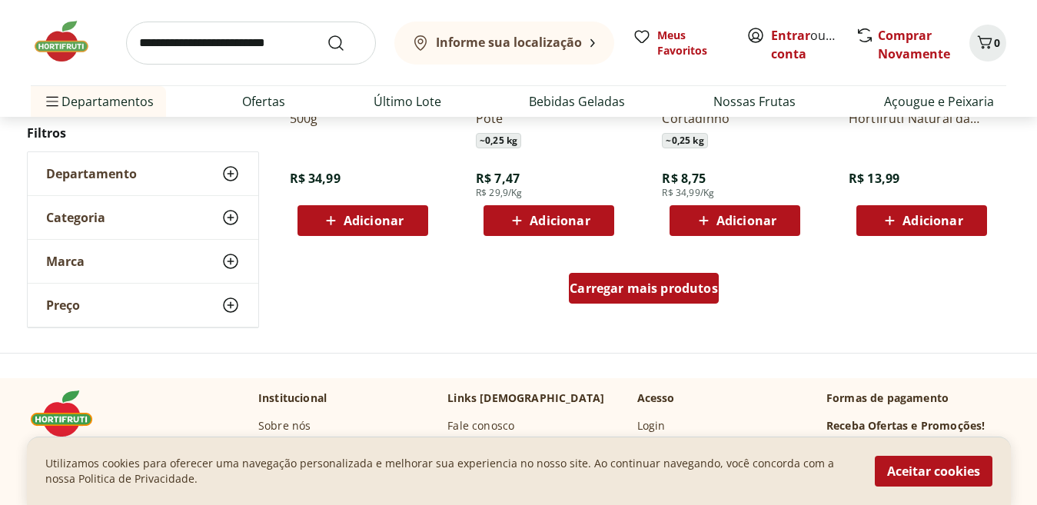
click at [690, 304] on div "Carregar mais produtos" at bounding box center [644, 288] width 150 height 31
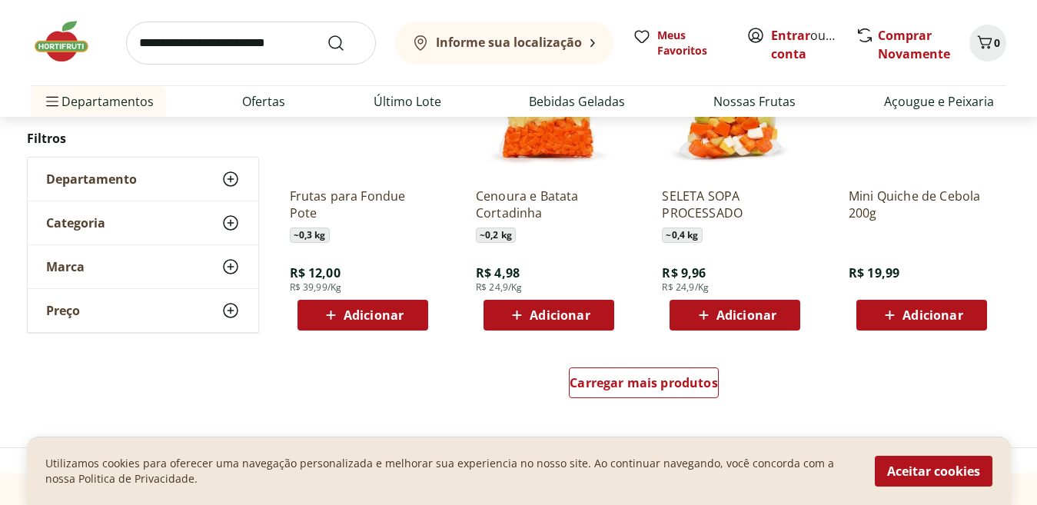
scroll to position [6945, 0]
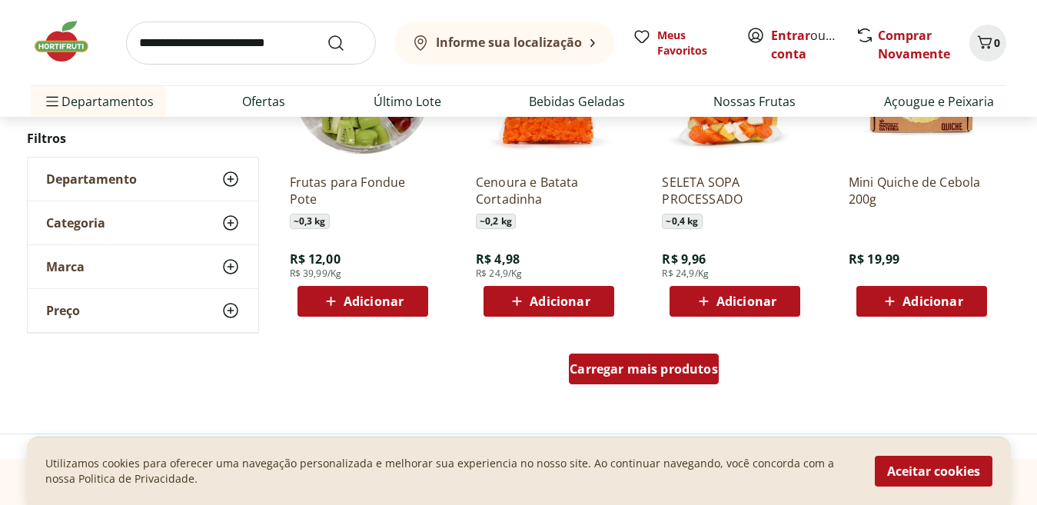
click at [706, 375] on span "Carregar mais produtos" at bounding box center [644, 369] width 148 height 12
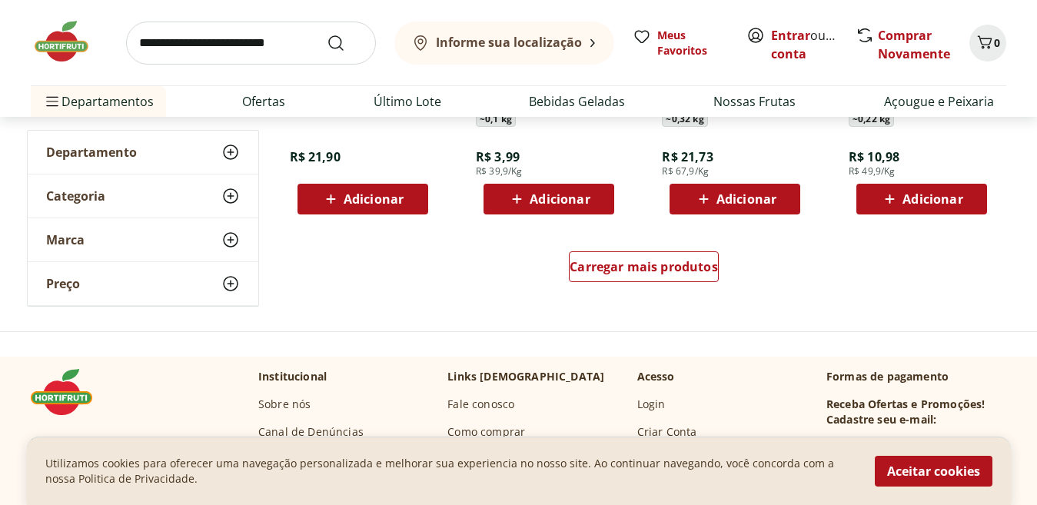
scroll to position [8065, 0]
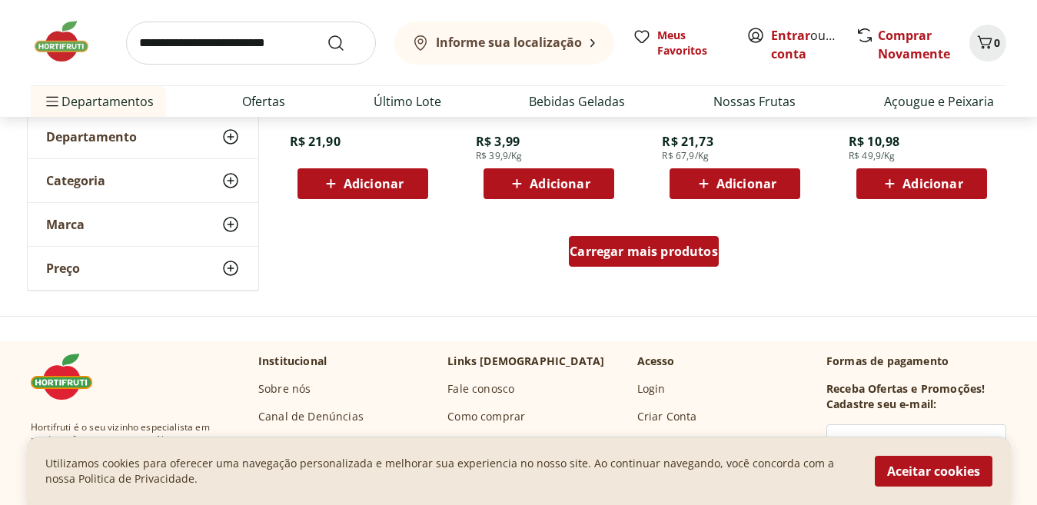
click at [626, 258] on span "Carregar mais produtos" at bounding box center [644, 251] width 148 height 12
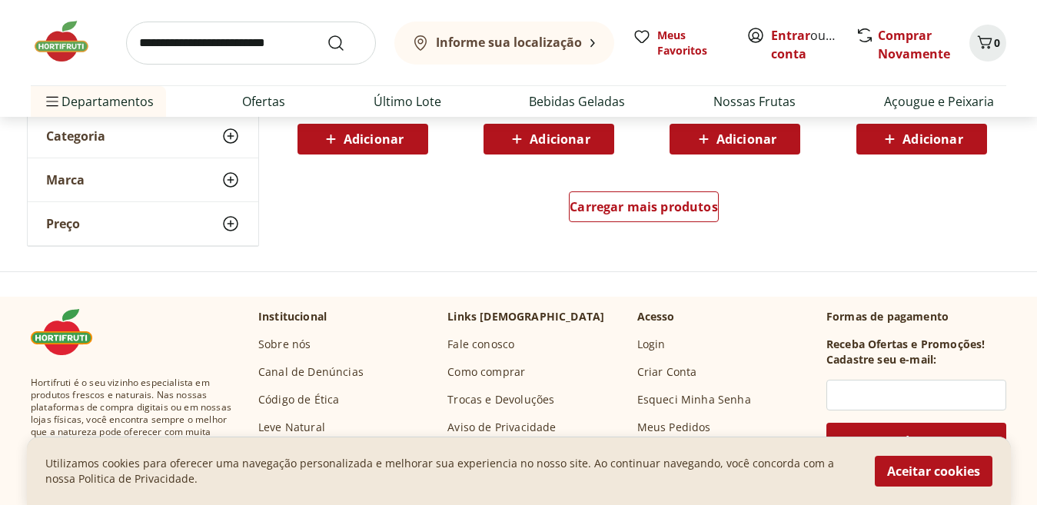
scroll to position [9130, 0]
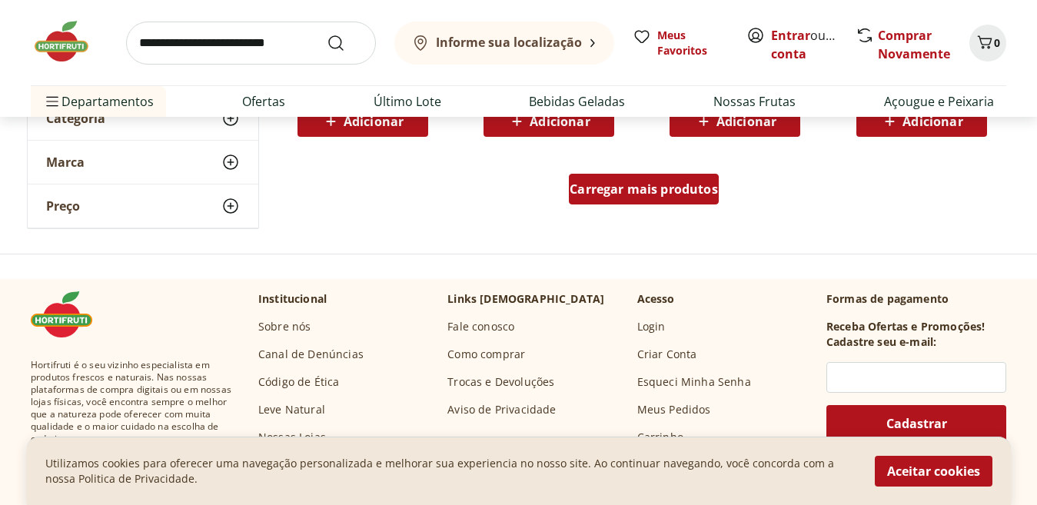
click at [679, 188] on span "Carregar mais produtos" at bounding box center [644, 189] width 148 height 12
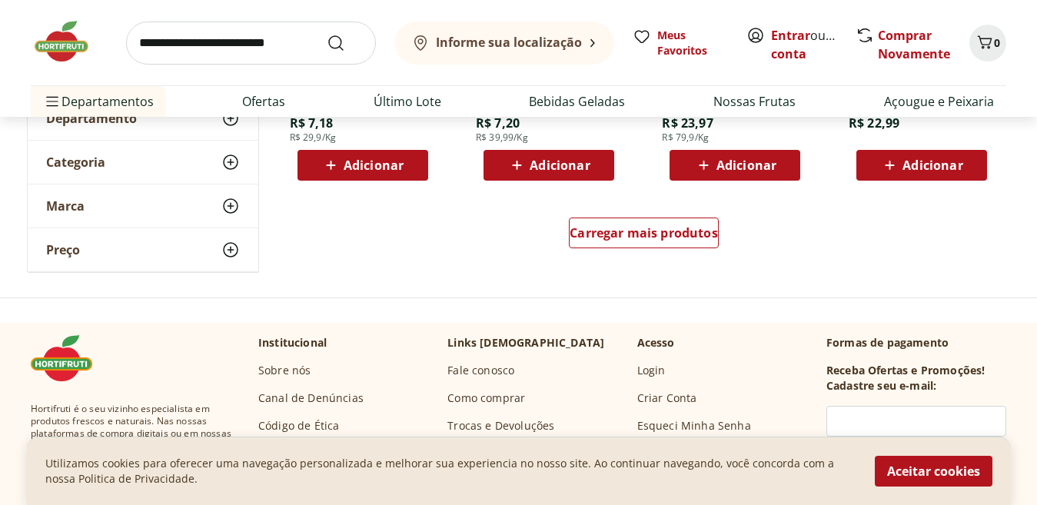
scroll to position [10107, 0]
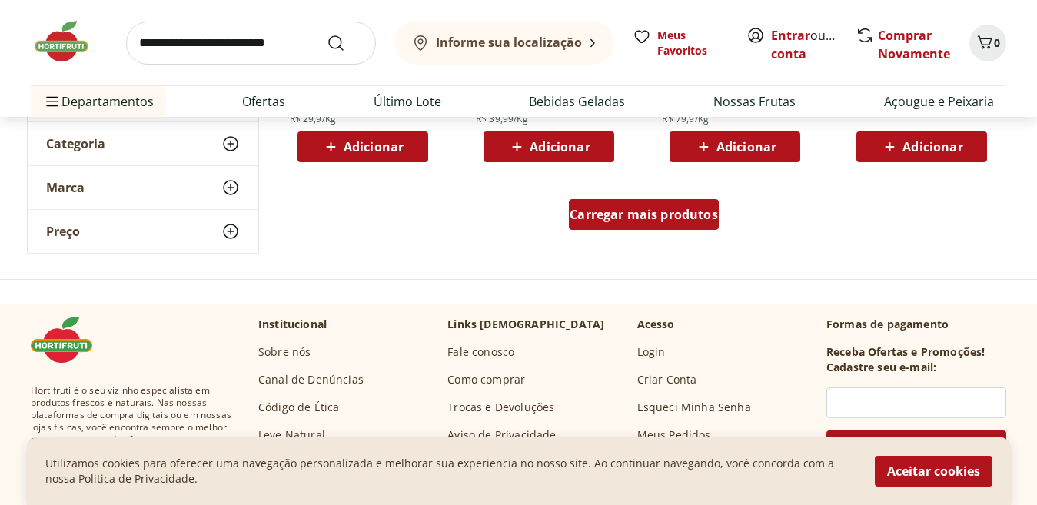
click at [675, 234] on link "Carregar mais produtos" at bounding box center [644, 217] width 150 height 37
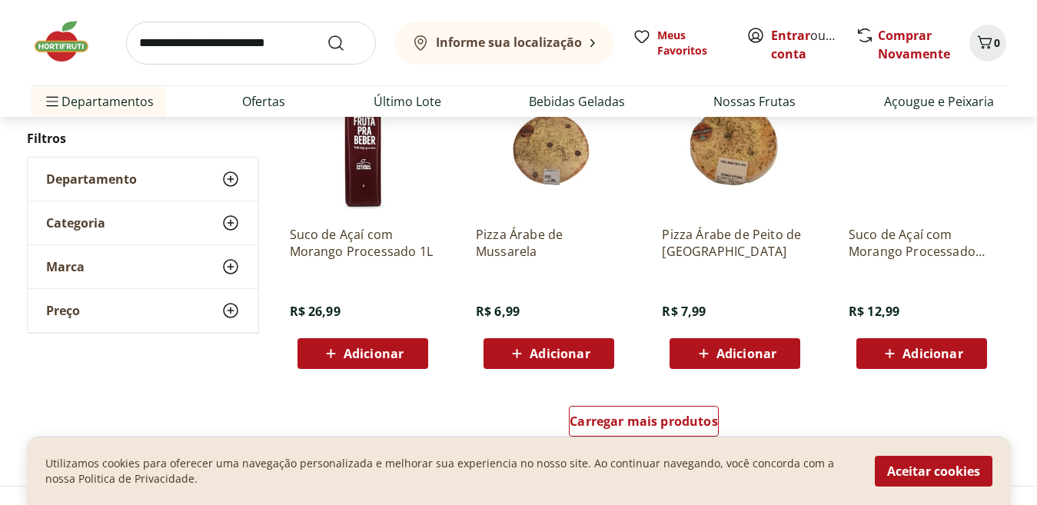
scroll to position [10923, 0]
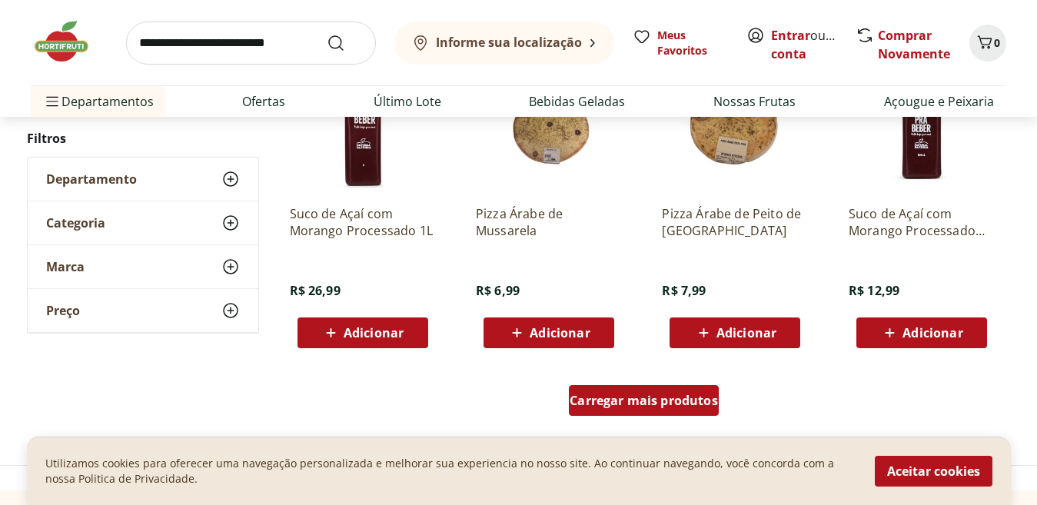
click at [610, 411] on div "Carregar mais produtos" at bounding box center [644, 400] width 150 height 31
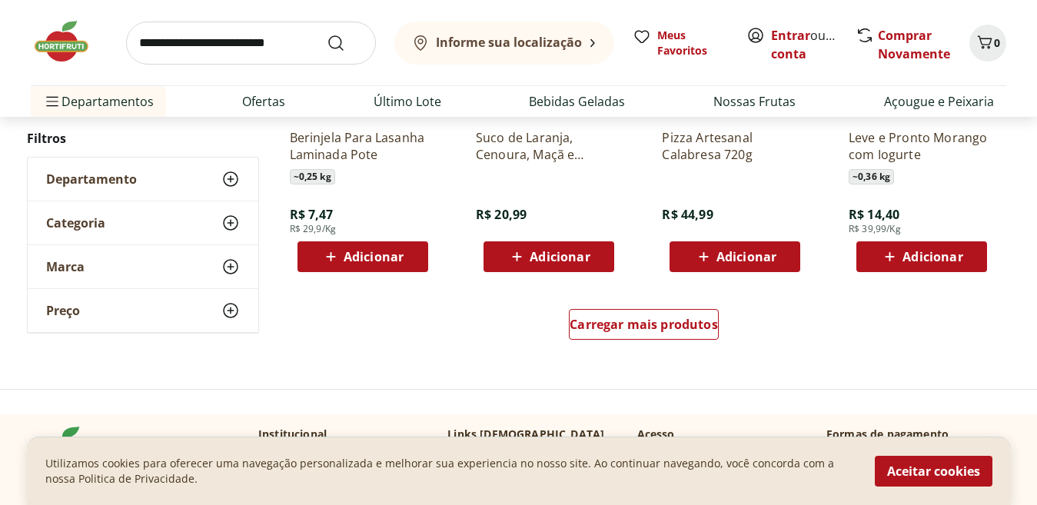
scroll to position [12046, 0]
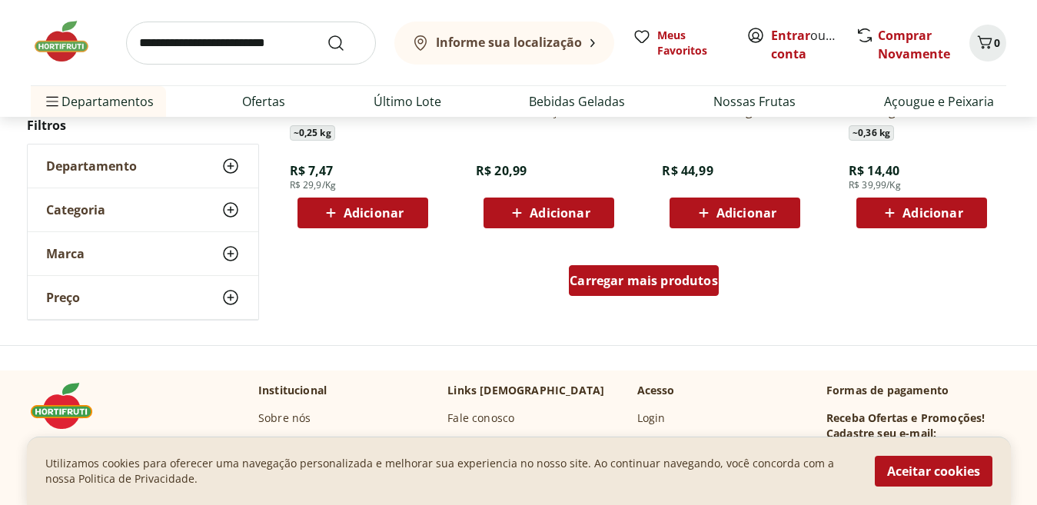
click at [664, 291] on div "Carregar mais produtos" at bounding box center [644, 280] width 150 height 31
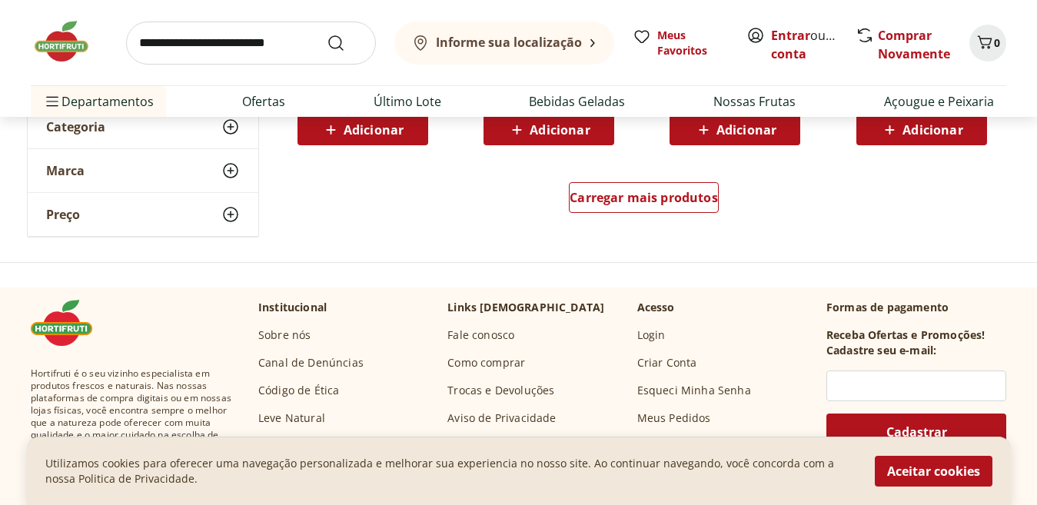
scroll to position [13155, 0]
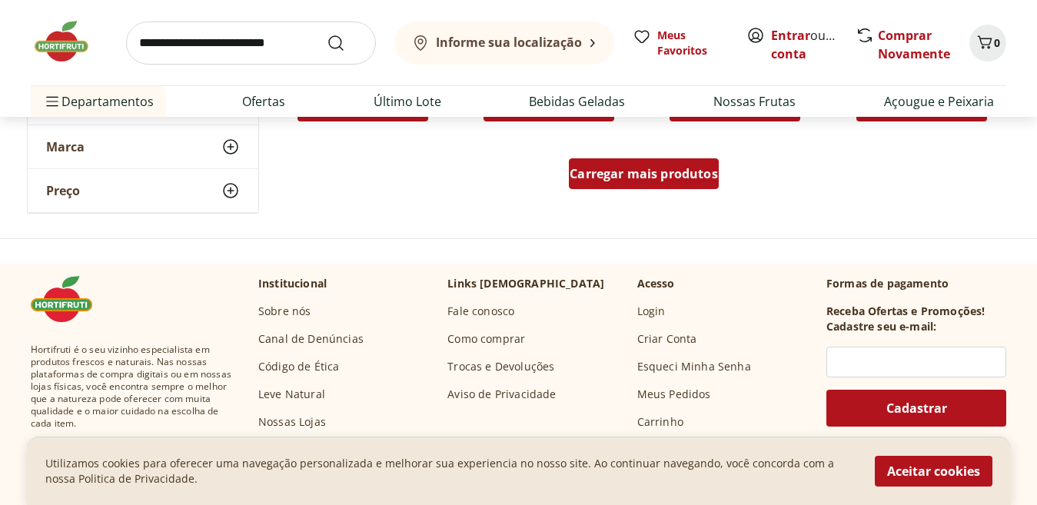
click at [663, 173] on span "Carregar mais produtos" at bounding box center [644, 174] width 148 height 12
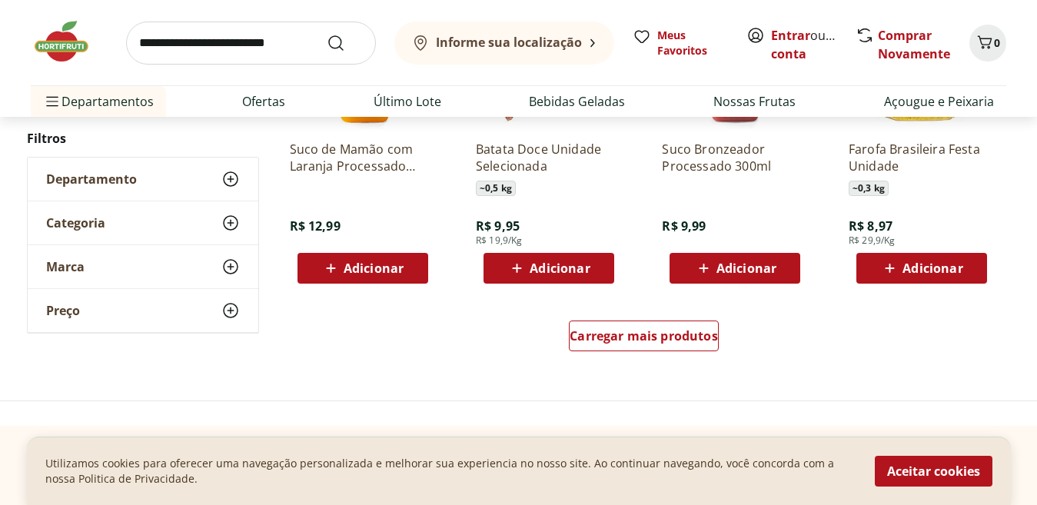
scroll to position [14088, 0]
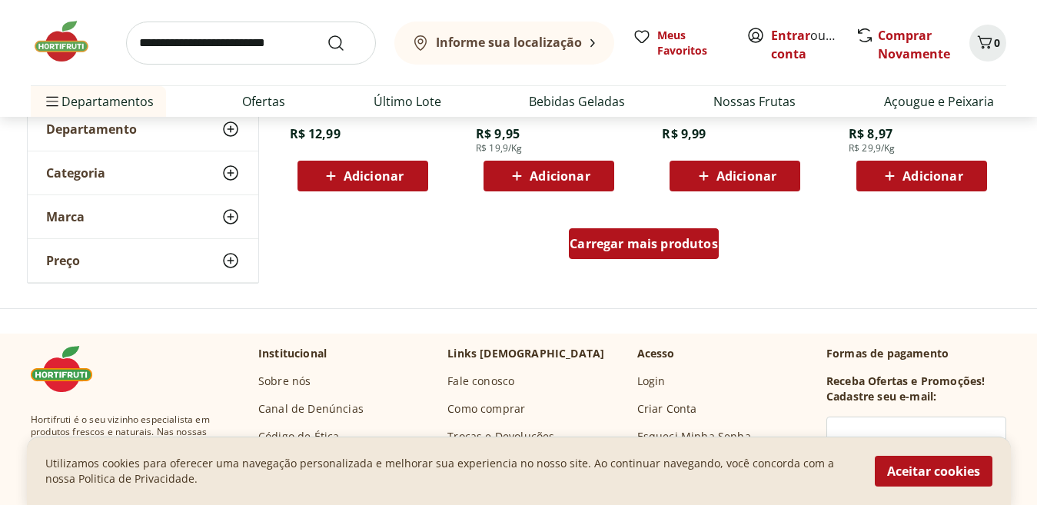
click at [675, 244] on span "Carregar mais produtos" at bounding box center [644, 244] width 148 height 12
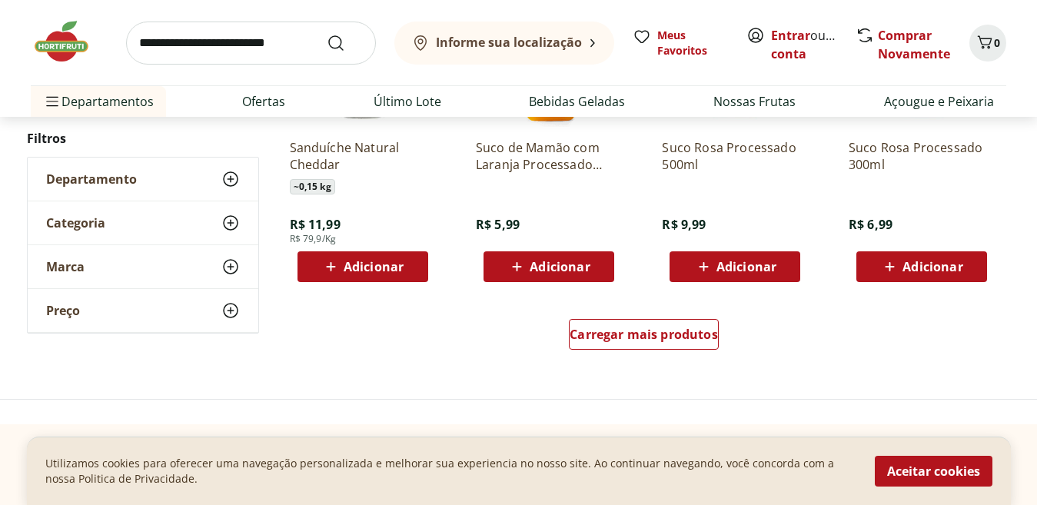
scroll to position [15081, 0]
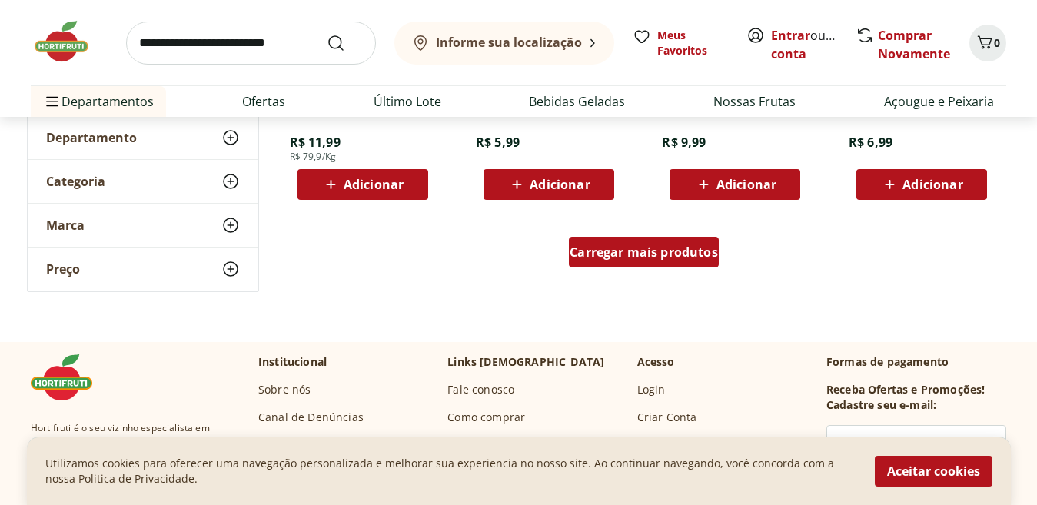
click at [676, 258] on span "Carregar mais produtos" at bounding box center [644, 252] width 148 height 12
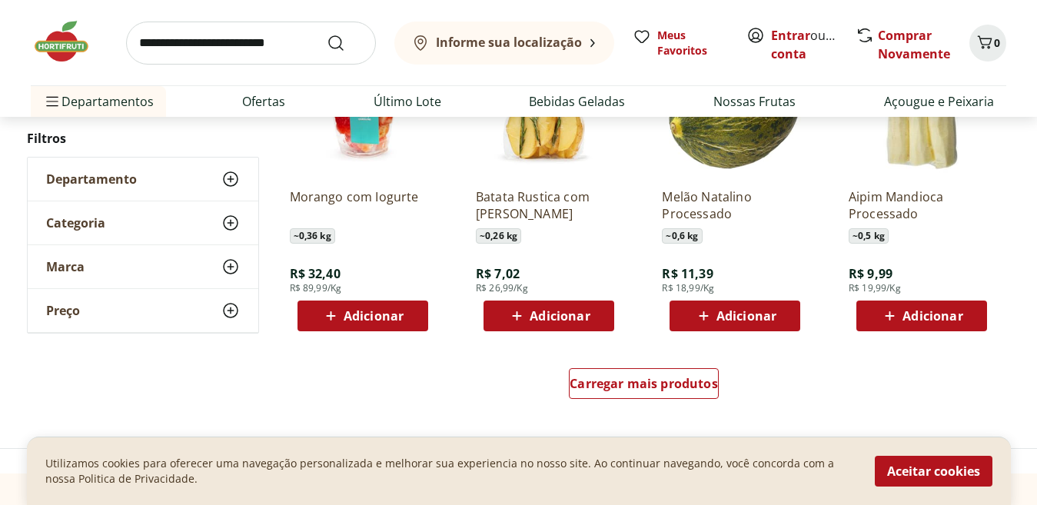
scroll to position [15983, 0]
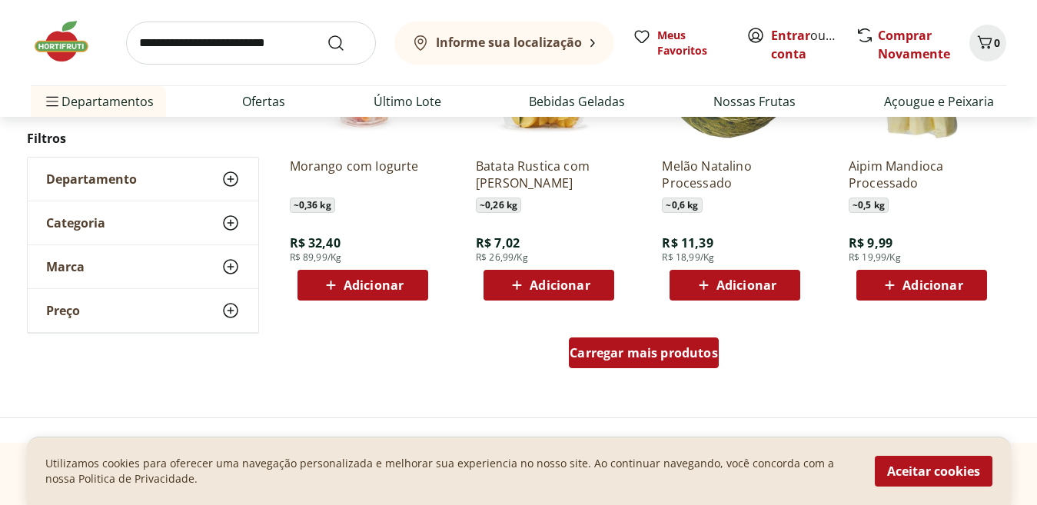
click at [652, 351] on span "Carregar mais produtos" at bounding box center [644, 353] width 148 height 12
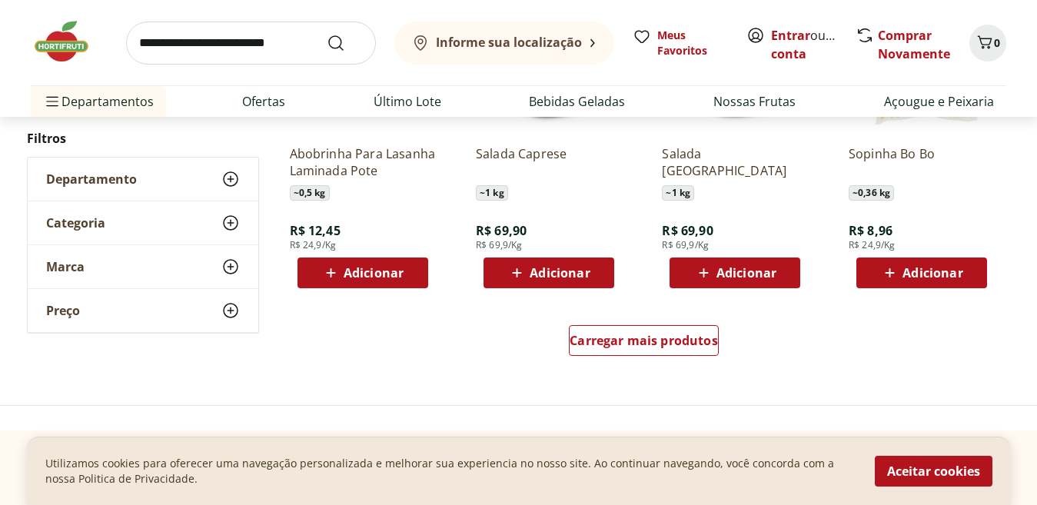
scroll to position [17059, 0]
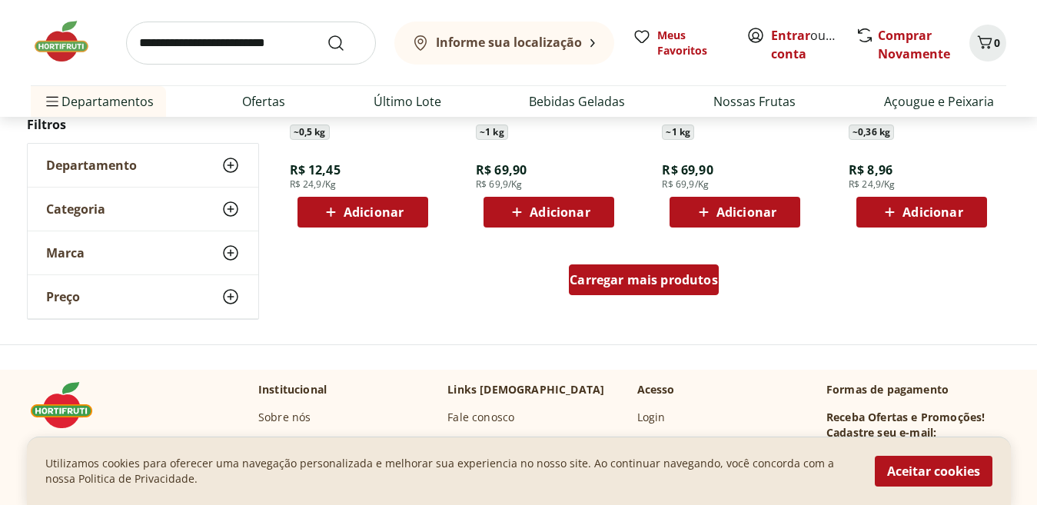
click at [647, 274] on span "Carregar mais produtos" at bounding box center [644, 280] width 148 height 12
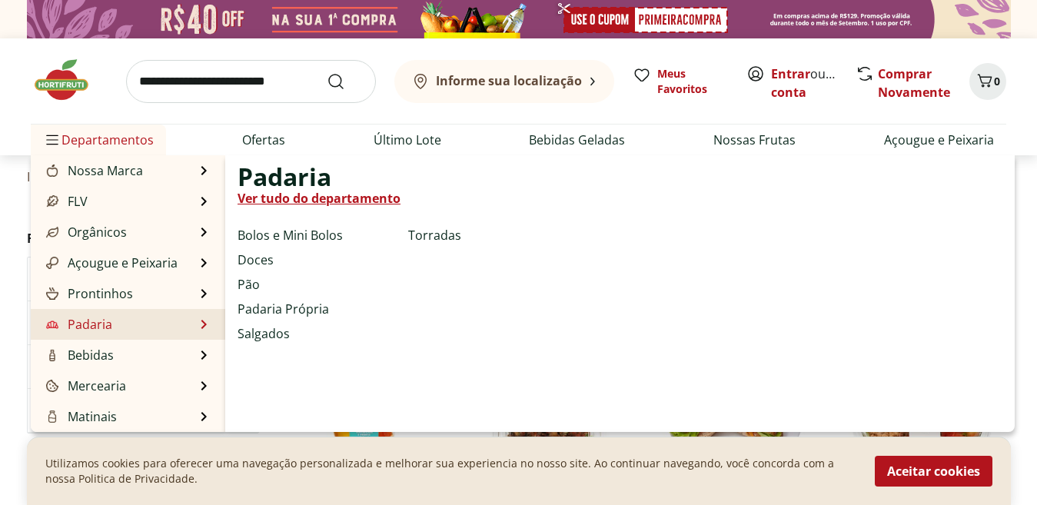
click at [270, 195] on link "Ver tudo do departamento" at bounding box center [319, 198] width 163 height 18
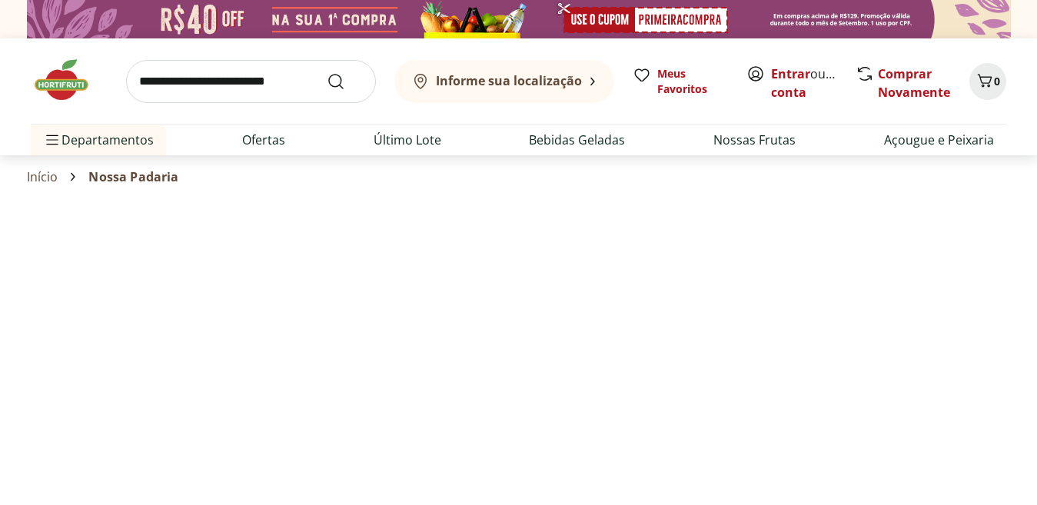
select select "**********"
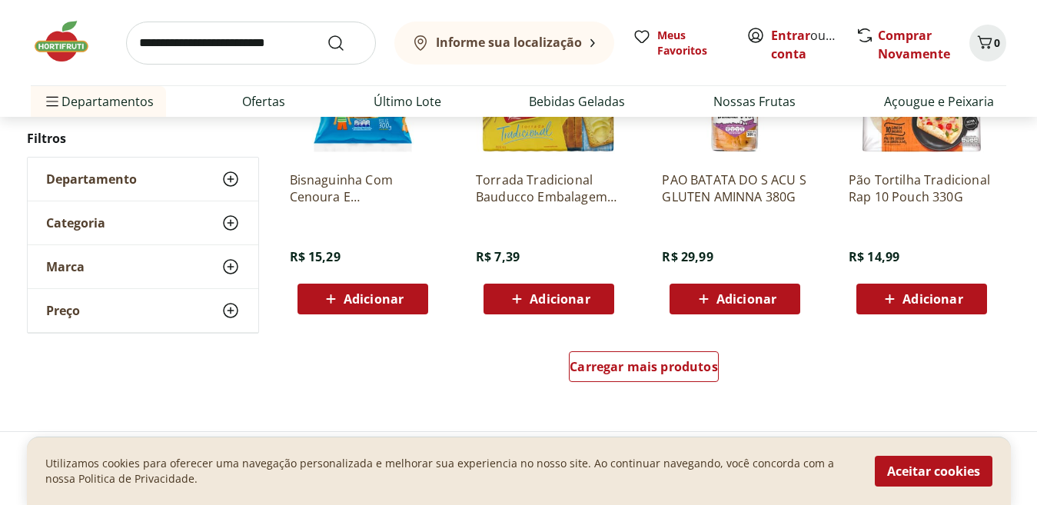
scroll to position [984, 0]
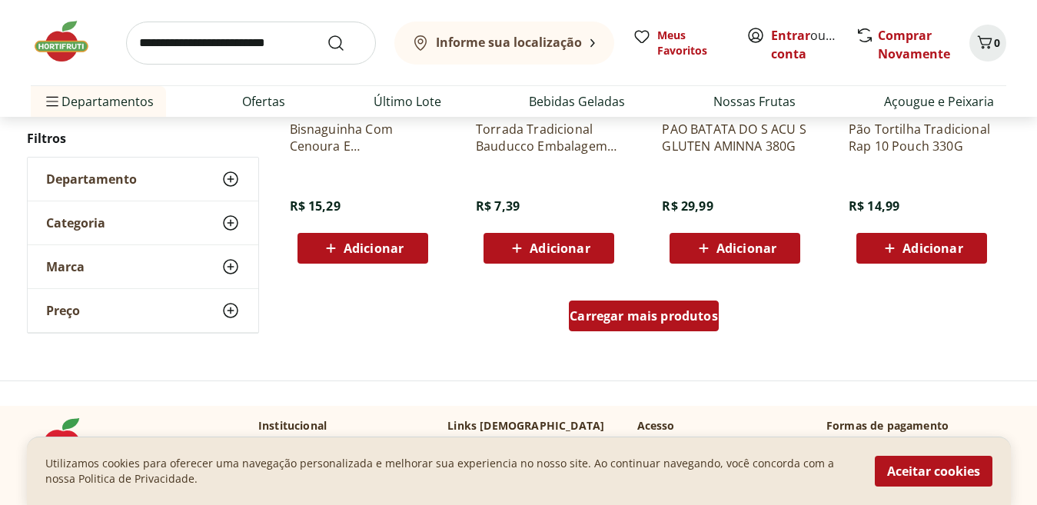
click at [580, 321] on span "Carregar mais produtos" at bounding box center [644, 316] width 148 height 12
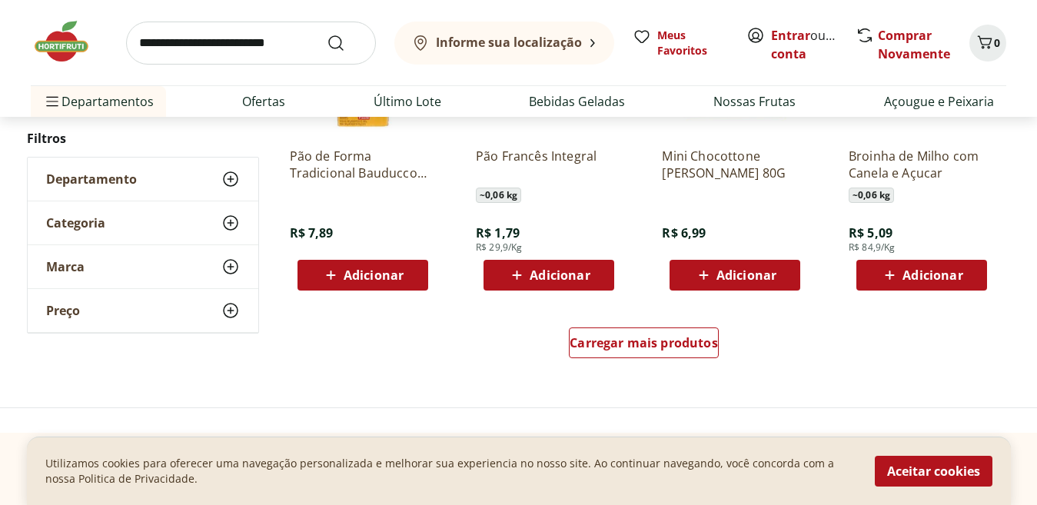
scroll to position [2013, 0]
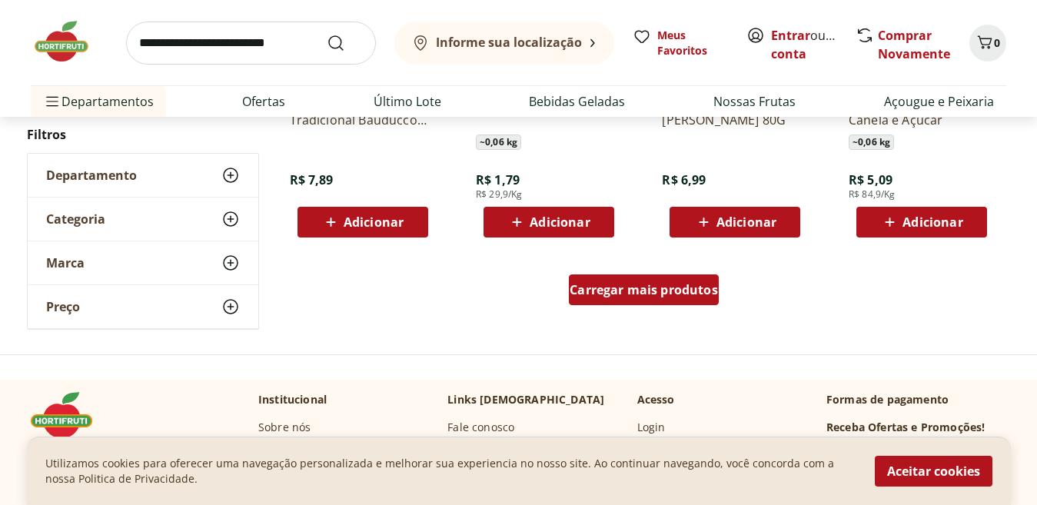
click at [585, 292] on span "Carregar mais produtos" at bounding box center [644, 290] width 148 height 12
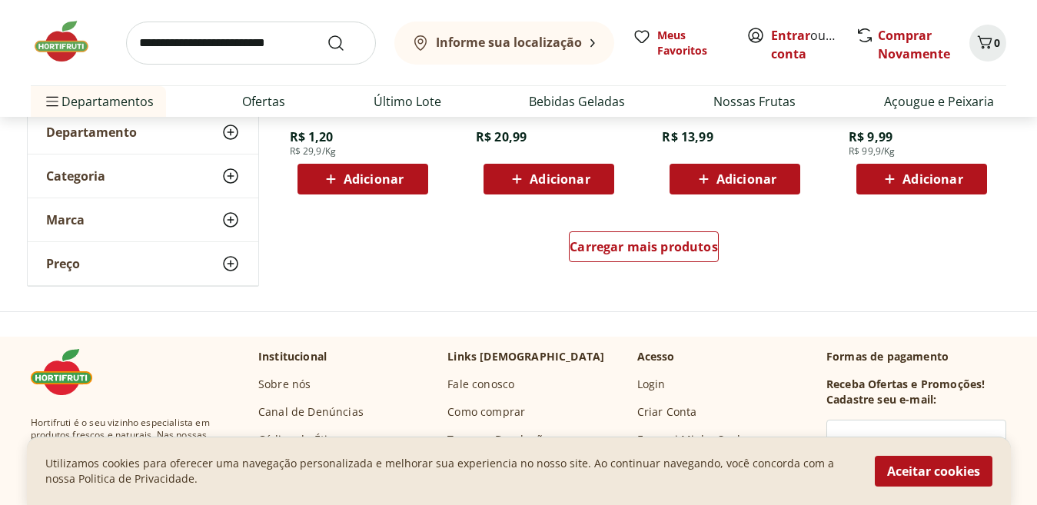
scroll to position [3073, 0]
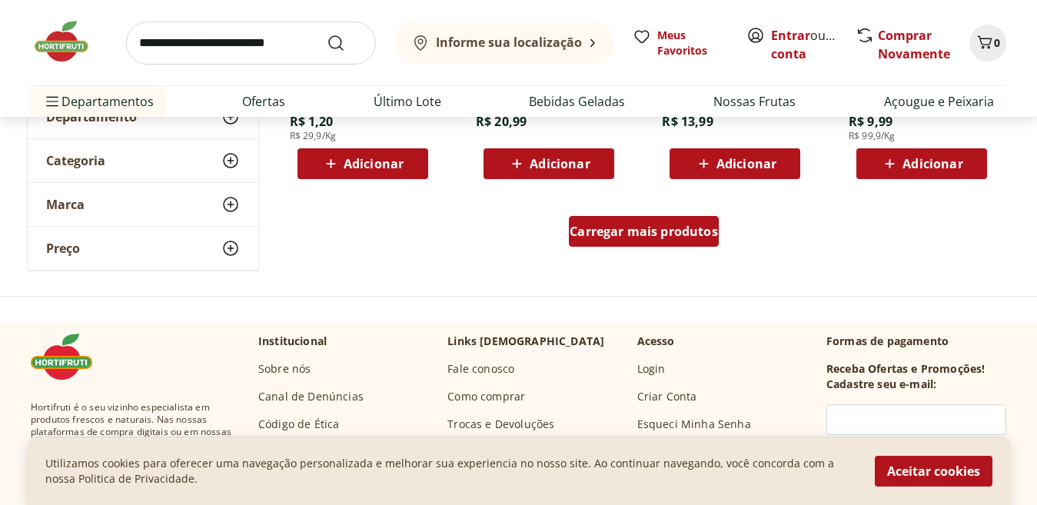
click at [676, 242] on div "Carregar mais produtos" at bounding box center [644, 231] width 150 height 31
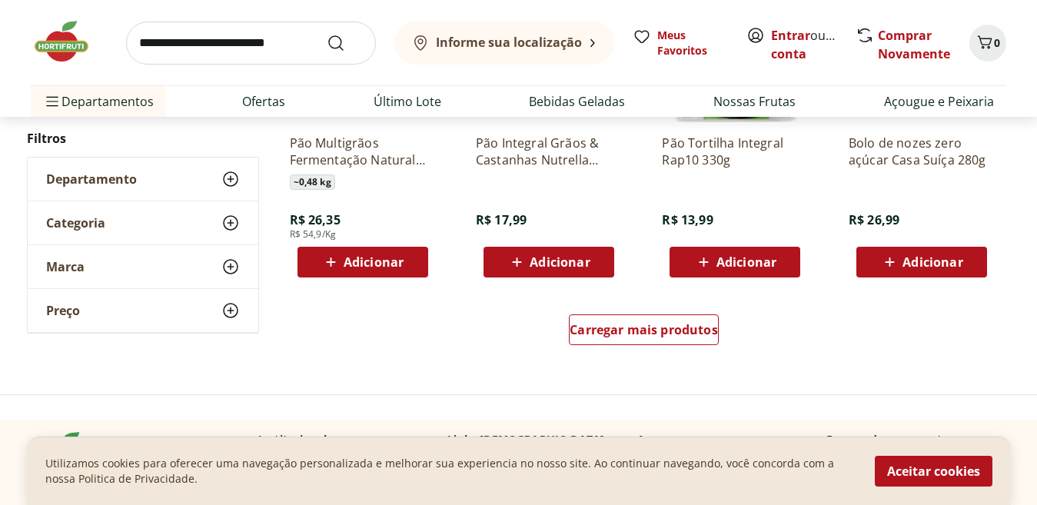
scroll to position [4032, 0]
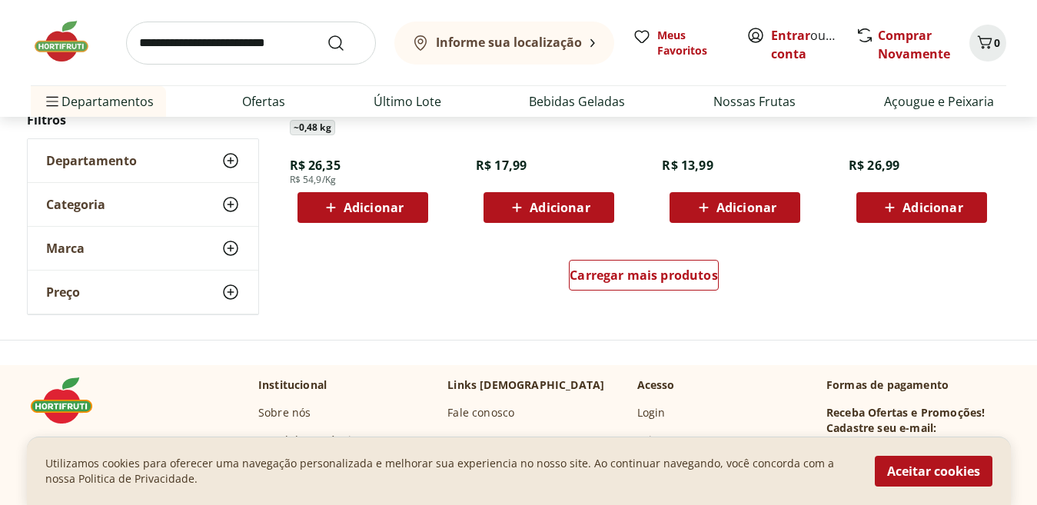
click at [632, 299] on div "Carregar mais produtos" at bounding box center [644, 278] width 746 height 74
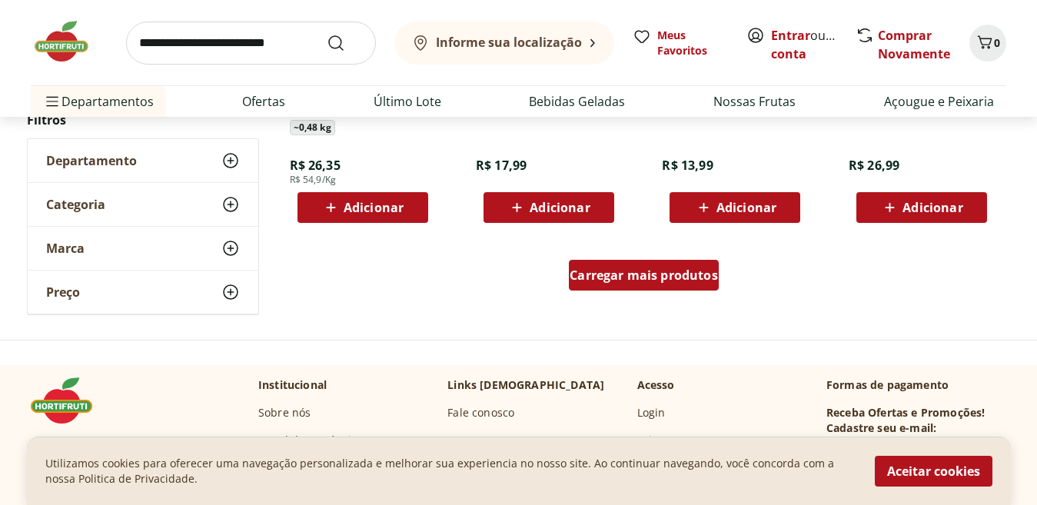
click at [613, 284] on div "Carregar mais produtos" at bounding box center [644, 275] width 150 height 31
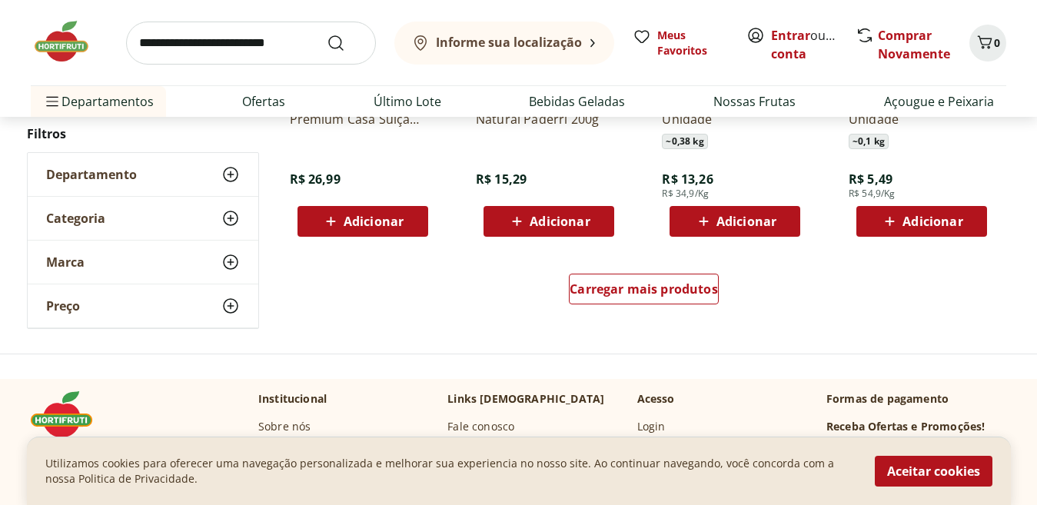
scroll to position [5010, 0]
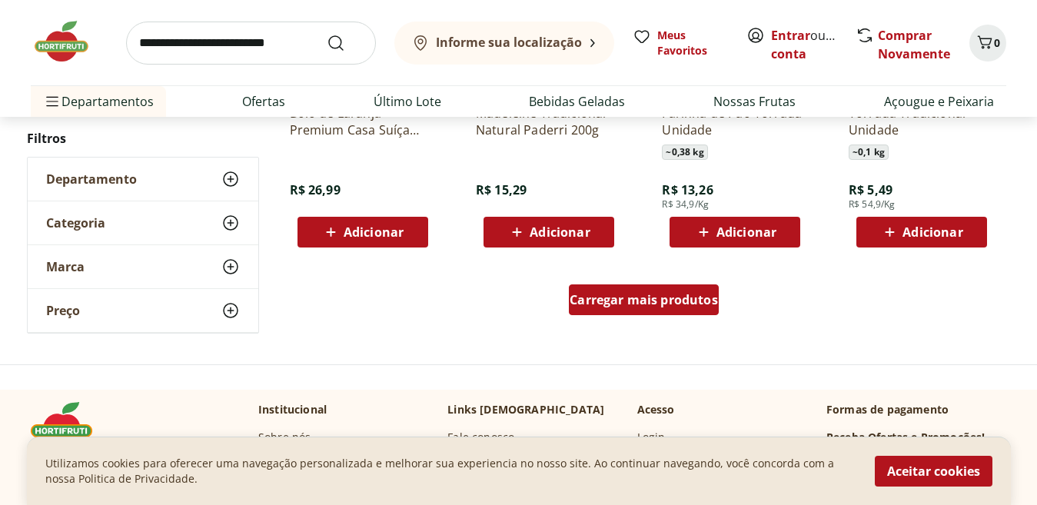
click at [707, 308] on div "Carregar mais produtos" at bounding box center [644, 299] width 150 height 31
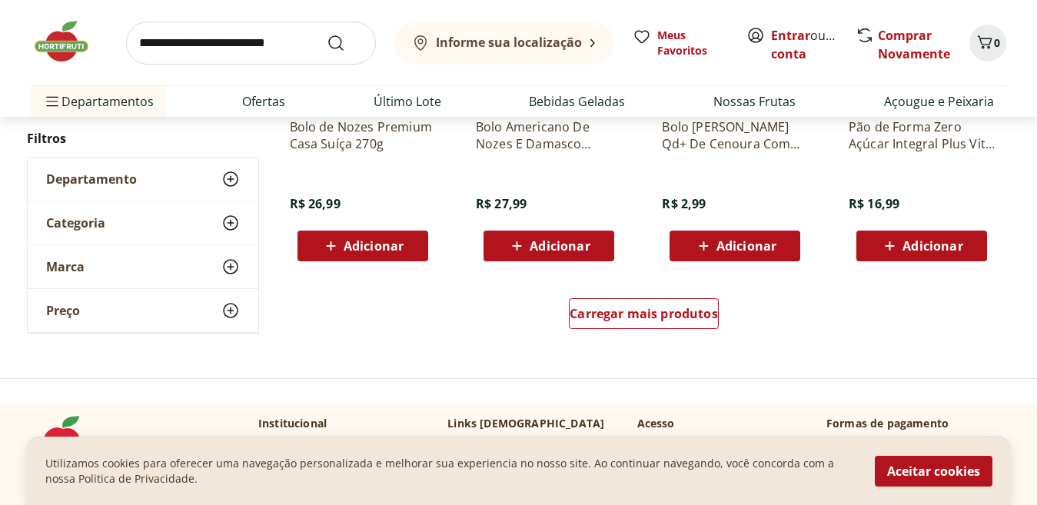
scroll to position [6011, 0]
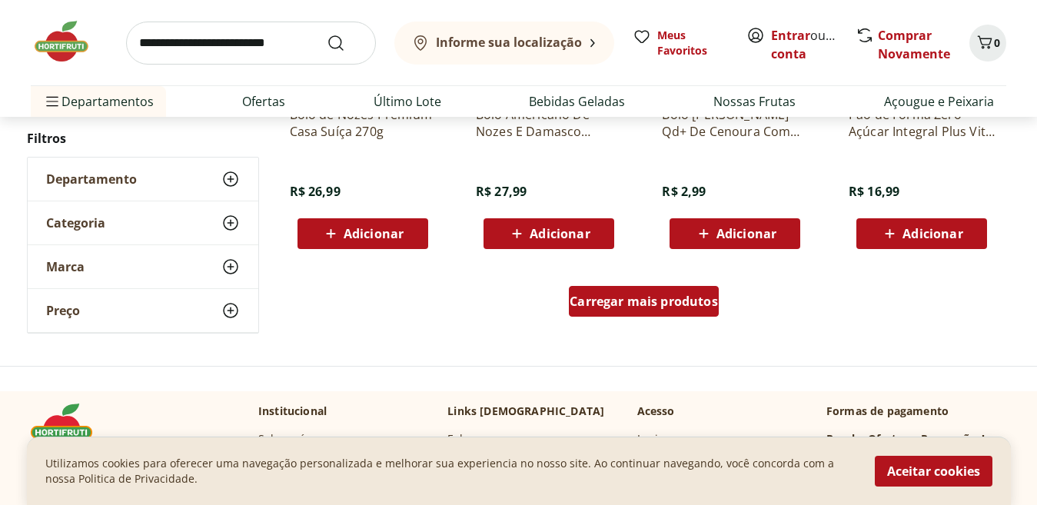
click at [691, 317] on div "Carregar mais produtos" at bounding box center [644, 301] width 150 height 31
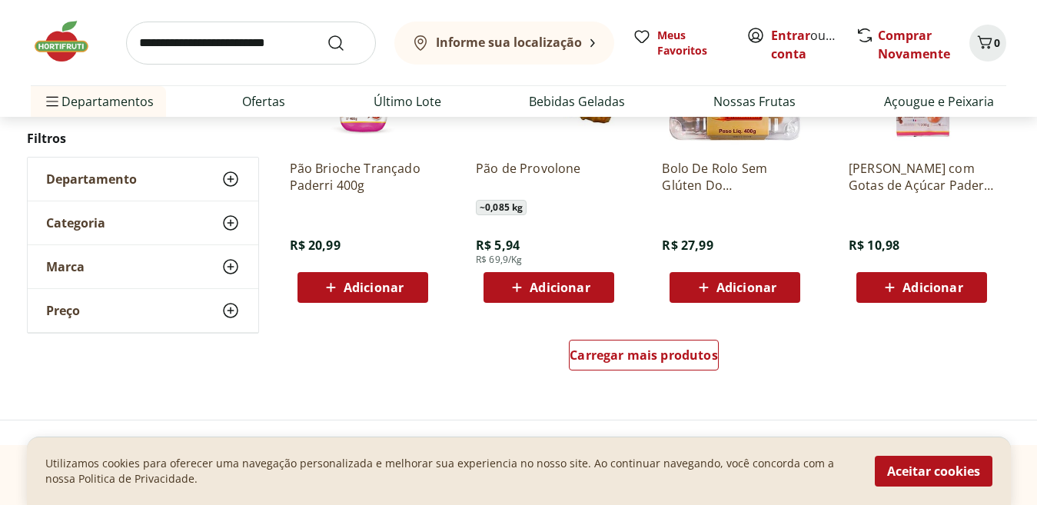
scroll to position [7015, 0]
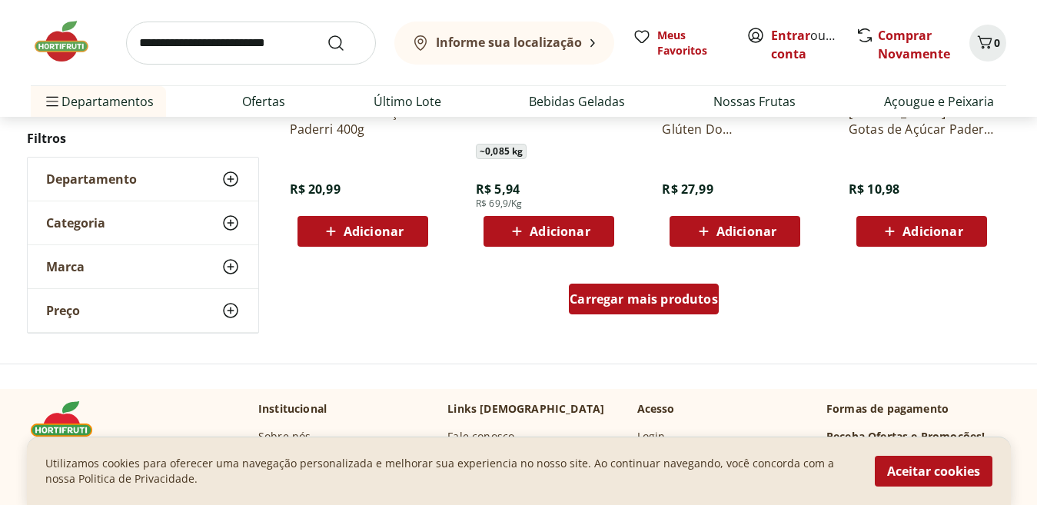
click at [631, 304] on span "Carregar mais produtos" at bounding box center [644, 299] width 148 height 12
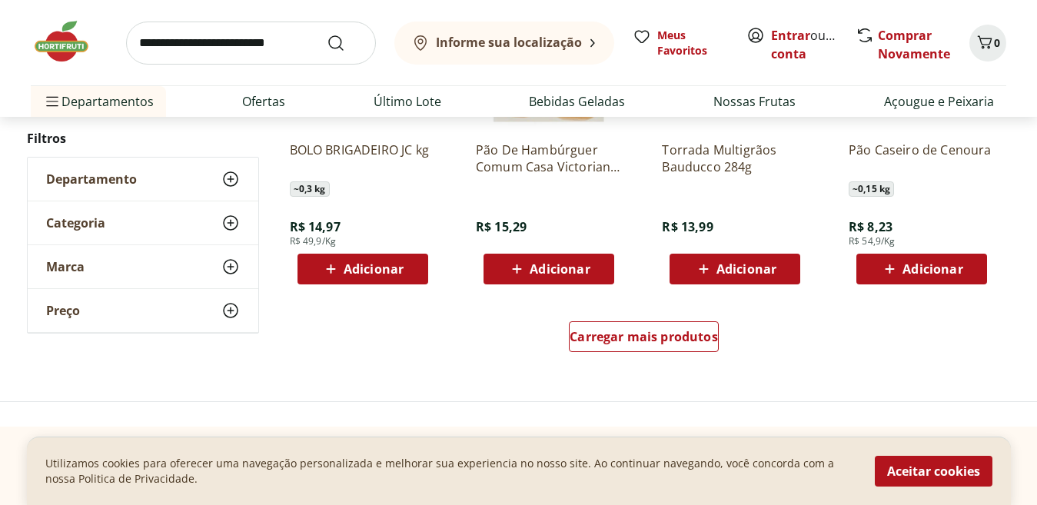
scroll to position [8105, 0]
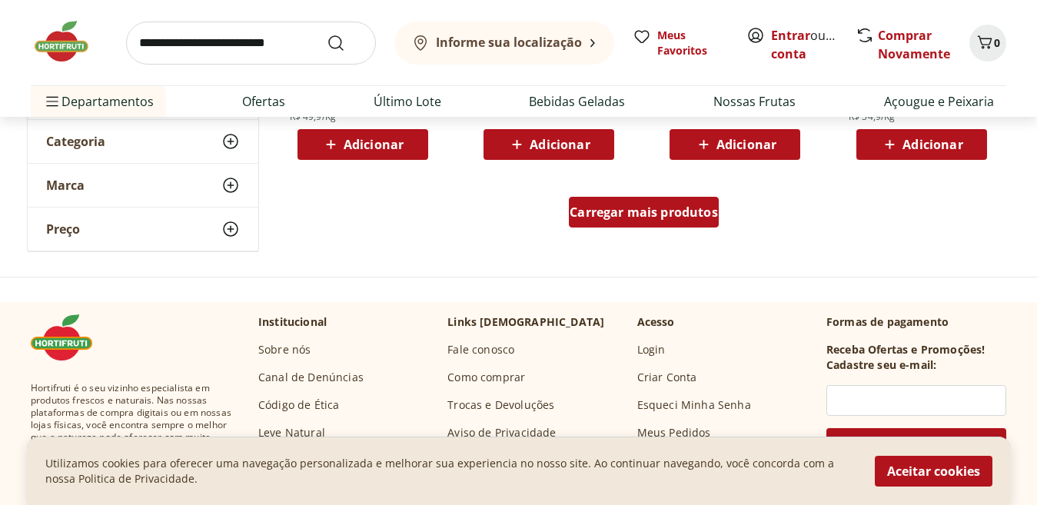
click at [672, 206] on span "Carregar mais produtos" at bounding box center [644, 212] width 148 height 12
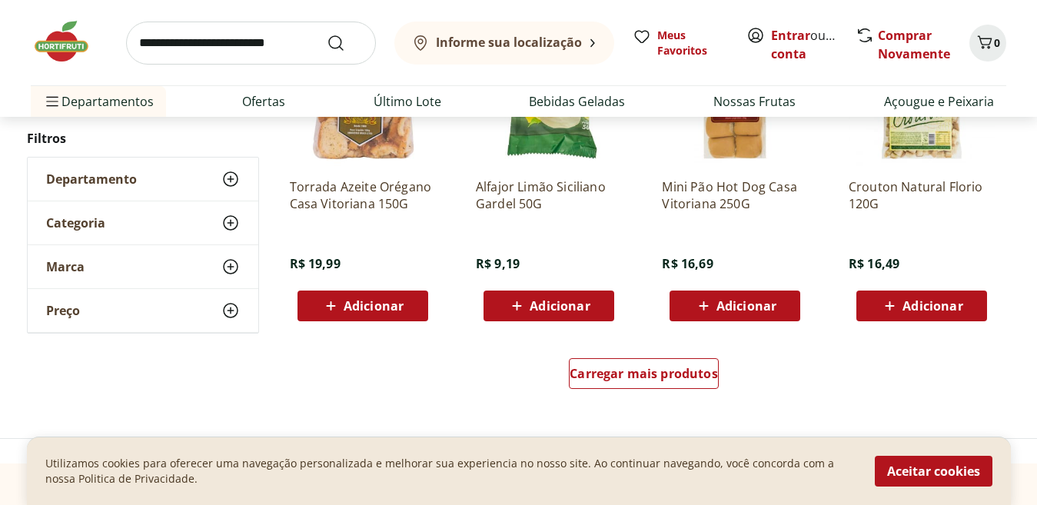
scroll to position [9014, 0]
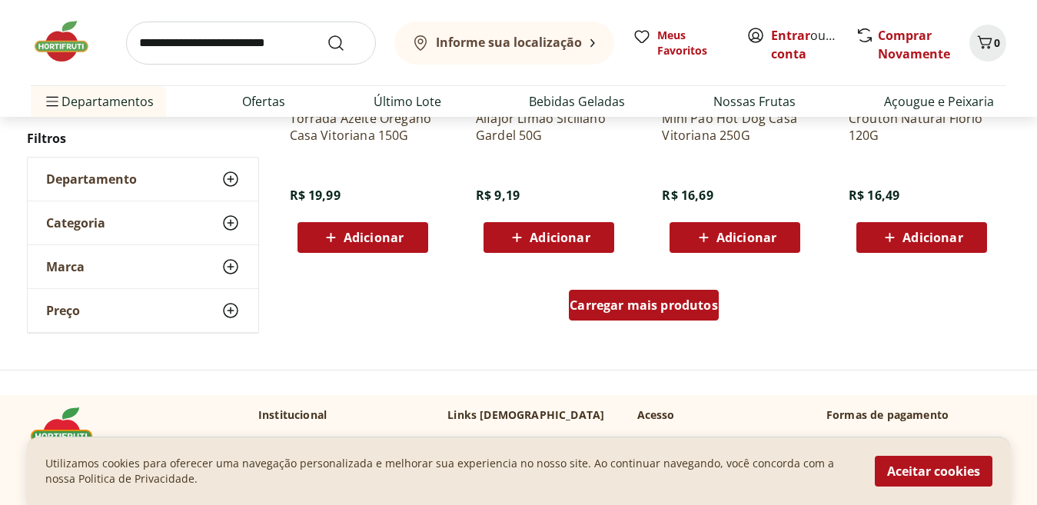
click at [630, 306] on span "Carregar mais produtos" at bounding box center [644, 305] width 148 height 12
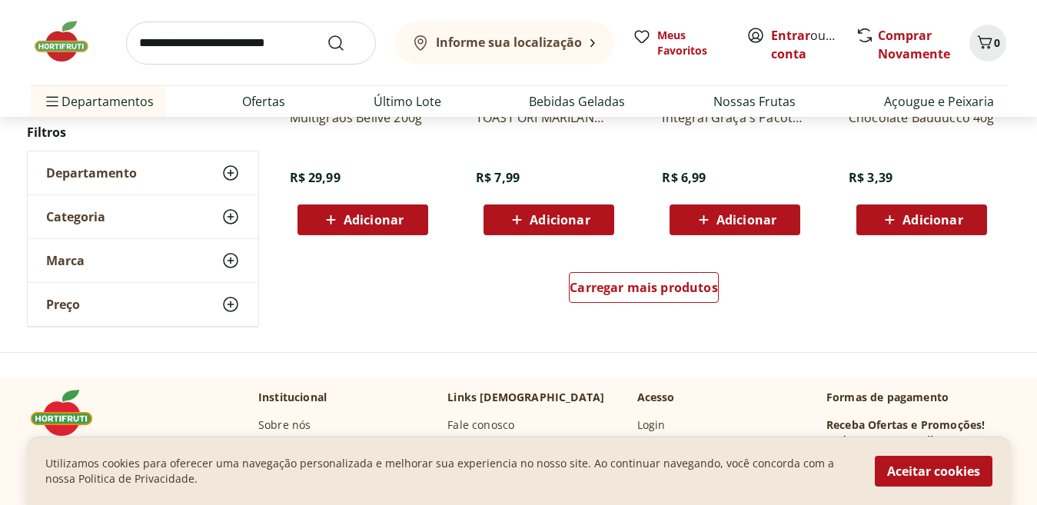
scroll to position [10065, 0]
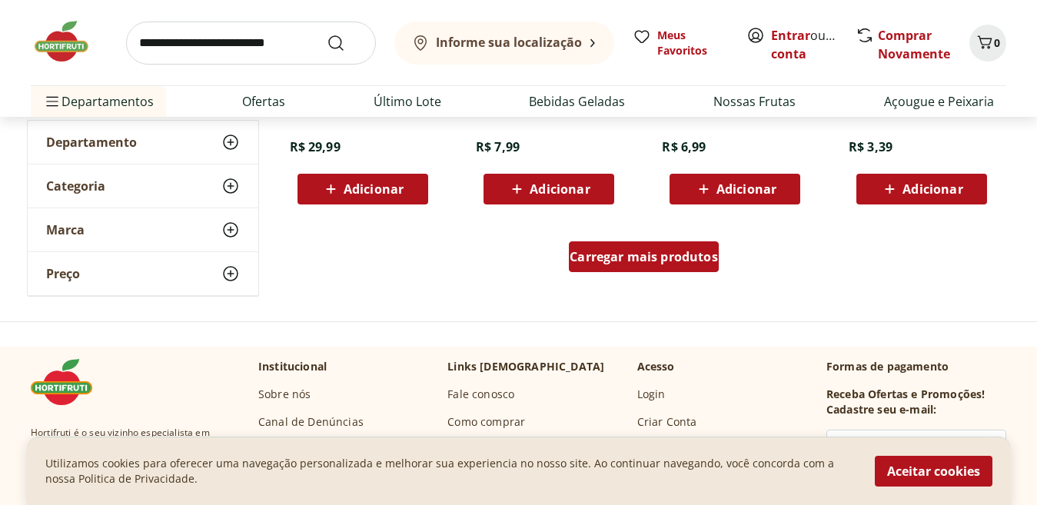
click at [602, 244] on div "Carregar mais produtos" at bounding box center [644, 256] width 150 height 31
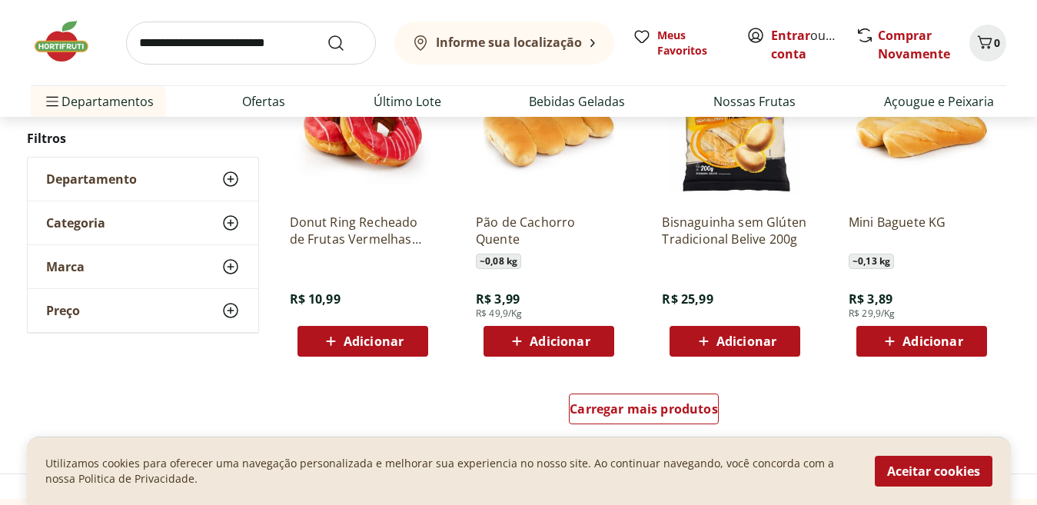
scroll to position [10946, 0]
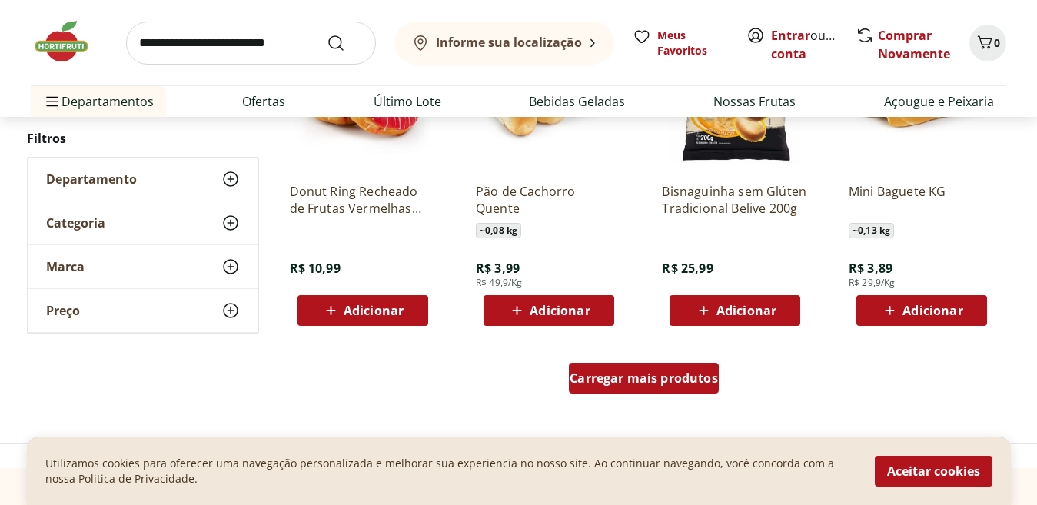
click at [630, 384] on span "Carregar mais produtos" at bounding box center [644, 378] width 148 height 12
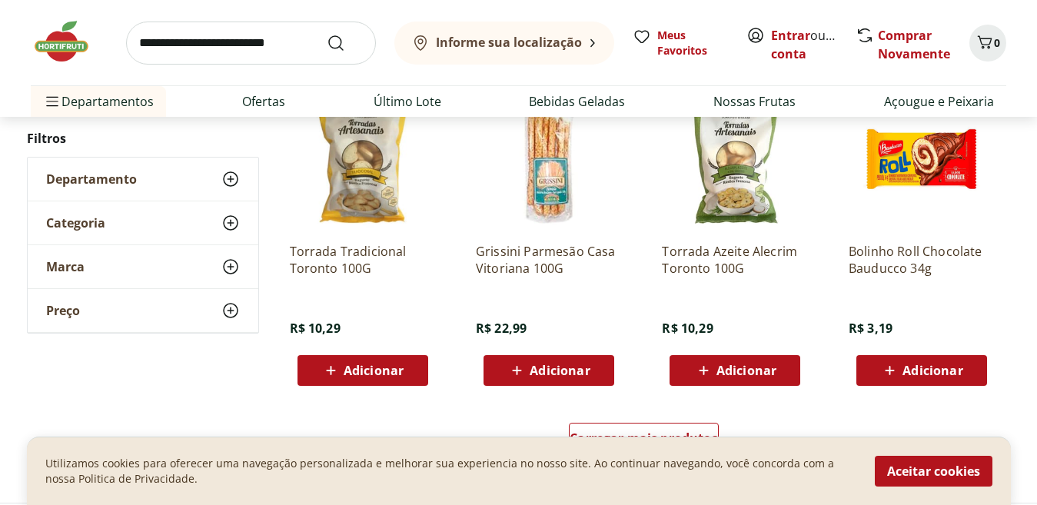
scroll to position [11919, 0]
